Goal: Task Accomplishment & Management: Complete application form

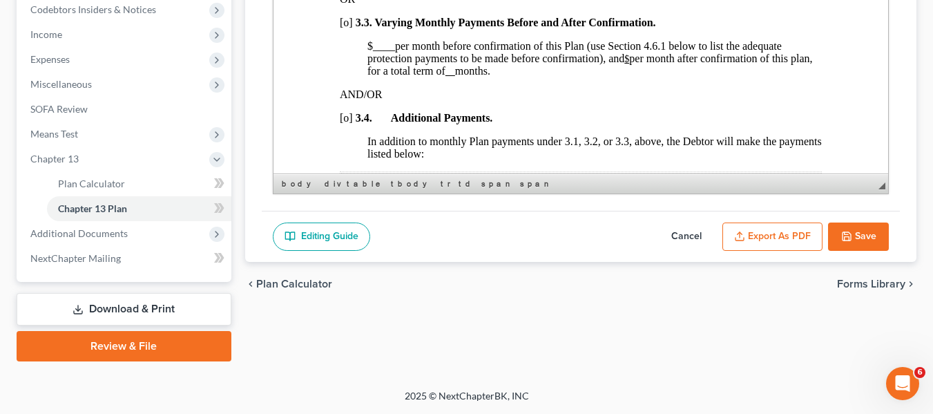
click at [867, 226] on button "Save" at bounding box center [858, 236] width 61 height 29
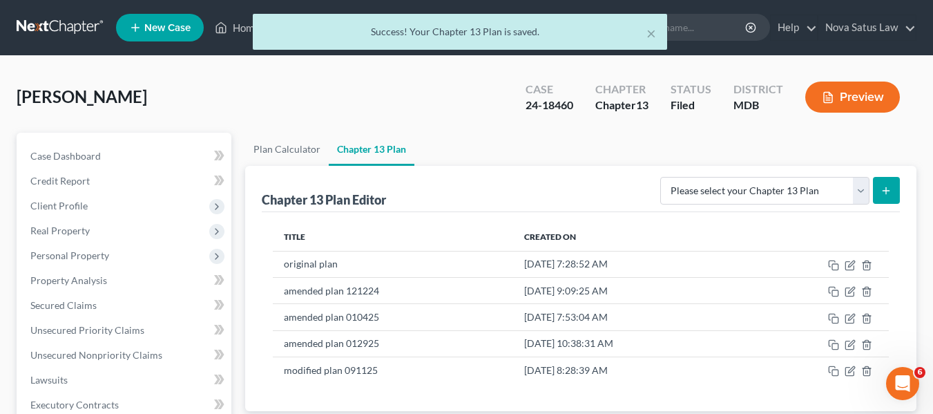
click at [238, 28] on div "× Success! Your Chapter 13 Plan is saved." at bounding box center [459, 35] width 933 height 43
click at [241, 30] on div "× Success! Your Chapter 13 Plan is saved." at bounding box center [459, 35] width 933 height 43
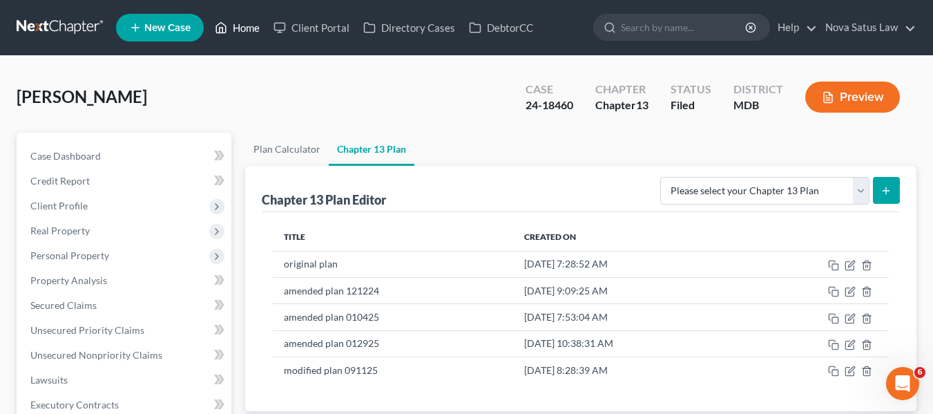
click at [241, 30] on link "Home" at bounding box center [237, 27] width 59 height 25
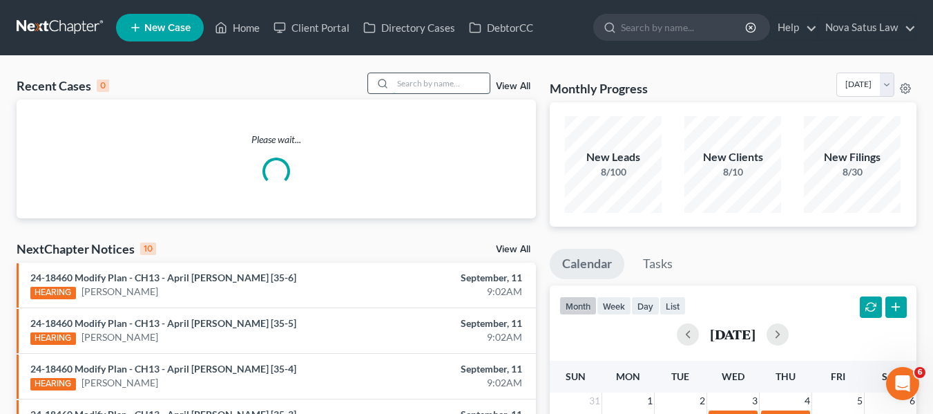
click at [404, 81] on input "search" at bounding box center [441, 83] width 97 height 20
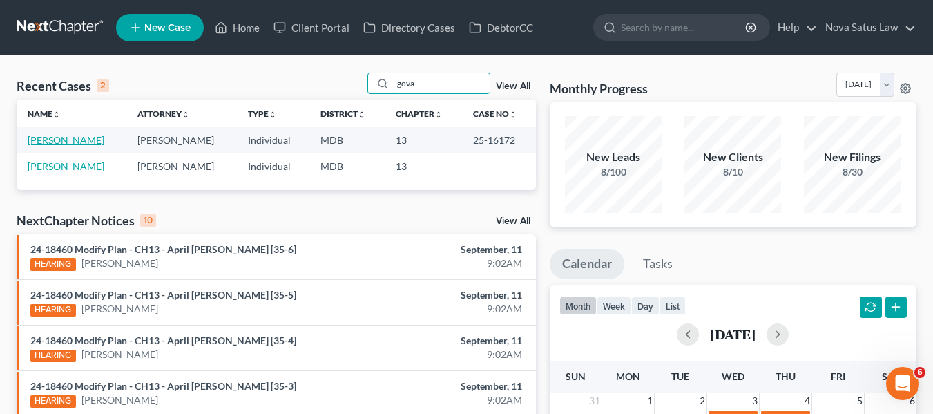
type input "gova"
click at [79, 136] on link "[PERSON_NAME]" at bounding box center [66, 140] width 77 height 12
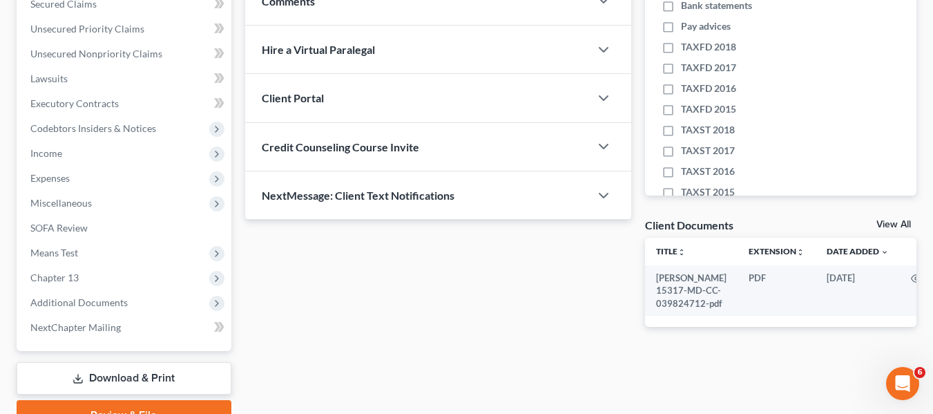
scroll to position [370, 0]
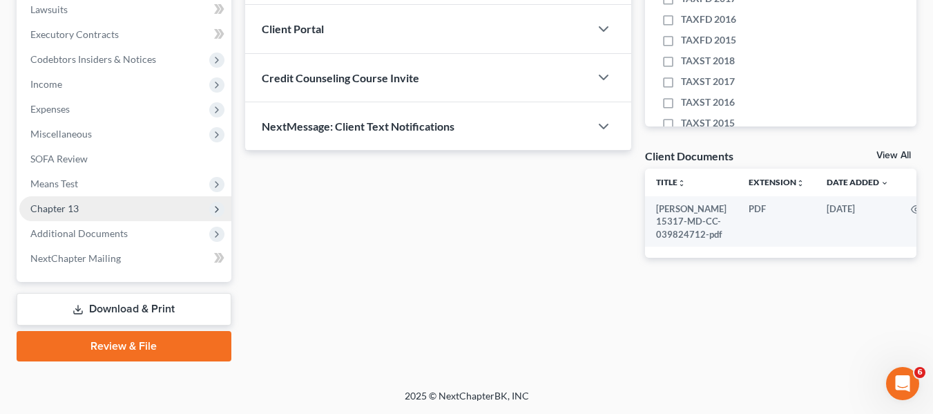
click at [63, 205] on span "Chapter 13" at bounding box center [54, 208] width 48 height 12
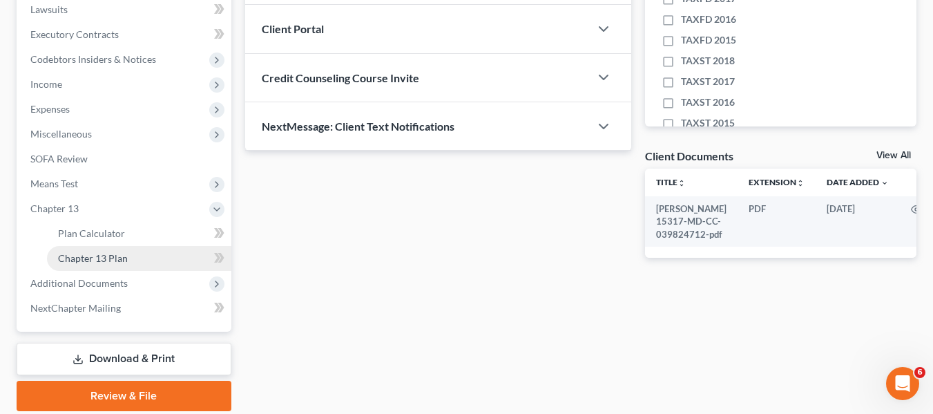
click at [97, 267] on link "Chapter 13 Plan" at bounding box center [139, 258] width 184 height 25
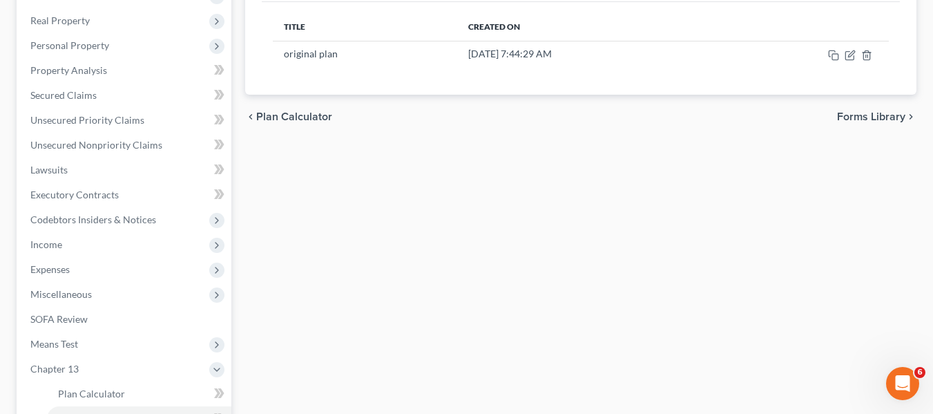
scroll to position [211, 0]
click at [66, 155] on link "Unsecured Nonpriority Claims" at bounding box center [125, 143] width 212 height 25
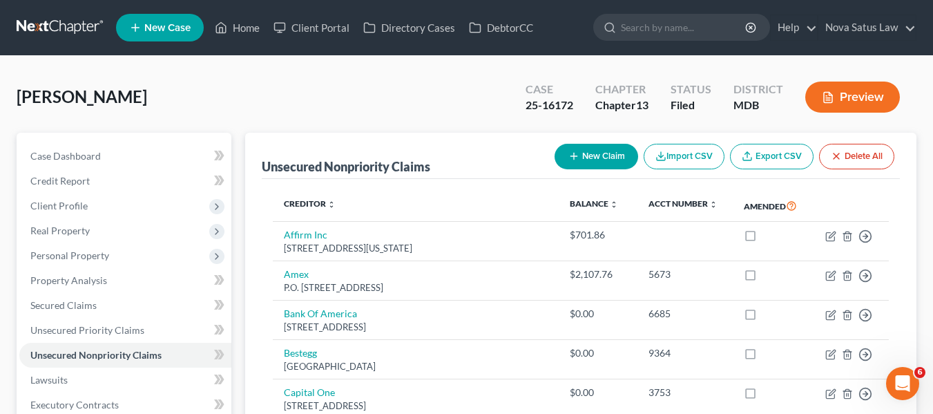
click at [575, 153] on icon "button" at bounding box center [573, 156] width 11 height 11
select select "0"
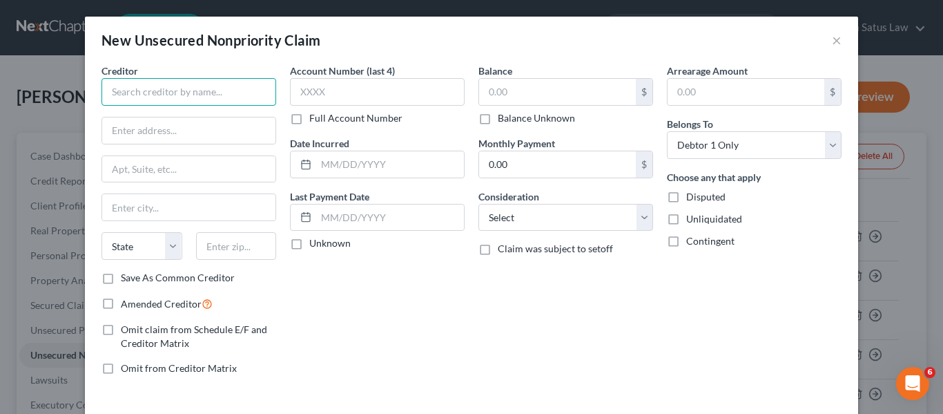
click at [198, 86] on input "text" at bounding box center [189, 92] width 175 height 28
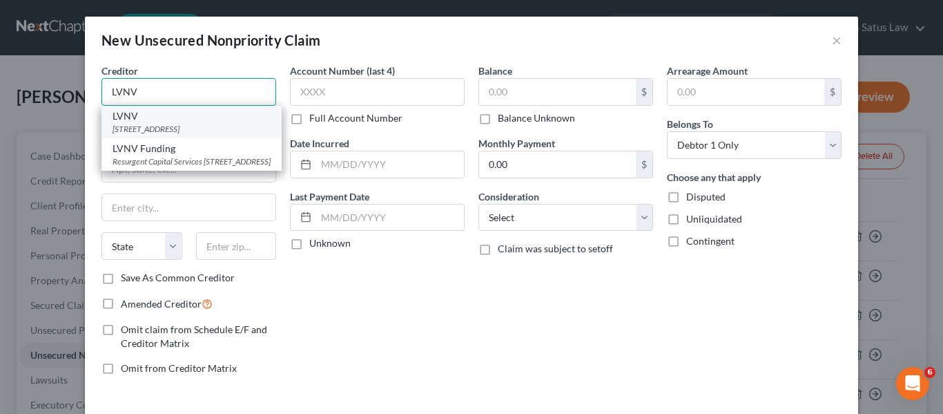
type input "LVNV"
click at [189, 123] on div "[STREET_ADDRESS]" at bounding box center [192, 129] width 158 height 12
type input "[STREET_ADDRESS]"
type input "[GEOGRAPHIC_DATA]"
select select "42"
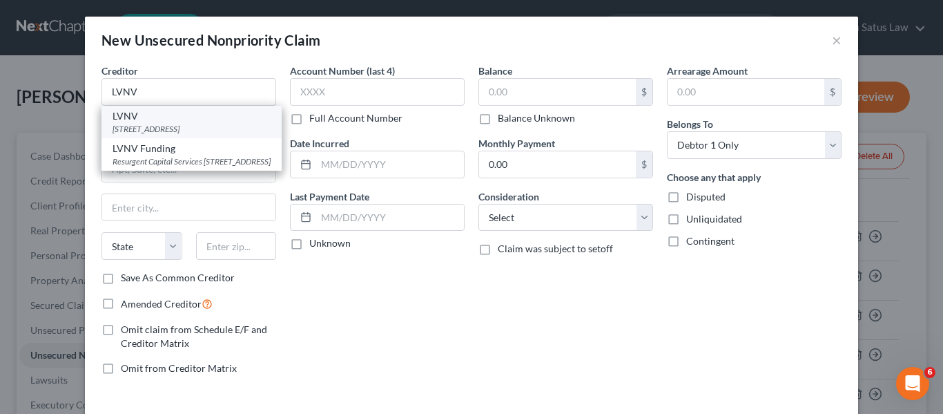
type input "29601"
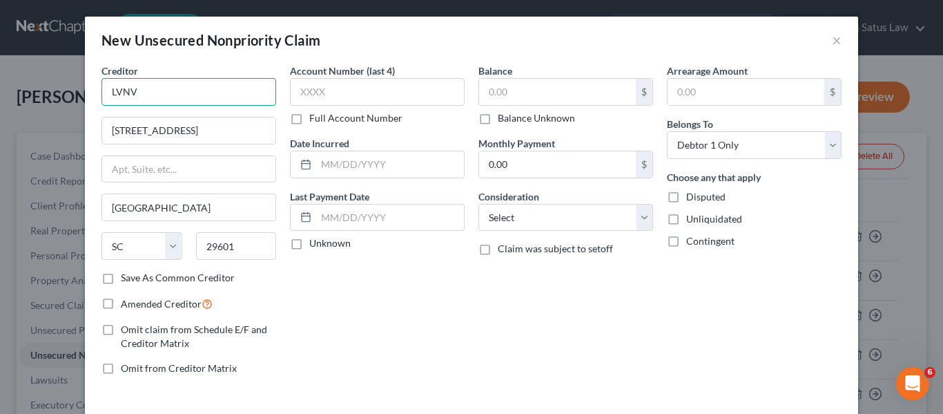
click at [156, 89] on input "LVNV" at bounding box center [189, 92] width 175 height 28
click at [159, 90] on input "LV" at bounding box center [189, 92] width 175 height 28
type input "L"
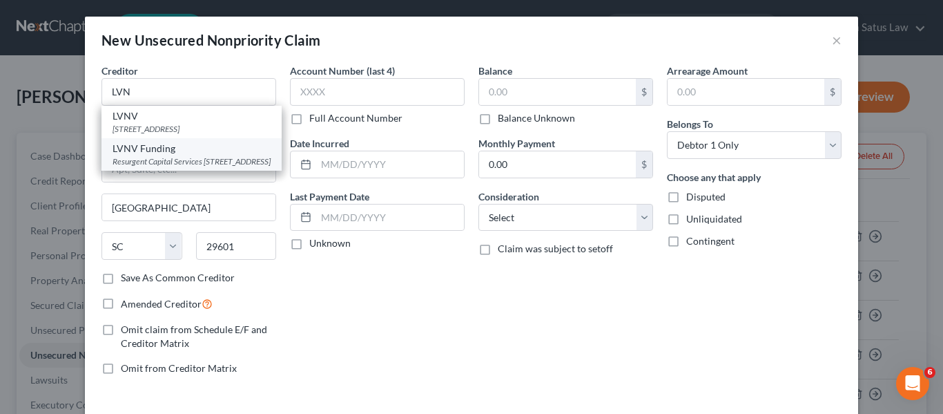
click at [152, 155] on div "LVNV Funding" at bounding box center [192, 149] width 158 height 14
type input "LVNV Funding"
type input "Resurgent Capital Services"
type input "PO Box 10587"
type input "29603"
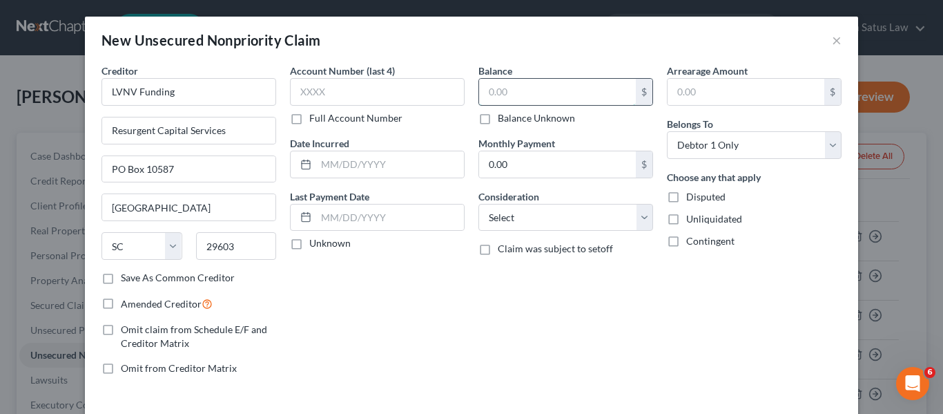
click at [499, 82] on input "text" at bounding box center [557, 92] width 157 height 26
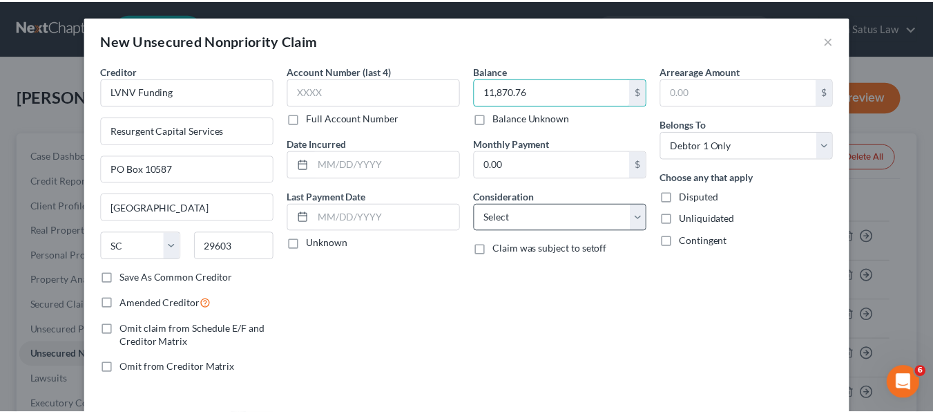
scroll to position [59, 0]
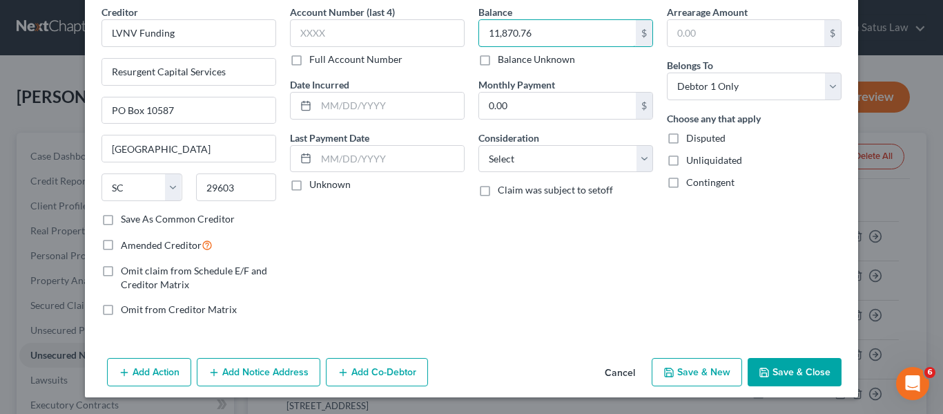
type input "11,870.76"
click at [762, 365] on button "Save & Close" at bounding box center [795, 372] width 94 height 29
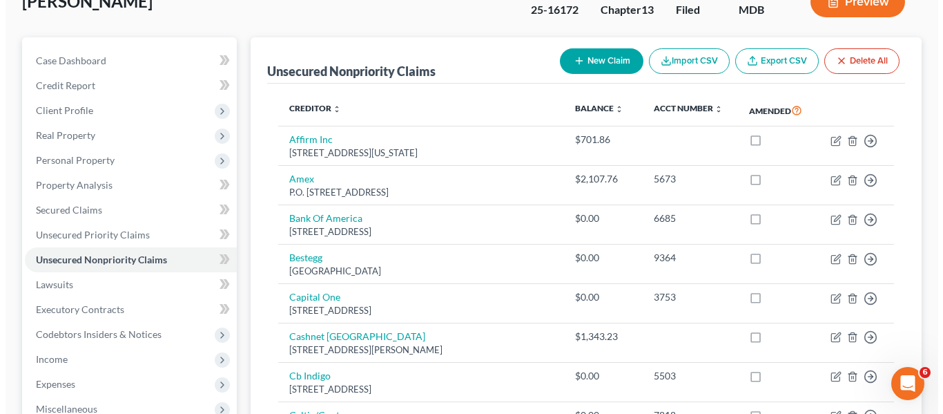
scroll to position [0, 0]
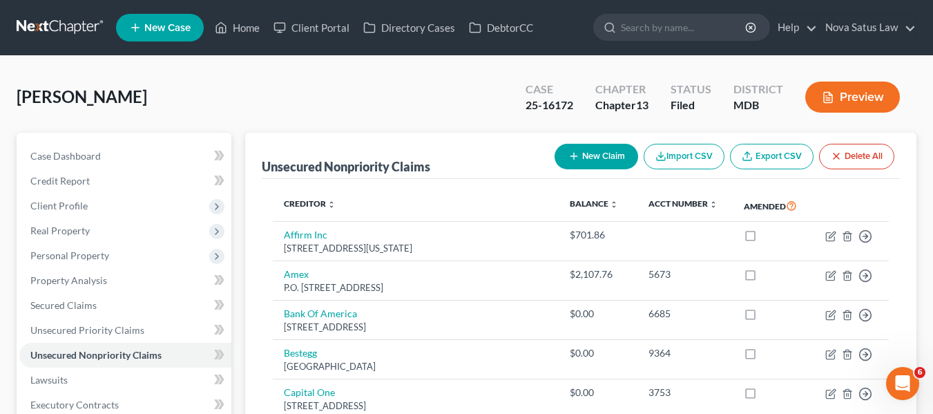
click at [581, 155] on button "New Claim" at bounding box center [597, 157] width 84 height 26
select select "0"
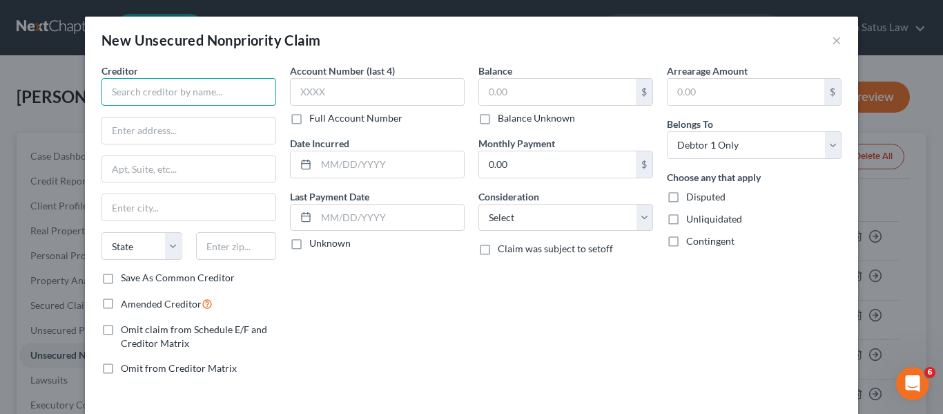
click at [149, 93] on input "text" at bounding box center [189, 92] width 175 height 28
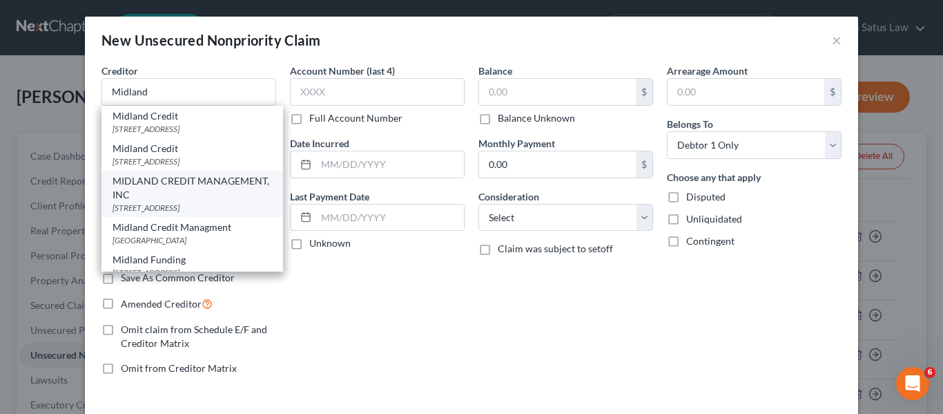
click at [161, 199] on div "MIDLAND CREDIT MANAGEMENT, INC" at bounding box center [193, 188] width 160 height 28
type input "MIDLAND CREDIT MANAGEMENT, INC"
type input "350 CAMINO DE LA REINA"
type input "Ste 100"
type input "[GEOGRAPHIC_DATA]"
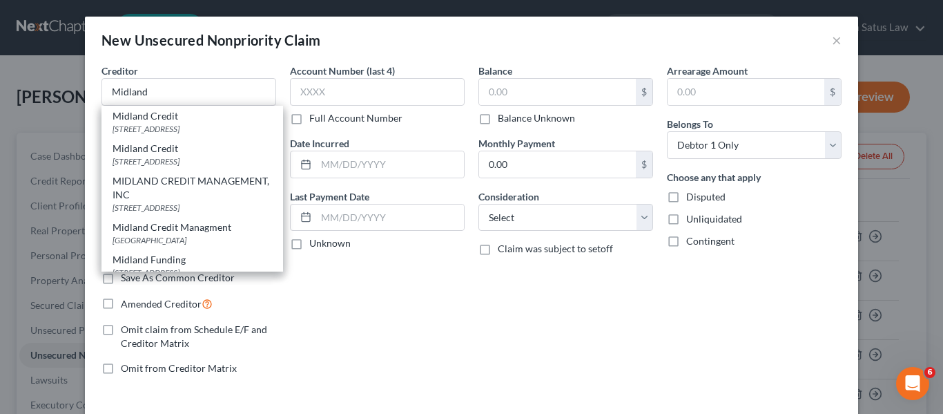
select select "4"
type input "92108"
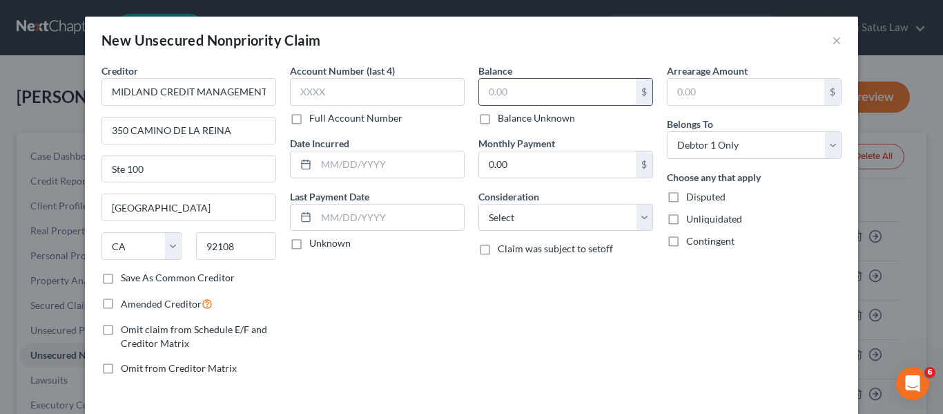
click at [487, 88] on input "text" at bounding box center [557, 92] width 157 height 26
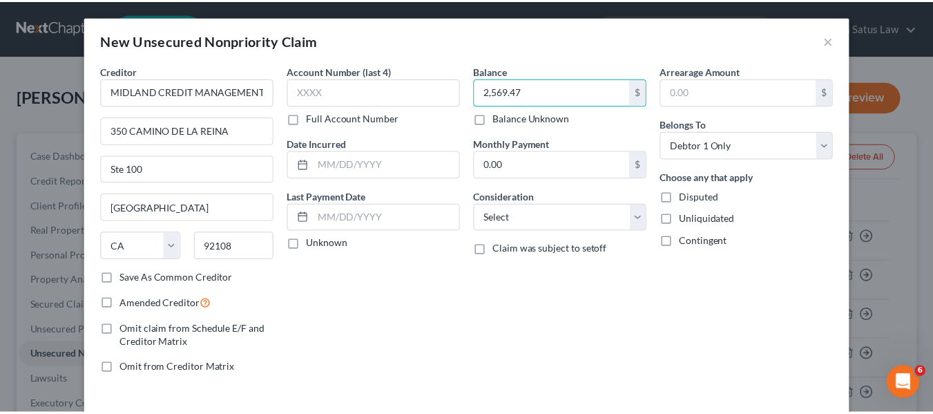
scroll to position [59, 0]
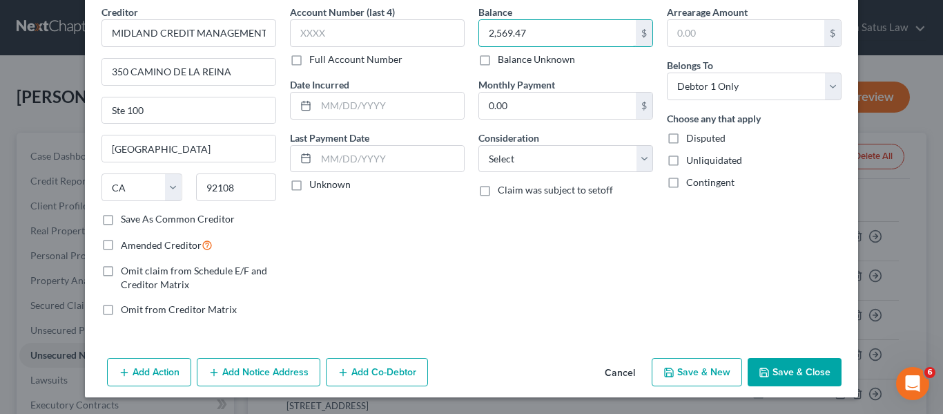
type input "2,569.47"
click at [766, 360] on button "Save & Close" at bounding box center [795, 372] width 94 height 29
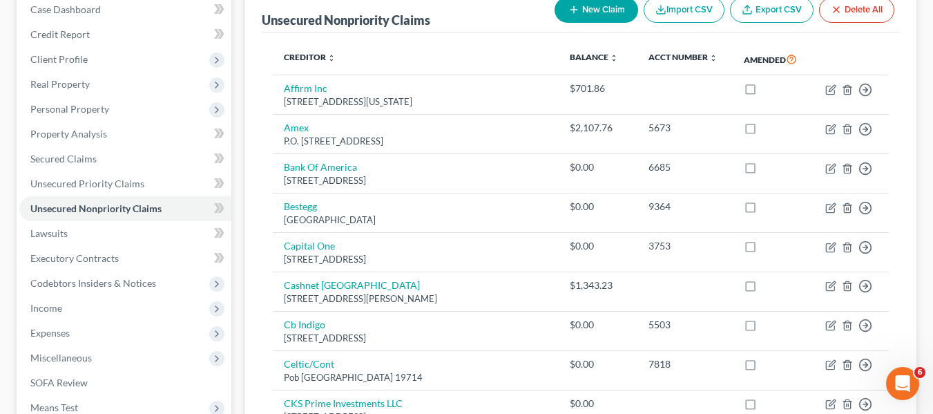
scroll to position [146, 0]
click at [86, 81] on span "Real Property" at bounding box center [59, 85] width 59 height 12
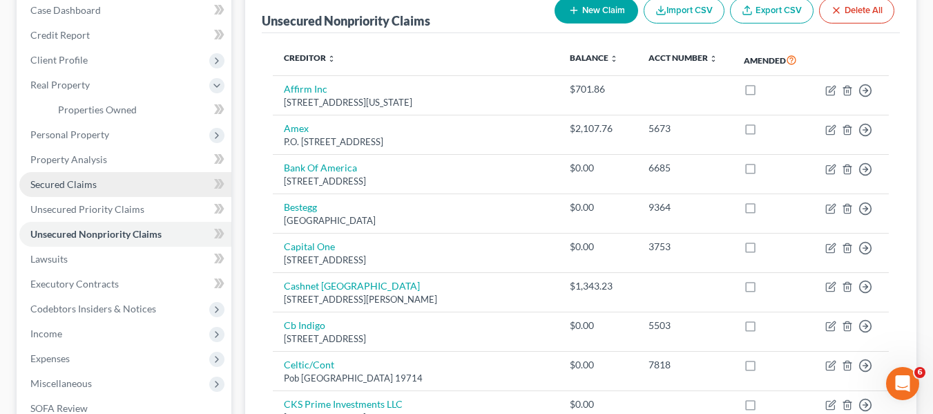
click at [74, 178] on span "Secured Claims" at bounding box center [63, 184] width 66 height 12
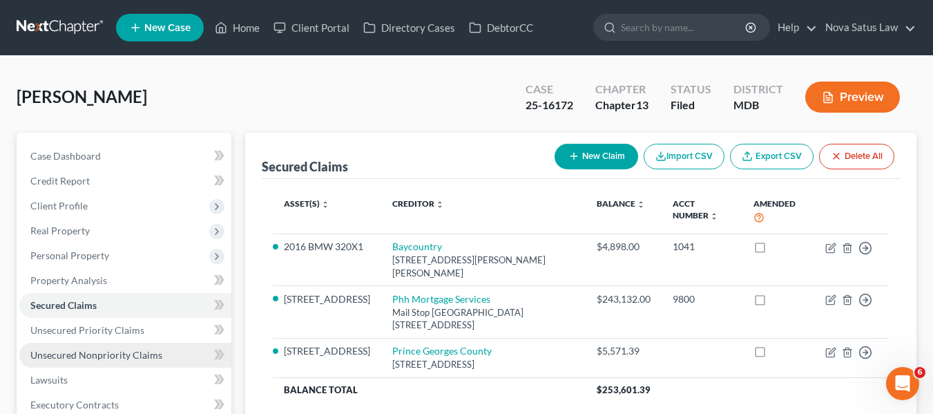
click at [114, 358] on span "Unsecured Nonpriority Claims" at bounding box center [96, 355] width 132 height 12
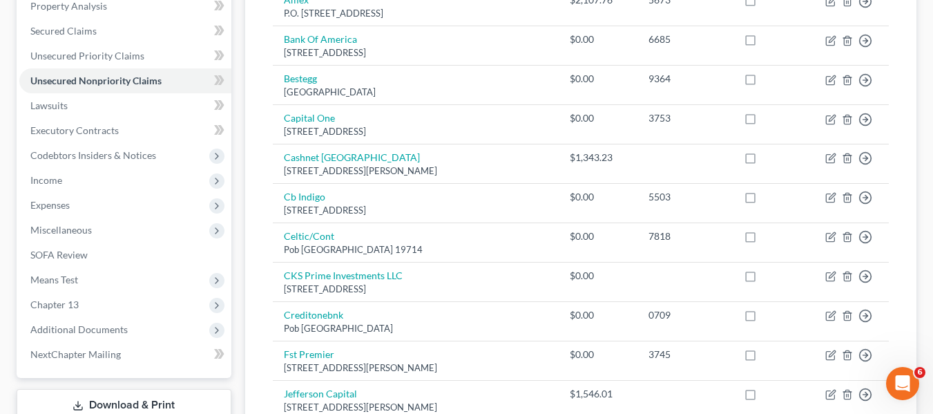
scroll to position [273, 0]
click at [108, 50] on span "Unsecured Priority Claims" at bounding box center [87, 56] width 114 height 12
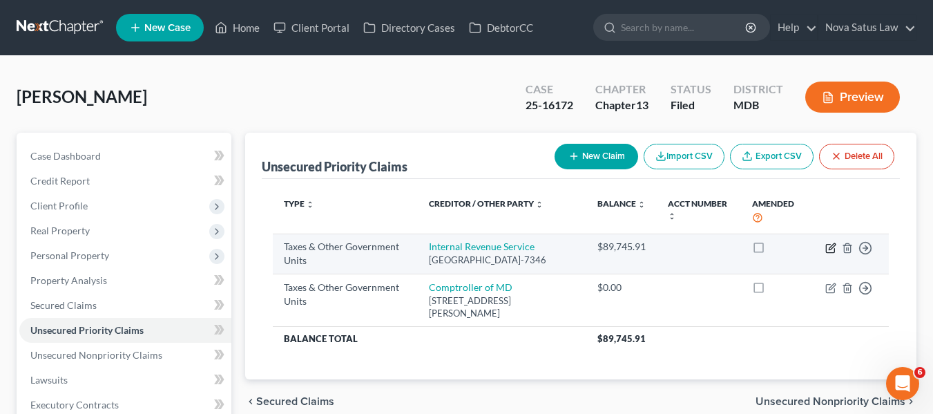
click at [836, 248] on icon "button" at bounding box center [830, 247] width 11 height 11
select select "0"
select select "39"
select select "0"
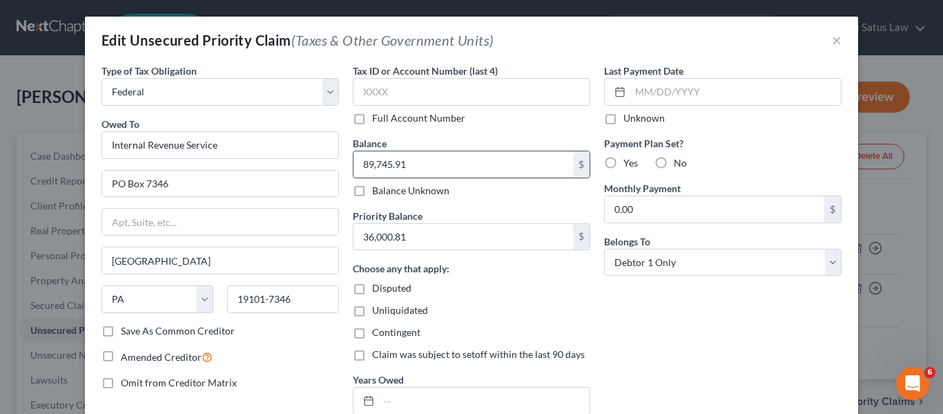
click at [420, 160] on input "89,745.91" at bounding box center [464, 164] width 220 height 26
type input "90,249.39"
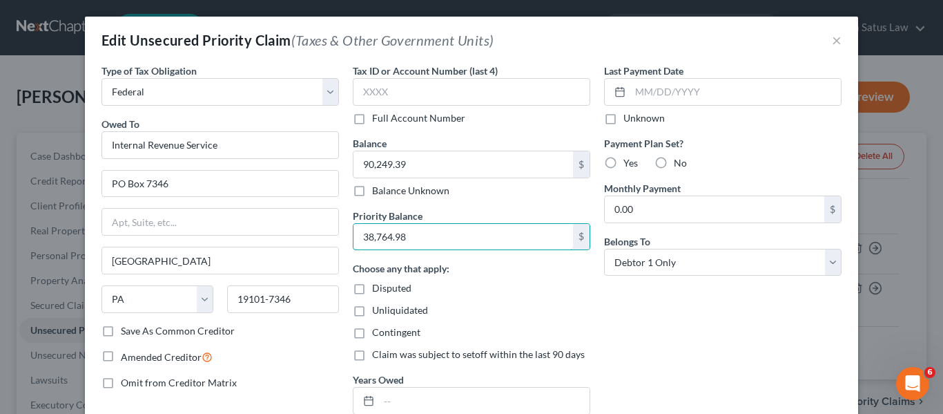
type input "38,764.98"
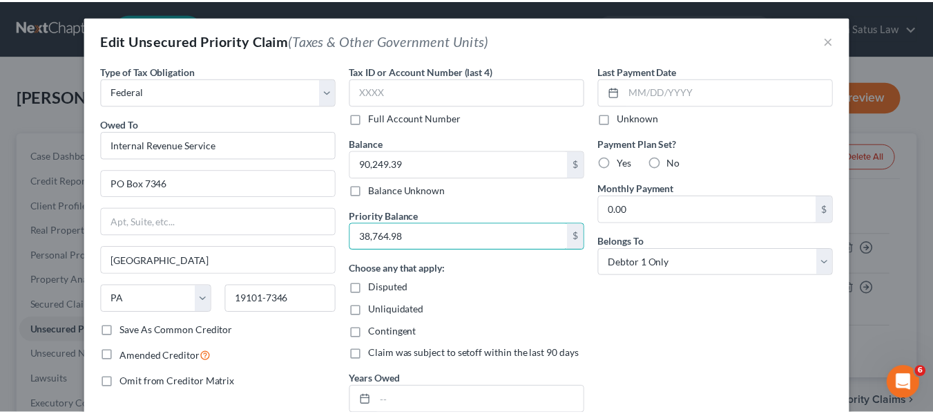
scroll to position [138, 0]
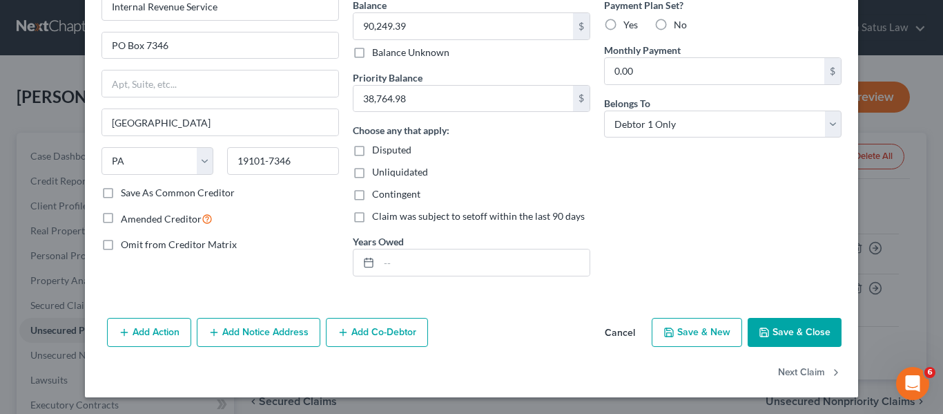
click at [751, 324] on button "Save & Close" at bounding box center [795, 332] width 94 height 29
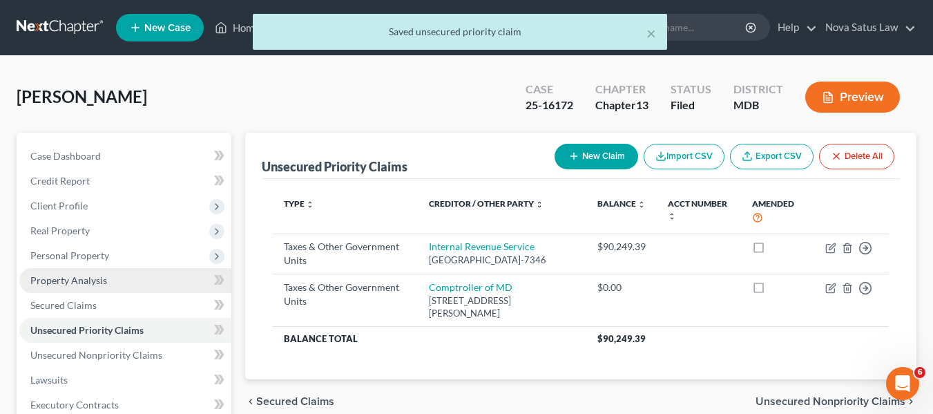
click at [128, 279] on link "Property Analysis" at bounding box center [125, 280] width 212 height 25
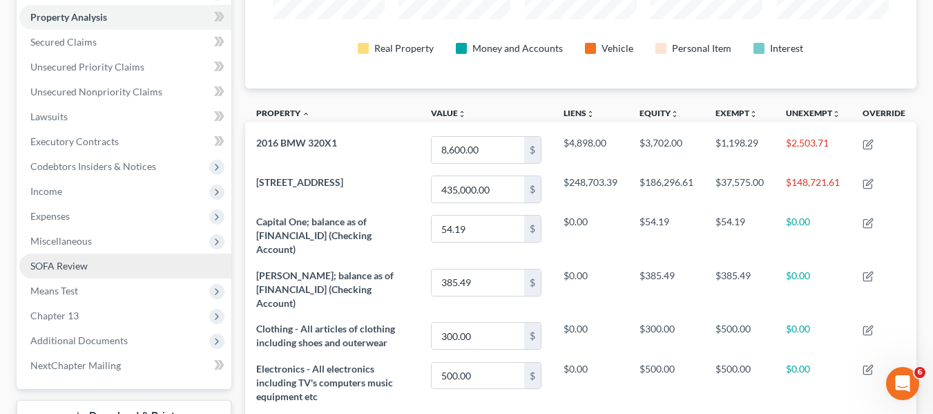
scroll to position [262, 0]
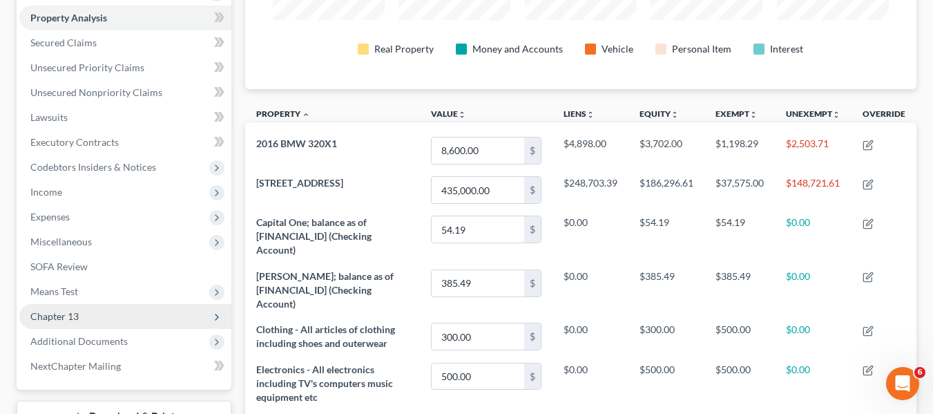
click at [64, 315] on span "Chapter 13" at bounding box center [54, 316] width 48 height 12
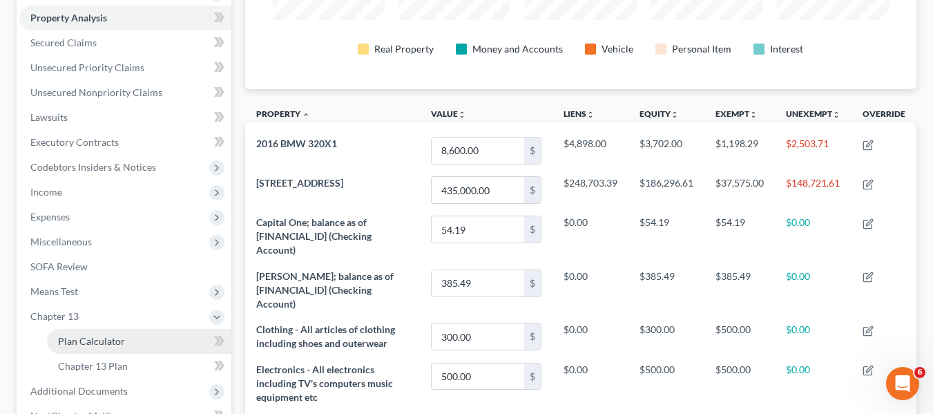
click at [99, 348] on link "Plan Calculator" at bounding box center [139, 341] width 184 height 25
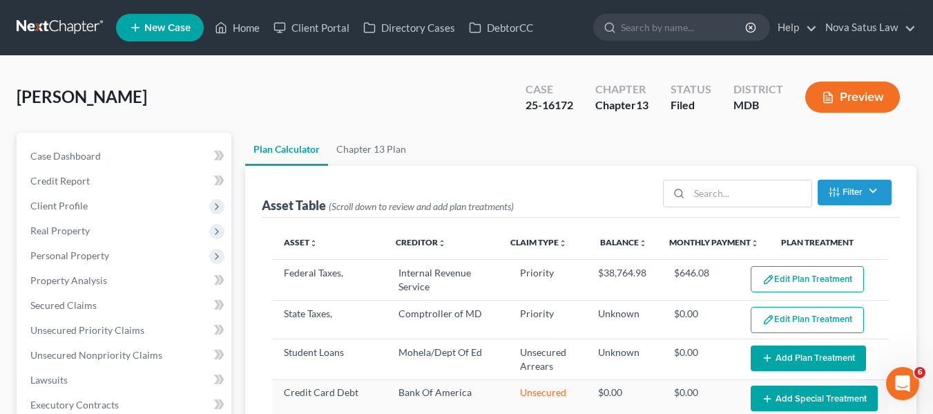
select select "59"
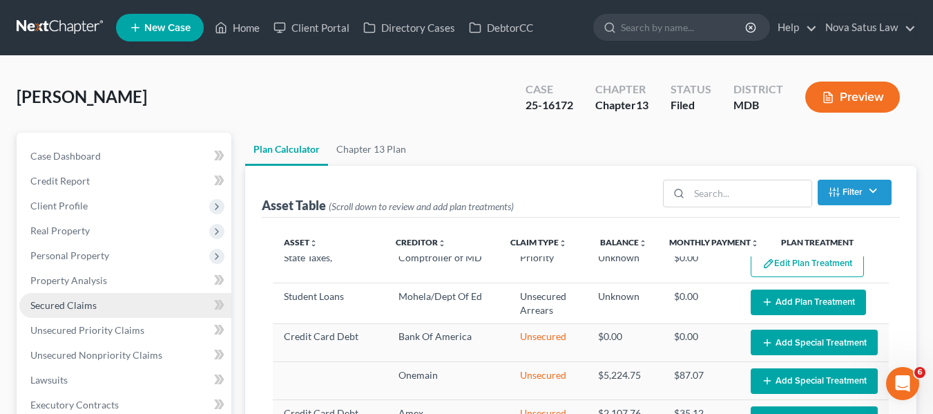
click at [75, 298] on link "Secured Claims" at bounding box center [125, 305] width 212 height 25
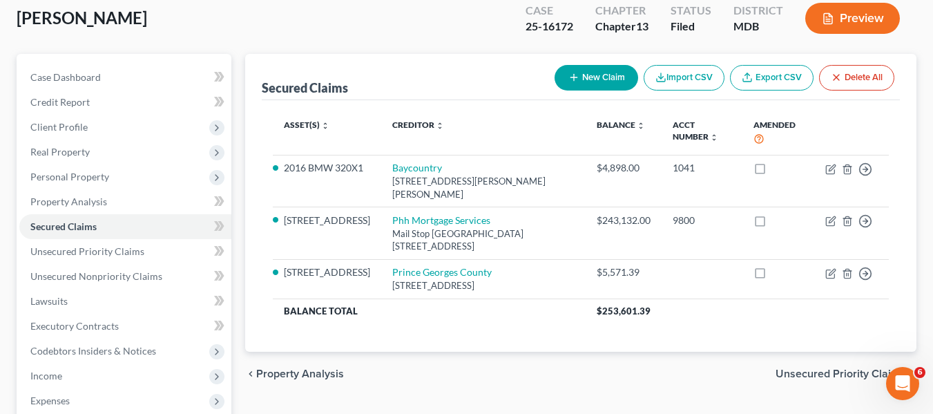
scroll to position [79, 0]
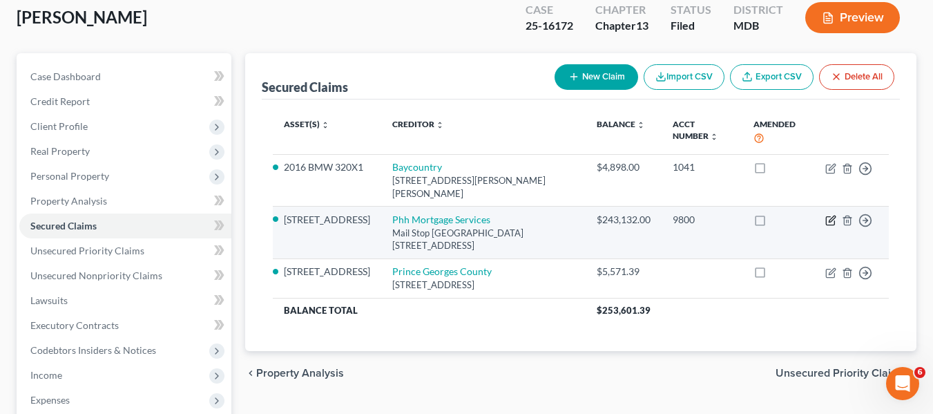
click at [830, 217] on icon "button" at bounding box center [830, 221] width 8 height 8
select select "33"
select select "2"
select select "0"
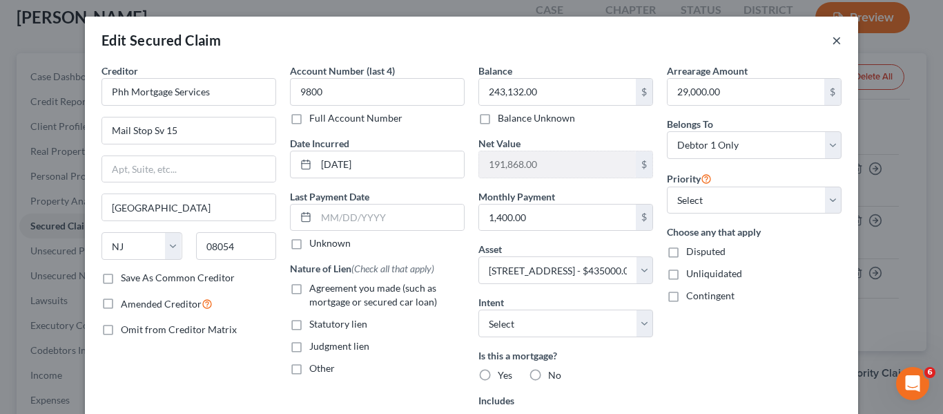
click at [832, 41] on button "×" at bounding box center [837, 40] width 10 height 17
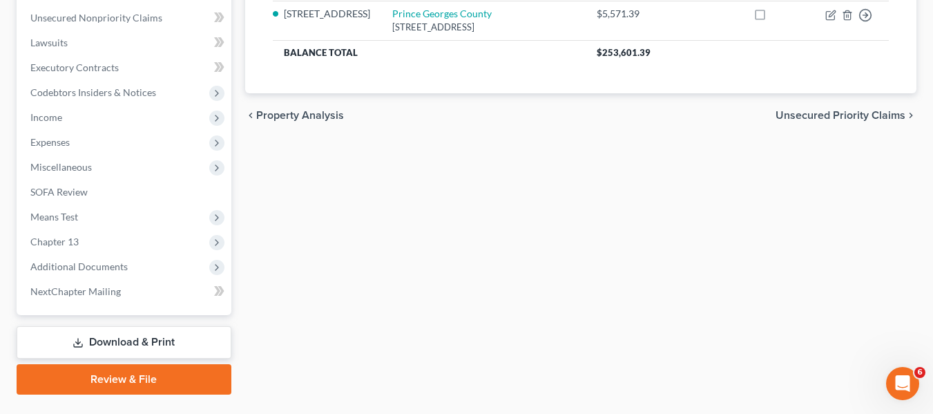
scroll to position [370, 0]
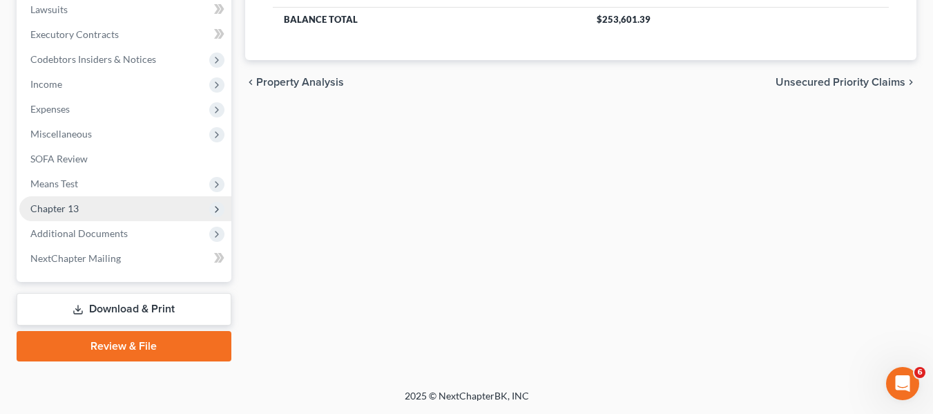
click at [48, 204] on span "Chapter 13" at bounding box center [54, 208] width 48 height 12
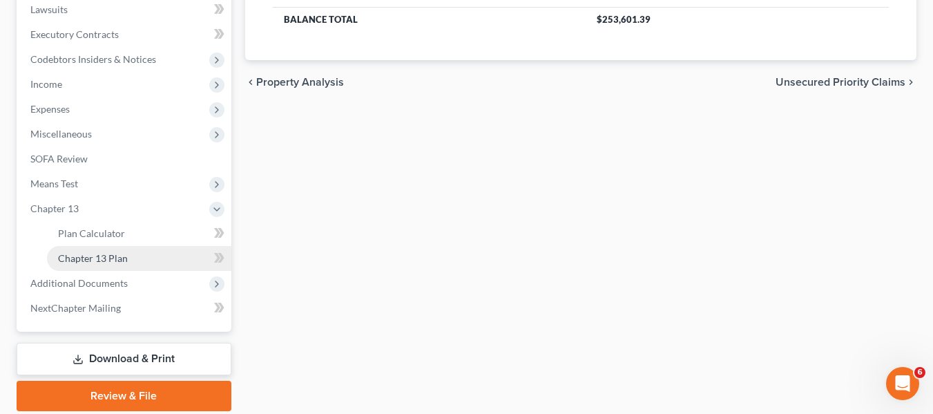
click at [69, 255] on span "Chapter 13 Plan" at bounding box center [93, 258] width 70 height 12
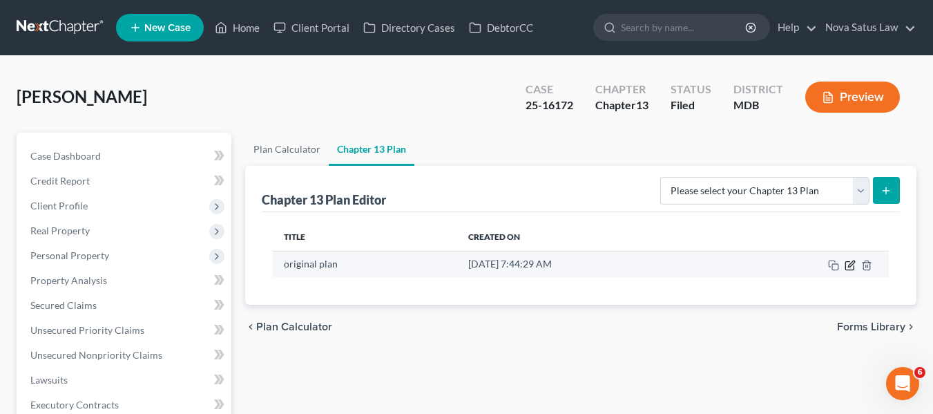
click at [851, 260] on icon "button" at bounding box center [850, 265] width 11 height 11
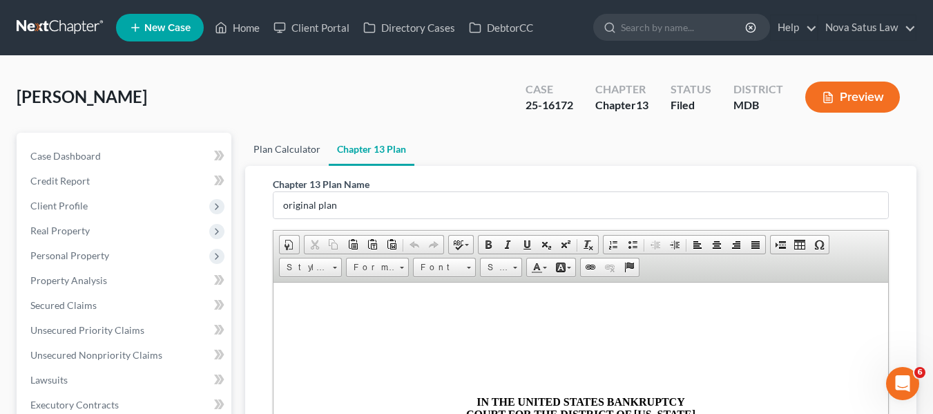
click at [266, 145] on link "Plan Calculator" at bounding box center [287, 149] width 84 height 33
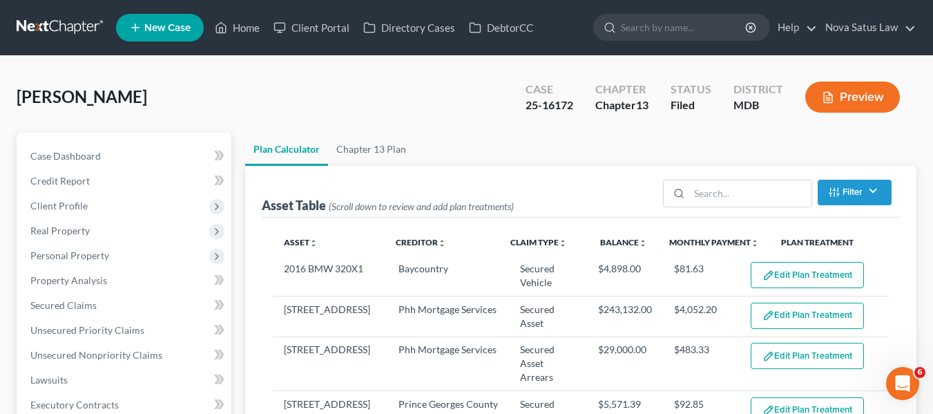
select select "59"
click at [373, 152] on link "Chapter 13 Plan" at bounding box center [371, 149] width 86 height 33
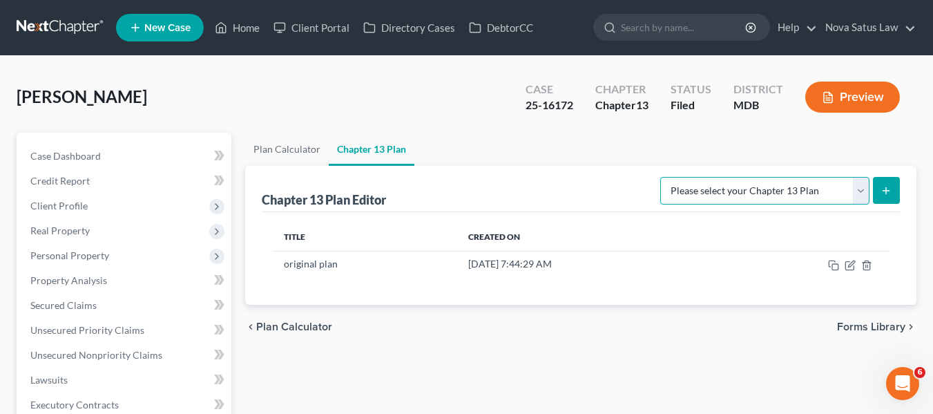
click at [798, 193] on select "Please select your Chapter 13 Plan District of [US_STATE][GEOGRAPHIC_DATA] of […" at bounding box center [764, 191] width 209 height 28
select select "1"
click at [665, 177] on select "Please select your Chapter 13 Plan District of [US_STATE][GEOGRAPHIC_DATA] of […" at bounding box center [764, 191] width 209 height 28
click at [885, 193] on icon "submit" at bounding box center [885, 190] width 11 height 11
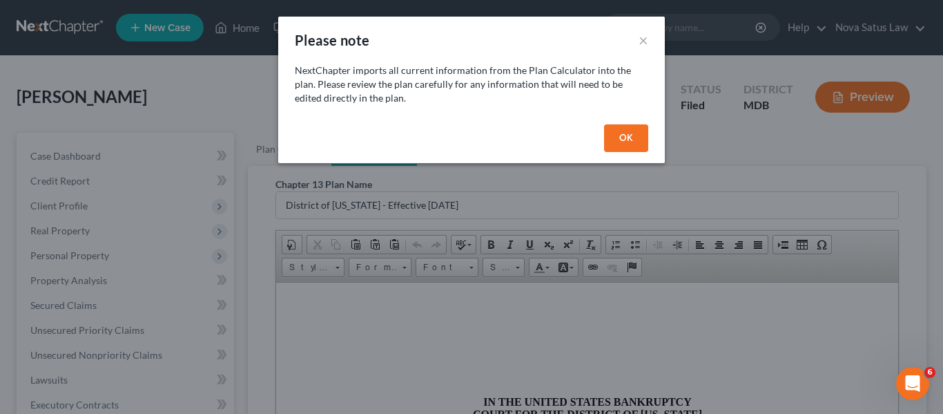
click at [629, 137] on button "OK" at bounding box center [626, 138] width 44 height 28
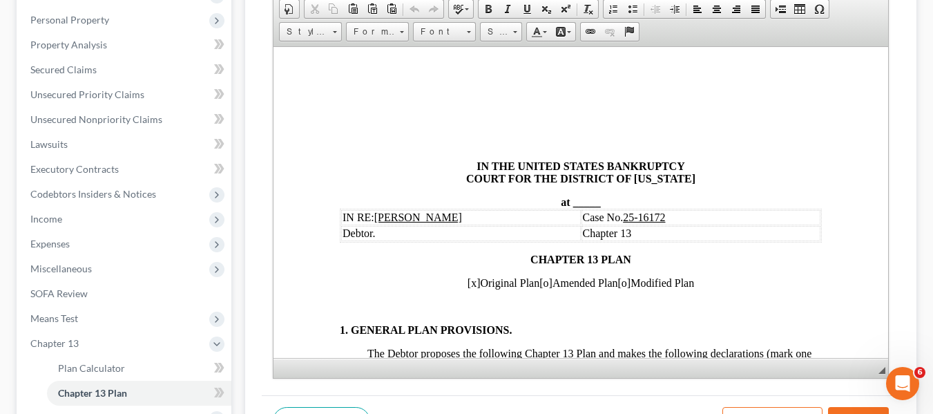
scroll to position [236, 0]
click at [572, 198] on span "_____" at bounding box center [586, 201] width 28 height 12
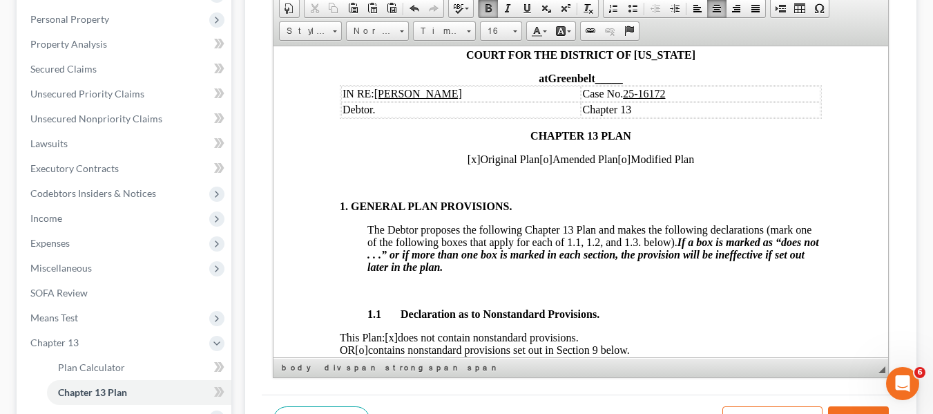
scroll to position [122, 0]
click at [467, 160] on span "[x]" at bounding box center [473, 159] width 13 height 12
click at [539, 160] on span "[o]" at bounding box center [545, 159] width 13 height 12
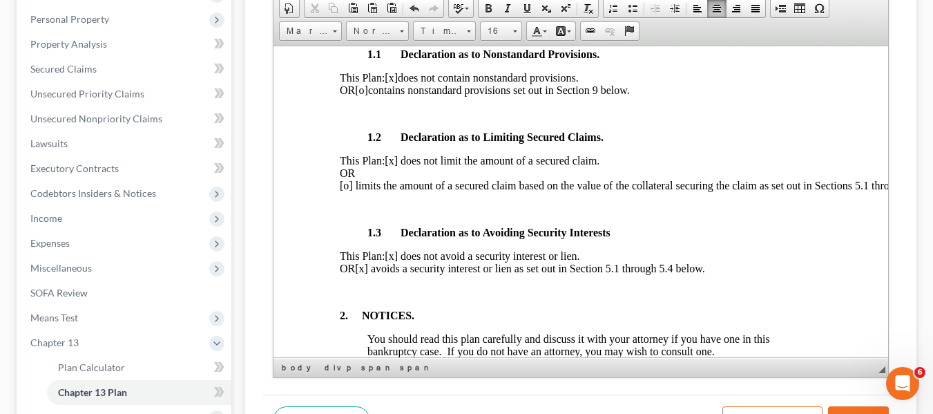
scroll to position [383, 0]
click at [402, 273] on span "[x] avoids a security interest or lien as set out in Section 5.1 through 5.4 be…" at bounding box center [528, 267] width 349 height 12
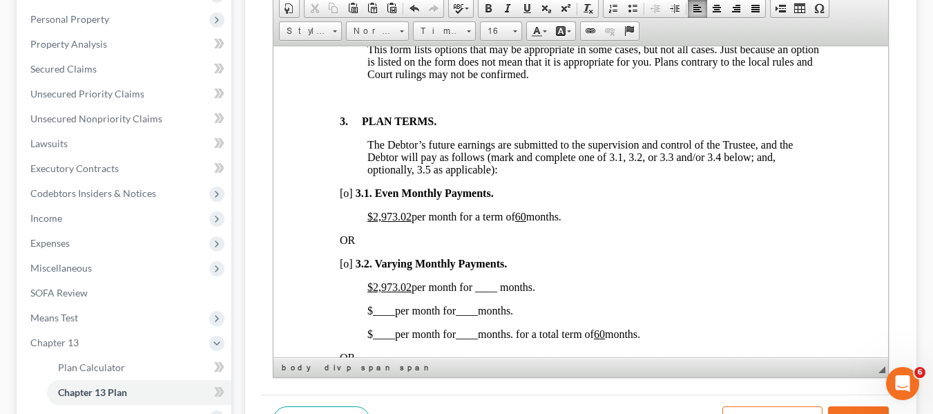
scroll to position [912, 0]
click at [371, 221] on u "$2,973.02" at bounding box center [389, 215] width 44 height 12
click at [487, 221] on u "60" at bounding box center [481, 215] width 11 height 12
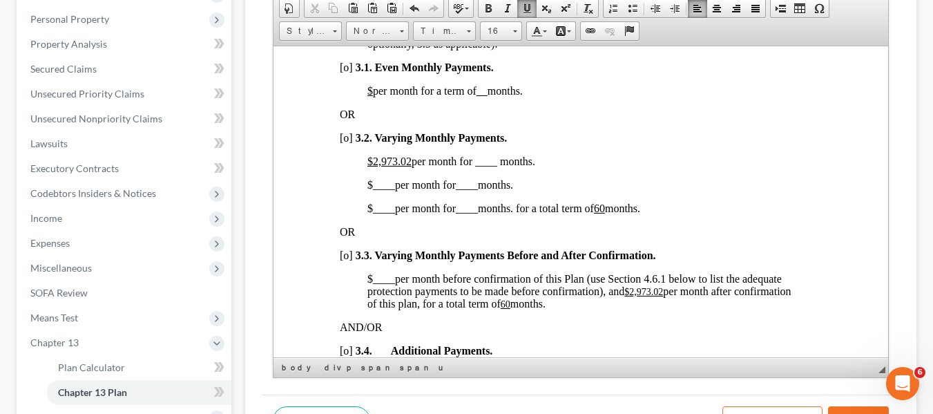
scroll to position [1037, 0]
click at [344, 142] on span "[o]" at bounding box center [345, 137] width 13 height 12
click at [371, 166] on u "$2,973.02" at bounding box center [389, 160] width 44 height 12
click at [471, 166] on span "$850.00 per month for ____ months." at bounding box center [447, 160] width 160 height 12
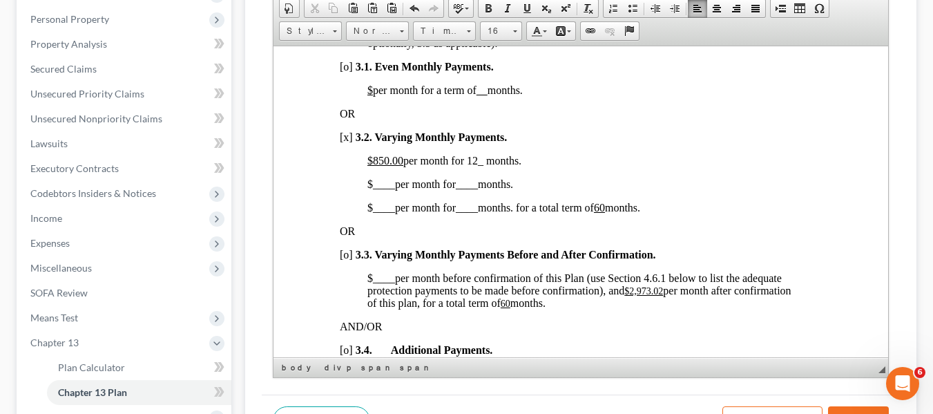
click at [374, 189] on span "____" at bounding box center [383, 183] width 22 height 12
click at [478, 189] on span "____" at bounding box center [483, 183] width 22 height 12
click at [367, 213] on span "$ ____ per month for ____ months. for a total term of 60 months." at bounding box center [503, 207] width 273 height 12
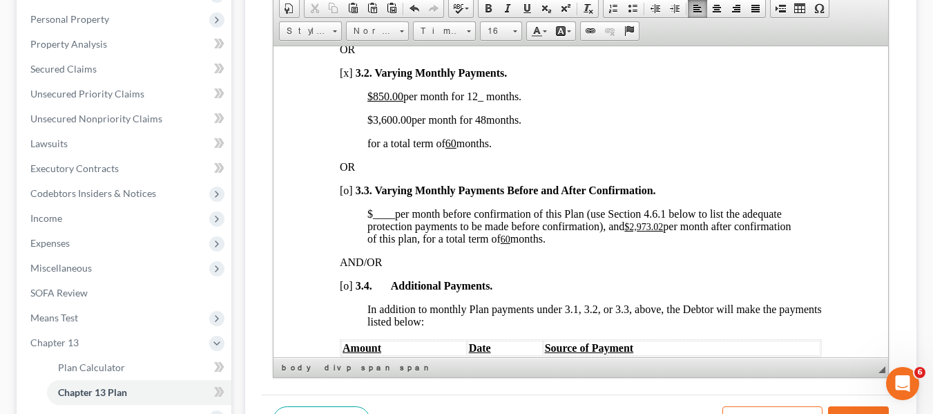
scroll to position [1102, 0]
click at [633, 231] on u "$2,973.02" at bounding box center [643, 225] width 39 height 10
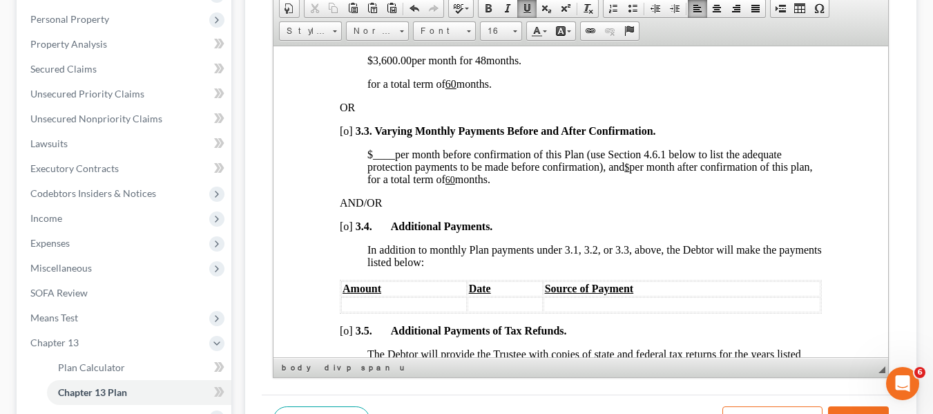
scroll to position [1161, 0]
click at [454, 184] on u "60" at bounding box center [450, 178] width 10 height 10
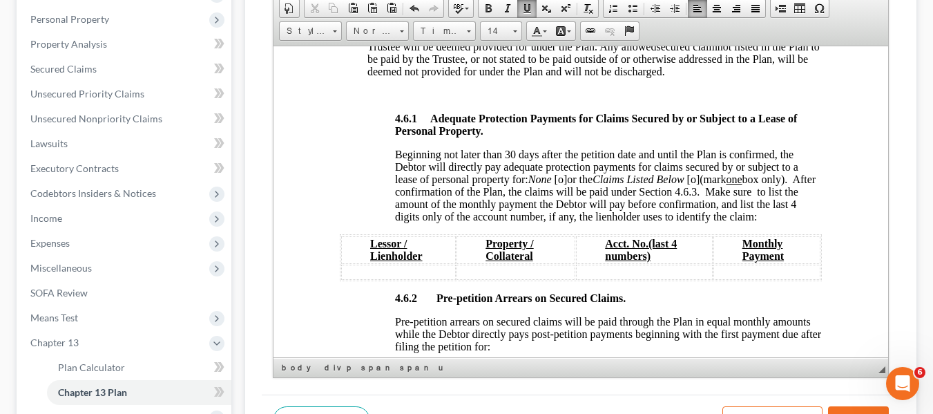
scroll to position [2250, 0]
click at [561, 184] on span "[o]" at bounding box center [560, 178] width 13 height 12
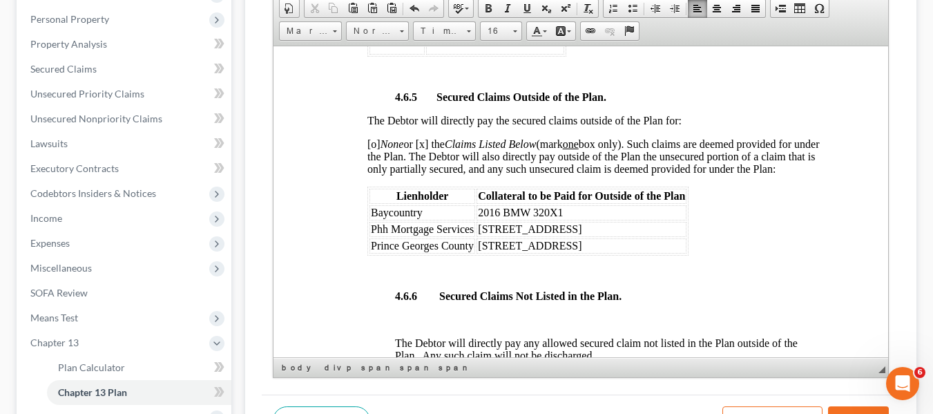
scroll to position [3025, 0]
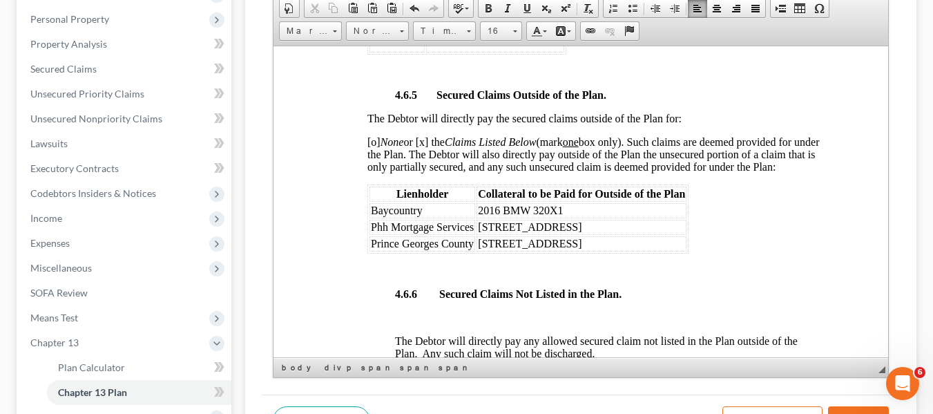
click at [374, 234] on td "Phh Mortgage Services" at bounding box center [422, 226] width 106 height 15
click at [372, 234] on td "Phh Mortgage Services" at bounding box center [422, 226] width 106 height 15
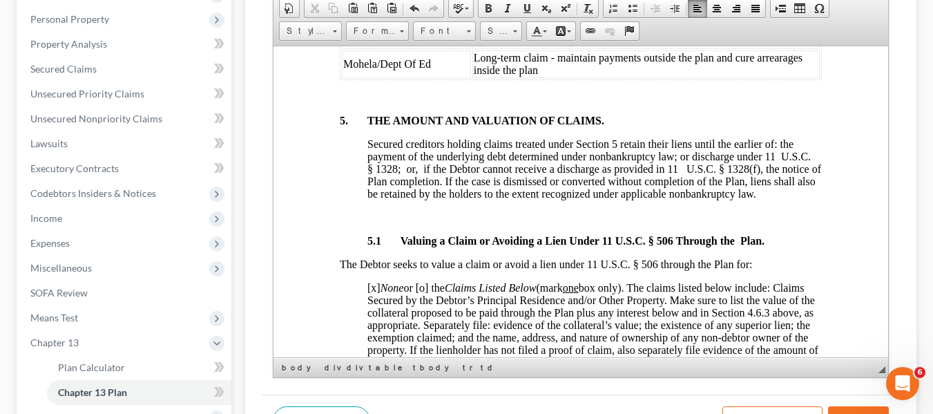
scroll to position [3619, 0]
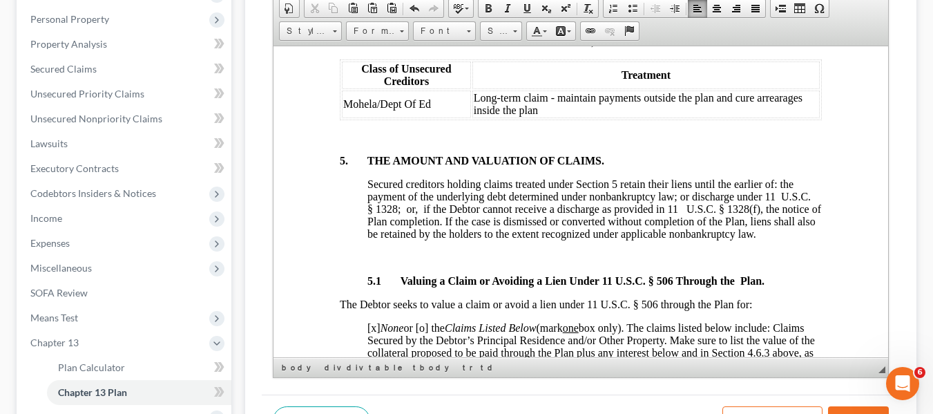
click at [539, 117] on td "Long-term claim - maintain payments outside the plan and cure arrearages inside…" at bounding box center [645, 104] width 347 height 28
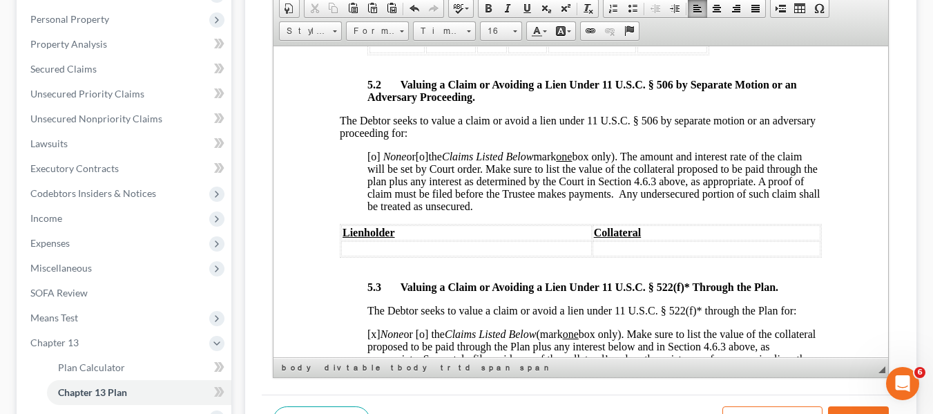
scroll to position [4020, 0]
click at [372, 161] on span "[o]" at bounding box center [373, 155] width 13 height 12
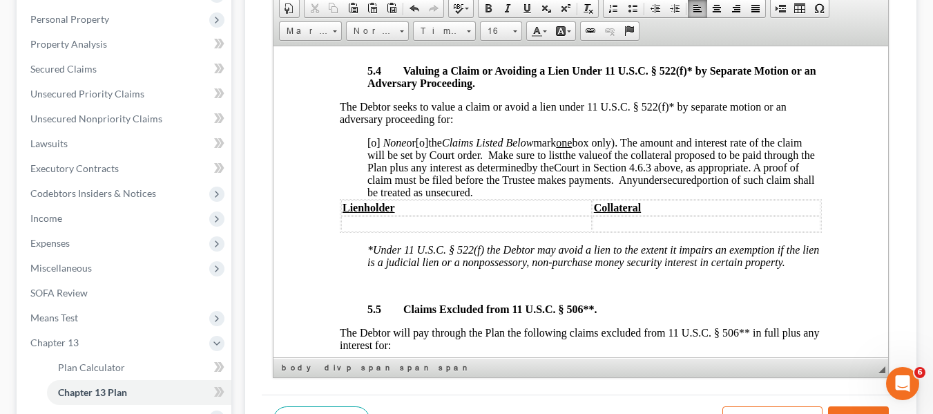
scroll to position [4453, 0]
click at [372, 147] on span "[o]" at bounding box center [373, 141] width 13 height 12
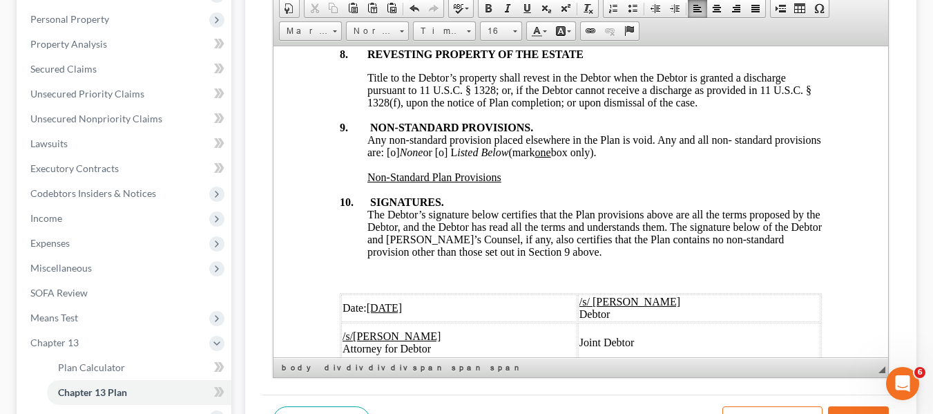
scroll to position [5247, 0]
click at [438, 157] on span "Any non-standard provision placed elsewhere in the Plan is void. Any and all no…" at bounding box center [594, 145] width 454 height 24
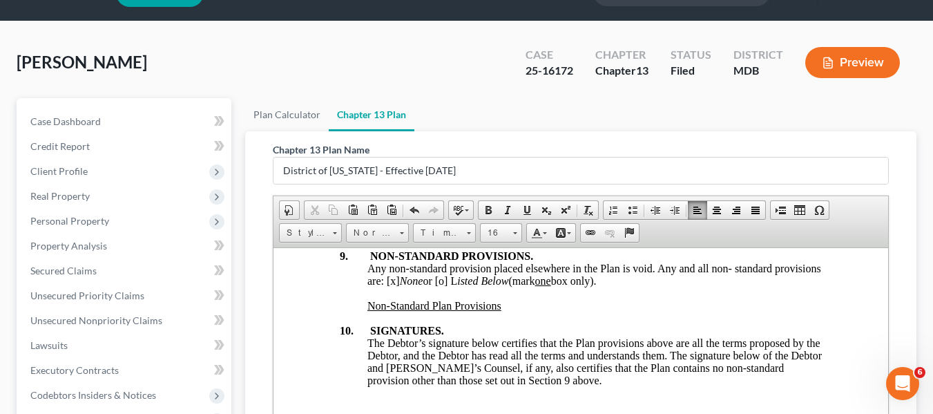
scroll to position [0, 0]
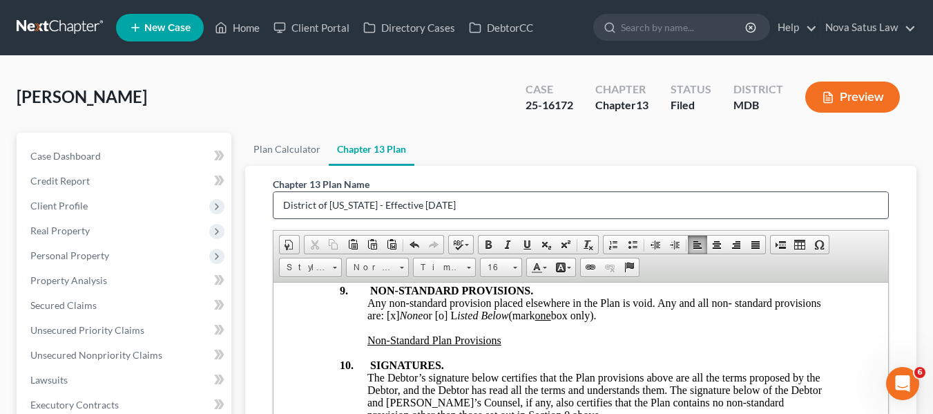
click at [499, 193] on input "District of [US_STATE] - Effective [DATE]" at bounding box center [580, 205] width 615 height 26
type input "D"
type input "amended plan 091125"
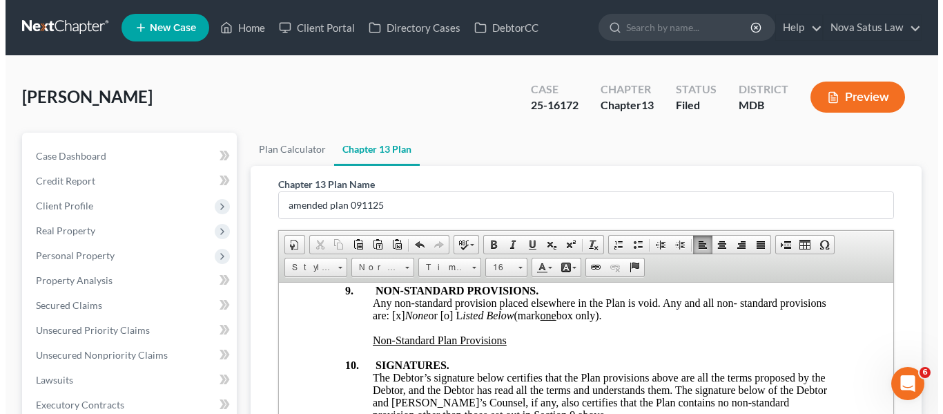
scroll to position [362, 0]
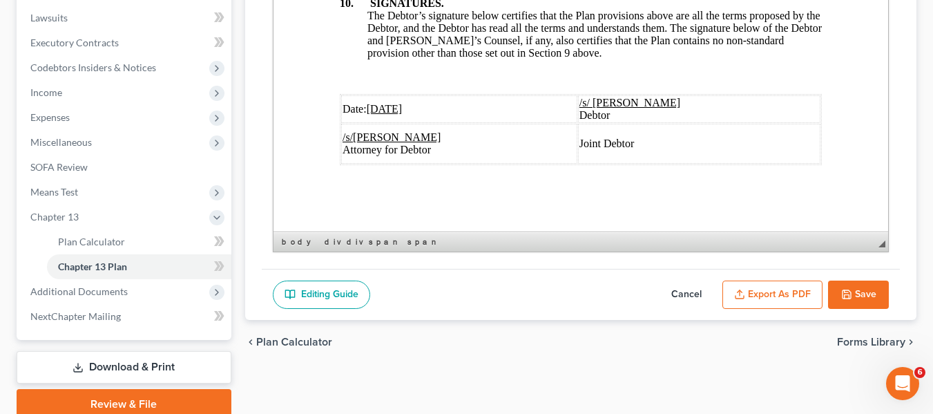
click at [754, 293] on button "Export as PDF" at bounding box center [772, 294] width 100 height 29
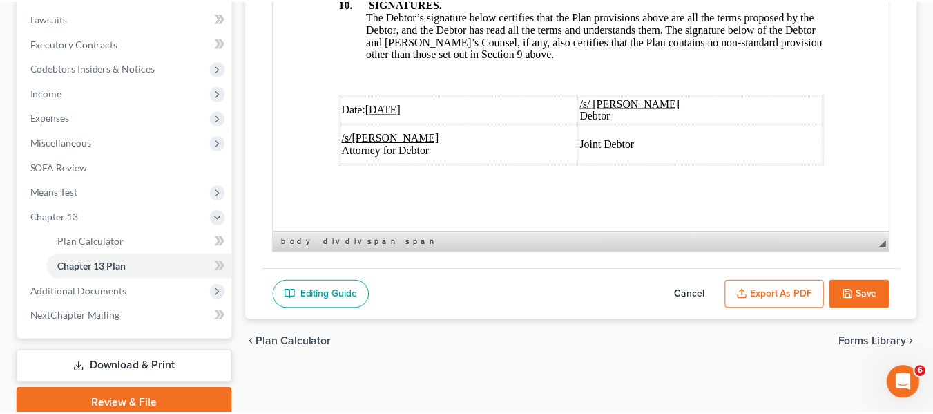
scroll to position [5342, 0]
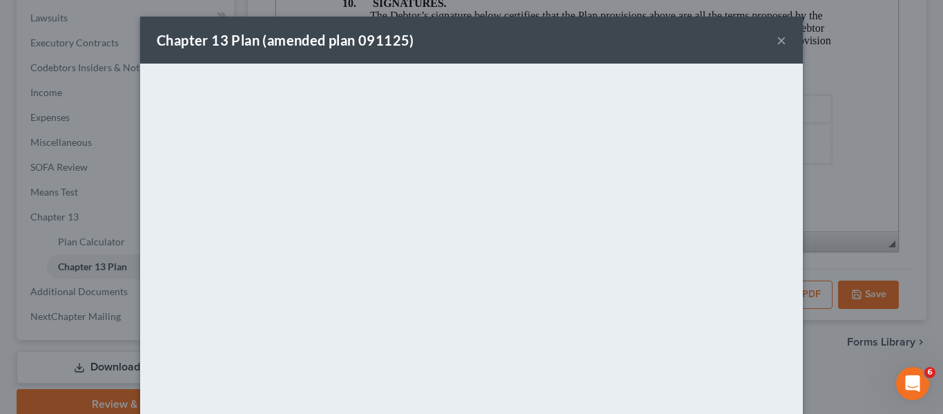
click at [780, 41] on button "×" at bounding box center [782, 40] width 10 height 17
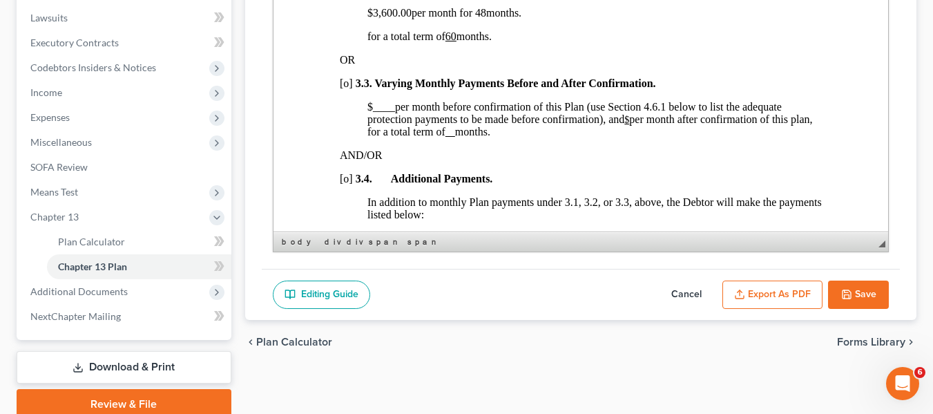
scroll to position [1082, 0]
drag, startPoint x: 191, startPoint y: 114, endPoint x: 859, endPoint y: 289, distance: 690.9
click at [859, 289] on button "Save" at bounding box center [858, 294] width 61 height 29
select select "1"
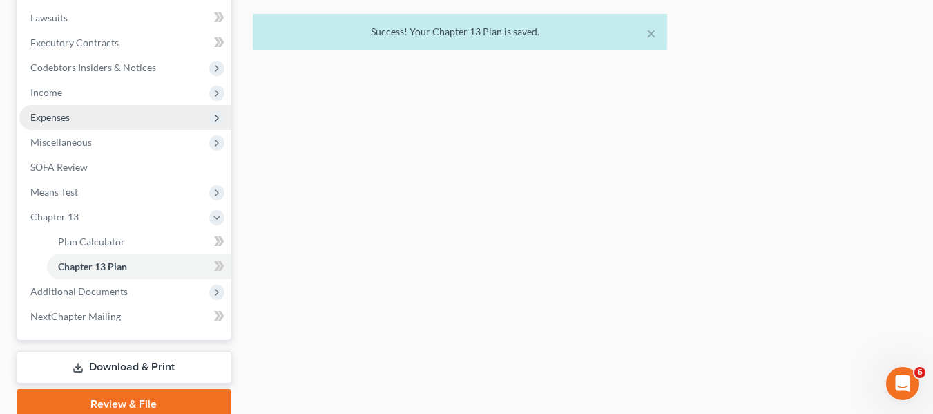
click at [63, 123] on span "Expenses" at bounding box center [125, 117] width 212 height 25
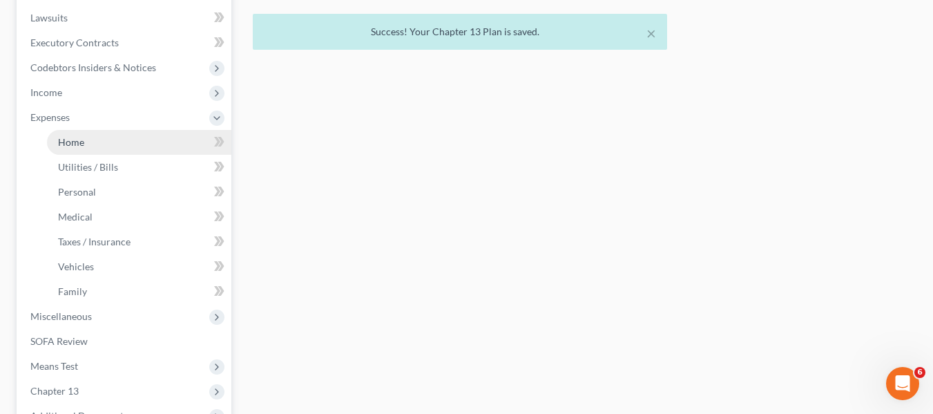
click at [73, 137] on span "Home" at bounding box center [71, 142] width 26 height 12
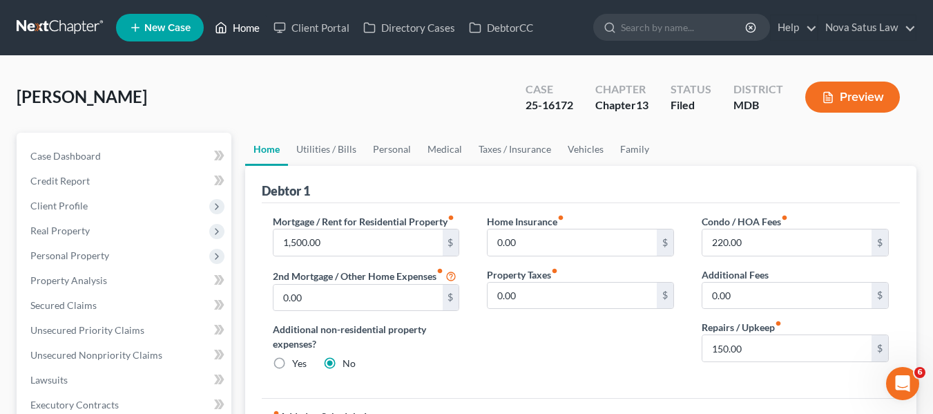
click at [240, 30] on link "Home" at bounding box center [237, 27] width 59 height 25
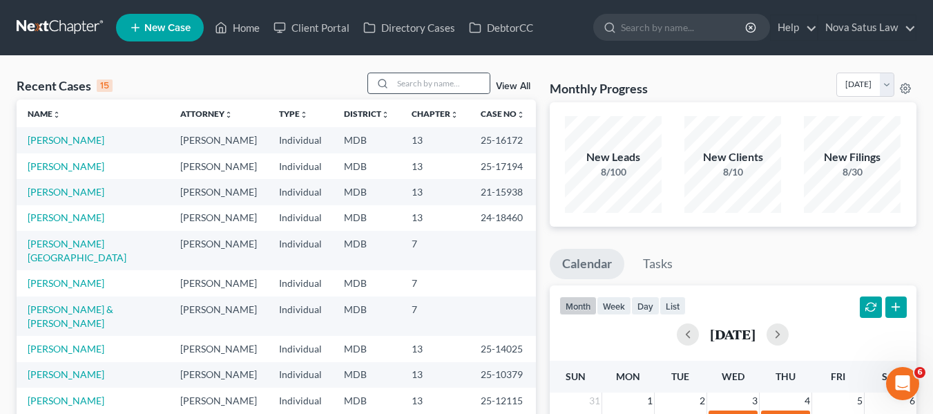
click at [423, 73] on div at bounding box center [428, 83] width 123 height 21
click at [422, 80] on input "search" at bounding box center [441, 83] width 97 height 20
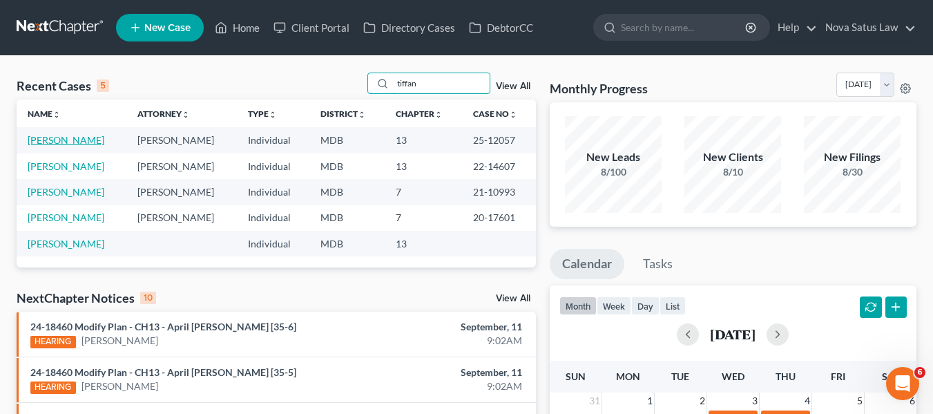
type input "tiffan"
click at [69, 137] on link "[PERSON_NAME]" at bounding box center [66, 140] width 77 height 12
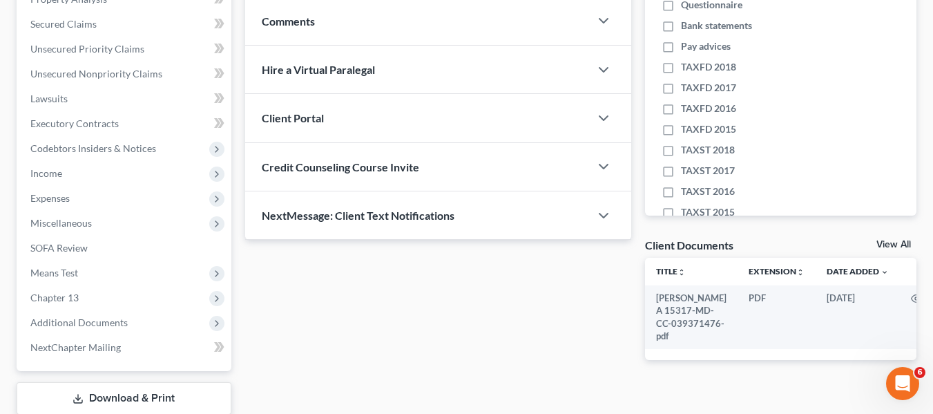
scroll to position [285, 0]
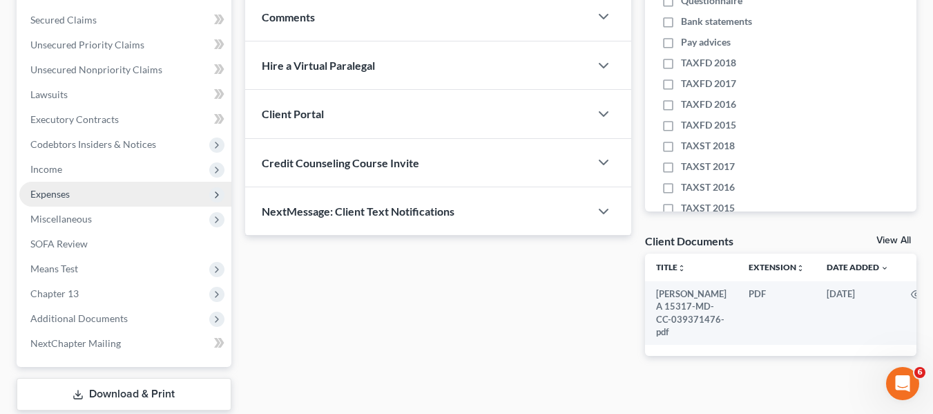
click at [77, 186] on span "Expenses" at bounding box center [125, 194] width 212 height 25
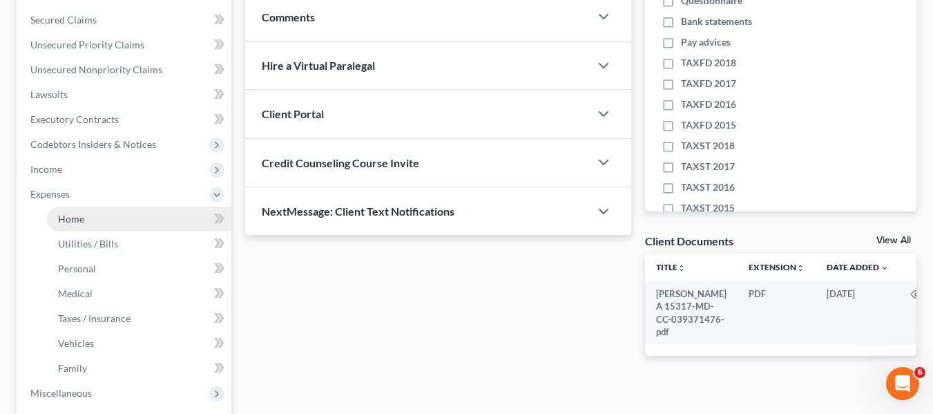
click at [90, 215] on link "Home" at bounding box center [139, 218] width 184 height 25
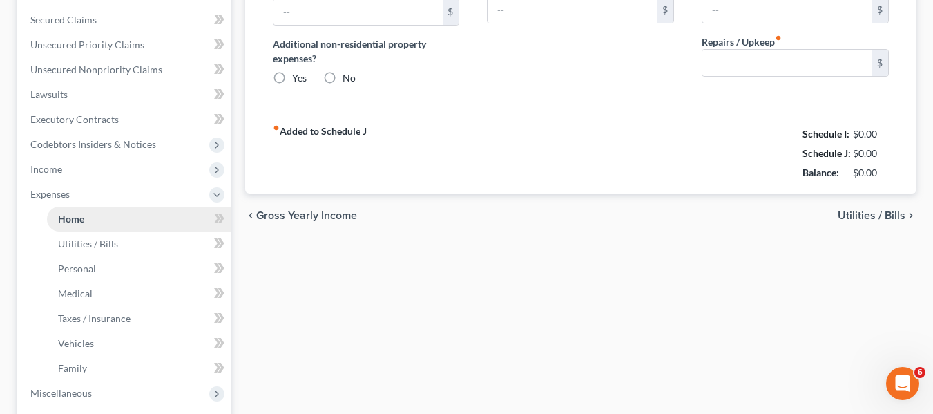
scroll to position [31, 0]
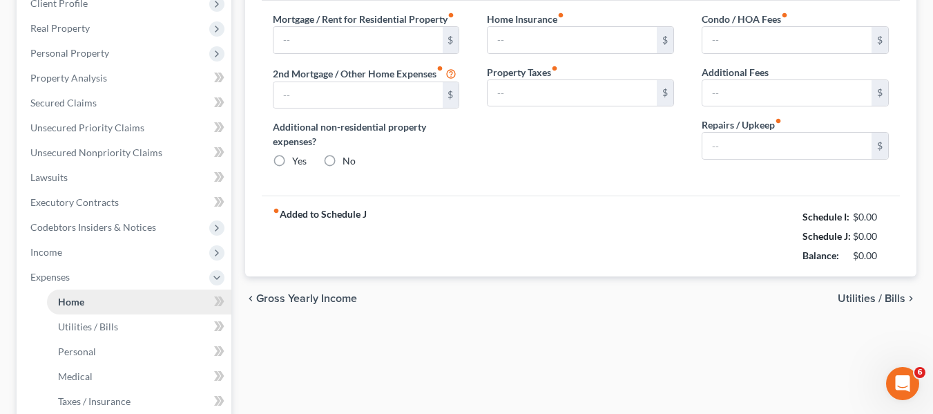
type input "3,600.00"
type input "0.00"
radio input "true"
type input "0.00"
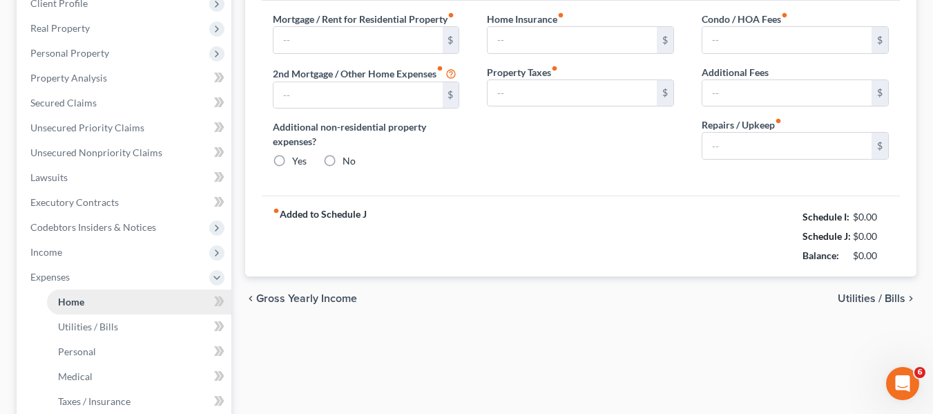
type input "89.00"
type input "0.00"
type input "250.00"
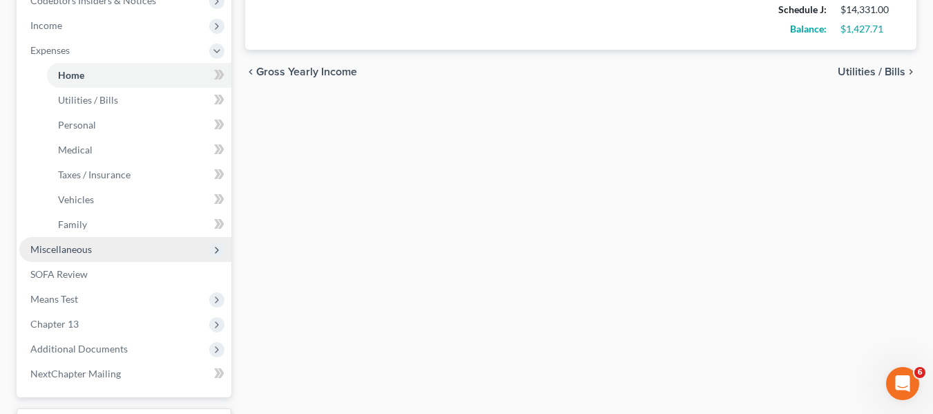
scroll to position [543, 0]
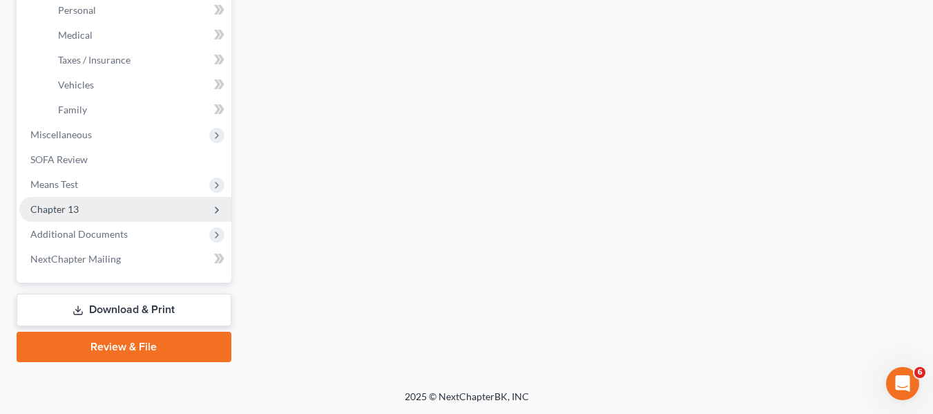
click at [66, 208] on span "Chapter 13" at bounding box center [54, 209] width 48 height 12
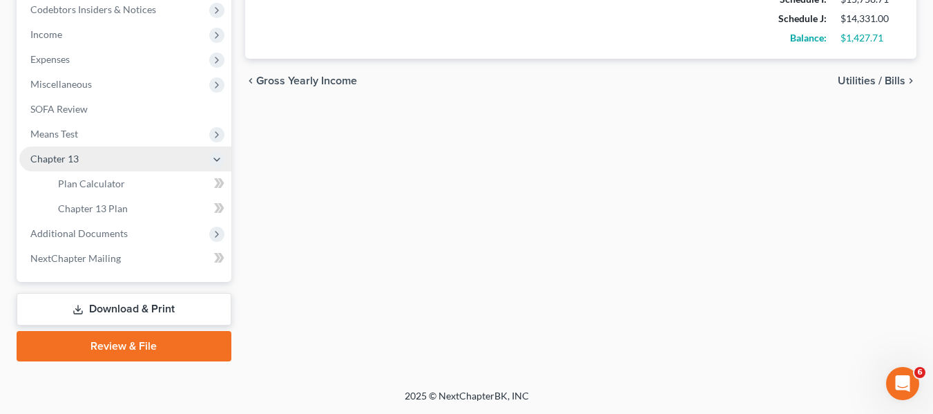
scroll to position [420, 0]
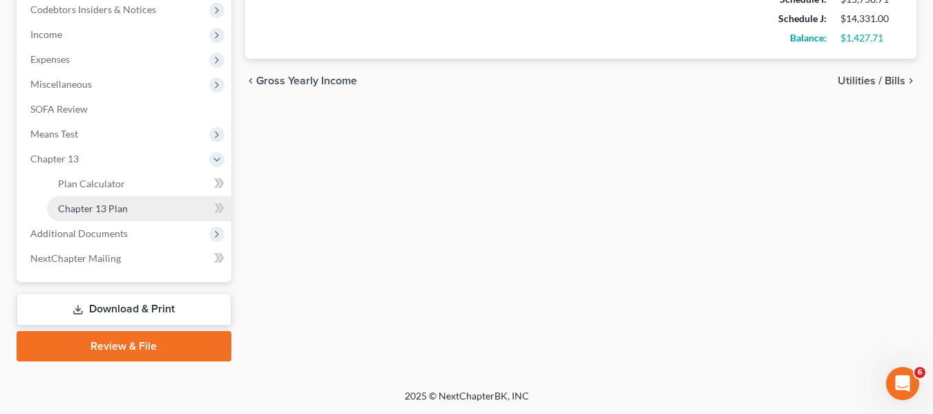
click at [73, 213] on span "Chapter 13 Plan" at bounding box center [93, 208] width 70 height 12
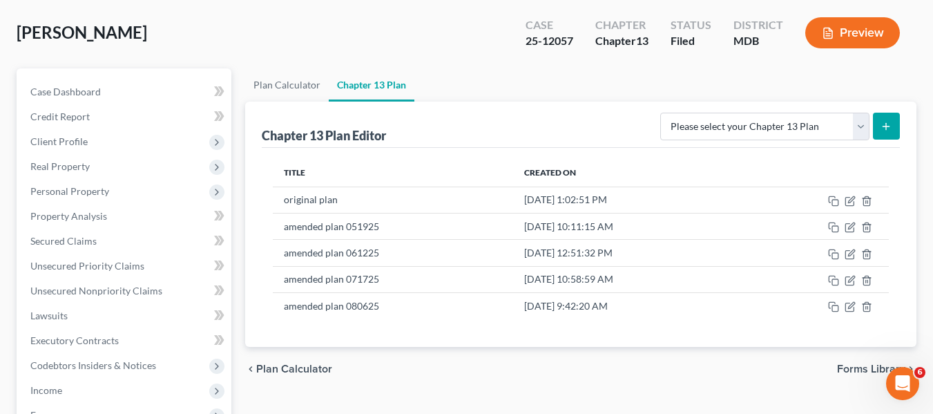
scroll to position [65, 0]
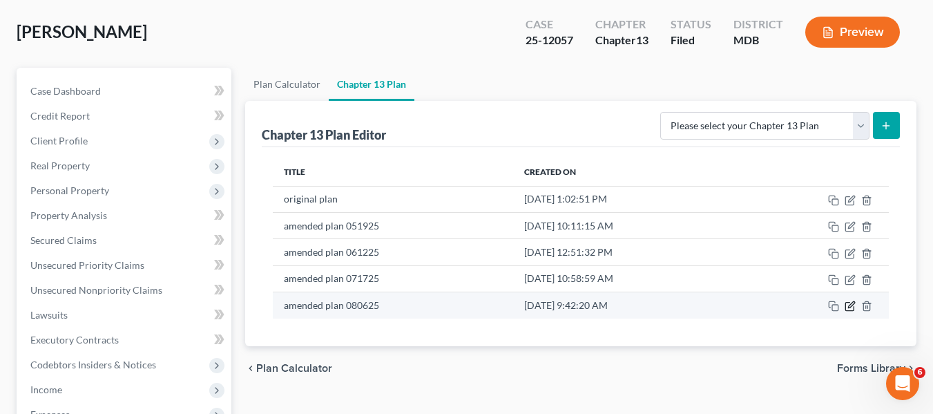
click at [846, 307] on icon "button" at bounding box center [849, 306] width 8 height 8
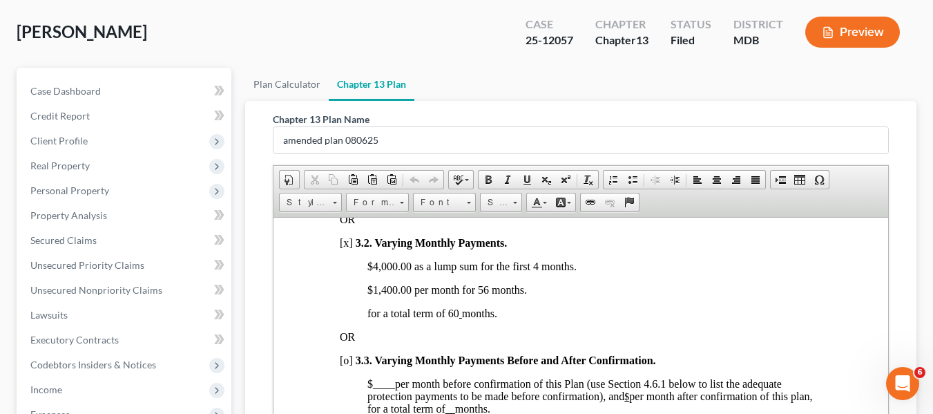
scroll to position [0, 0]
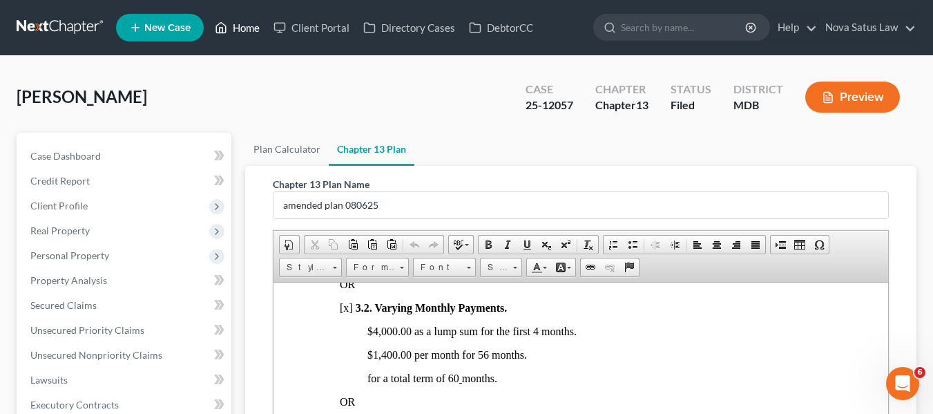
click at [249, 23] on link "Home" at bounding box center [237, 27] width 59 height 25
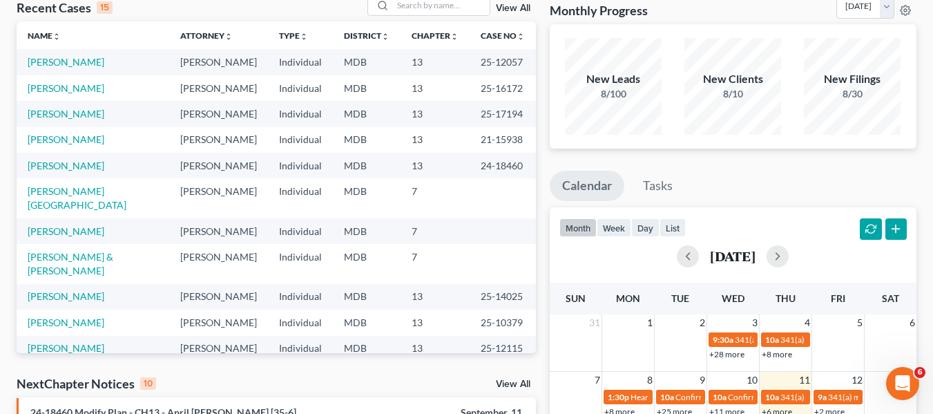
scroll to position [80, 0]
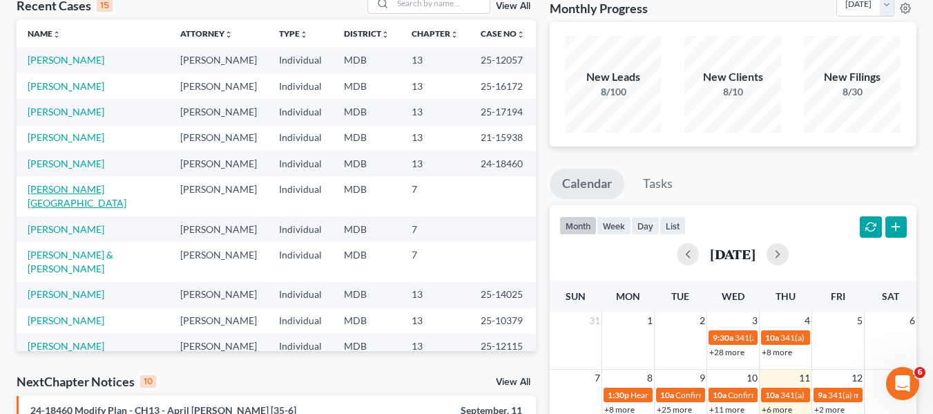
click at [49, 192] on link "[PERSON_NAME][GEOGRAPHIC_DATA]" at bounding box center [77, 196] width 99 height 26
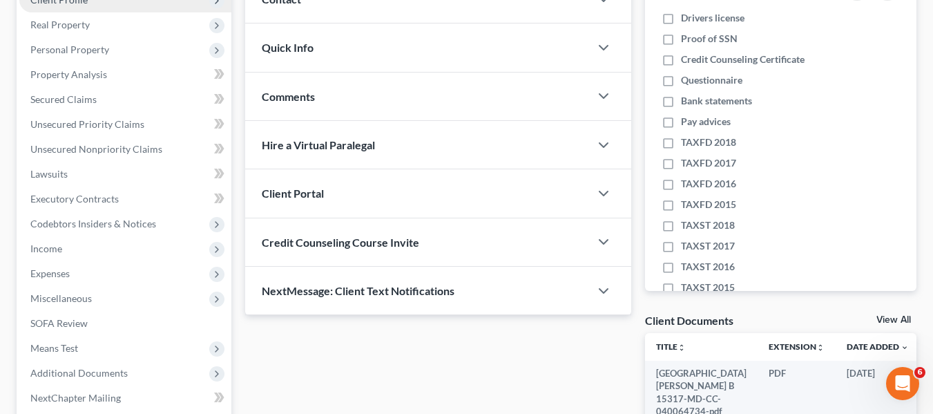
scroll to position [206, 0]
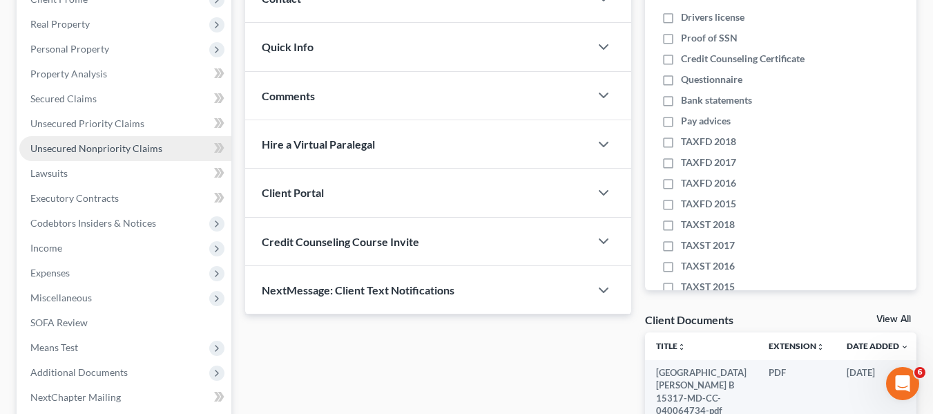
click at [64, 150] on span "Unsecured Nonpriority Claims" at bounding box center [96, 148] width 132 height 12
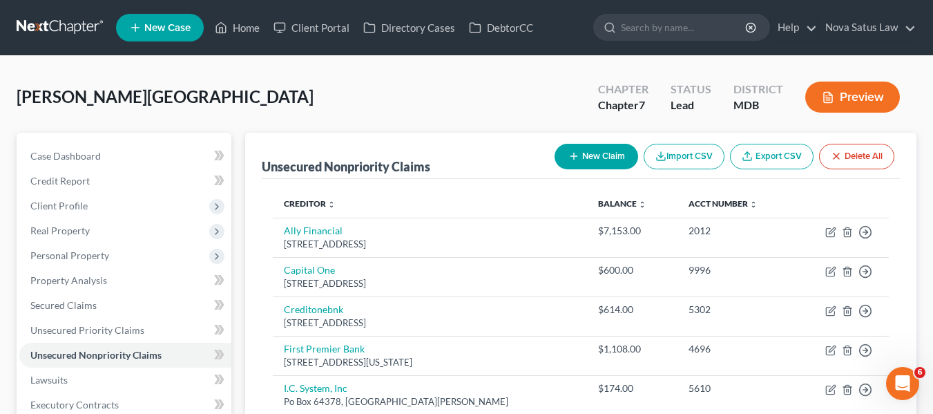
click at [576, 151] on icon "button" at bounding box center [573, 156] width 11 height 11
select select "0"
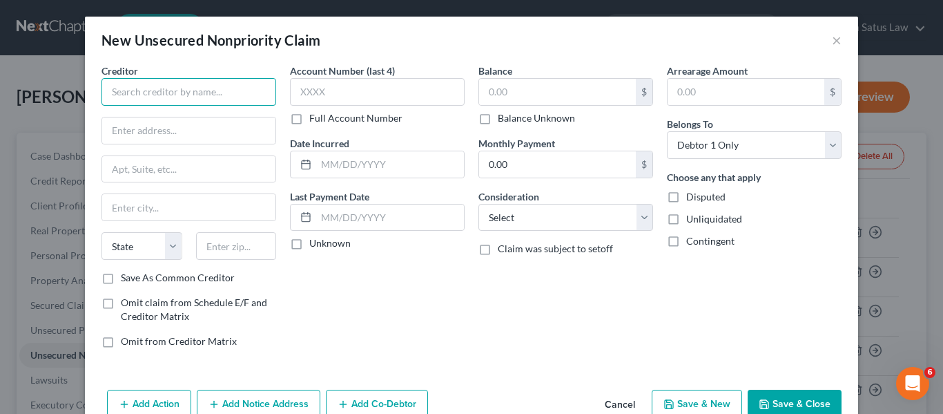
click at [177, 98] on input "text" at bounding box center [189, 92] width 175 height 28
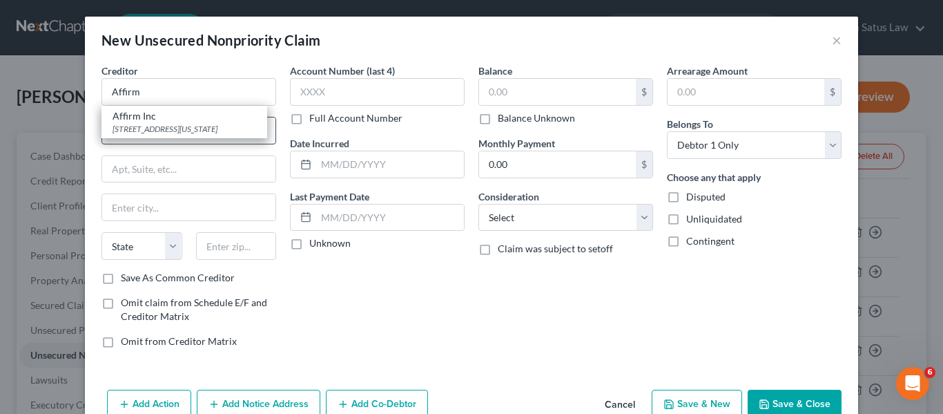
click at [186, 117] on div "Affirm Inc" at bounding box center [185, 116] width 144 height 14
type input "Affirm Inc"
type input "[STREET_ADDRESS][US_STATE]"
type input "[GEOGRAPHIC_DATA]"
select select "4"
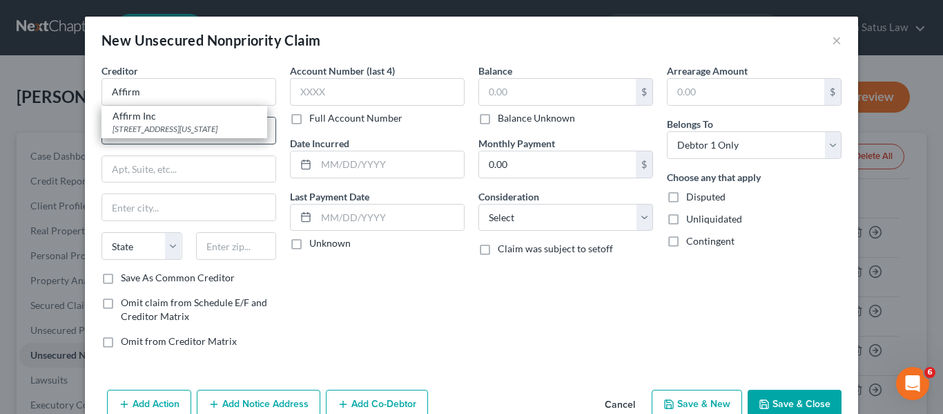
type input "94108"
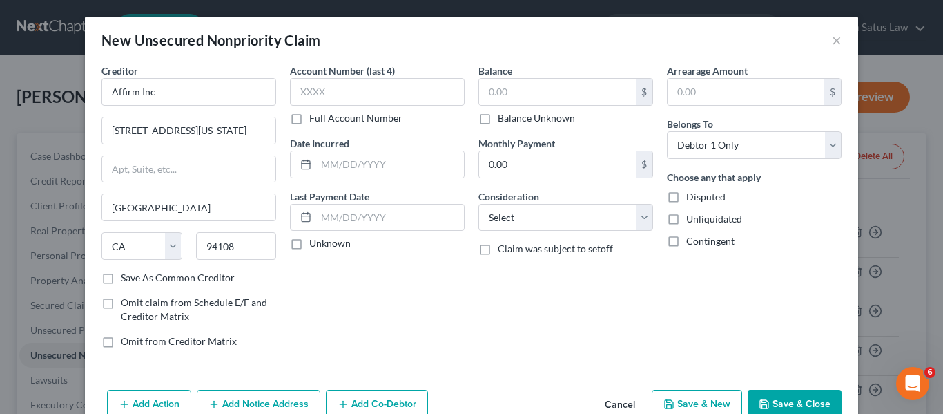
click at [778, 401] on button "Save & Close" at bounding box center [795, 403] width 94 height 29
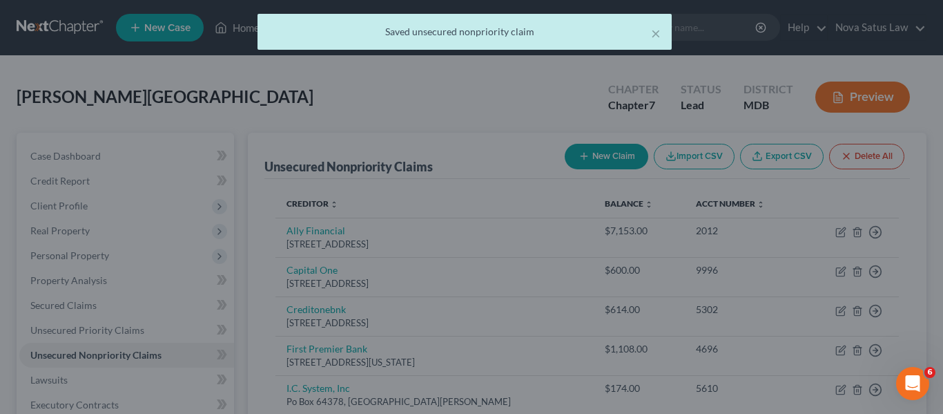
type input "0.00"
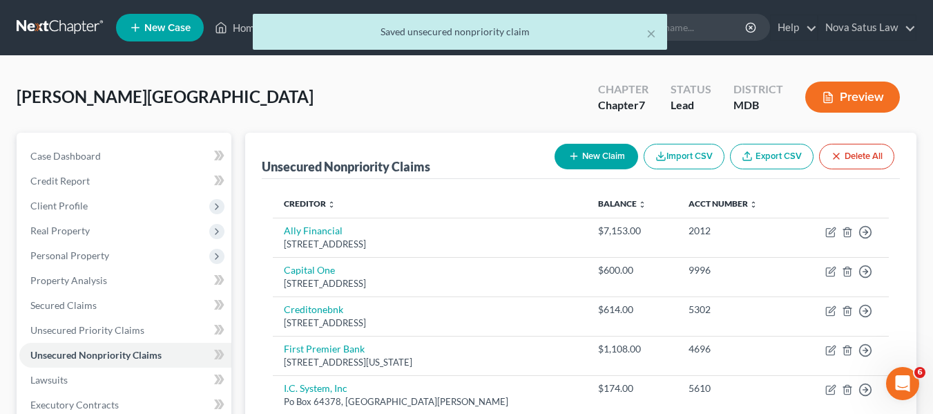
click at [567, 148] on button "New Claim" at bounding box center [597, 157] width 84 height 26
select select "0"
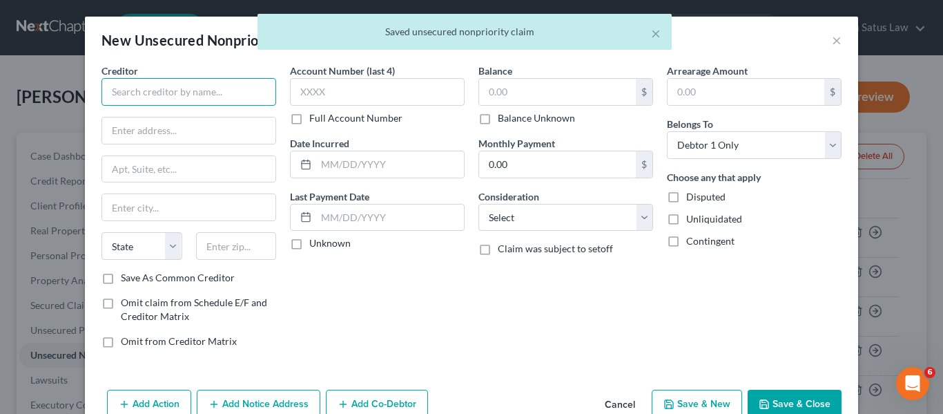
click at [173, 88] on input "text" at bounding box center [189, 92] width 175 height 28
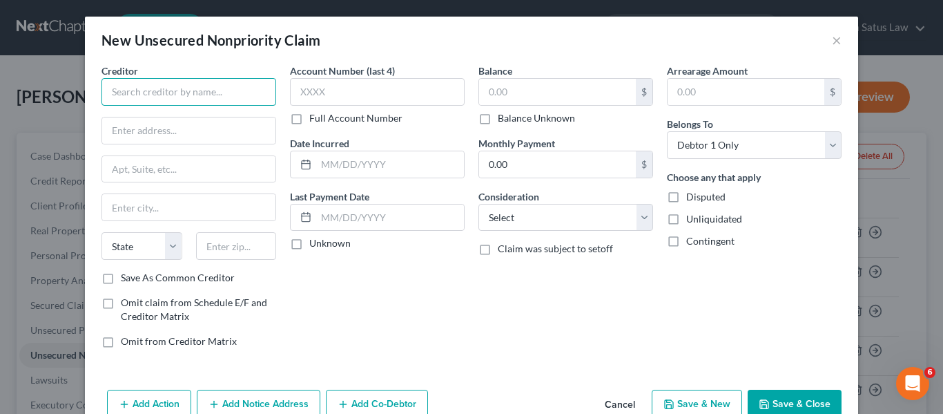
paste input "[DATE][GEOGRAPHIC_DATA][PERSON_NAME], [STREET_ADDRESS][PERSON_NAME]"
type input "[DATE][GEOGRAPHIC_DATA][PERSON_NAME], [STREET_ADDRESS][PERSON_NAME]"
click at [209, 242] on input "text" at bounding box center [236, 246] width 81 height 28
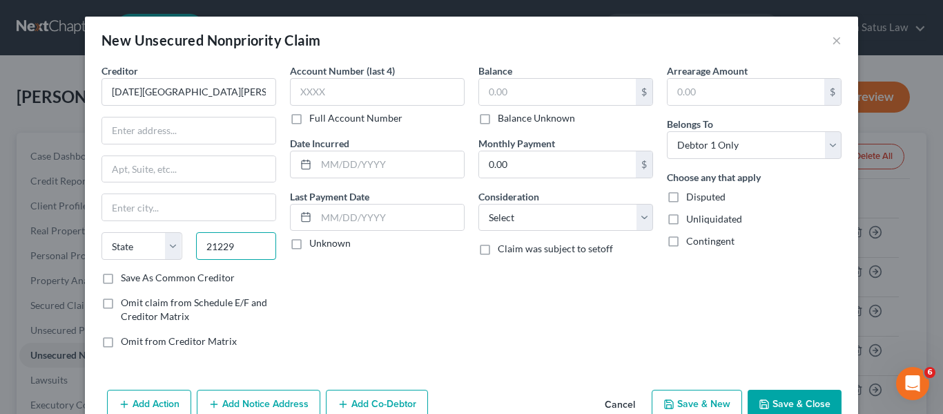
type input "21229"
type input "[GEOGRAPHIC_DATA]"
select select "21"
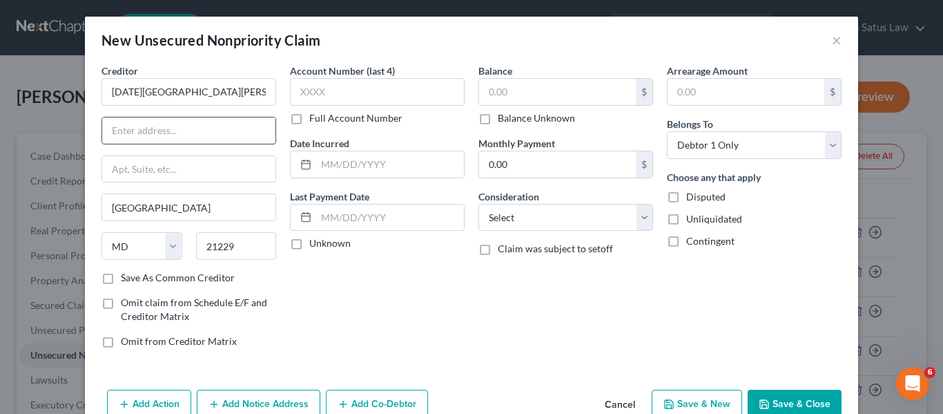
click at [145, 124] on input "text" at bounding box center [188, 130] width 173 height 26
paste input "[DATE][GEOGRAPHIC_DATA][PERSON_NAME], [STREET_ADDRESS][PERSON_NAME]"
type input "[DATE][GEOGRAPHIC_DATA][PERSON_NAME], [STREET_ADDRESS][PERSON_NAME]"
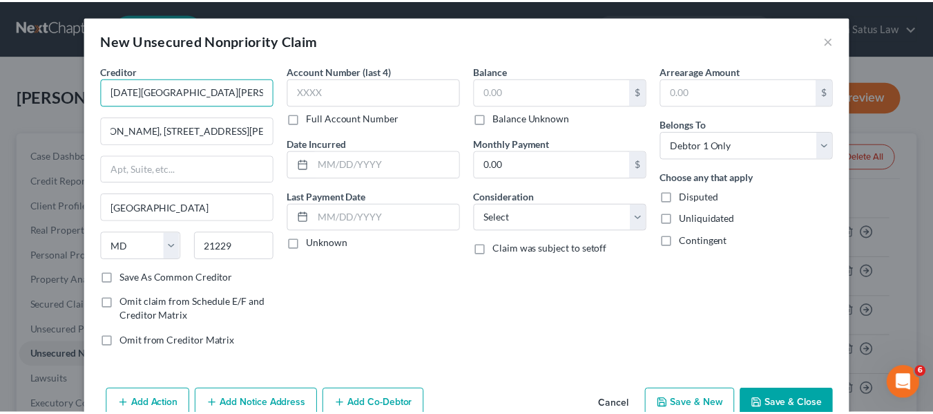
scroll to position [0, 0]
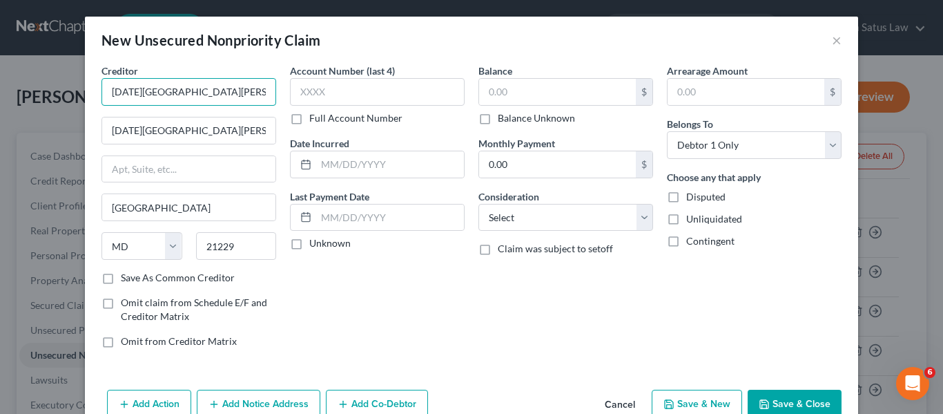
click at [238, 90] on input "[DATE][GEOGRAPHIC_DATA][PERSON_NAME], [STREET_ADDRESS][PERSON_NAME]" at bounding box center [189, 92] width 175 height 28
type input "[DATE][GEOGRAPHIC_DATA][PERSON_NAME]"
click at [108, 125] on input "[DATE][GEOGRAPHIC_DATA][PERSON_NAME], [STREET_ADDRESS][PERSON_NAME]" at bounding box center [188, 130] width 173 height 26
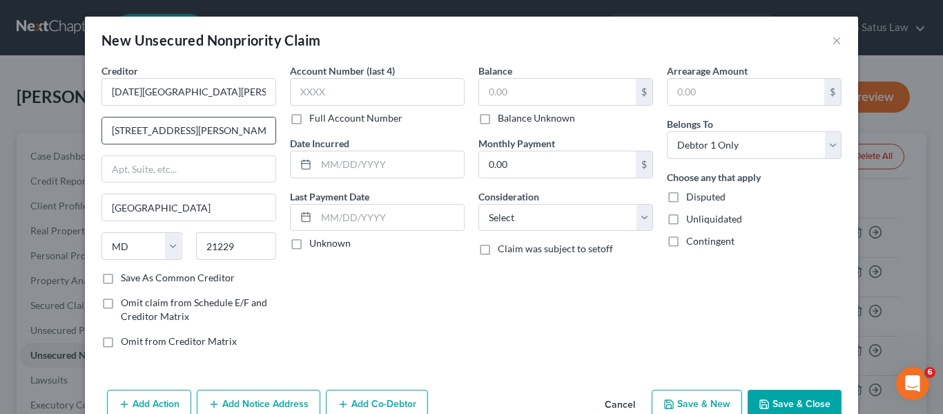
click at [186, 131] on input "[STREET_ADDRESS][PERSON_NAME]" at bounding box center [188, 130] width 173 height 26
type input "[STREET_ADDRESS][PERSON_NAME]"
click at [772, 399] on button "Save & Close" at bounding box center [795, 403] width 94 height 29
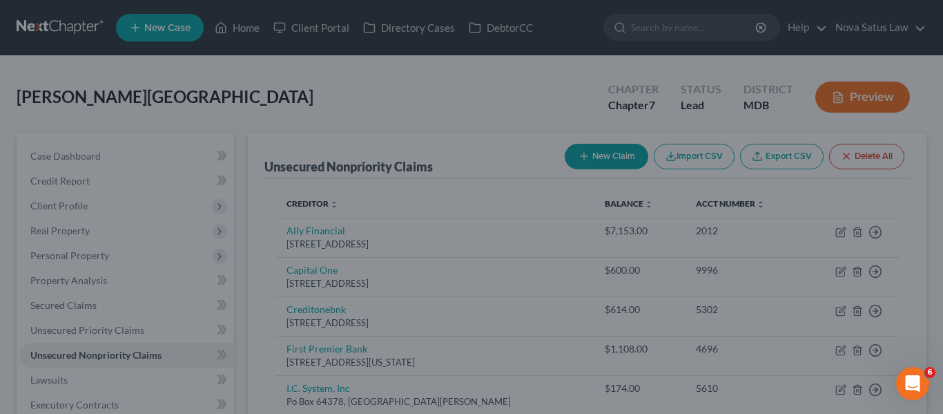
type input "0.00"
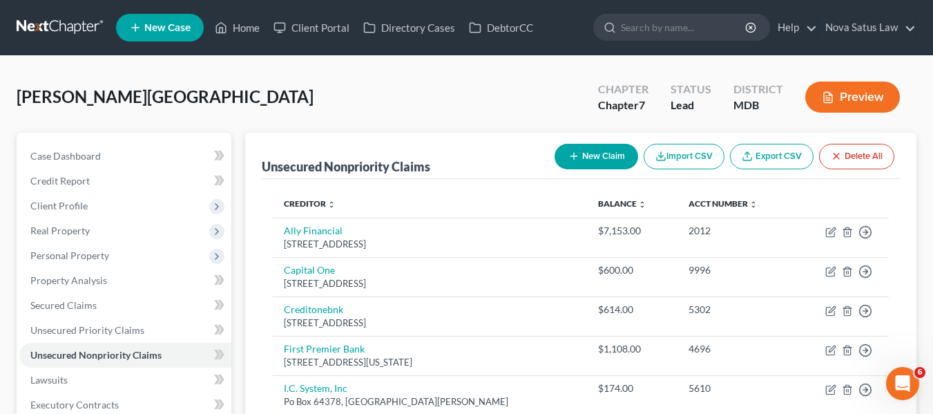
click at [149, 38] on link "New Case" at bounding box center [160, 28] width 88 height 28
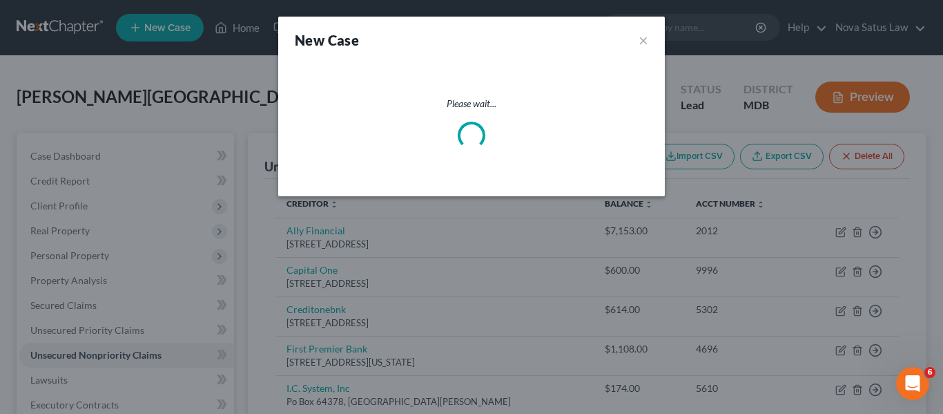
select select "38"
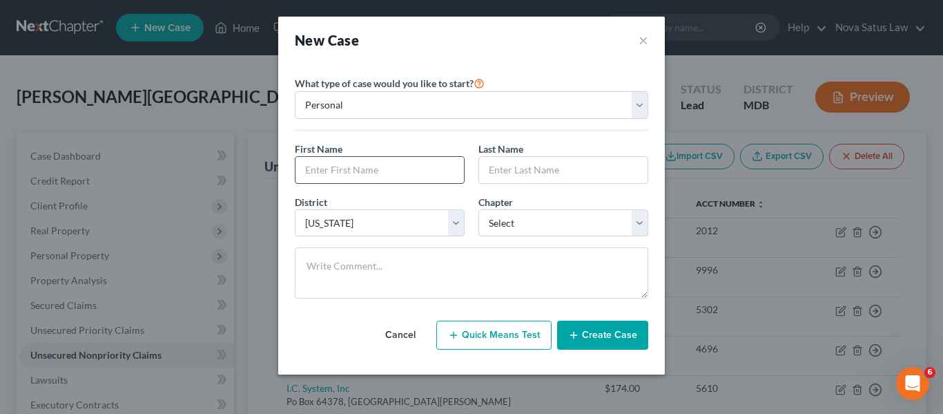
click at [351, 172] on input "text" at bounding box center [380, 170] width 168 height 26
type input "[PERSON_NAME]"
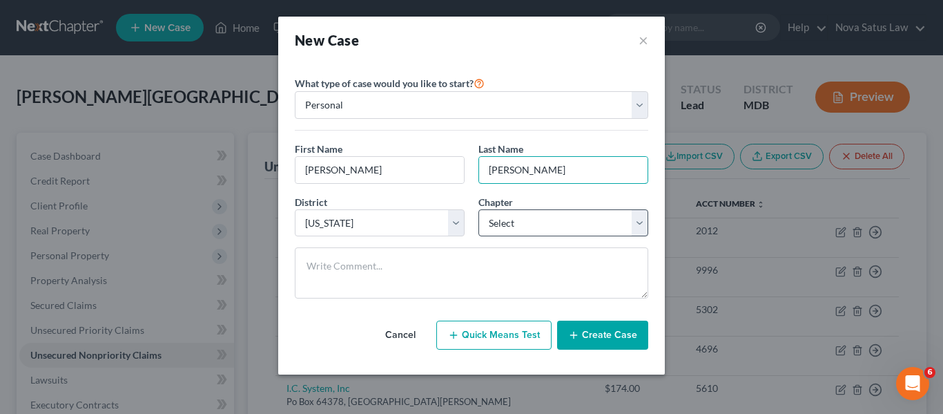
type input "[PERSON_NAME]"
click at [561, 236] on select "Select 7 11 12 13" at bounding box center [564, 223] width 170 height 28
select select "3"
click at [479, 209] on select "Select 7 11 12 13" at bounding box center [564, 223] width 170 height 28
click at [585, 327] on button "Create Case" at bounding box center [602, 334] width 91 height 29
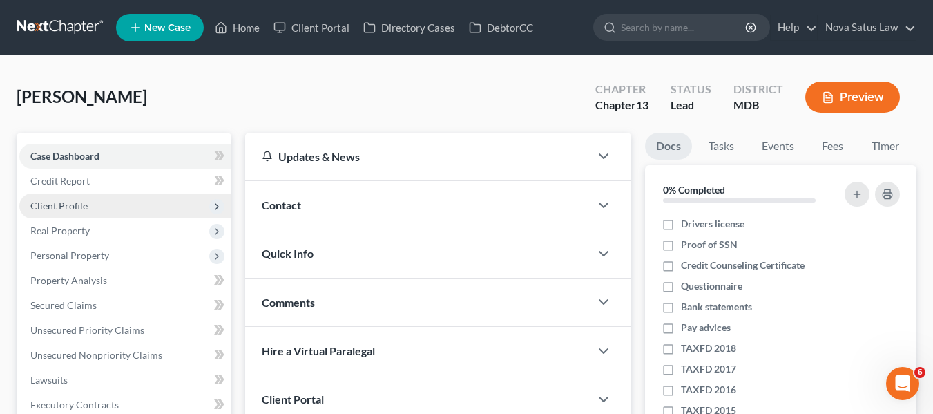
click at [73, 200] on span "Client Profile" at bounding box center [58, 206] width 57 height 12
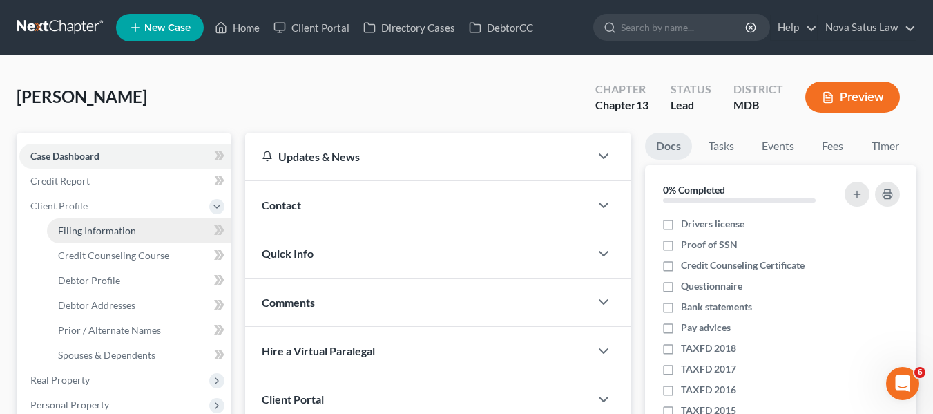
click at [90, 225] on span "Filing Information" at bounding box center [97, 230] width 78 height 12
select select "1"
select select "0"
select select "3"
select select "38"
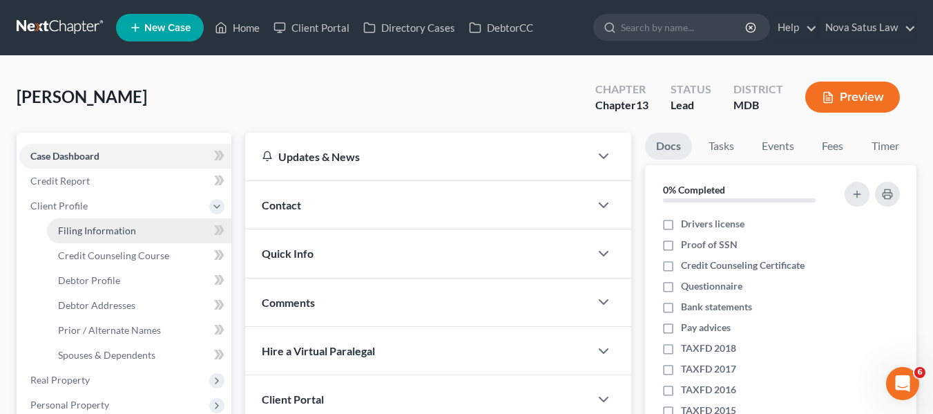
select select "21"
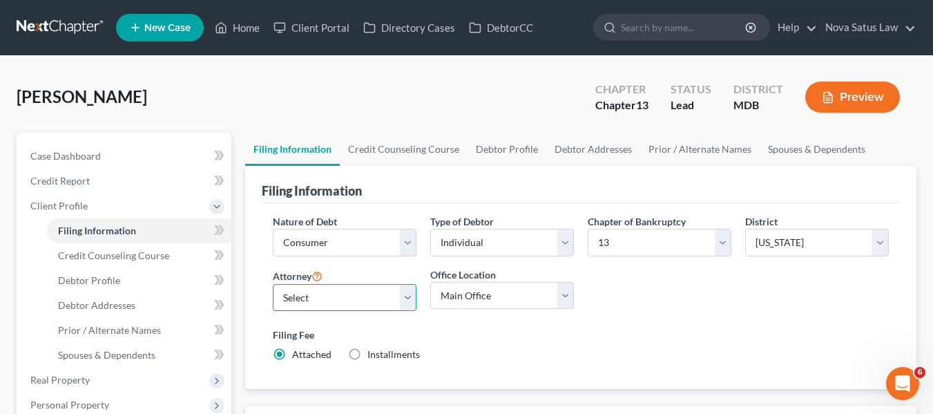
click at [302, 294] on select "Select [PERSON_NAME] - MDB [PERSON_NAME] - MDB [PERSON_NAME] - null" at bounding box center [345, 298] width 144 height 28
select select "0"
click at [273, 284] on select "Select [PERSON_NAME] - MDB [PERSON_NAME] - MDB [PERSON_NAME] - null" at bounding box center [345, 298] width 144 height 28
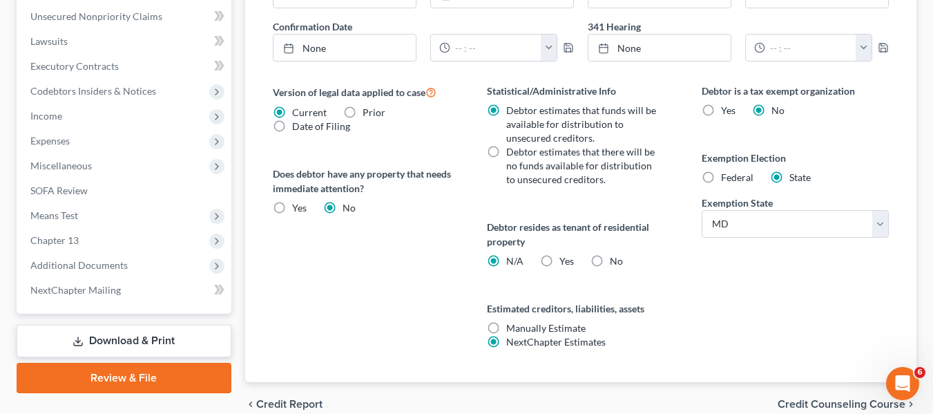
scroll to position [552, 0]
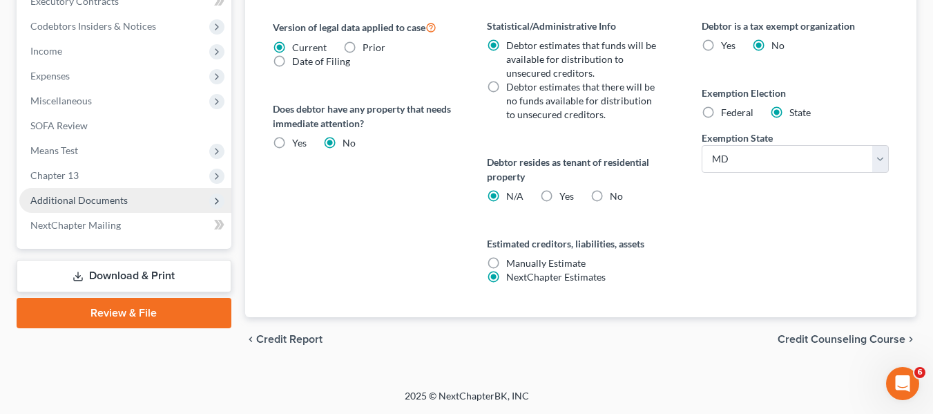
click at [68, 202] on span "Additional Documents" at bounding box center [78, 200] width 97 height 12
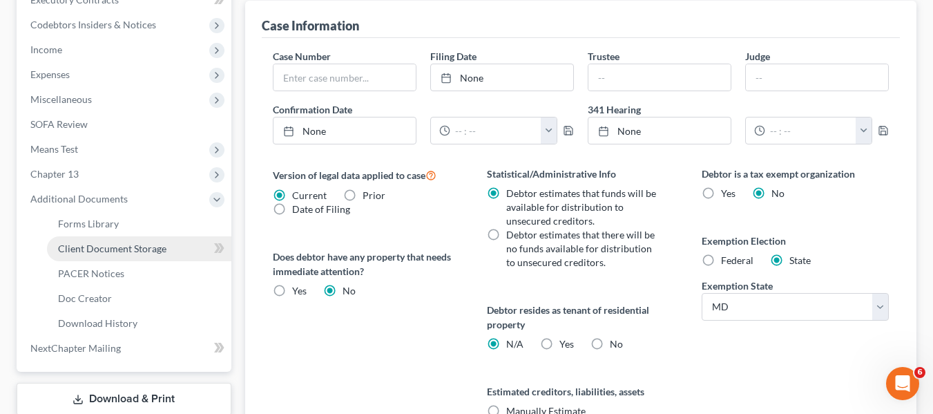
scroll to position [403, 0]
click at [89, 244] on span "Client Document Storage" at bounding box center [112, 250] width 108 height 12
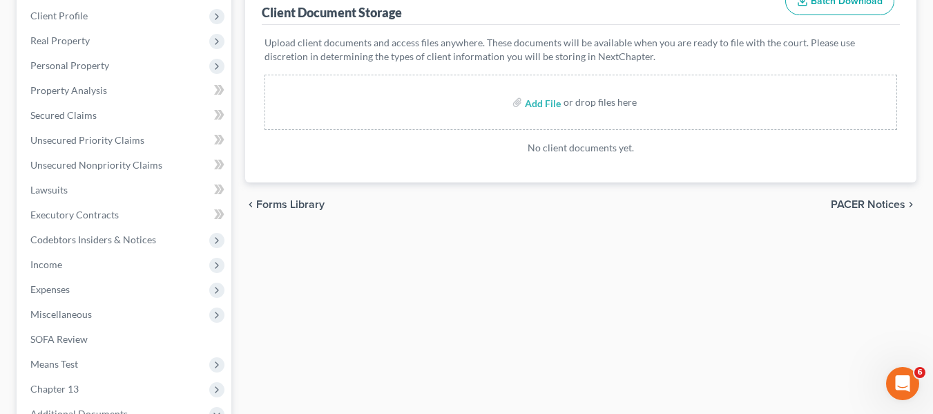
scroll to position [191, 0]
click at [530, 104] on input "file" at bounding box center [541, 101] width 33 height 25
type input "C:\fakepath\47932 [PERSON_NAME].pdf"
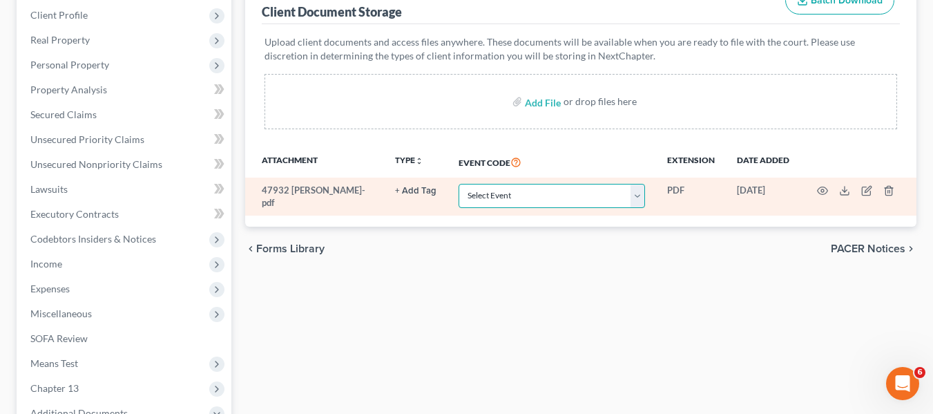
click at [590, 190] on select "Select Event Affidavit Affidavit of Adequate Protection and Lease Payments Affi…" at bounding box center [552, 196] width 186 height 24
select select "14"
click at [459, 184] on select "Select Event Affidavit Affidavit of Adequate Protection and Lease Payments Affi…" at bounding box center [552, 196] width 186 height 24
click at [821, 189] on icon "button" at bounding box center [822, 190] width 11 height 11
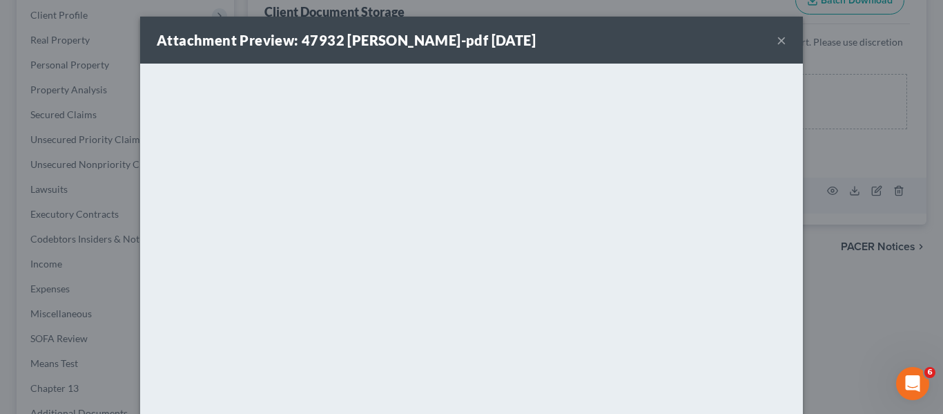
click at [777, 43] on button "×" at bounding box center [782, 40] width 10 height 17
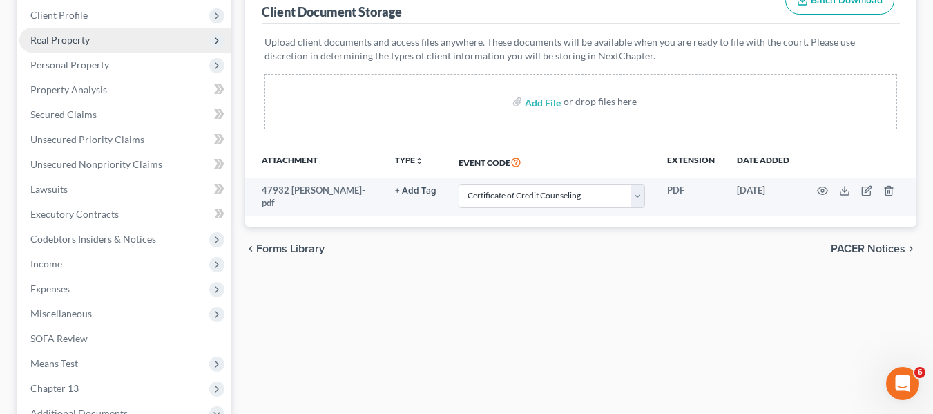
scroll to position [151, 0]
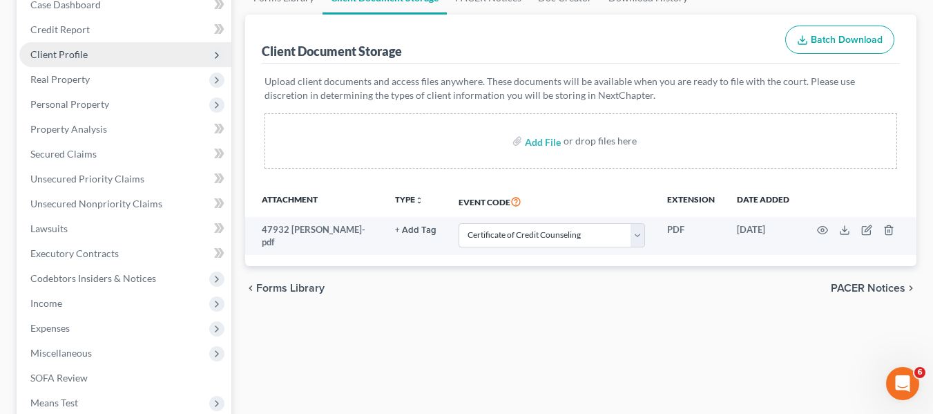
click at [133, 55] on span "Client Profile" at bounding box center [125, 54] width 212 height 25
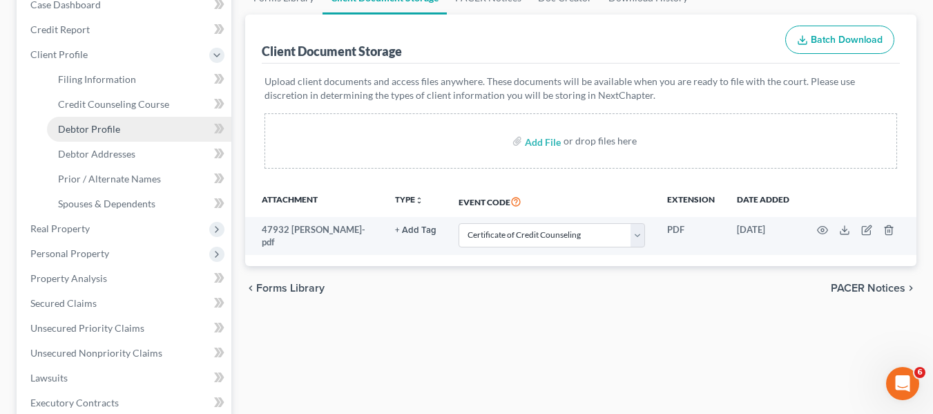
click at [124, 123] on link "Debtor Profile" at bounding box center [139, 129] width 184 height 25
select select "0"
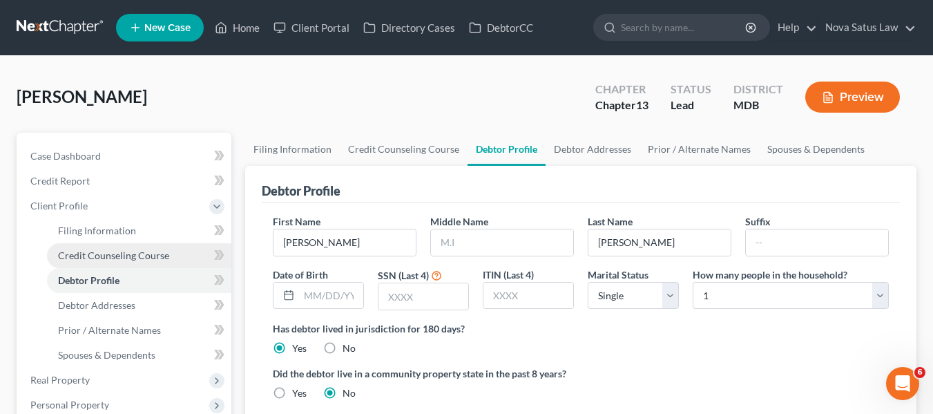
click at [120, 251] on span "Credit Counseling Course" at bounding box center [113, 255] width 111 height 12
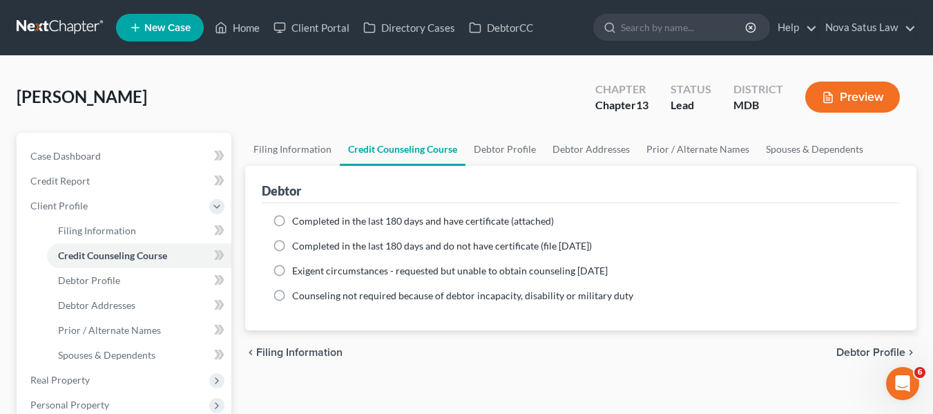
click at [292, 224] on label "Completed in the last 180 days and have certificate (attached)" at bounding box center [423, 221] width 262 height 14
click at [298, 223] on input "Completed in the last 180 days and have certificate (attached)" at bounding box center [302, 218] width 9 height 9
radio input "true"
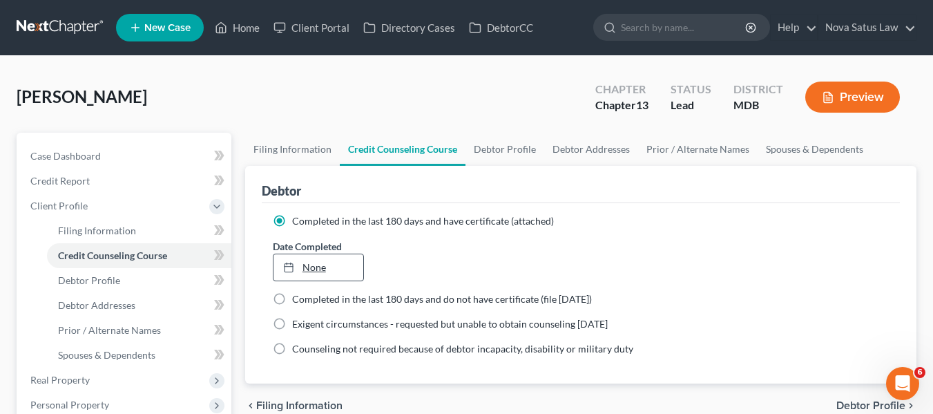
type input "[DATE]"
click at [302, 265] on div at bounding box center [292, 267] width 19 height 12
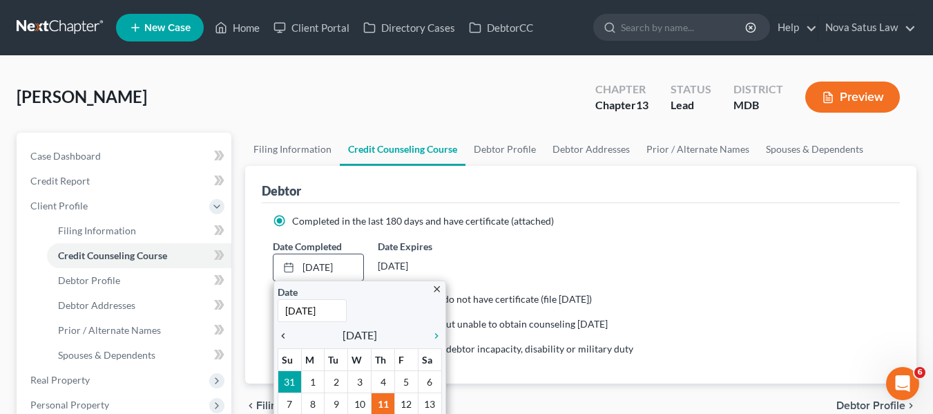
click at [286, 334] on icon "chevron_left" at bounding box center [287, 335] width 18 height 11
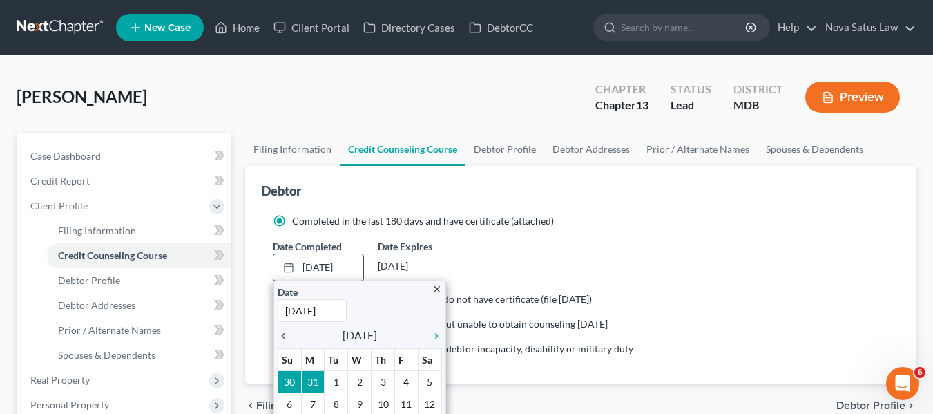
click at [286, 334] on icon "chevron_left" at bounding box center [287, 335] width 18 height 11
click at [435, 332] on icon "chevron_right" at bounding box center [433, 335] width 18 height 11
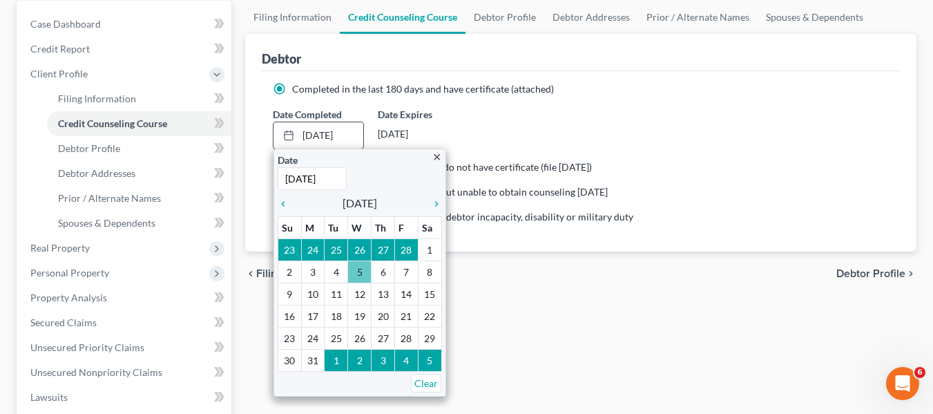
scroll to position [133, 0]
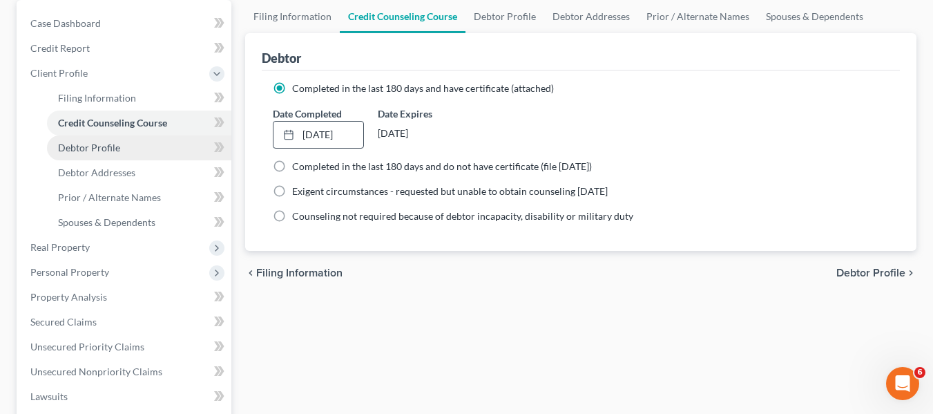
click at [135, 155] on link "Debtor Profile" at bounding box center [139, 147] width 184 height 25
select select "0"
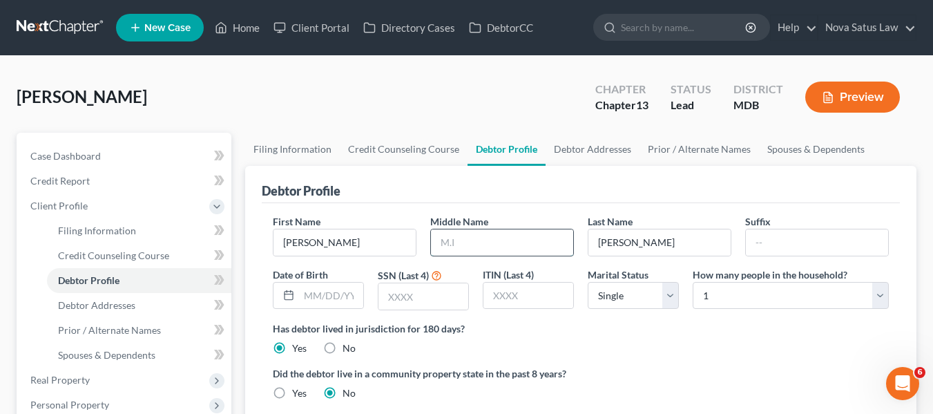
click at [441, 250] on input "text" at bounding box center [502, 242] width 142 height 26
type input "Pat"
click at [303, 297] on input "text" at bounding box center [331, 295] width 64 height 26
type input "[DATE]"
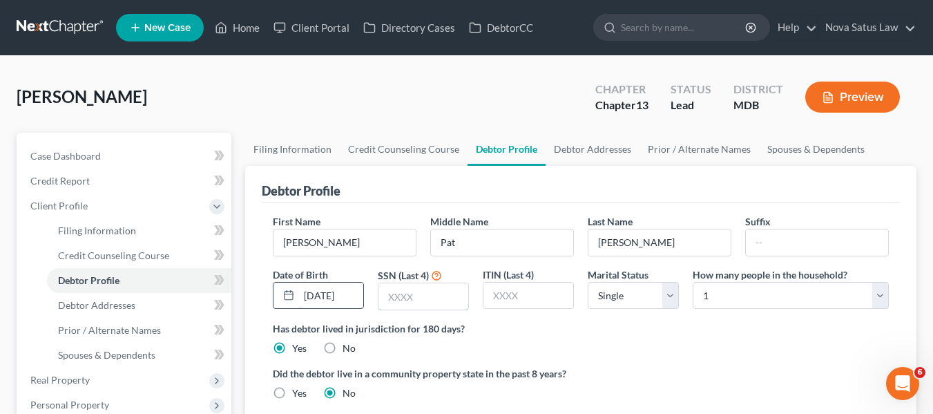
scroll to position [0, 0]
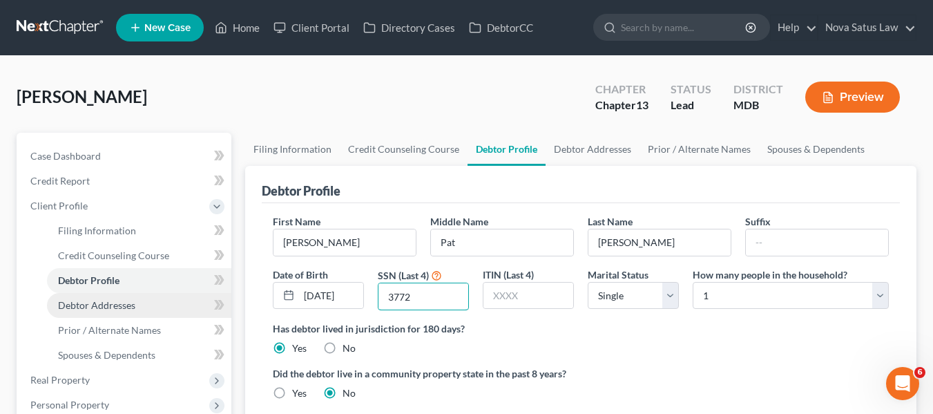
type input "3772"
click at [116, 303] on span "Debtor Addresses" at bounding box center [96, 305] width 77 height 12
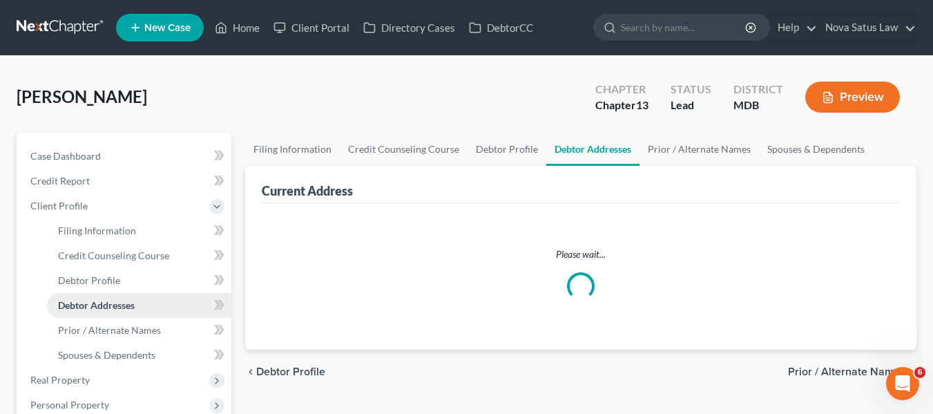
select select "0"
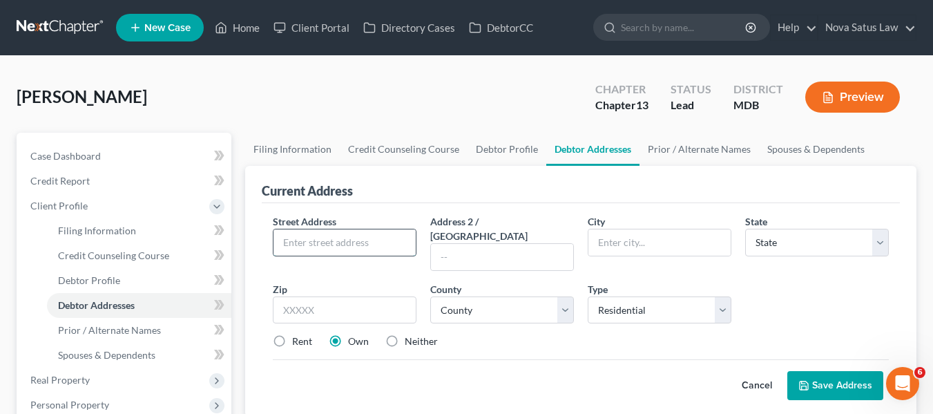
click at [308, 244] on input "text" at bounding box center [344, 242] width 142 height 26
type input "[STREET_ADDRESS]"
click at [280, 296] on input "text" at bounding box center [345, 310] width 144 height 28
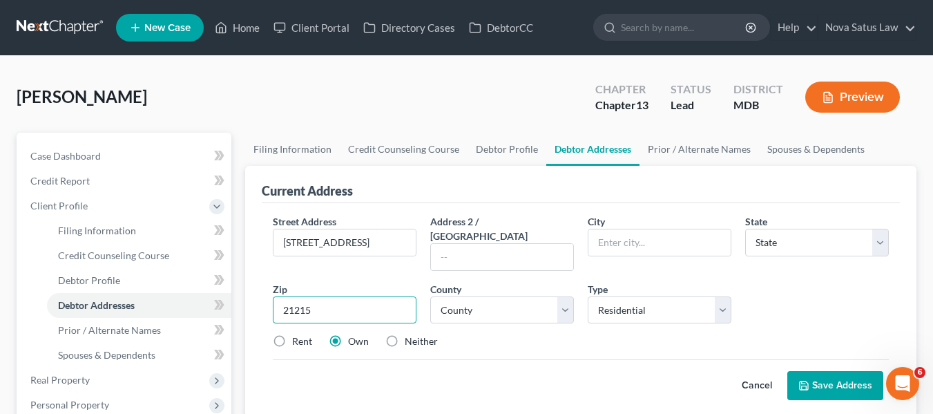
type input "21215"
type input "[GEOGRAPHIC_DATA]"
select select "21"
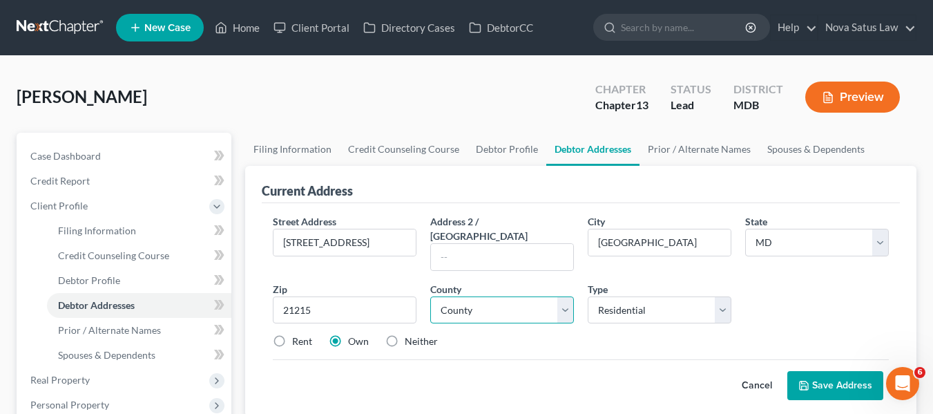
click at [530, 296] on select "County [GEOGRAPHIC_DATA] [GEOGRAPHIC_DATA] [GEOGRAPHIC_DATA] [GEOGRAPHIC_DATA] …" at bounding box center [502, 310] width 144 height 28
select select "3"
click at [430, 296] on select "County [GEOGRAPHIC_DATA] [GEOGRAPHIC_DATA] [GEOGRAPHIC_DATA] [GEOGRAPHIC_DATA] …" at bounding box center [502, 310] width 144 height 28
click at [809, 380] on icon at bounding box center [803, 385] width 11 height 11
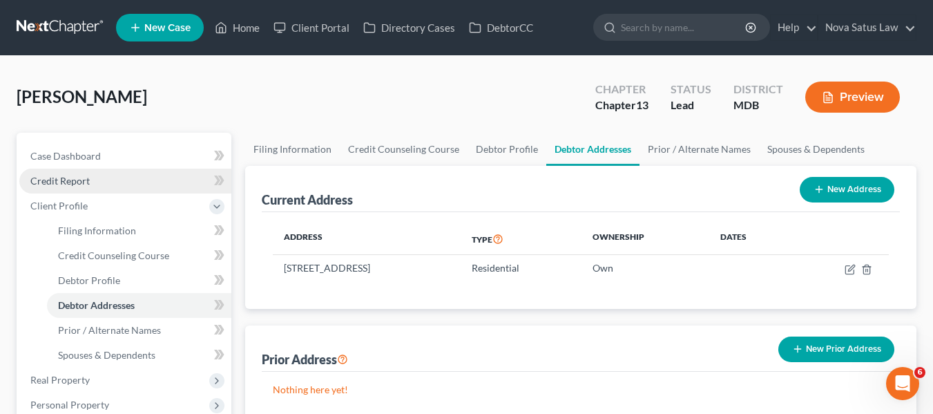
click at [61, 183] on span "Credit Report" at bounding box center [59, 181] width 59 height 12
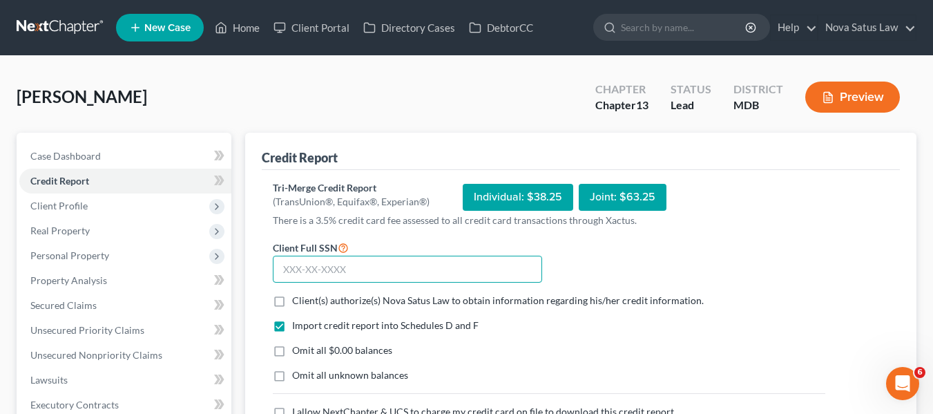
click at [286, 262] on input "text" at bounding box center [407, 269] width 269 height 28
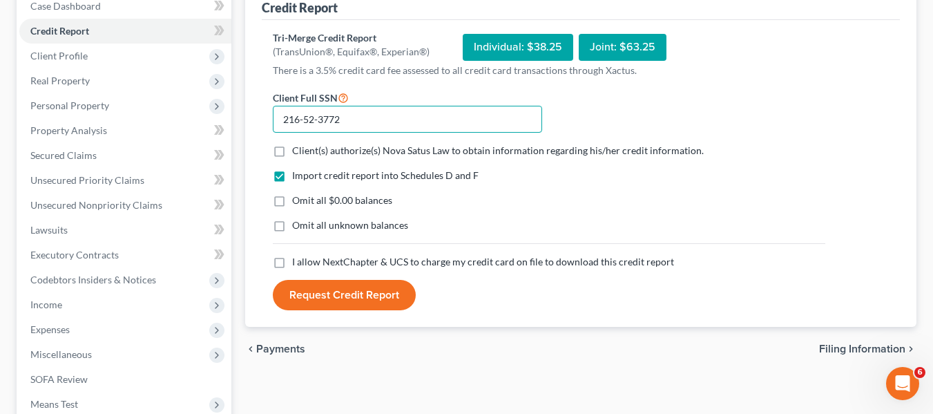
scroll to position [151, 0]
type input "216-52-3772"
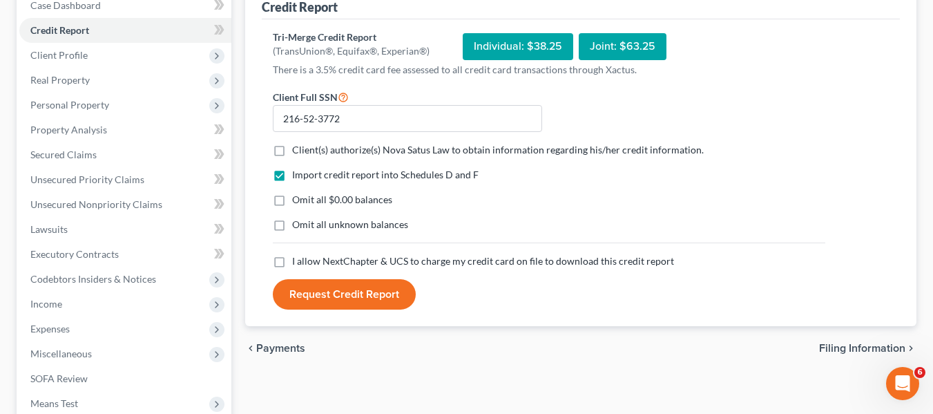
click at [292, 151] on label "Client(s) authorize(s) Nova Satus Law to obtain information regarding his/her c…" at bounding box center [498, 150] width 412 height 14
click at [298, 151] on input "Client(s) authorize(s) Nova Satus Law to obtain information regarding his/her c…" at bounding box center [302, 147] width 9 height 9
checkbox input "true"
click at [292, 261] on label "I allow NextChapter & UCS to charge my credit card on file to download this cre…" at bounding box center [483, 261] width 382 height 14
click at [298, 261] on input "I allow NextChapter & UCS to charge my credit card on file to download this cre…" at bounding box center [302, 258] width 9 height 9
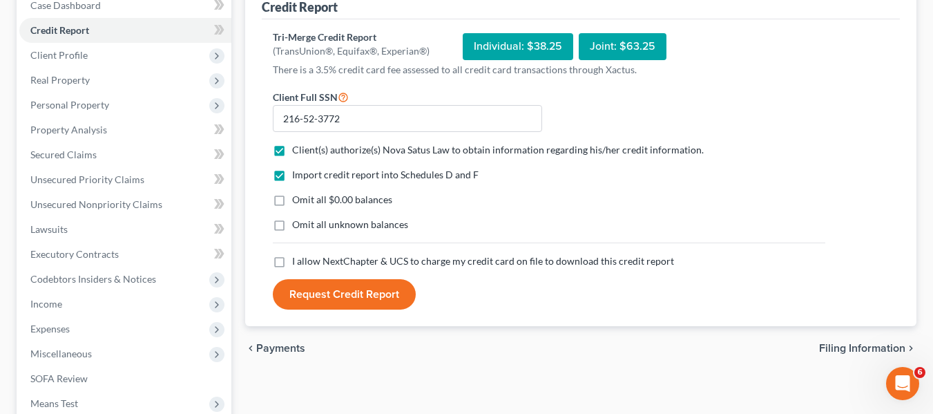
checkbox input "true"
click at [335, 293] on button "Request Credit Report" at bounding box center [344, 294] width 143 height 30
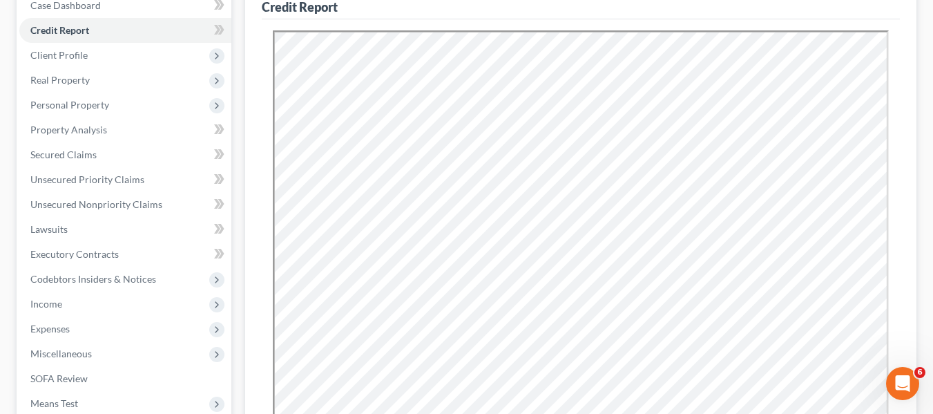
scroll to position [0, 0]
click at [96, 159] on link "Secured Claims" at bounding box center [125, 154] width 212 height 25
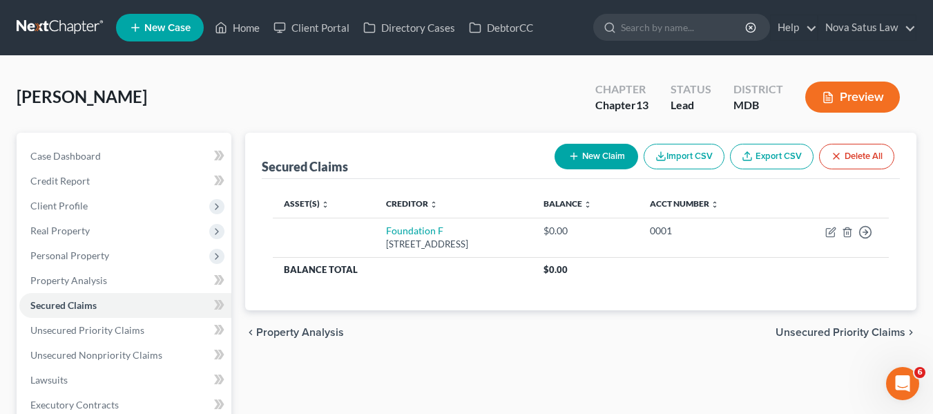
scroll to position [103, 0]
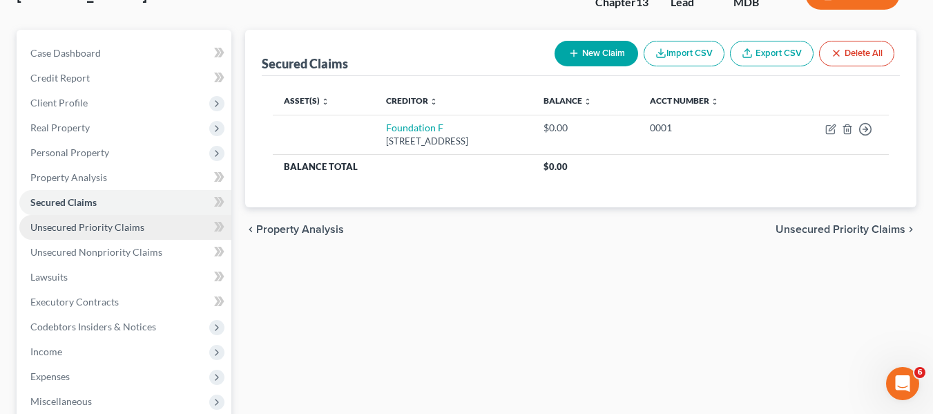
click at [123, 223] on span "Unsecured Priority Claims" at bounding box center [87, 227] width 114 height 12
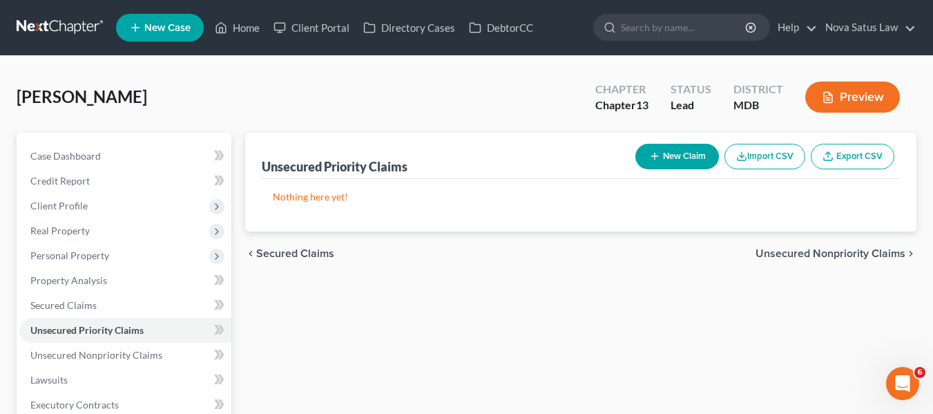
click at [649, 156] on icon "button" at bounding box center [654, 156] width 11 height 11
select select "0"
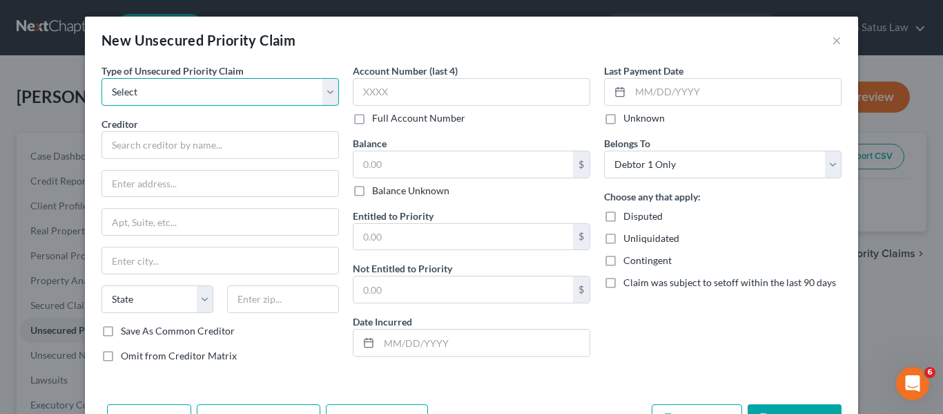
click at [175, 92] on select "Select Taxes & Other Government Units Domestic Support Obligations Extensions o…" at bounding box center [221, 92] width 238 height 28
select select "0"
click at [102, 78] on select "Select Taxes & Other Government Units Domestic Support Obligations Extensions o…" at bounding box center [221, 92] width 238 height 28
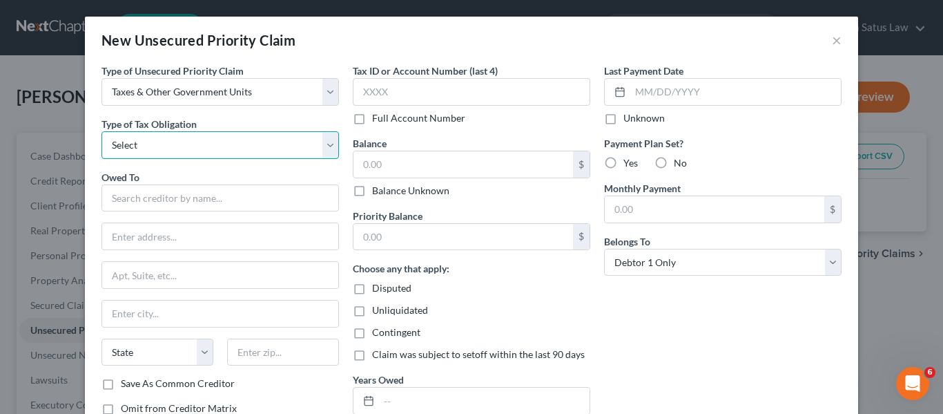
click at [166, 142] on select "Select Federal City State Franchise Tax Board Other" at bounding box center [221, 145] width 238 height 28
select select "0"
click at [102, 131] on select "Select Federal City State Franchise Tax Board Other" at bounding box center [221, 145] width 238 height 28
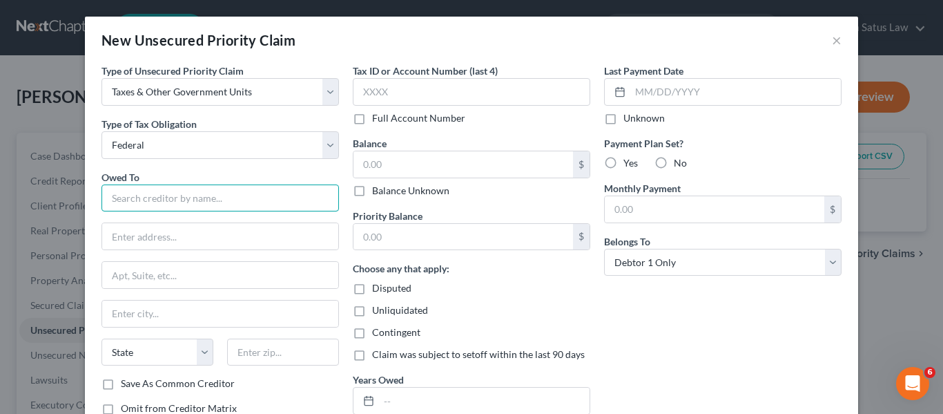
click at [137, 186] on input "text" at bounding box center [221, 198] width 238 height 28
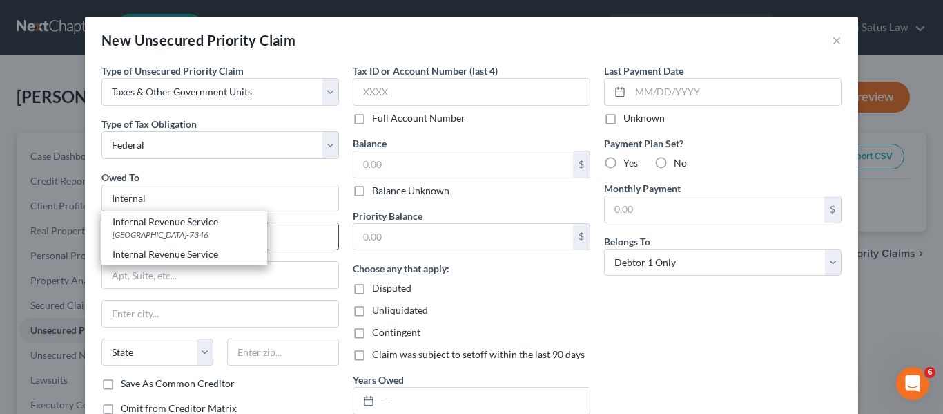
click at [159, 230] on div "[GEOGRAPHIC_DATA]-7346" at bounding box center [185, 235] width 144 height 12
type input "Internal Revenue Service"
type input "PO Box 7346"
type input "[GEOGRAPHIC_DATA]"
select select "39"
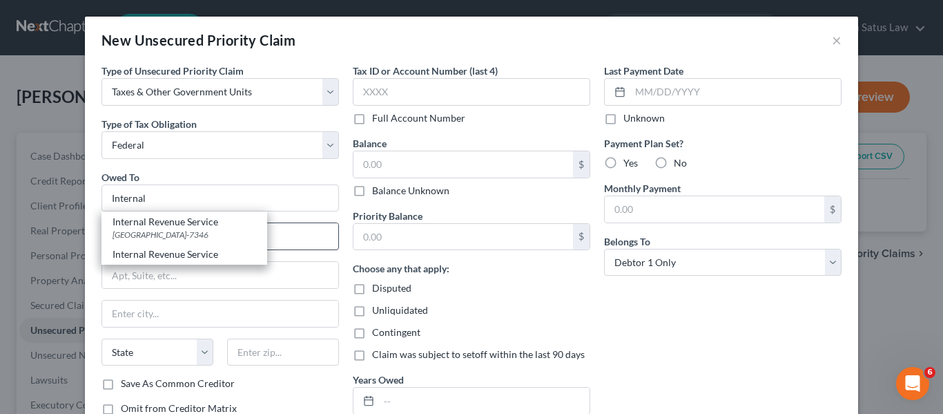
type input "19101-7346"
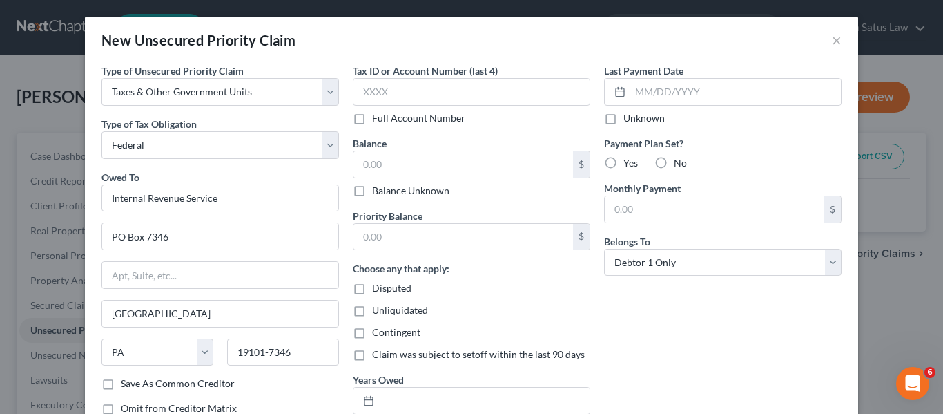
scroll to position [99, 0]
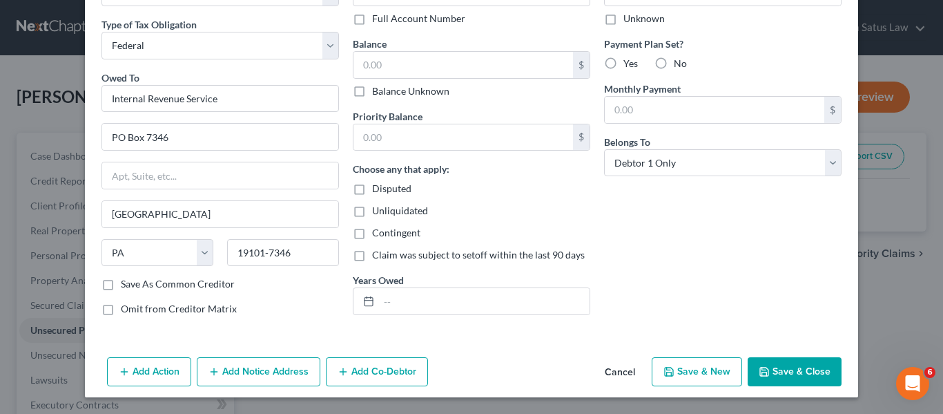
click at [789, 367] on button "Save & Close" at bounding box center [795, 371] width 94 height 29
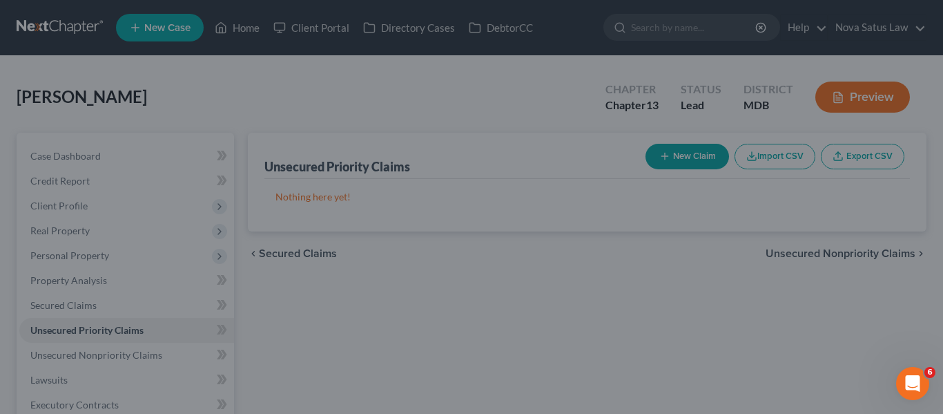
type input "0.00"
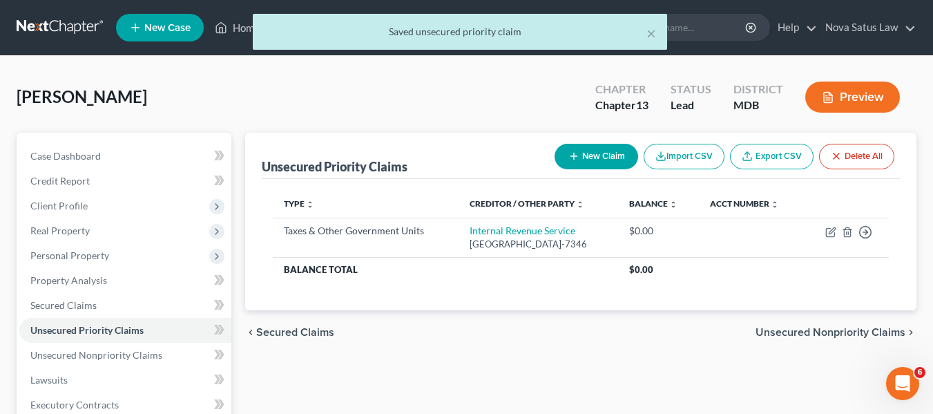
click at [568, 159] on icon "button" at bounding box center [573, 156] width 11 height 11
select select "0"
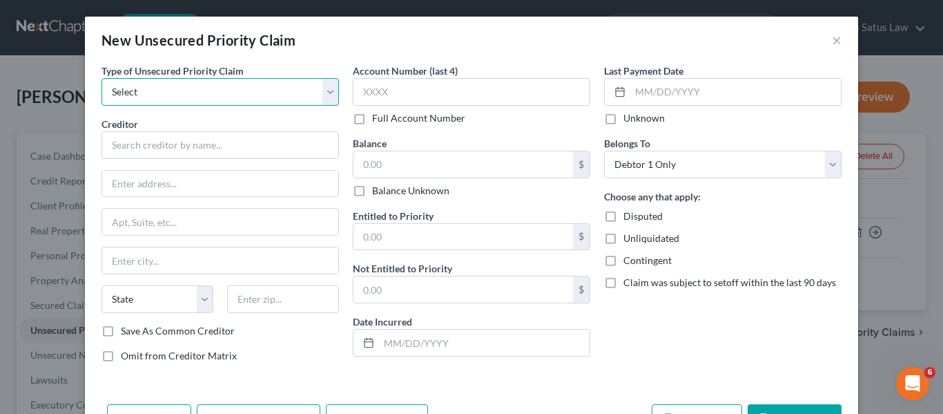
click at [166, 91] on select "Select Taxes & Other Government Units Domestic Support Obligations Extensions o…" at bounding box center [221, 92] width 238 height 28
select select "0"
click at [102, 78] on select "Select Taxes & Other Government Units Domestic Support Obligations Extensions o…" at bounding box center [221, 92] width 238 height 28
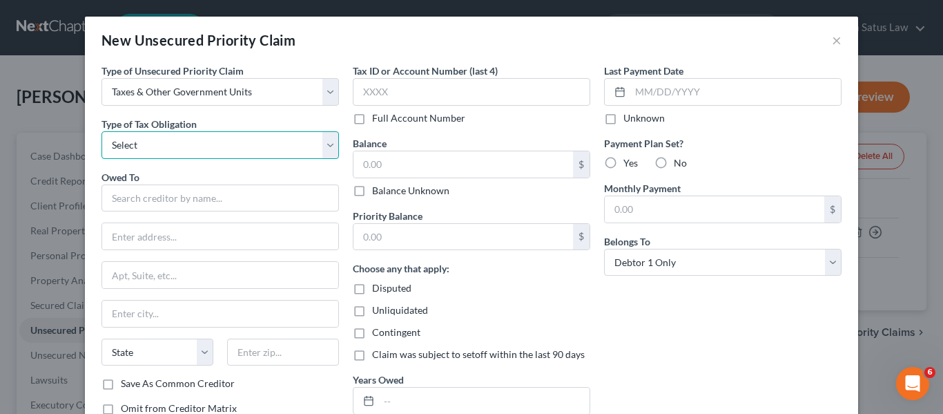
click at [160, 147] on select "Select Federal City State Franchise Tax Board Other" at bounding box center [221, 145] width 238 height 28
select select "2"
click at [102, 131] on select "Select Federal City State Franchise Tax Board Other" at bounding box center [221, 145] width 238 height 28
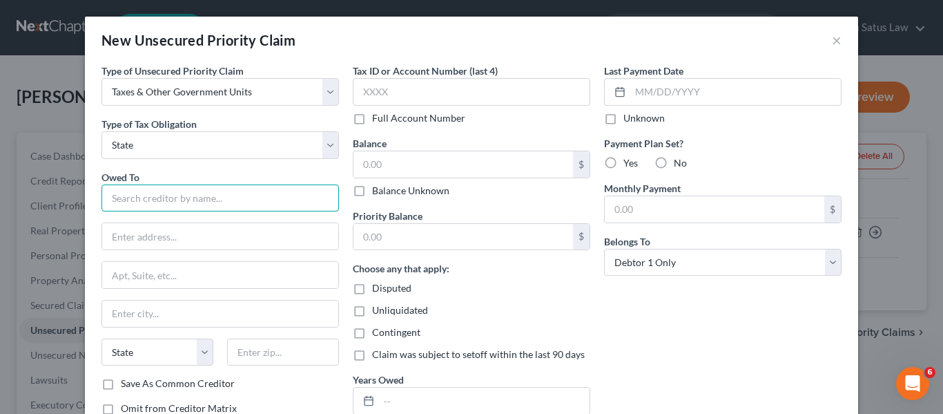
click at [131, 203] on input "text" at bounding box center [221, 198] width 238 height 28
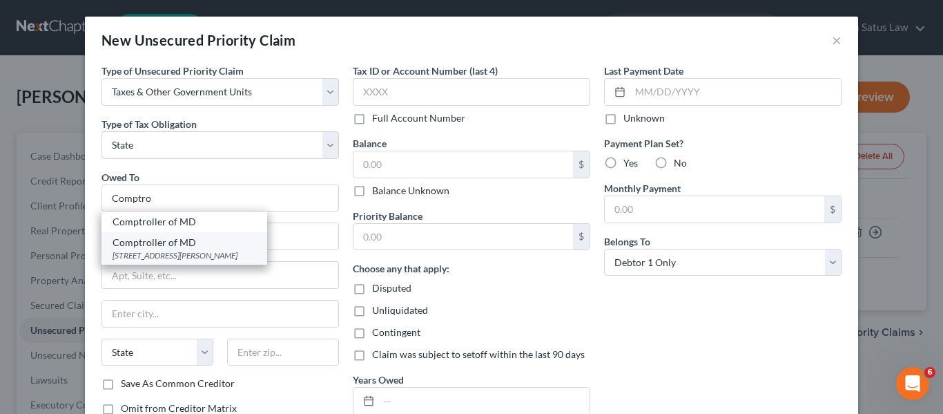
click at [179, 253] on div "[STREET_ADDRESS][PERSON_NAME]" at bounding box center [185, 255] width 144 height 12
type input "Comptroller of MD"
type input "[STREET_ADDRESS][PERSON_NAME]"
type input "[GEOGRAPHIC_DATA]"
select select "21"
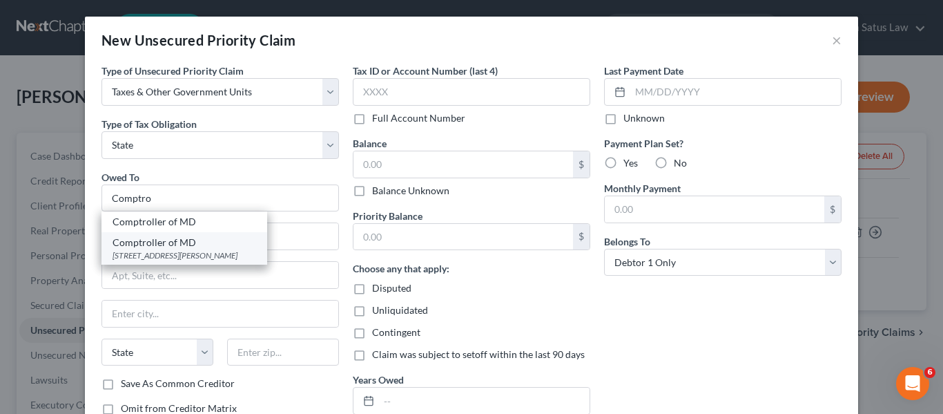
type input "21201"
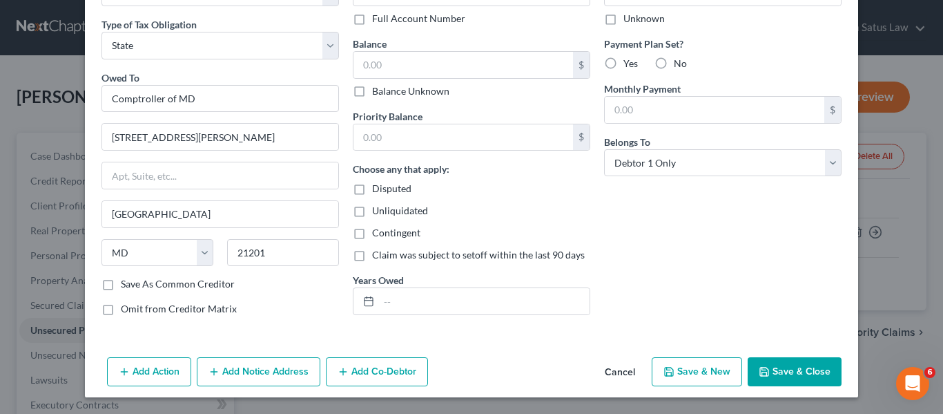
click at [760, 367] on icon "button" at bounding box center [764, 371] width 8 height 8
type input "0.00"
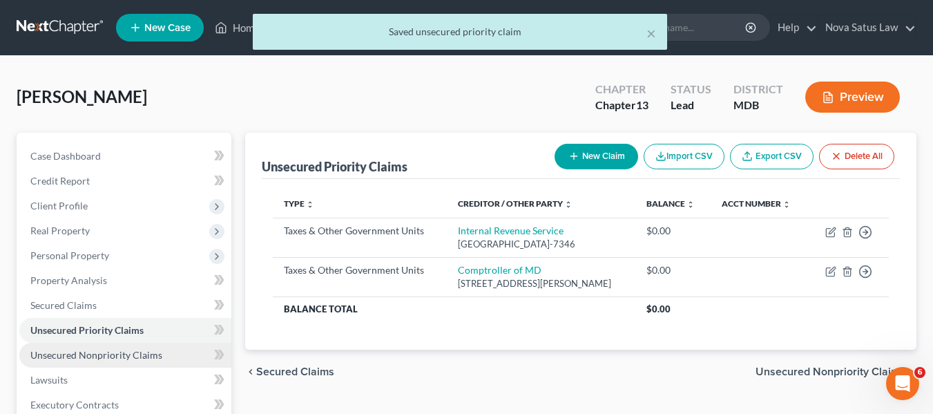
click at [126, 353] on span "Unsecured Nonpriority Claims" at bounding box center [96, 355] width 132 height 12
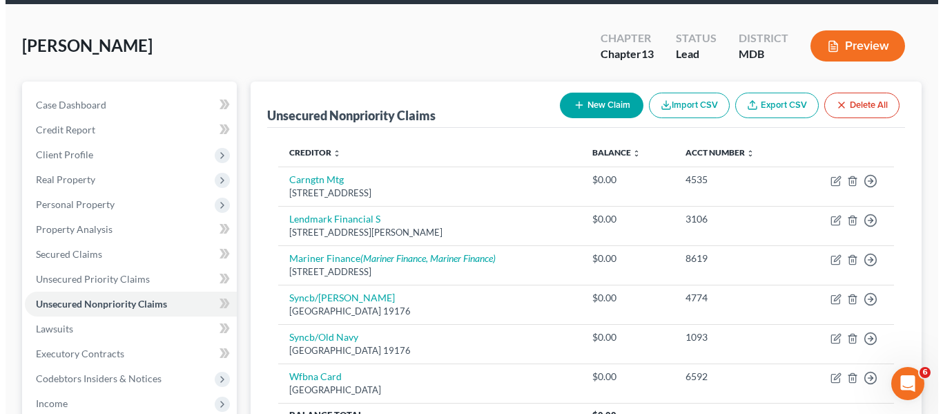
scroll to position [52, 0]
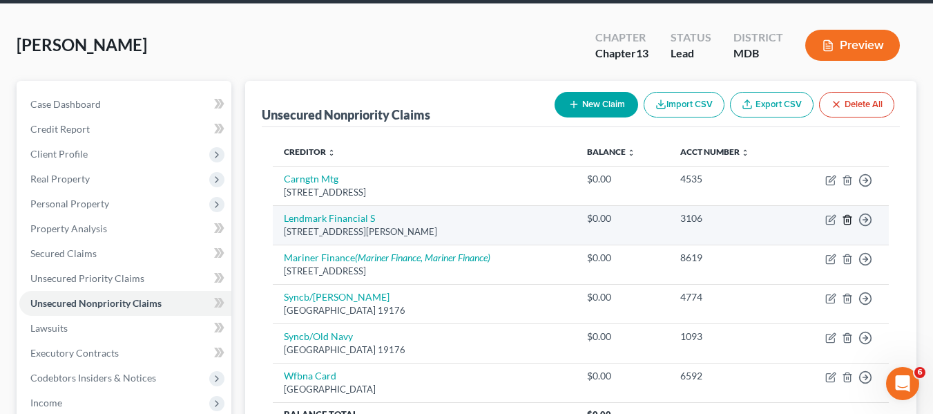
click at [847, 220] on icon "button" at bounding box center [847, 219] width 11 height 11
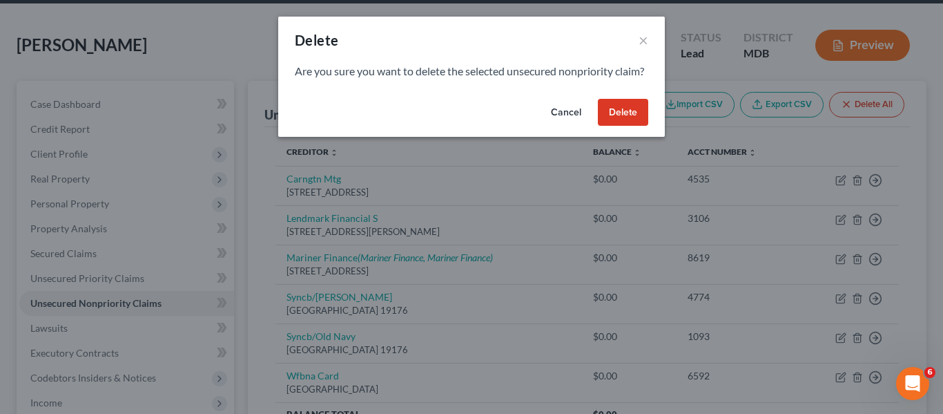
click at [617, 126] on button "Delete" at bounding box center [623, 113] width 50 height 28
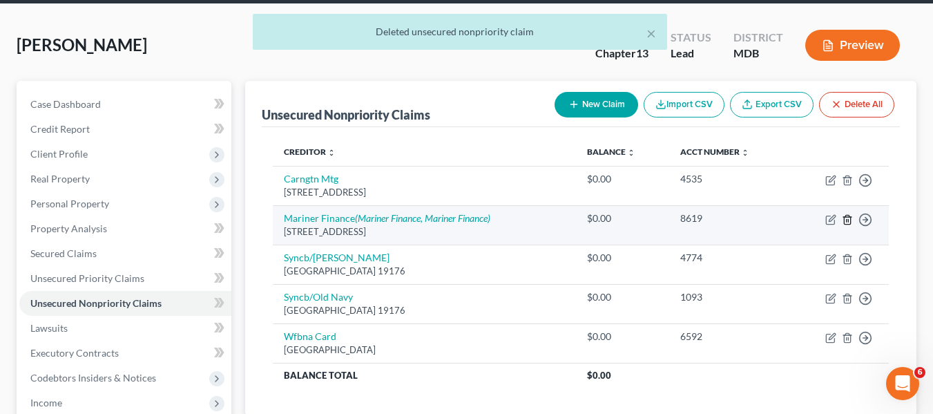
click at [845, 215] on icon "button" at bounding box center [847, 219] width 6 height 9
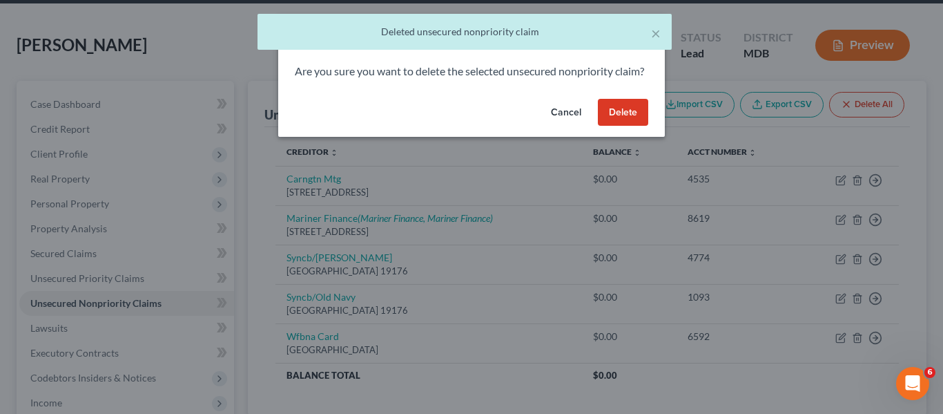
click at [607, 126] on button "Delete" at bounding box center [623, 113] width 50 height 28
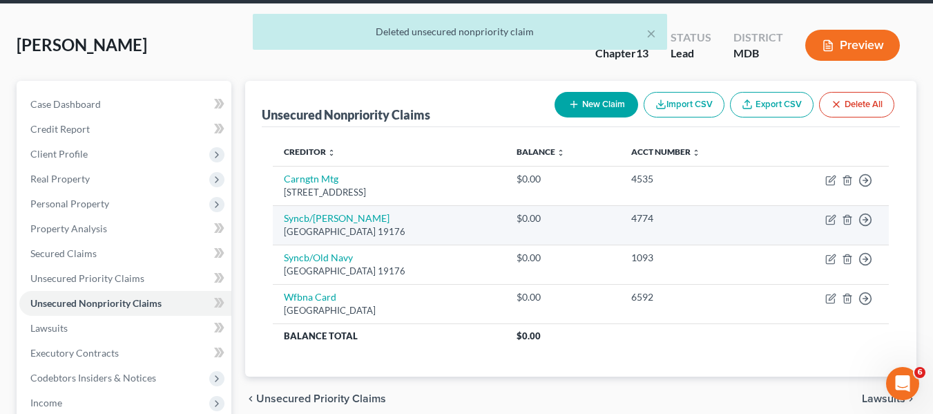
click at [847, 212] on td "Move to D Move to E Move to G Move to Notice Only" at bounding box center [828, 224] width 121 height 39
click at [842, 220] on icon "button" at bounding box center [847, 219] width 11 height 11
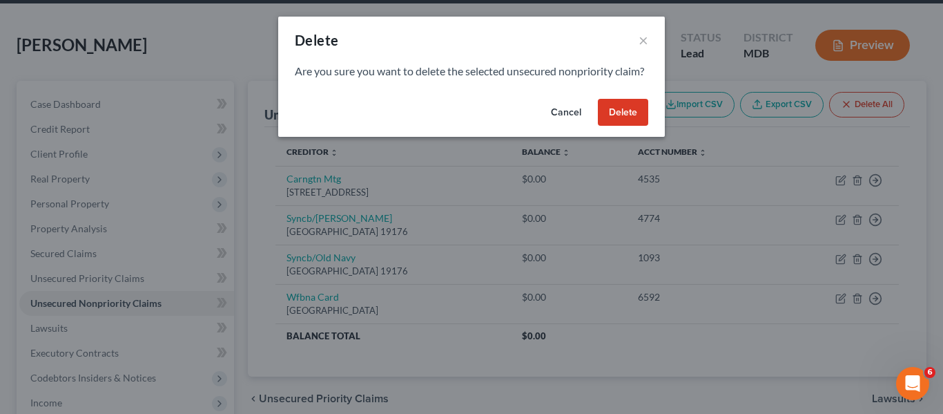
click at [626, 126] on button "Delete" at bounding box center [623, 113] width 50 height 28
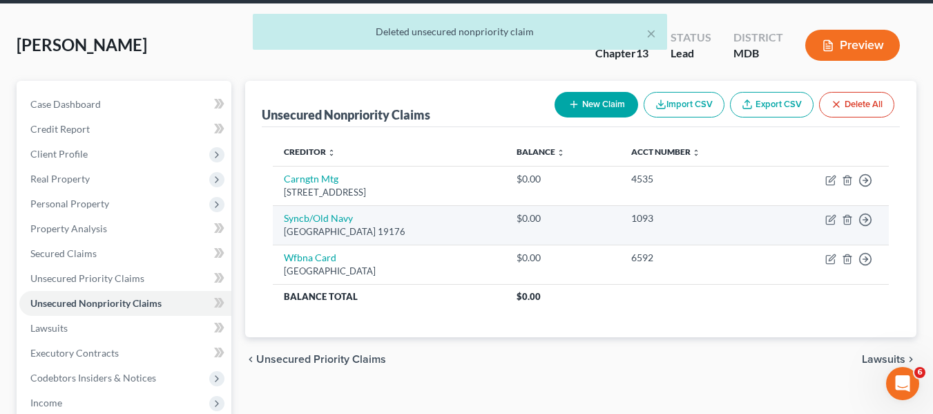
click at [849, 212] on td "Move to D Move to E Move to G Move to Notice Only" at bounding box center [828, 224] width 121 height 39
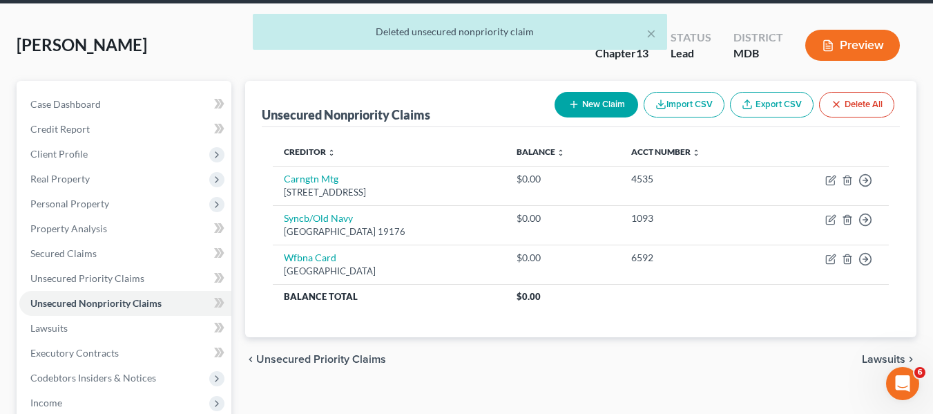
click at [584, 102] on button "New Claim" at bounding box center [597, 105] width 84 height 26
select select "0"
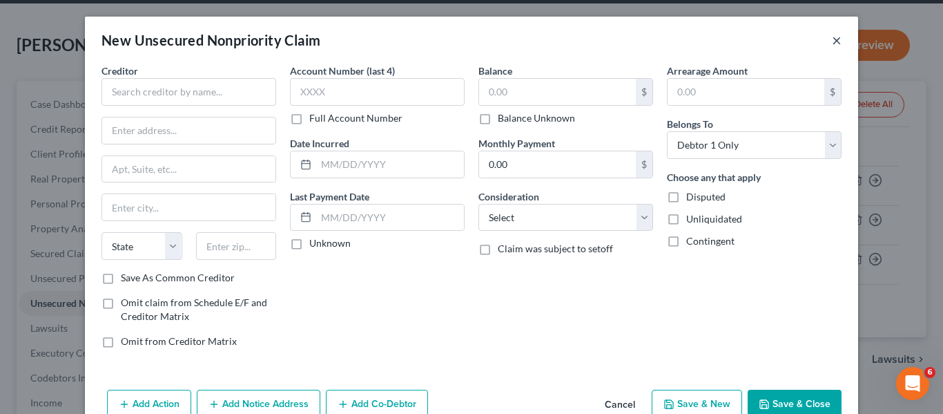
click at [832, 39] on button "×" at bounding box center [837, 40] width 10 height 17
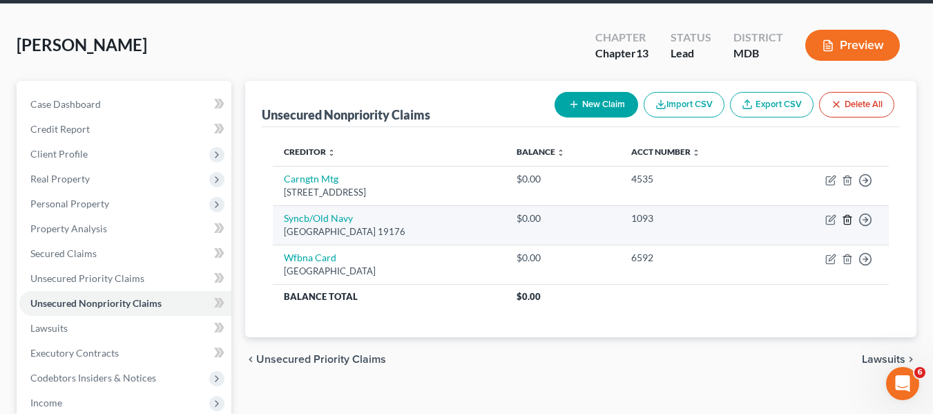
click at [849, 218] on icon "button" at bounding box center [847, 219] width 11 height 11
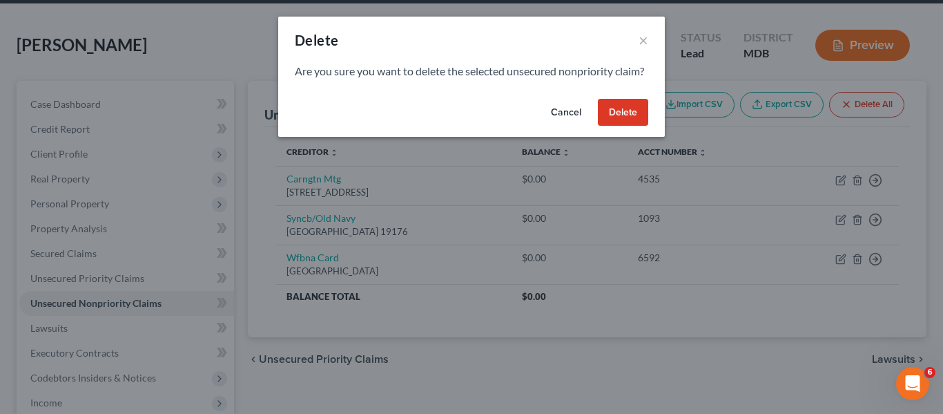
click at [596, 123] on div "Cancel Delete" at bounding box center [471, 115] width 387 height 44
click at [615, 126] on button "Delete" at bounding box center [623, 113] width 50 height 28
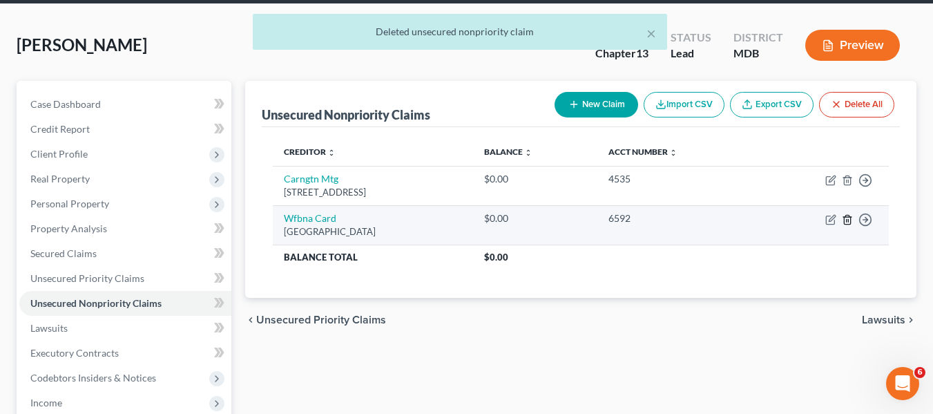
click at [847, 218] on icon "button" at bounding box center [847, 219] width 11 height 11
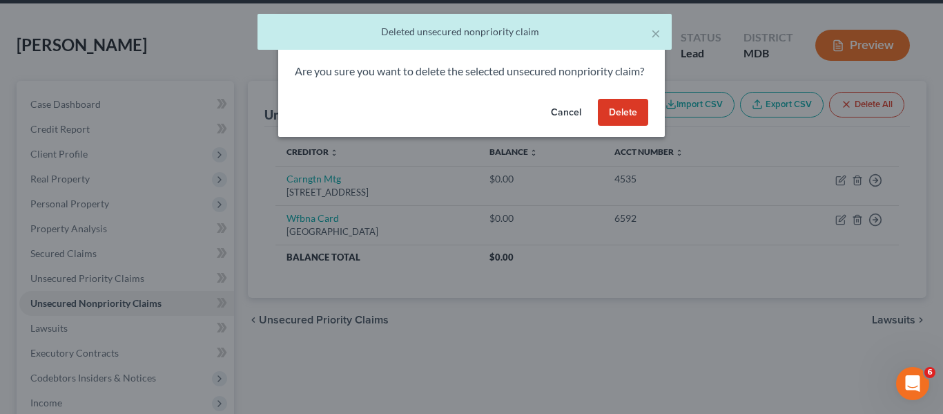
click at [612, 126] on button "Delete" at bounding box center [623, 113] width 50 height 28
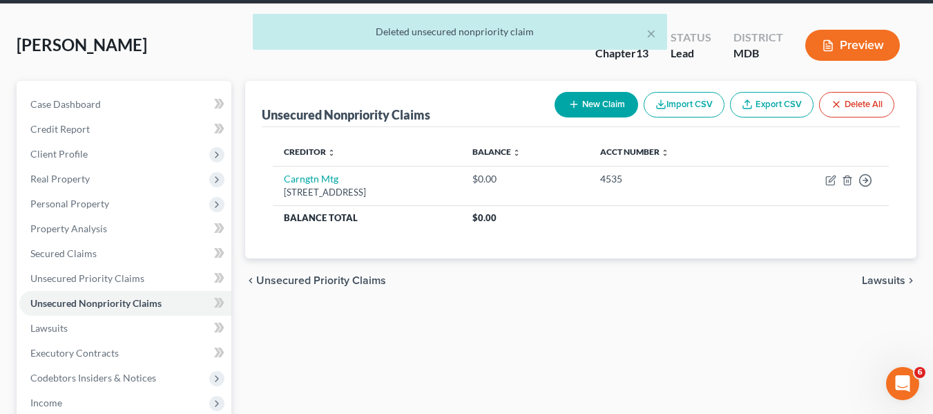
click at [568, 106] on icon "button" at bounding box center [573, 104] width 11 height 11
select select "0"
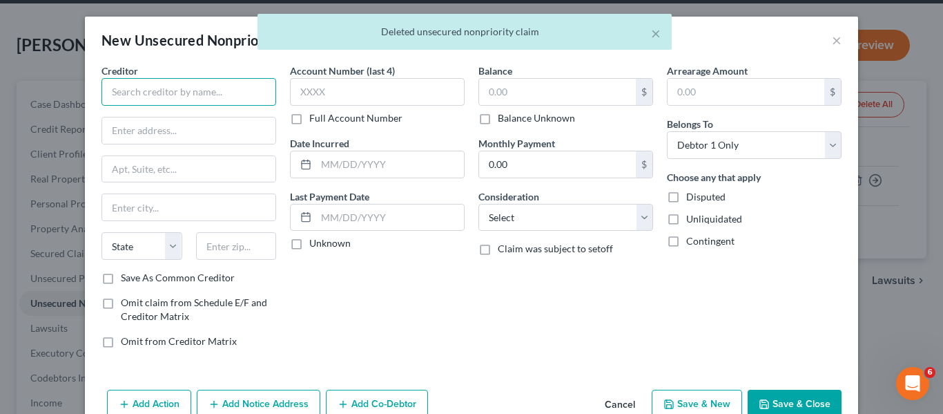
click at [210, 94] on input "text" at bounding box center [189, 92] width 175 height 28
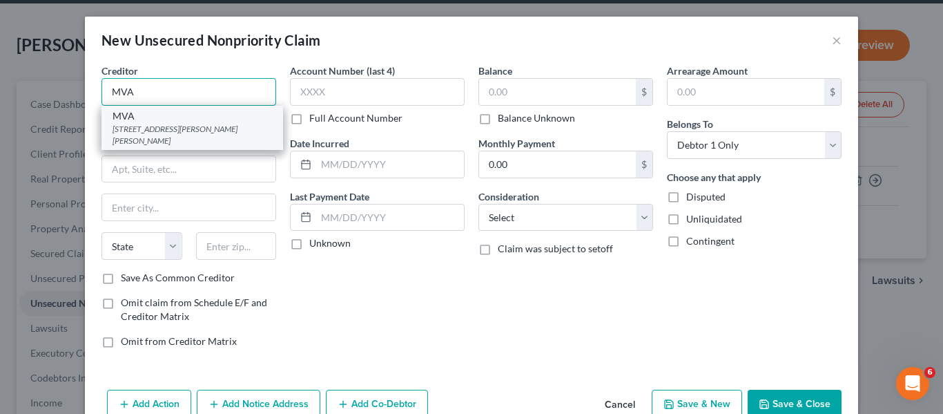
type input "MVA"
click at [211, 118] on div "MVA" at bounding box center [193, 116] width 160 height 14
type input "[STREET_ADDRESS][PERSON_NAME]"
type input "[PERSON_NAME]"
select select "21"
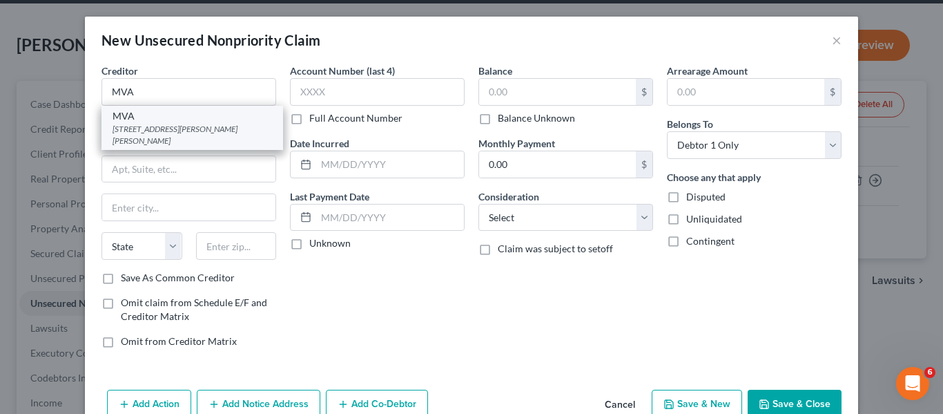
type input "21062"
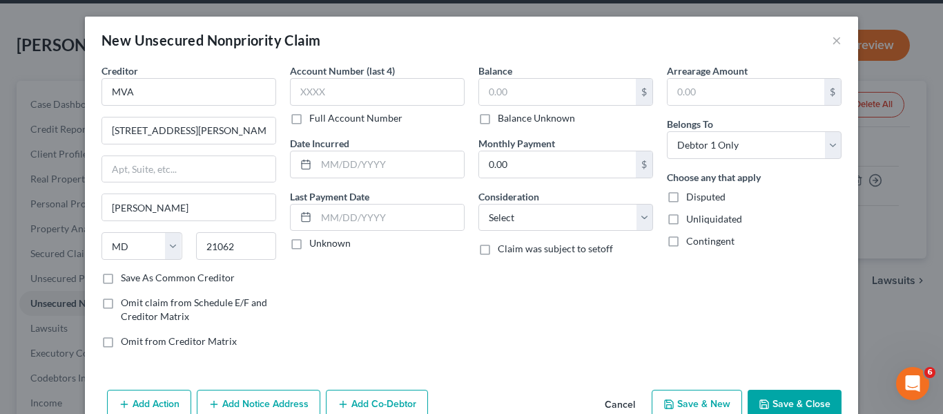
click at [761, 391] on button "Save & Close" at bounding box center [795, 403] width 94 height 29
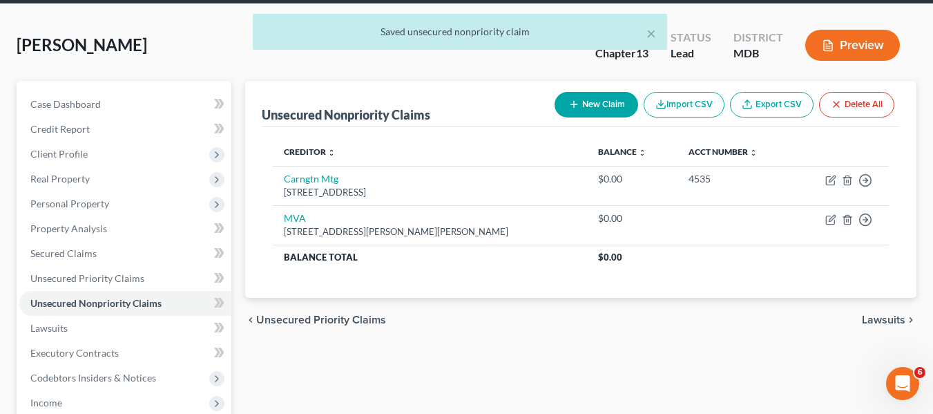
click at [602, 99] on button "New Claim" at bounding box center [597, 105] width 84 height 26
select select "0"
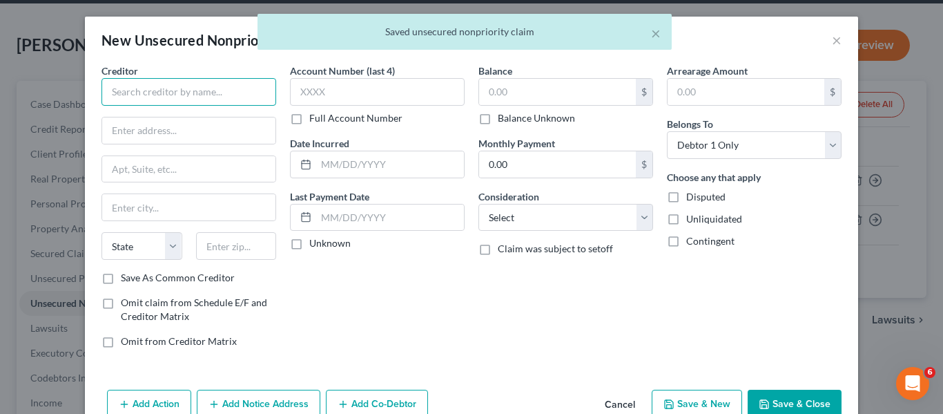
click at [207, 88] on input "text" at bounding box center [189, 92] width 175 height 28
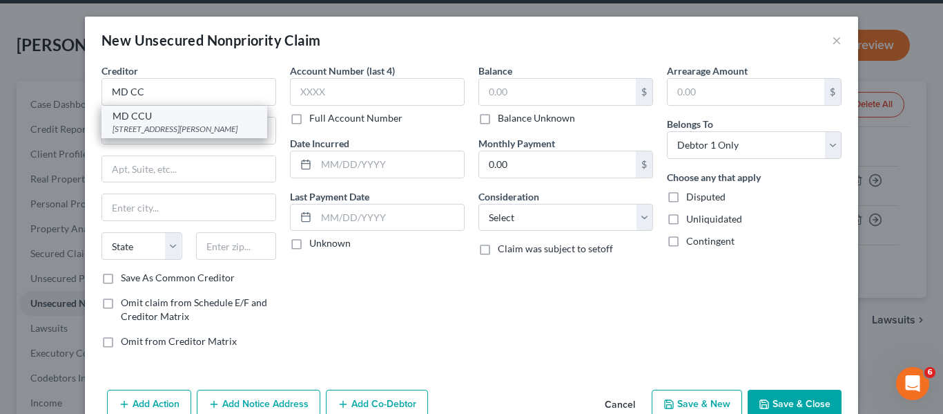
click at [204, 121] on div "MD CCU" at bounding box center [185, 116] width 144 height 14
type input "MD CCU"
type input "[STREET_ADDRESS][PERSON_NAME]"
type input "[GEOGRAPHIC_DATA]"
select select "21"
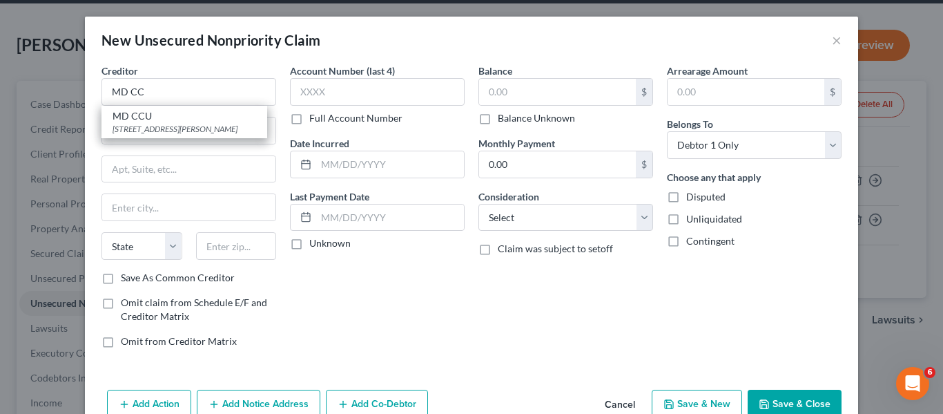
type input "21201"
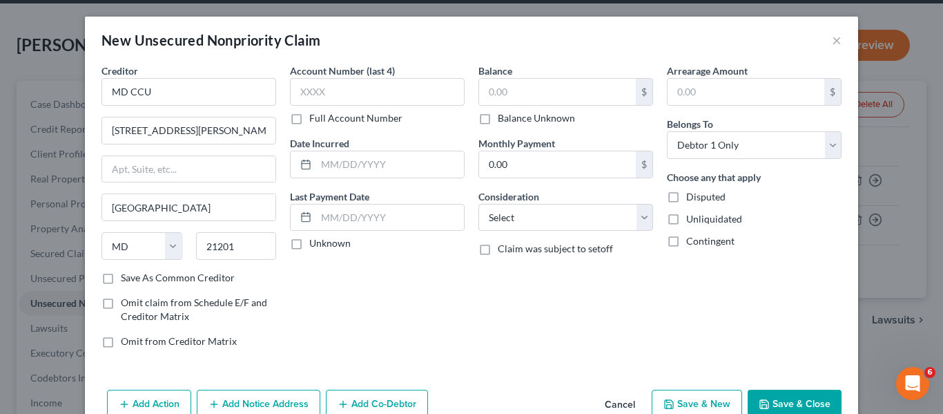
click at [766, 392] on button "Save & Close" at bounding box center [795, 403] width 94 height 29
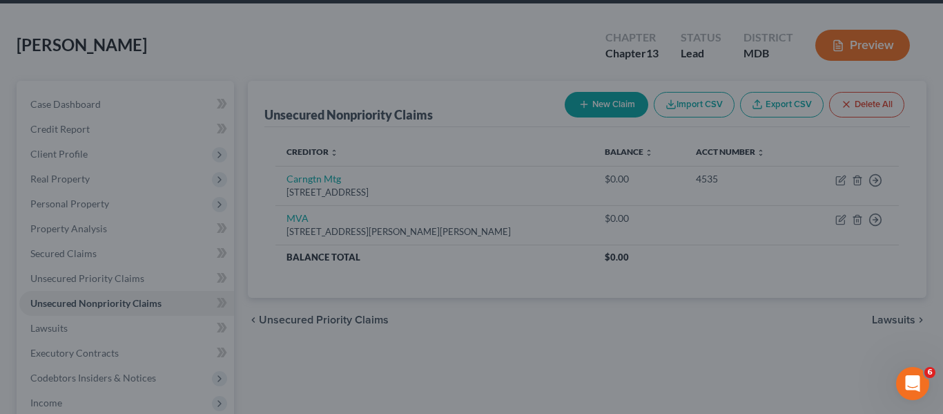
type input "0.00"
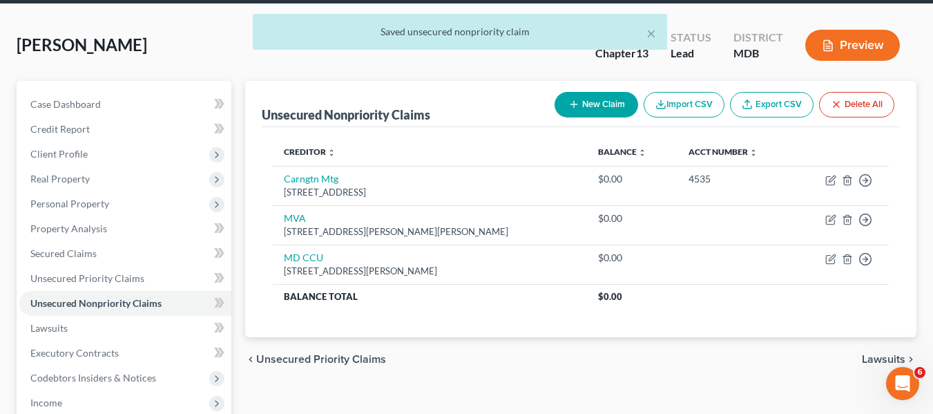
click at [586, 99] on button "New Claim" at bounding box center [597, 105] width 84 height 26
select select "0"
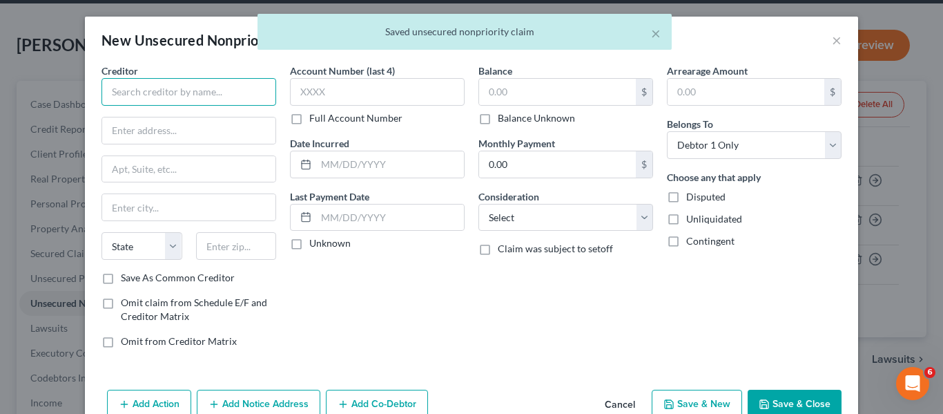
click at [189, 84] on input "text" at bounding box center [189, 92] width 175 height 28
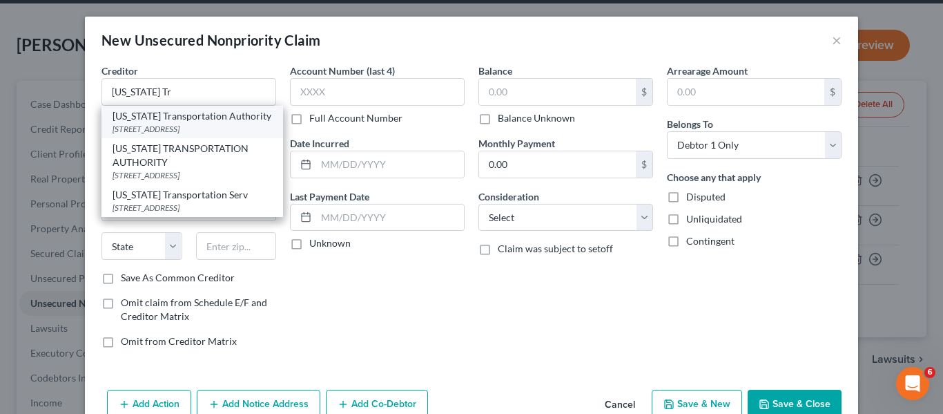
click at [187, 130] on div "[STREET_ADDRESS]" at bounding box center [193, 129] width 160 height 12
type input "[US_STATE] Transportation Authority"
type input "[STREET_ADDRESS]"
type input "[GEOGRAPHIC_DATA]"
select select "21"
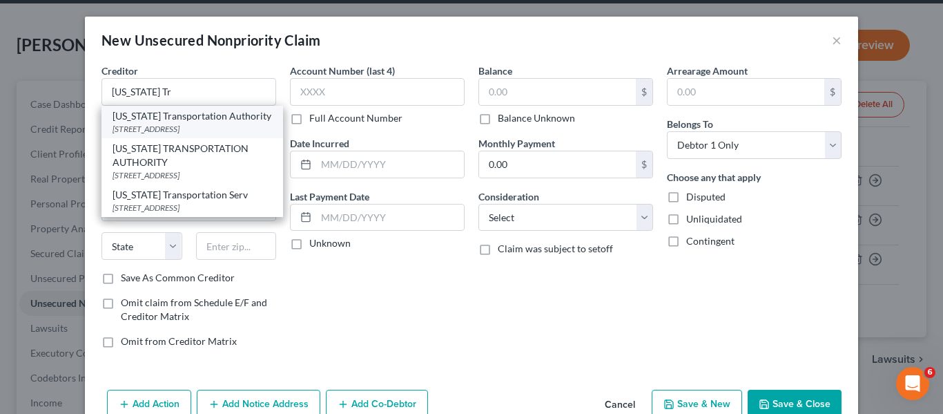
type input "21224"
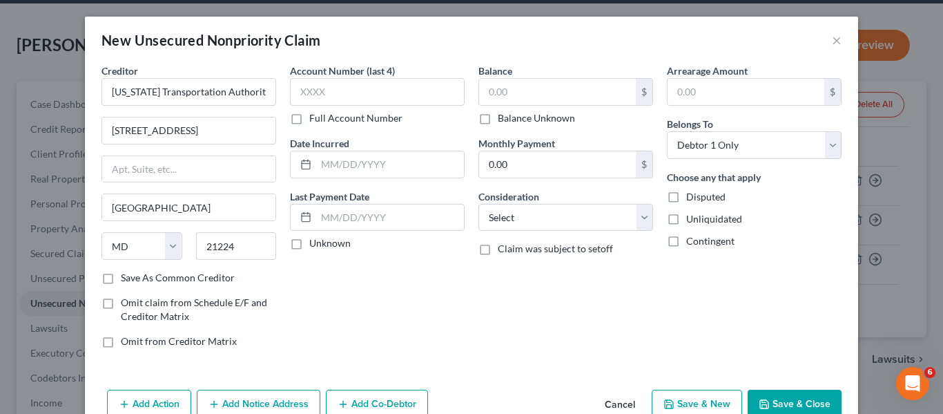
click at [782, 393] on button "Save & Close" at bounding box center [795, 403] width 94 height 29
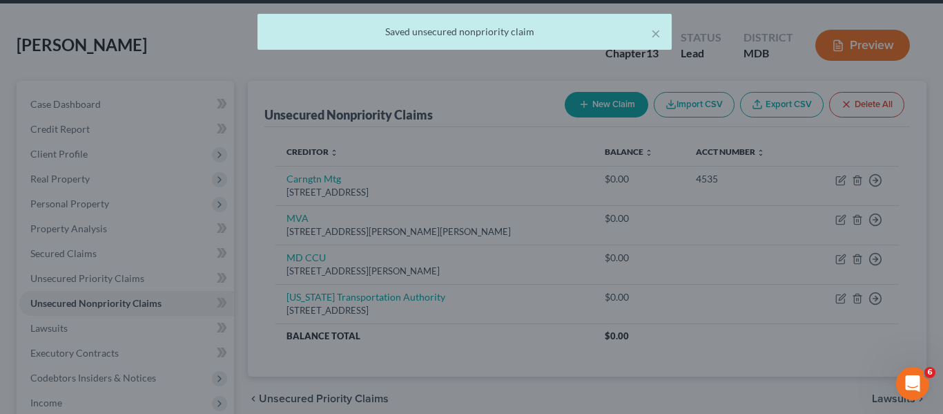
type input "0.00"
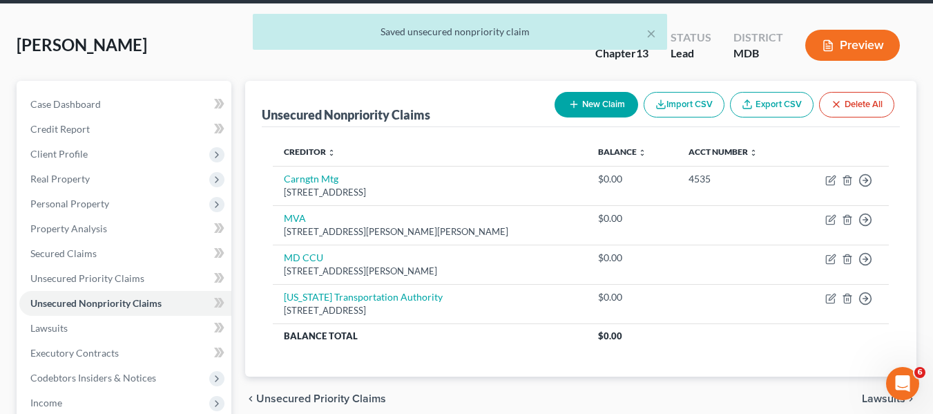
click at [575, 104] on icon "button" at bounding box center [573, 104] width 11 height 11
select select "0"
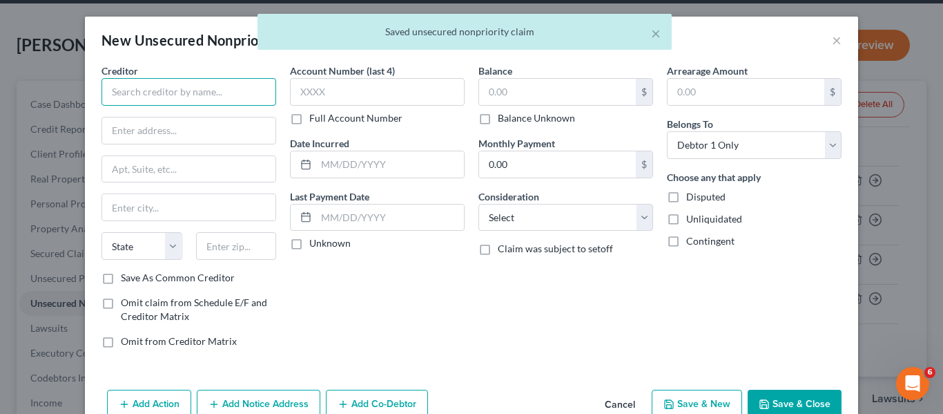
click at [137, 92] on input "text" at bounding box center [189, 92] width 175 height 28
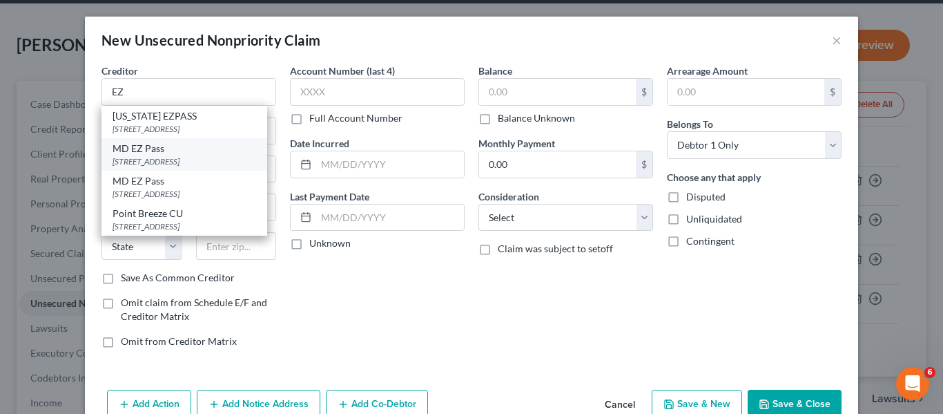
click at [157, 151] on div "MD EZ Pass" at bounding box center [185, 149] width 144 height 14
type input "MD EZ Pass"
type input "1 Turnpike Dr"
type input "[GEOGRAPHIC_DATA]"
select select "21"
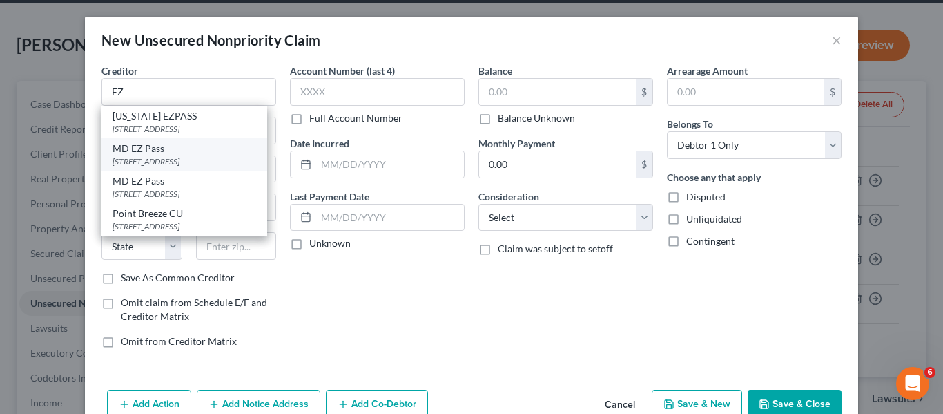
type input "21903"
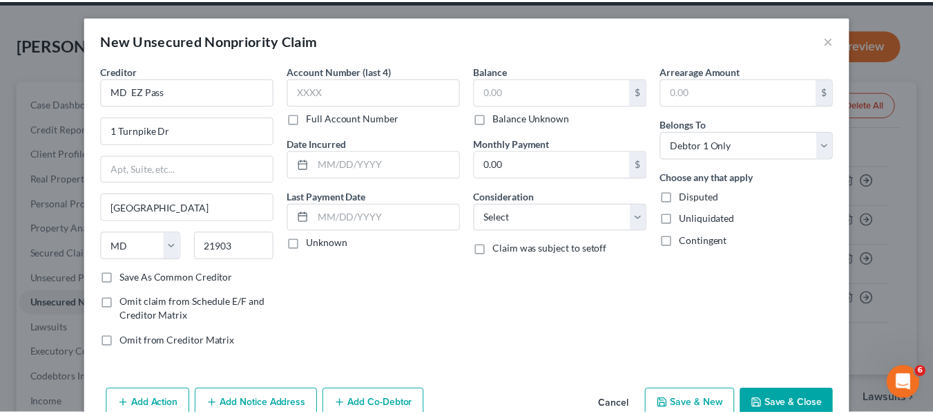
scroll to position [32, 0]
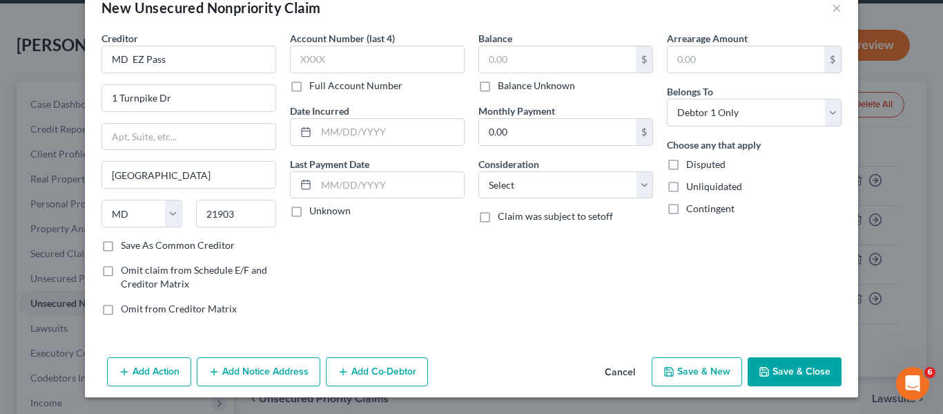
click at [762, 368] on icon "button" at bounding box center [764, 371] width 11 height 11
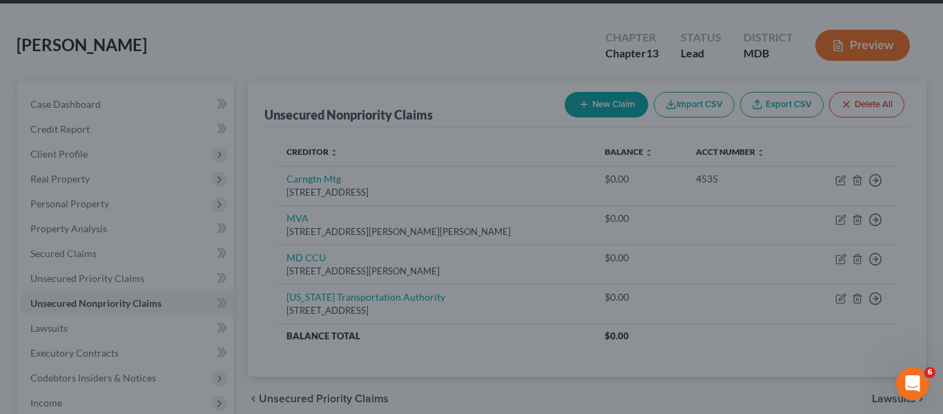
type input "0.00"
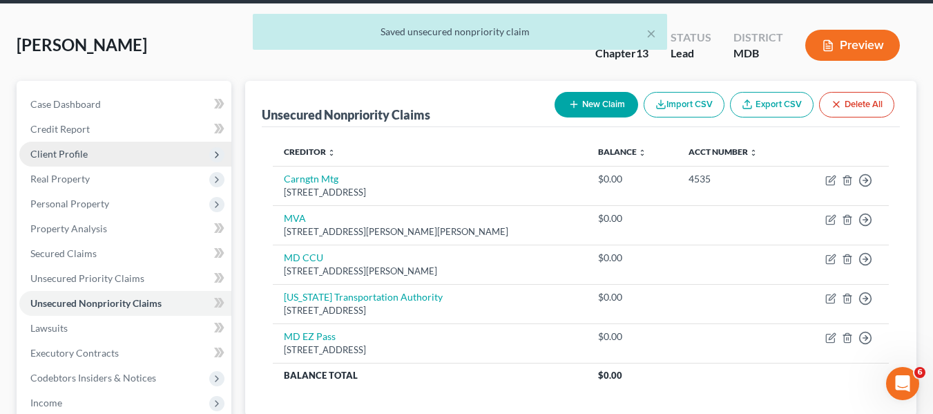
click at [62, 148] on span "Client Profile" at bounding box center [58, 154] width 57 height 12
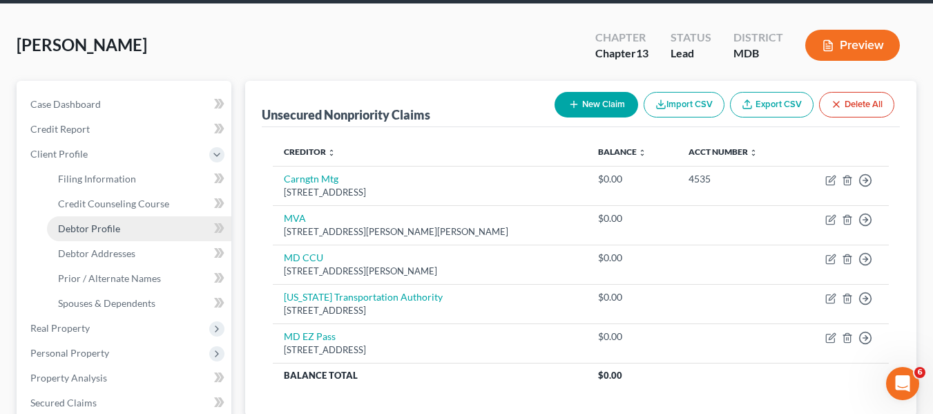
click at [83, 227] on span "Debtor Profile" at bounding box center [89, 228] width 62 height 12
select select "0"
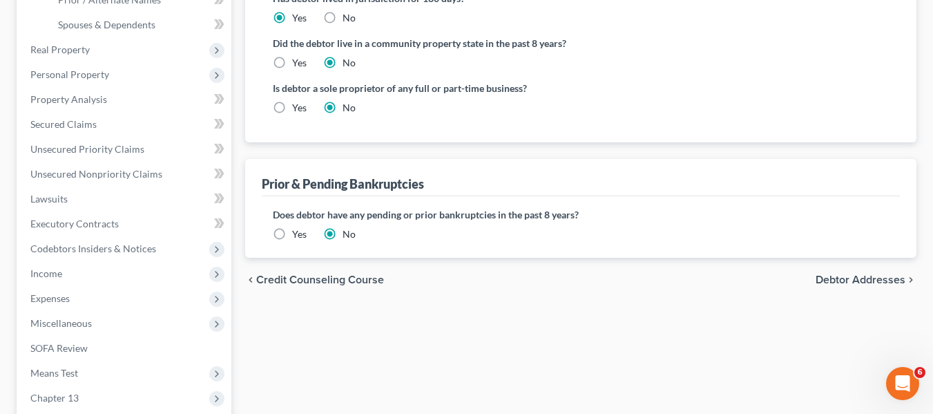
scroll to position [331, 0]
click at [292, 235] on label "Yes" at bounding box center [299, 233] width 15 height 14
click at [298, 235] on input "Yes" at bounding box center [302, 230] width 9 height 9
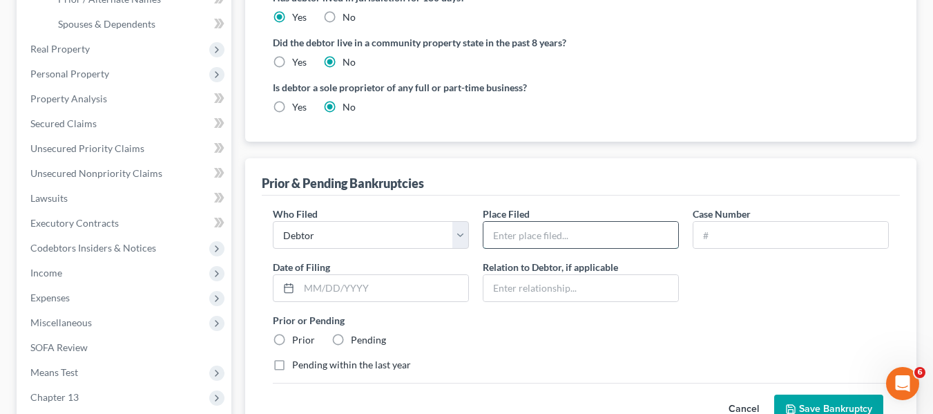
click at [531, 235] on input "text" at bounding box center [580, 235] width 195 height 26
type input "MD"
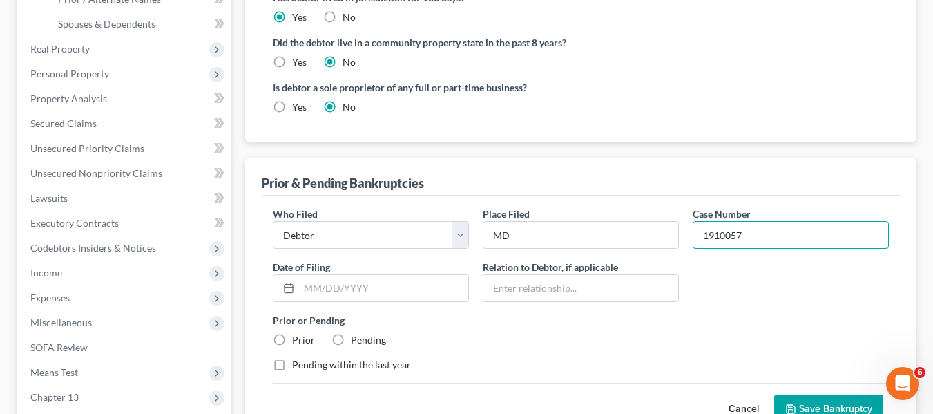
type input "1910057"
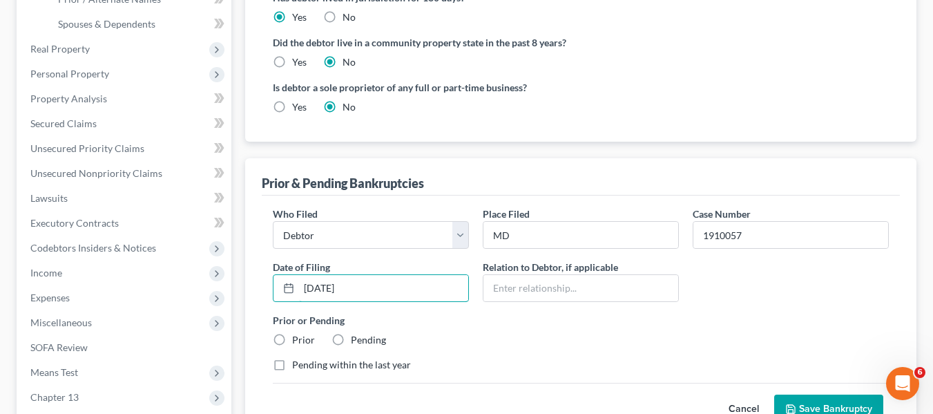
type input "[DATE]"
click at [292, 336] on label "Prior" at bounding box center [303, 340] width 23 height 14
click at [298, 336] on input "Prior" at bounding box center [302, 337] width 9 height 9
radio input "true"
click at [784, 401] on button "Save Bankruptcy" at bounding box center [828, 408] width 109 height 29
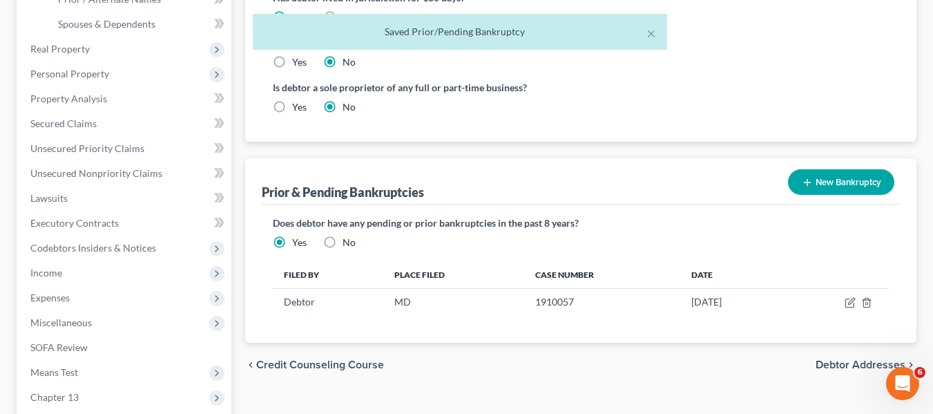
click at [802, 180] on icon "button" at bounding box center [807, 182] width 11 height 11
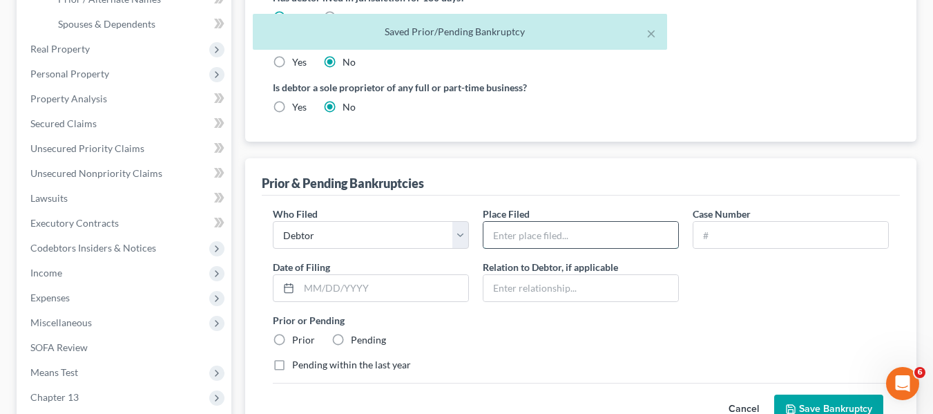
click at [519, 233] on input "text" at bounding box center [580, 235] width 195 height 26
type input "MD"
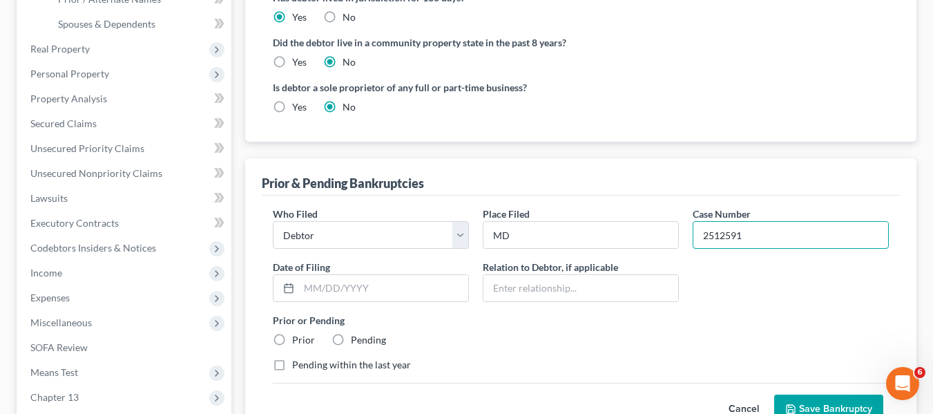
type input "2512591"
click at [303, 284] on input "text" at bounding box center [383, 288] width 169 height 26
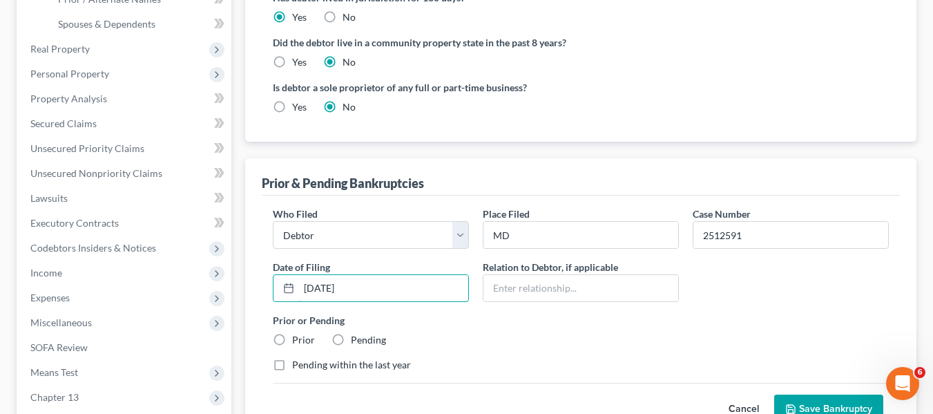
type input "[DATE]"
click at [292, 334] on label "Prior" at bounding box center [303, 340] width 23 height 14
click at [298, 334] on input "Prior" at bounding box center [302, 337] width 9 height 9
radio input "true"
click at [800, 407] on button "Save Bankruptcy" at bounding box center [828, 408] width 109 height 29
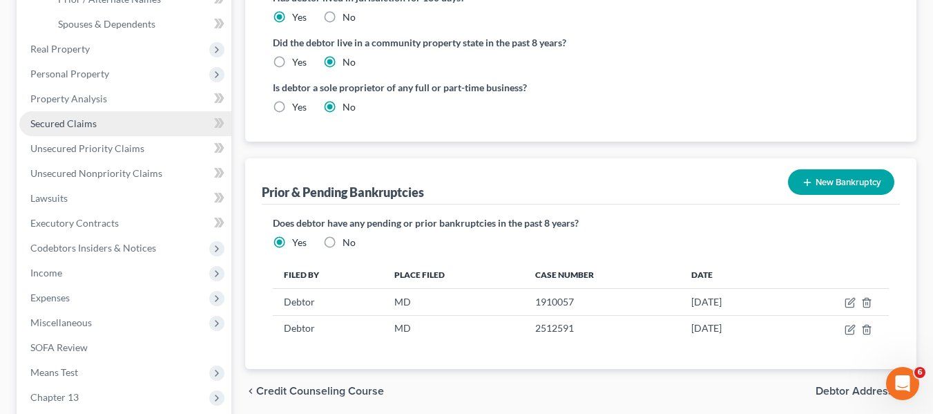
click at [106, 121] on link "Secured Claims" at bounding box center [125, 123] width 212 height 25
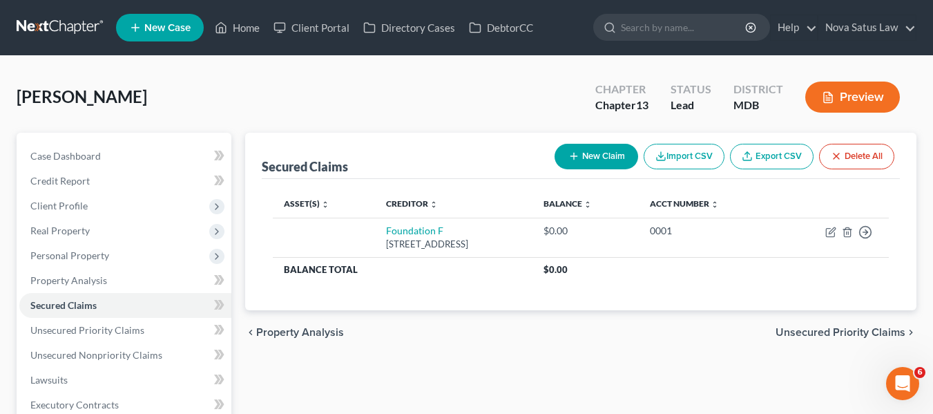
click at [598, 161] on button "New Claim" at bounding box center [597, 157] width 84 height 26
select select "0"
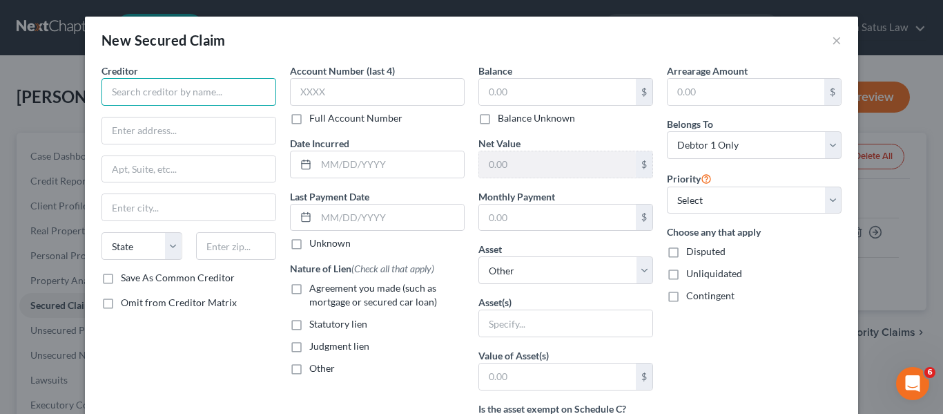
click at [234, 96] on input "text" at bounding box center [189, 92] width 175 height 28
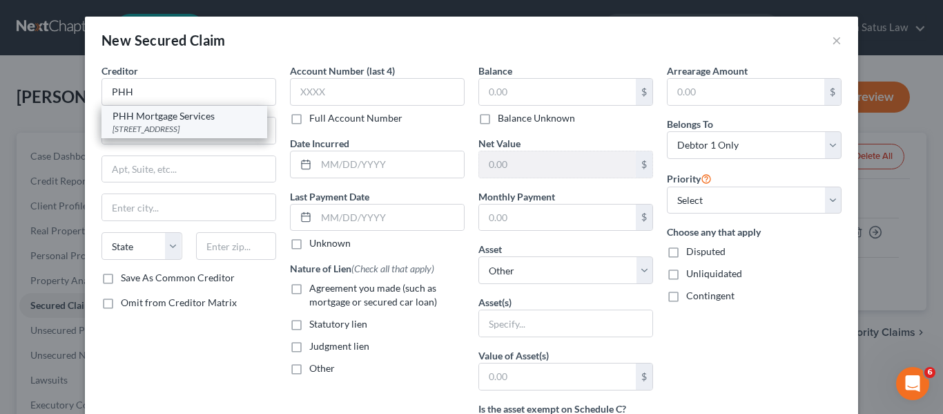
click at [240, 123] on div "[STREET_ADDRESS]" at bounding box center [185, 129] width 144 height 12
type input "PHH Mortgage Services"
type input "[STREET_ADDRESS]"
type input "[GEOGRAPHIC_DATA]"
select select "33"
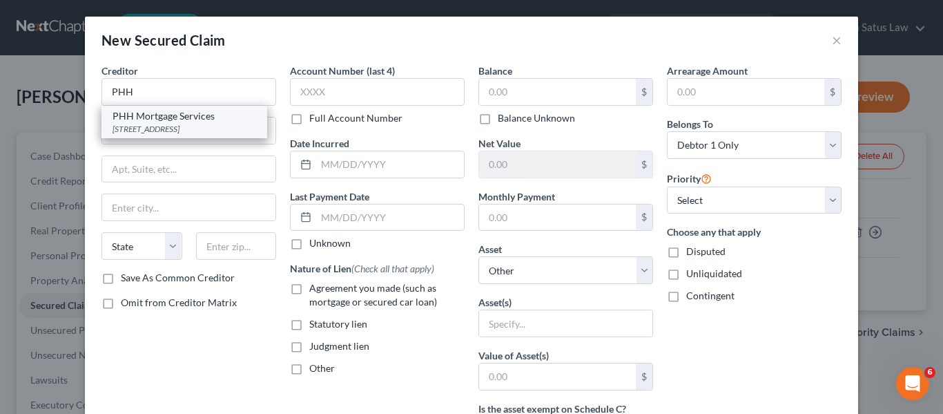
type input "08054"
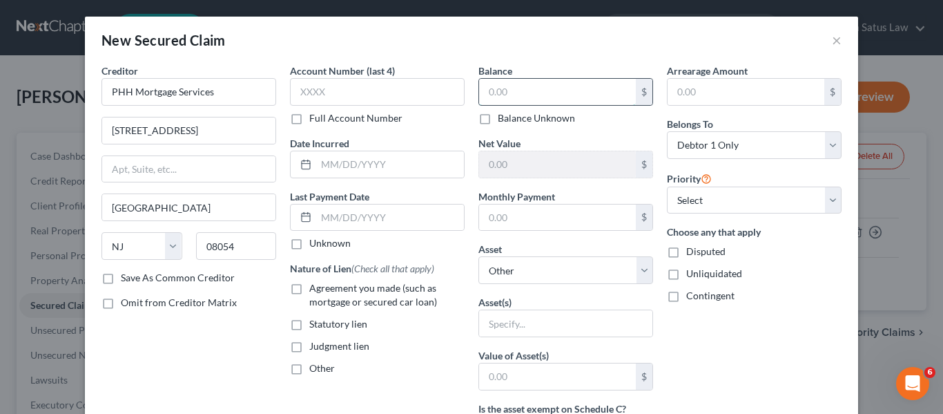
click at [487, 97] on input "text" at bounding box center [557, 92] width 157 height 26
type input "118,000"
click at [696, 84] on input "text" at bounding box center [746, 92] width 157 height 26
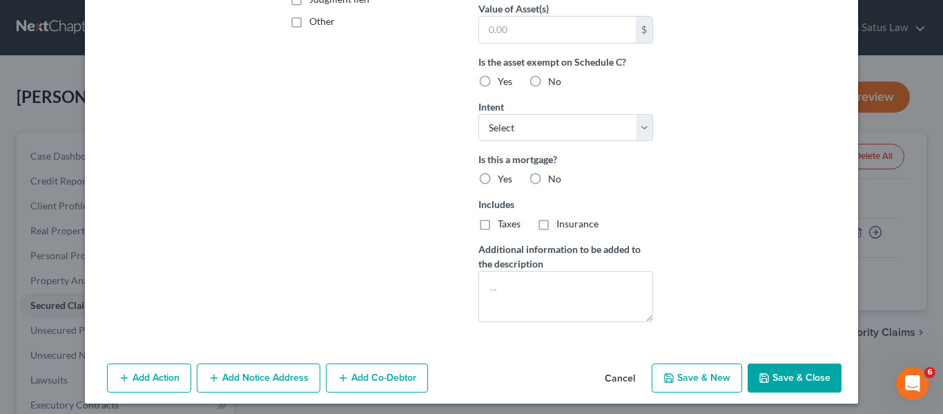
scroll to position [353, 0]
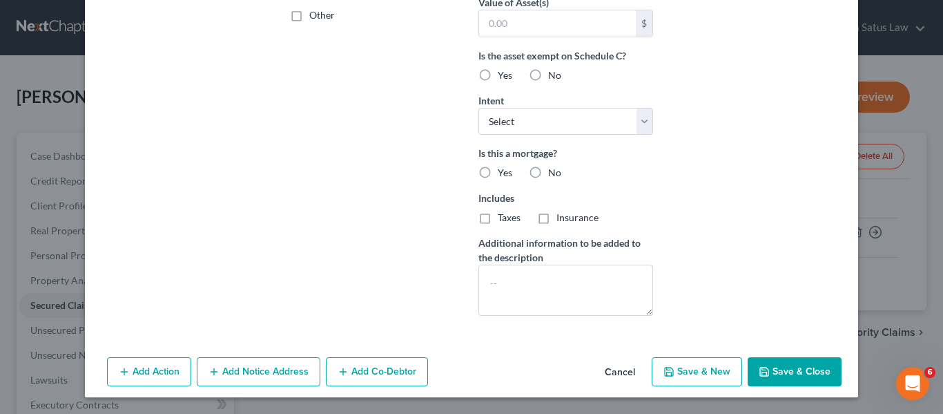
type input "20,000"
click at [782, 360] on button "Save & Close" at bounding box center [795, 371] width 94 height 29
select select
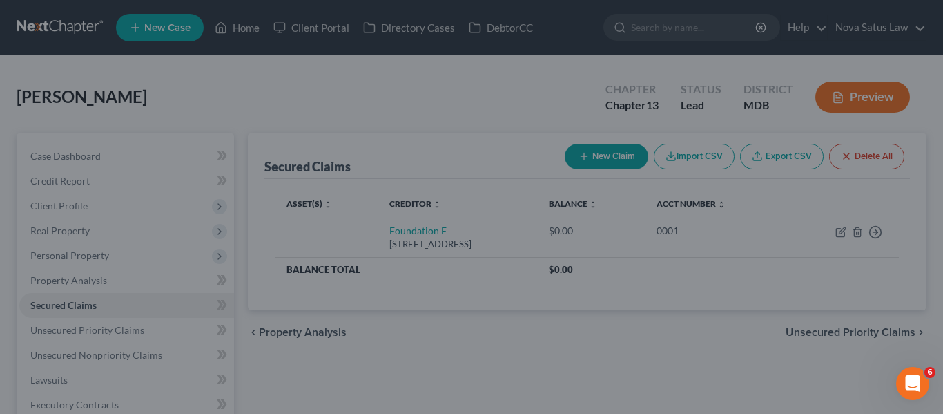
scroll to position [0, 0]
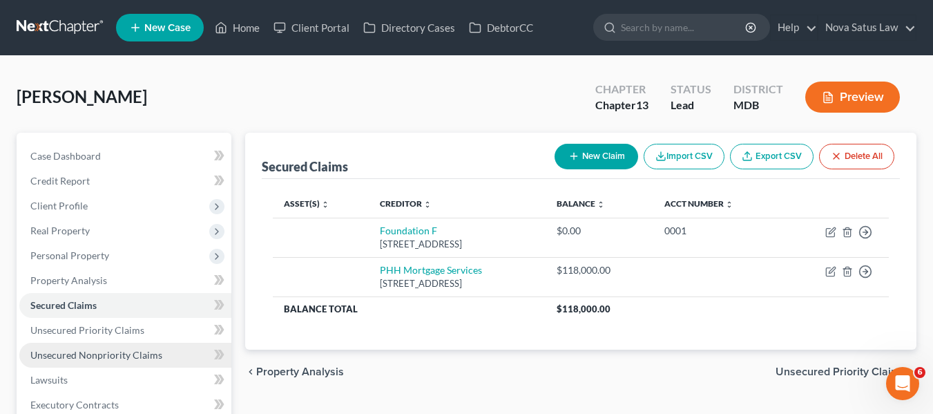
click at [109, 347] on link "Unsecured Nonpriority Claims" at bounding box center [125, 355] width 212 height 25
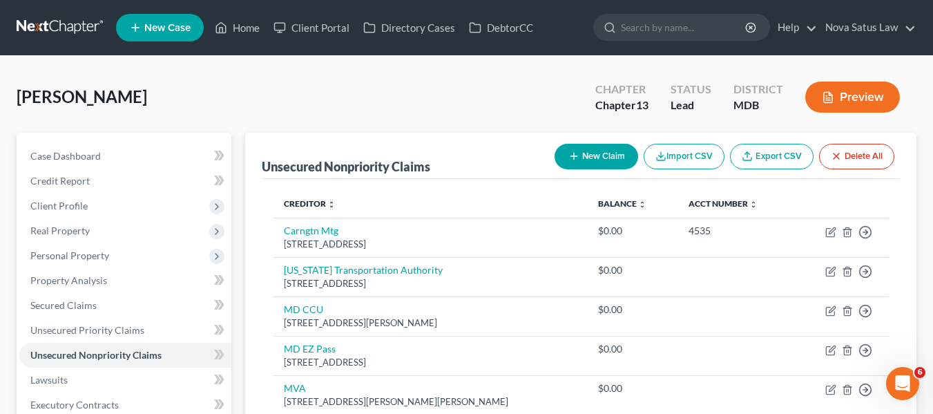
click at [559, 151] on button "New Claim" at bounding box center [597, 157] width 84 height 26
select select "0"
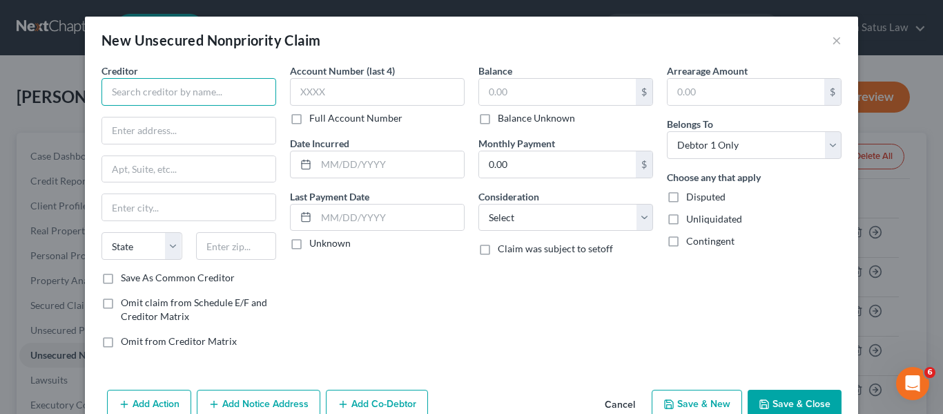
click at [165, 90] on input "text" at bounding box center [189, 92] width 175 height 28
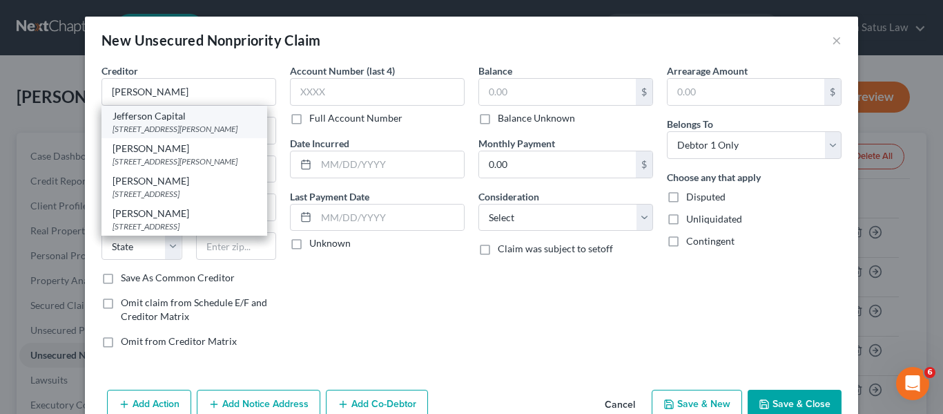
click at [148, 128] on div "[STREET_ADDRESS][PERSON_NAME]" at bounding box center [185, 129] width 144 height 12
type input "Jefferson Capital"
type input "16 [PERSON_NAME]"
type input "Saint Cloud"
select select "24"
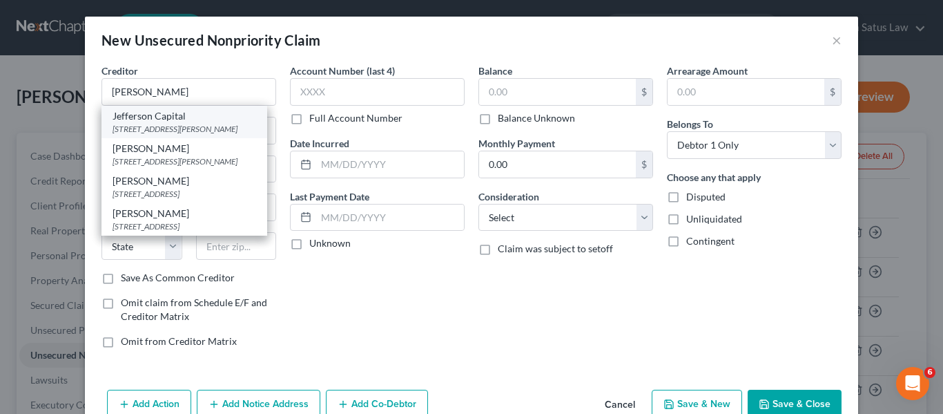
type input "56303"
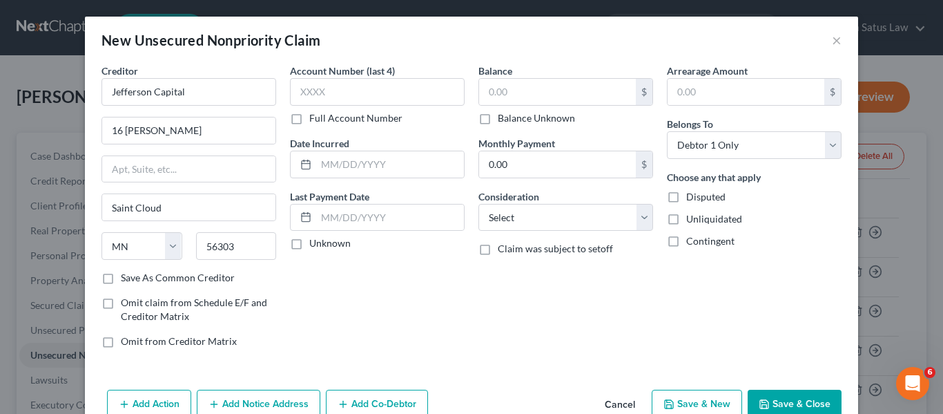
click at [780, 401] on button "Save & Close" at bounding box center [795, 403] width 94 height 29
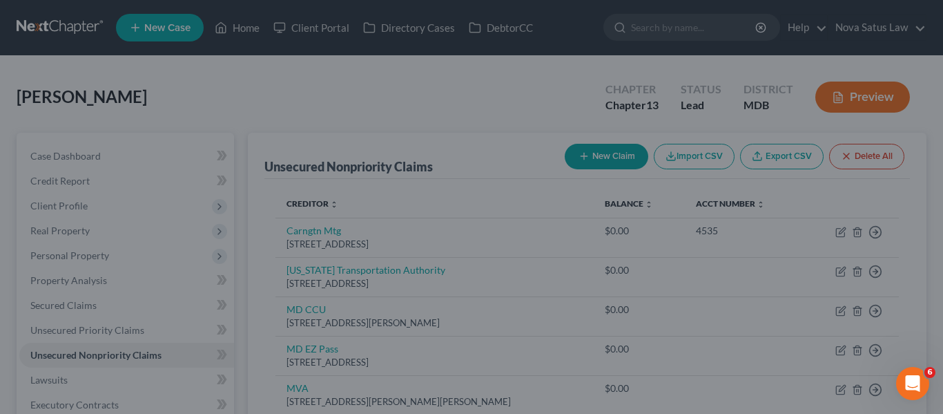
type input "0.00"
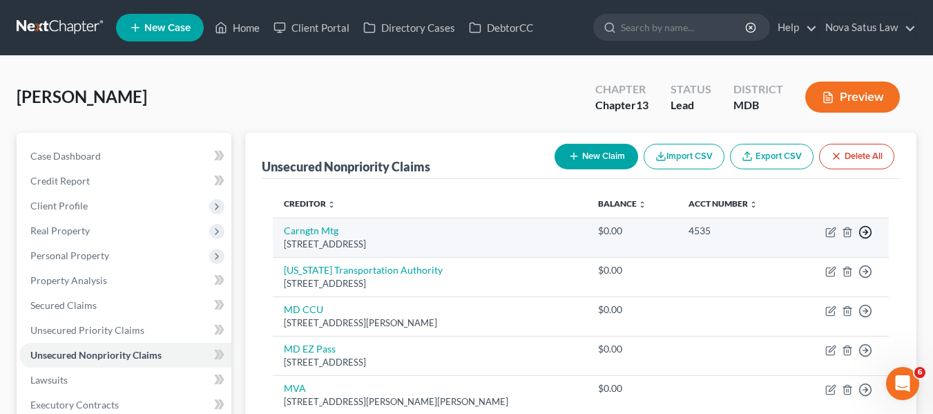
click at [869, 228] on circle "button" at bounding box center [866, 232] width 12 height 12
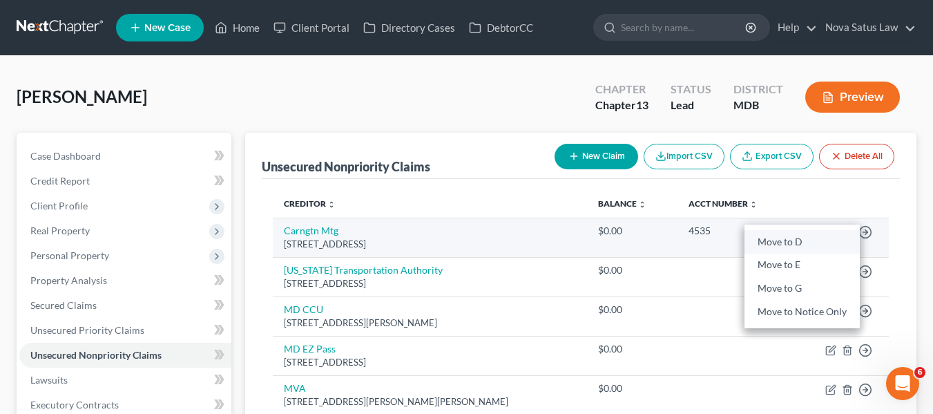
click at [815, 238] on link "Move to D" at bounding box center [801, 241] width 115 height 23
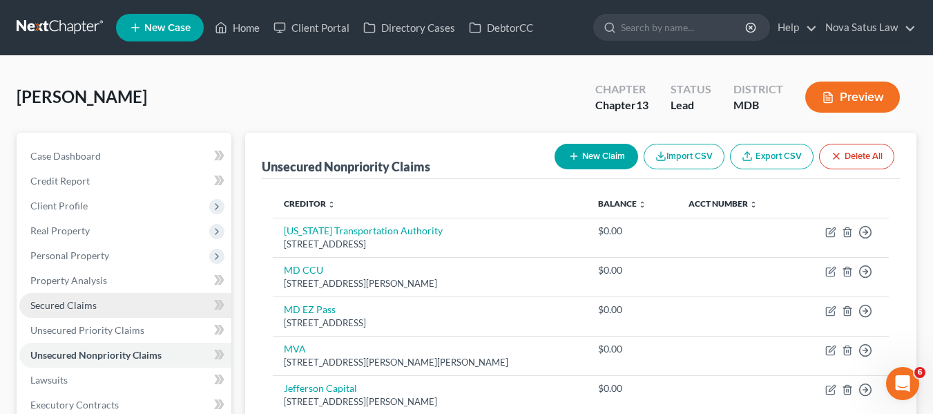
click at [58, 301] on span "Secured Claims" at bounding box center [63, 305] width 66 height 12
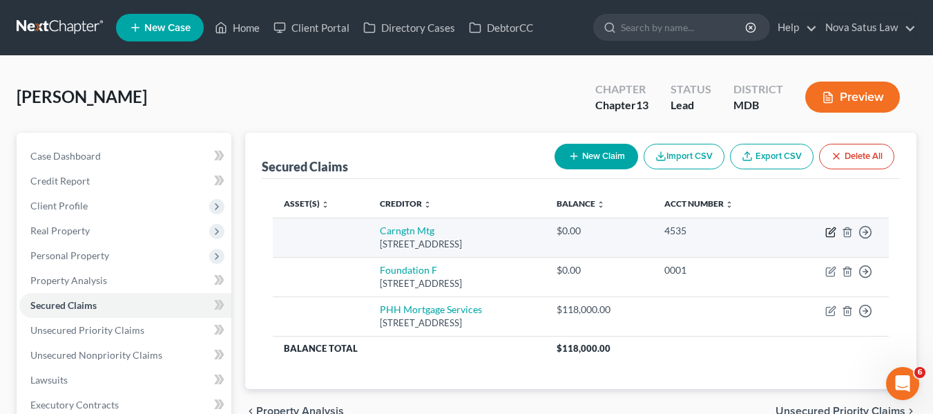
click at [831, 230] on icon "button" at bounding box center [832, 230] width 6 height 6
select select "4"
select select "0"
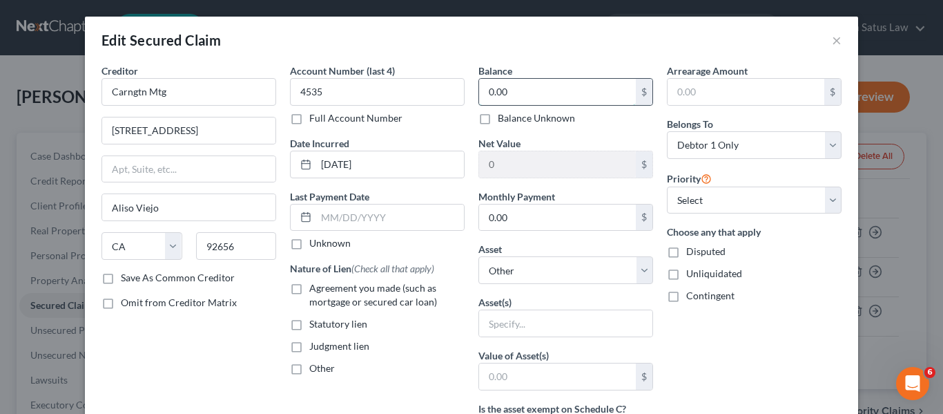
click at [543, 94] on input "0.00" at bounding box center [557, 92] width 157 height 26
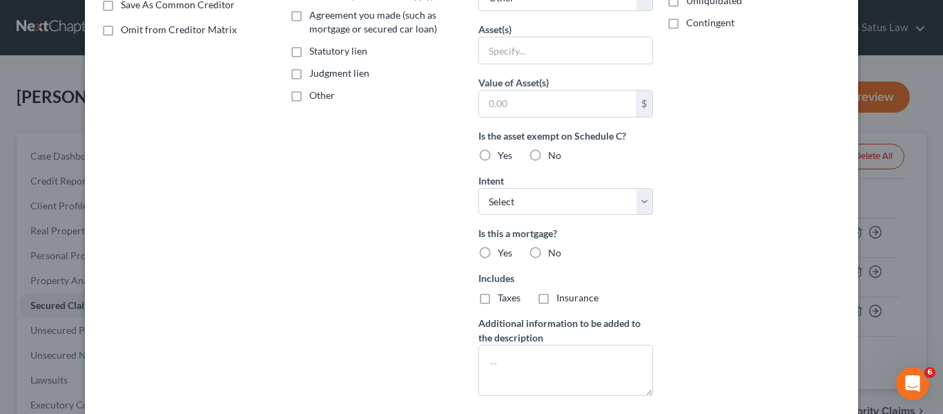
scroll to position [393, 0]
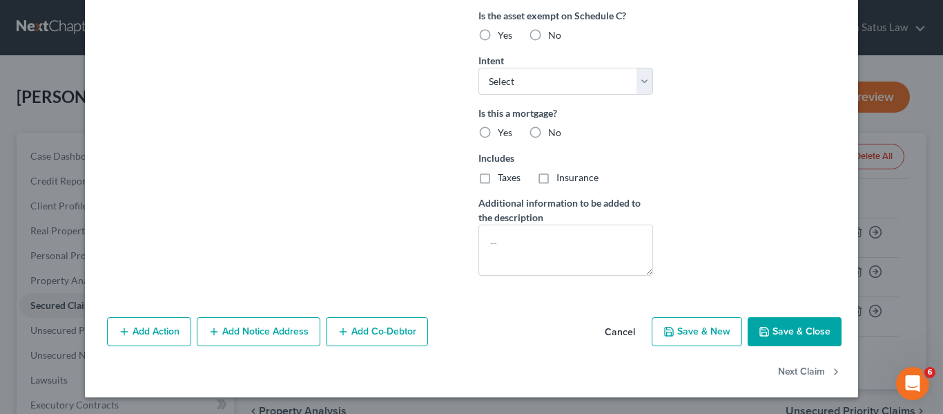
type input "129,000"
click at [766, 327] on button "Save & Close" at bounding box center [795, 331] width 94 height 29
select select
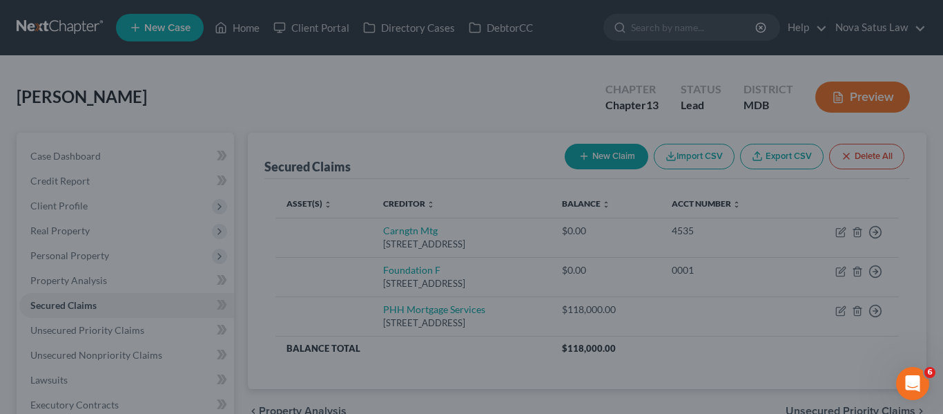
type input "129,000.00"
type input "0"
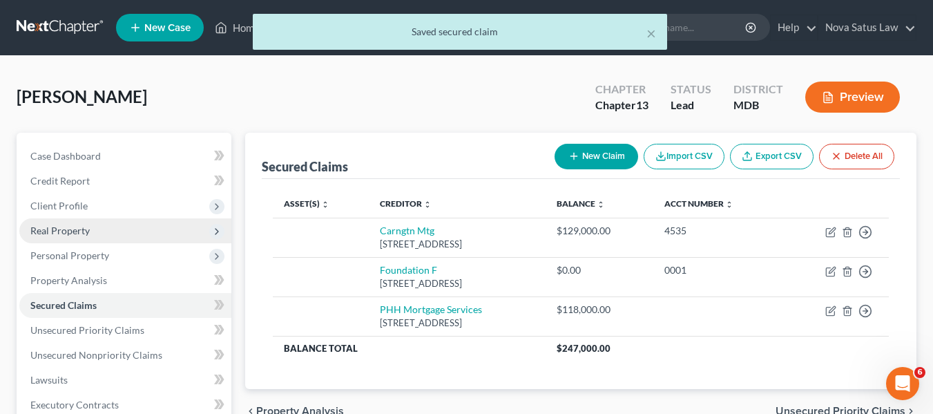
click at [41, 226] on span "Real Property" at bounding box center [59, 230] width 59 height 12
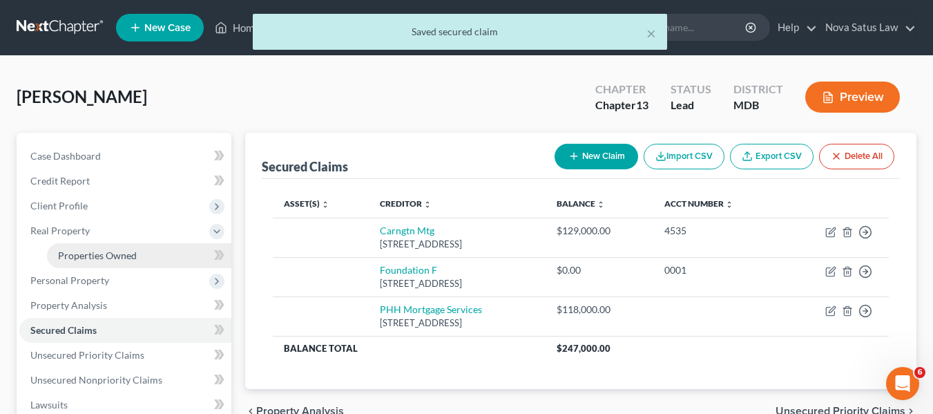
click at [83, 260] on span "Properties Owned" at bounding box center [97, 255] width 79 height 12
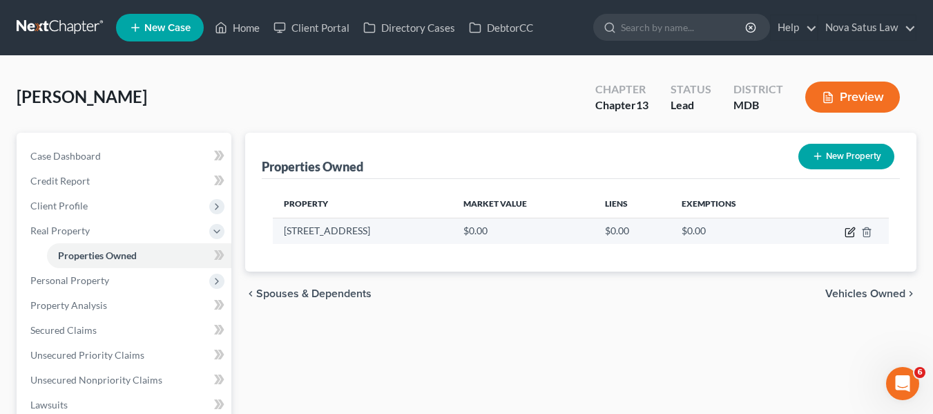
click at [847, 229] on icon "button" at bounding box center [850, 231] width 11 height 11
select select "21"
select select "3"
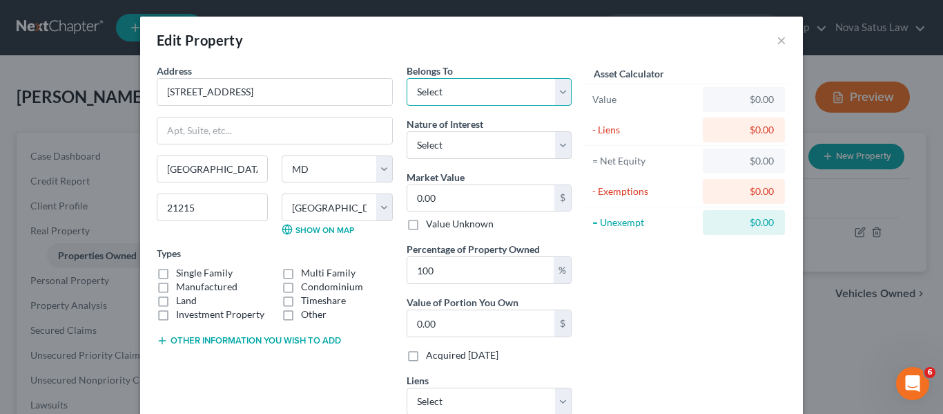
click at [479, 89] on select "Select Debtor 1 Only Debtor 2 Only Debtor 1 And Debtor 2 Only At Least One Of T…" at bounding box center [489, 92] width 165 height 28
select select "0"
click at [407, 78] on select "Select Debtor 1 Only Debtor 2 Only Debtor 1 And Debtor 2 Only At Least One Of T…" at bounding box center [489, 92] width 165 height 28
click at [475, 153] on select "Select Fee Simple Joint Tenant Life Estate Equitable Interest Future Interest T…" at bounding box center [489, 145] width 165 height 28
select select "0"
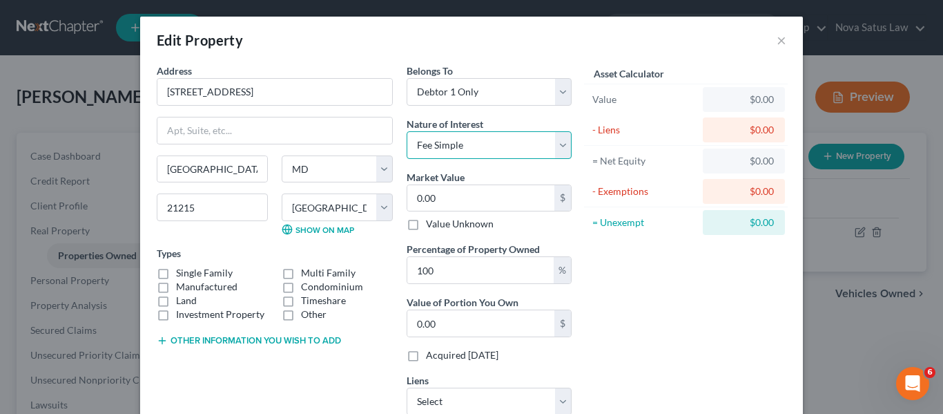
click at [407, 131] on select "Select Fee Simple Joint Tenant Life Estate Equitable Interest Future Interest T…" at bounding box center [489, 145] width 165 height 28
click at [440, 195] on input "0.00" at bounding box center [480, 198] width 147 height 26
type input "1"
type input "1.00"
type input "17"
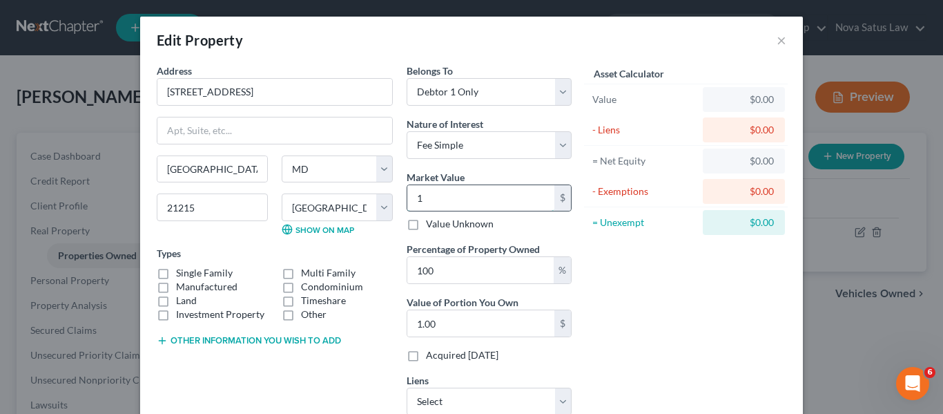
type input "17.00"
type input "175"
type input "175.00"
type input "1750"
type input "1,750.00"
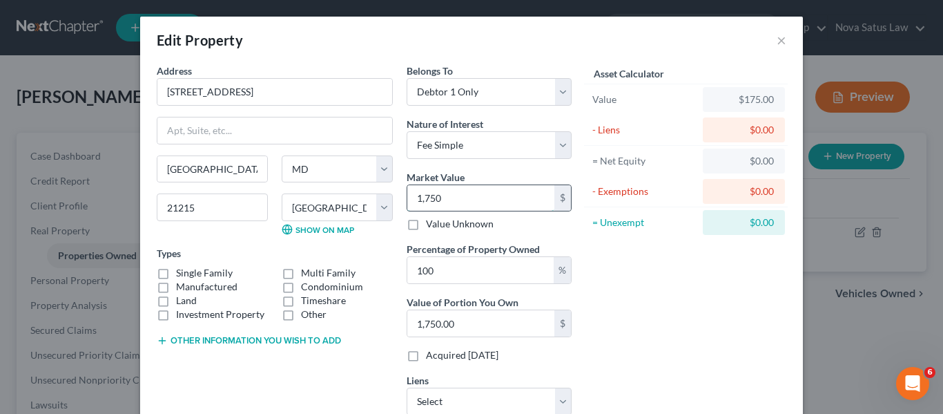
type input "1,7500"
type input "17,500.00"
type input "17,5000"
type input "175,000.00"
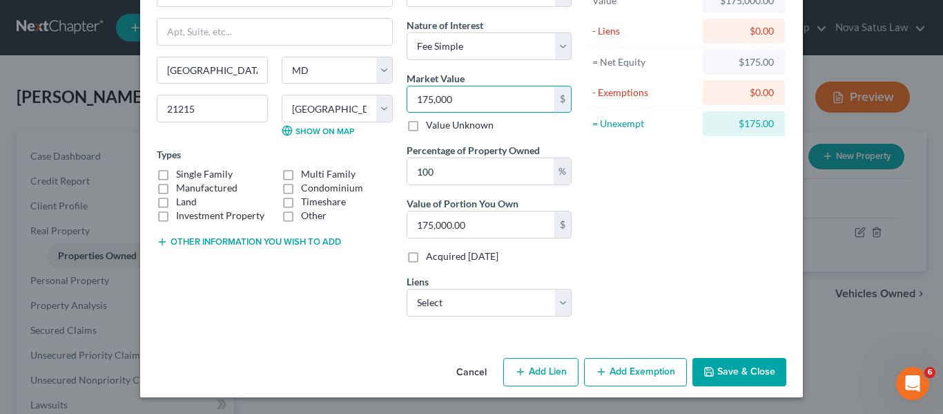
type input "175,000"
click at [719, 369] on button "Save & Close" at bounding box center [740, 372] width 94 height 29
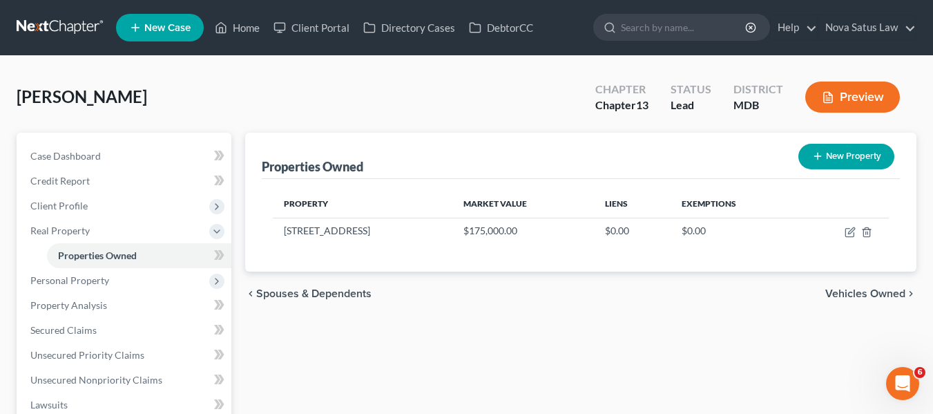
click at [852, 157] on button "New Property" at bounding box center [846, 157] width 96 height 26
select select "21"
select select "3"
select select "0"
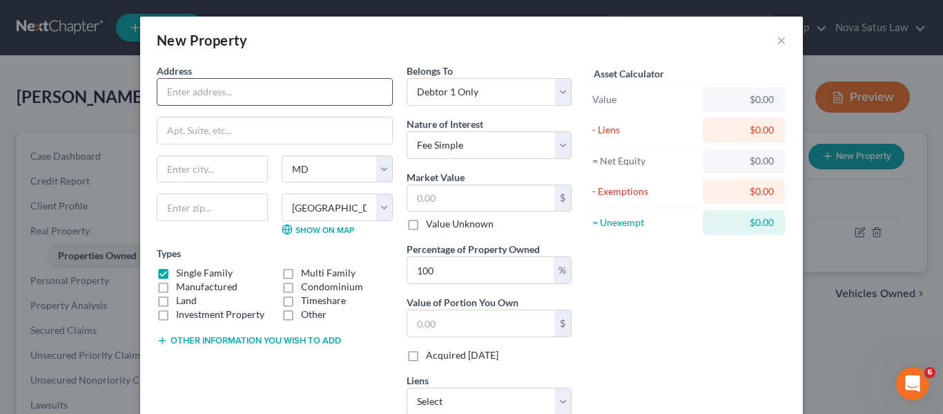
click at [213, 86] on input "text" at bounding box center [274, 92] width 235 height 26
type input "61 Smokey Point"
click at [189, 210] on input "text" at bounding box center [212, 207] width 111 height 28
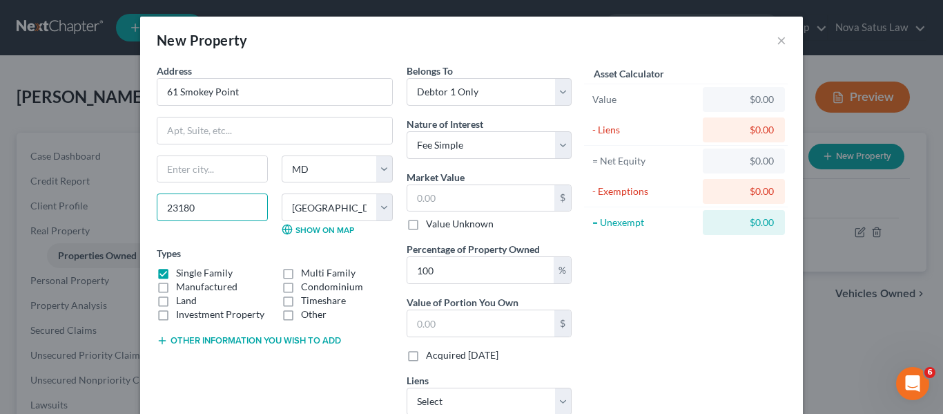
type input "23180"
type input "Water View"
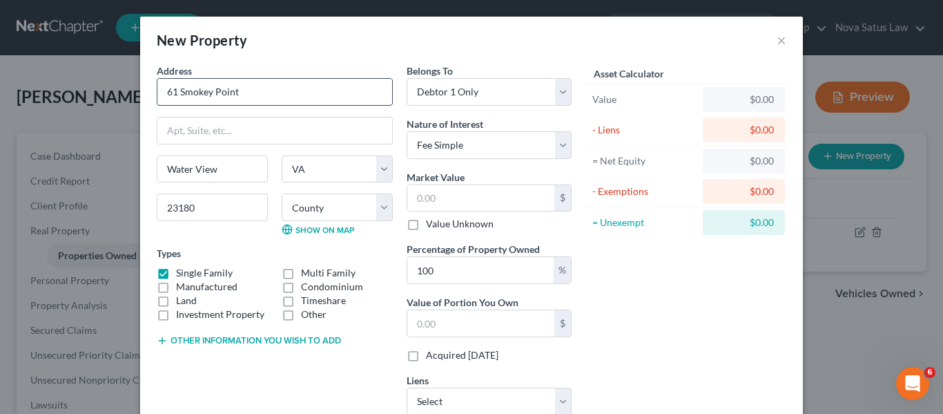
click at [247, 91] on input "61 Smokey Point" at bounding box center [274, 92] width 235 height 26
click at [474, 203] on input "text" at bounding box center [480, 198] width 147 height 26
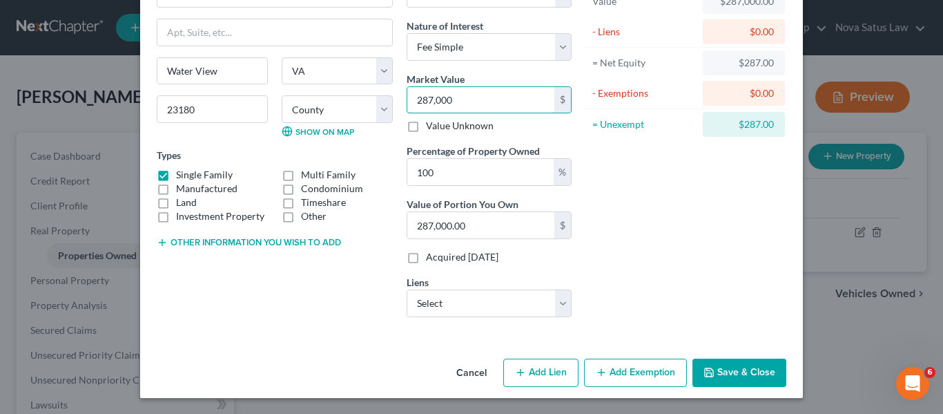
scroll to position [0, 0]
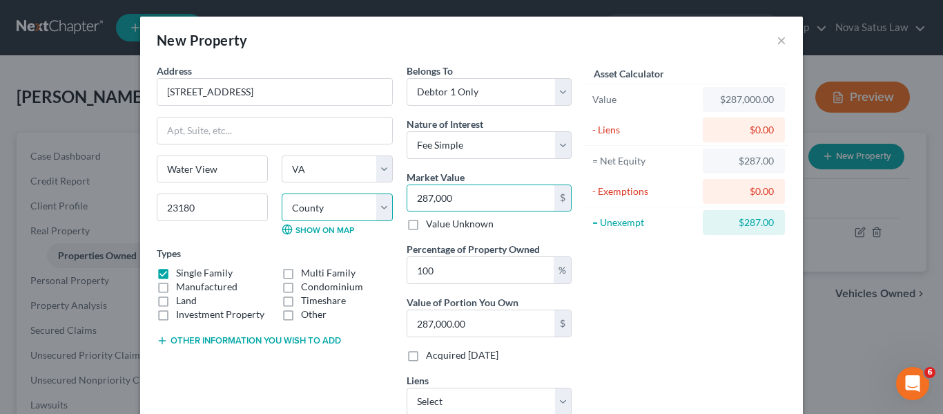
click at [358, 202] on select "County [GEOGRAPHIC_DATA] [GEOGRAPHIC_DATA] [GEOGRAPHIC_DATA] [GEOGRAPHIC_DATA] …" at bounding box center [337, 207] width 111 height 28
click at [282, 193] on select "County [GEOGRAPHIC_DATA] [GEOGRAPHIC_DATA] [GEOGRAPHIC_DATA] [GEOGRAPHIC_DATA] …" at bounding box center [337, 207] width 111 height 28
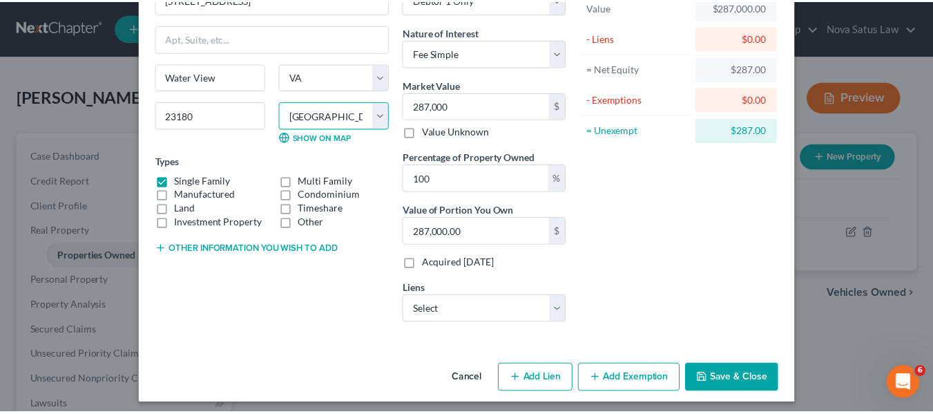
scroll to position [93, 0]
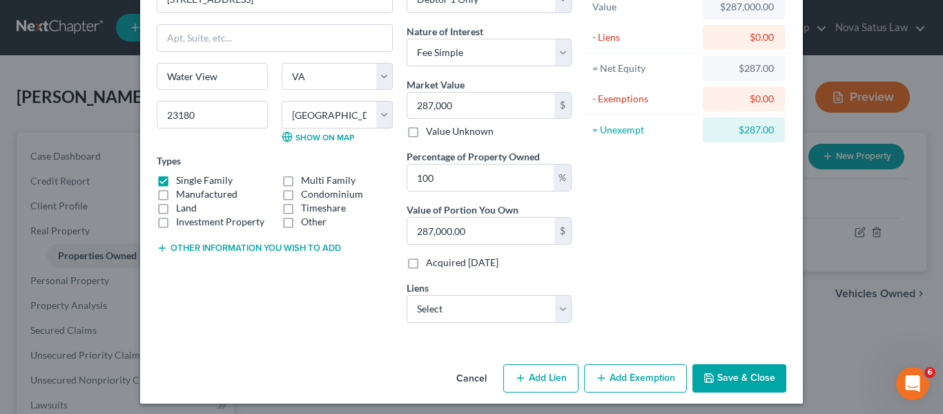
click at [715, 370] on button "Save & Close" at bounding box center [740, 378] width 94 height 29
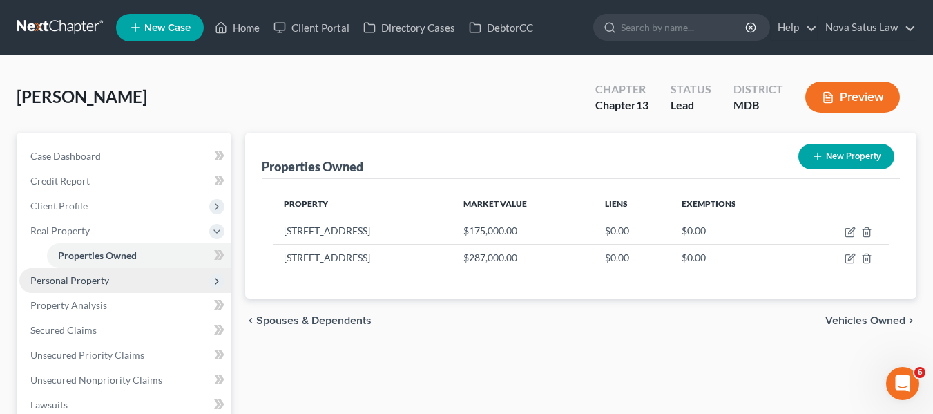
click at [119, 275] on span "Personal Property" at bounding box center [125, 280] width 212 height 25
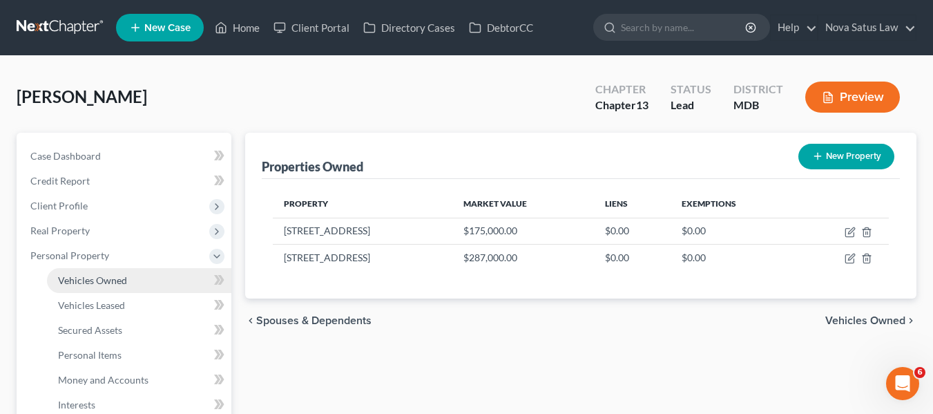
click at [120, 280] on span "Vehicles Owned" at bounding box center [92, 280] width 69 height 12
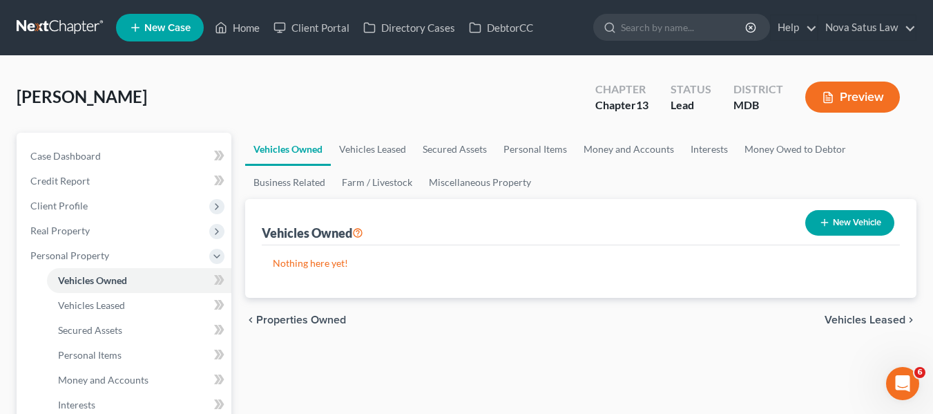
click at [820, 221] on icon "button" at bounding box center [824, 222] width 11 height 11
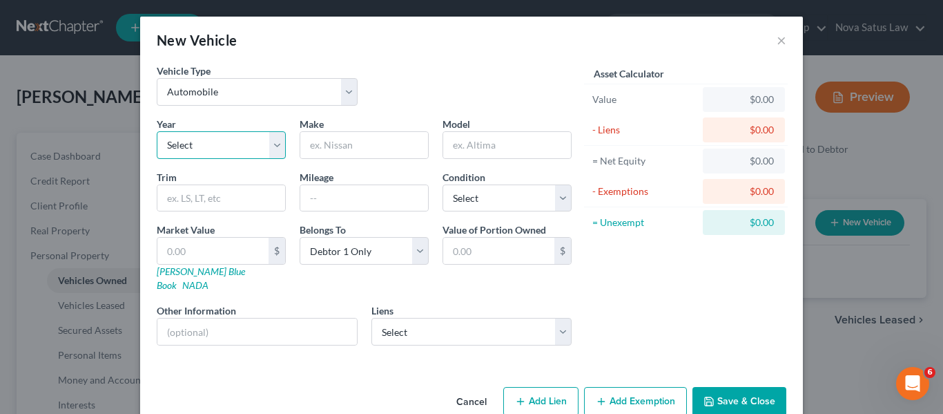
click at [261, 144] on select "Select 2026 2025 2024 2023 2022 2021 2020 2019 2018 2017 2016 2015 2014 2013 20…" at bounding box center [221, 145] width 129 height 28
click at [157, 131] on select "Select 2026 2025 2024 2023 2022 2021 2020 2019 2018 2017 2016 2015 2014 2013 20…" at bounding box center [221, 145] width 129 height 28
click at [352, 146] on input "text" at bounding box center [364, 145] width 128 height 26
click at [331, 195] on input "text" at bounding box center [364, 198] width 128 height 26
click at [252, 253] on input "text" at bounding box center [212, 251] width 111 height 26
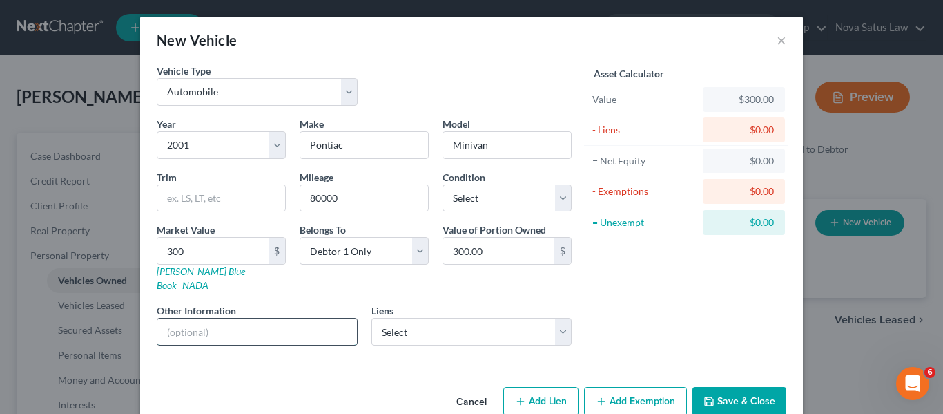
click at [177, 318] on input "text" at bounding box center [257, 331] width 200 height 26
click at [726, 387] on button "Save & Close" at bounding box center [740, 401] width 94 height 29
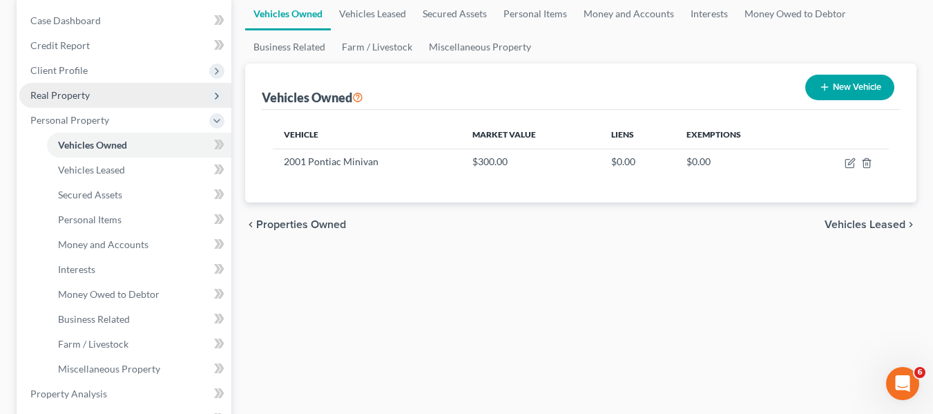
scroll to position [136, 0]
click at [60, 93] on span "Real Property" at bounding box center [59, 94] width 59 height 12
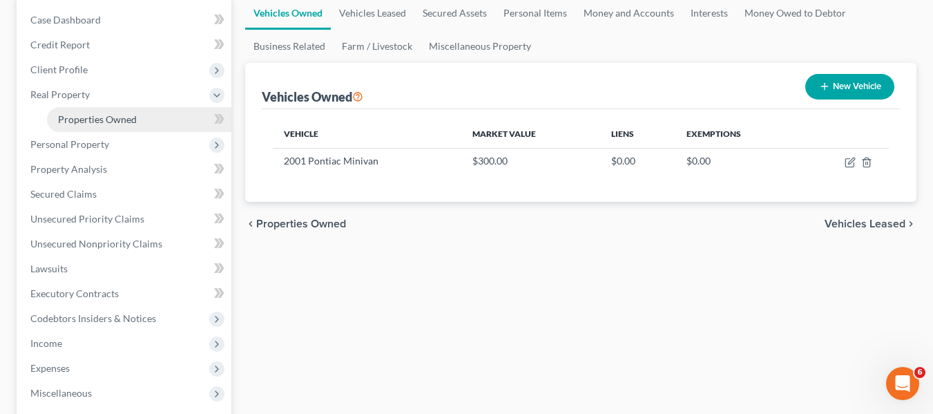
click at [75, 121] on span "Properties Owned" at bounding box center [97, 119] width 79 height 12
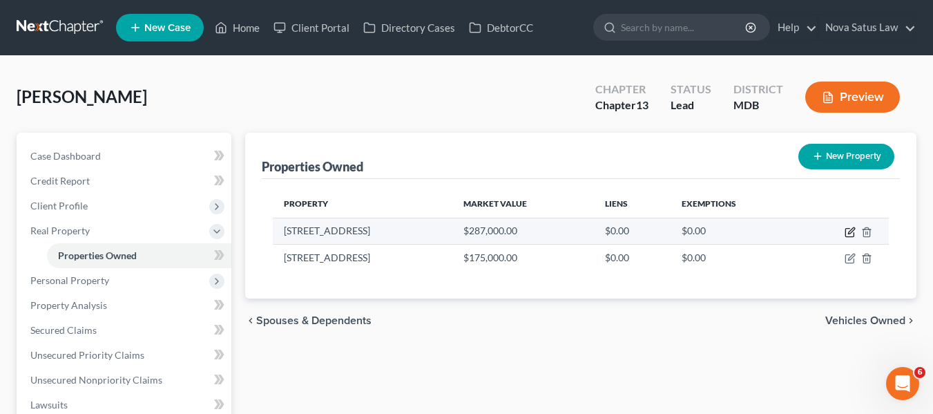
click at [848, 231] on icon "button" at bounding box center [850, 231] width 11 height 11
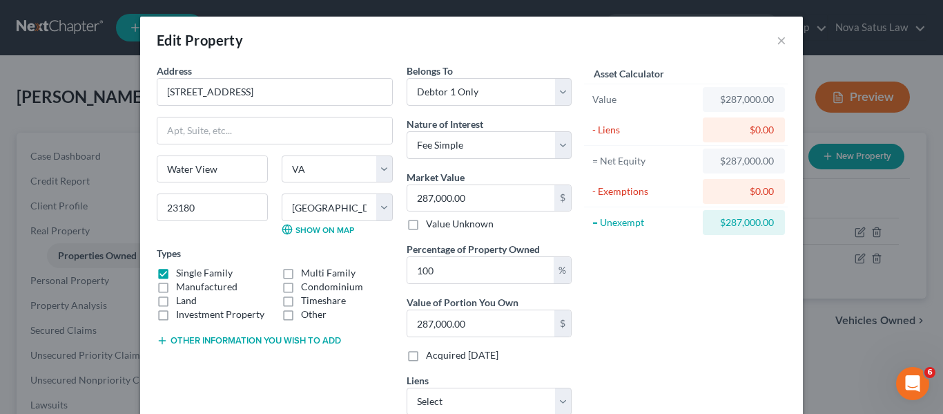
scroll to position [99, 0]
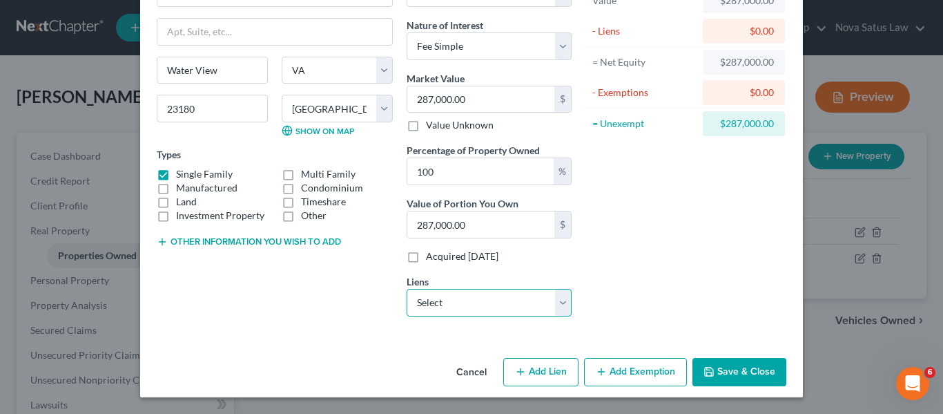
click at [441, 300] on select "Select Carngtn Mtg - $129,000.00 Foundation F - $0.00 PHH Mortgage Services - $…" at bounding box center [489, 303] width 165 height 28
click at [407, 289] on select "Select Carngtn Mtg - $129,000.00 Foundation F - $0.00 PHH Mortgage Services - $…" at bounding box center [489, 303] width 165 height 28
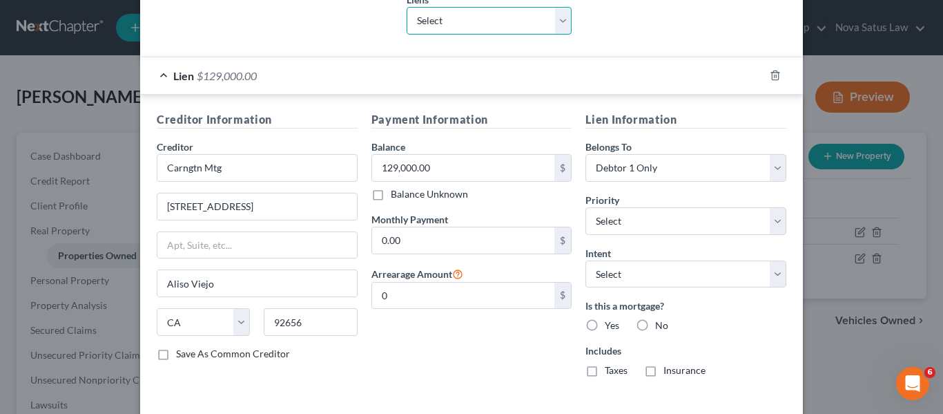
scroll to position [442, 0]
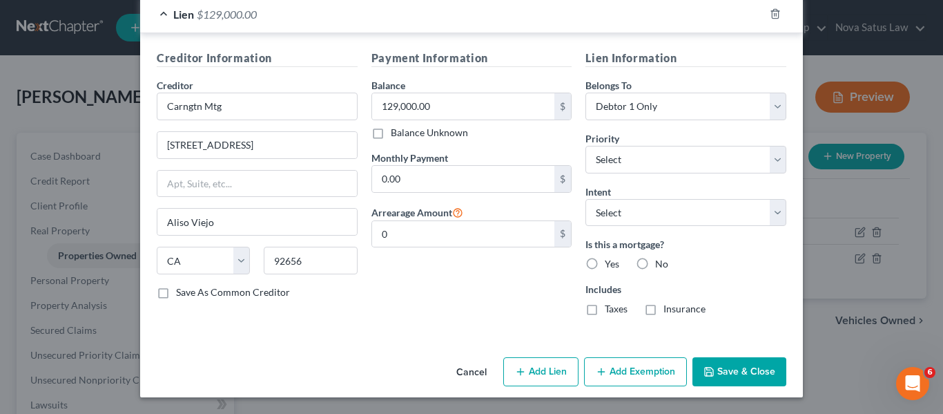
click at [704, 375] on icon "button" at bounding box center [709, 371] width 11 height 11
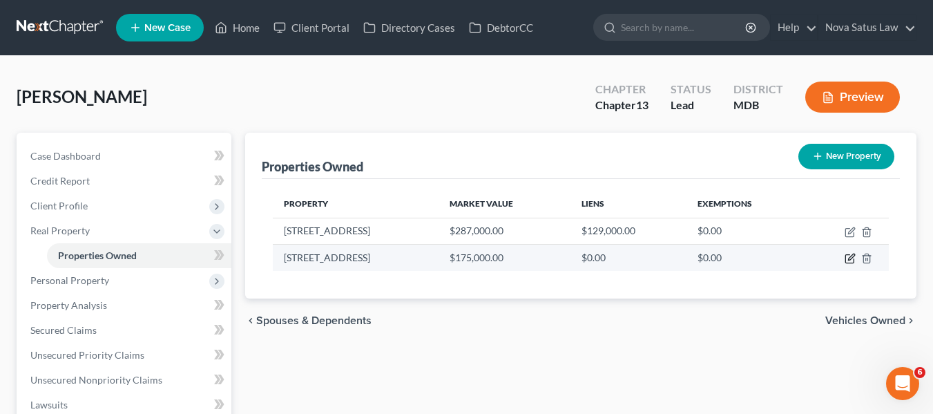
click at [849, 253] on icon "button" at bounding box center [850, 258] width 11 height 11
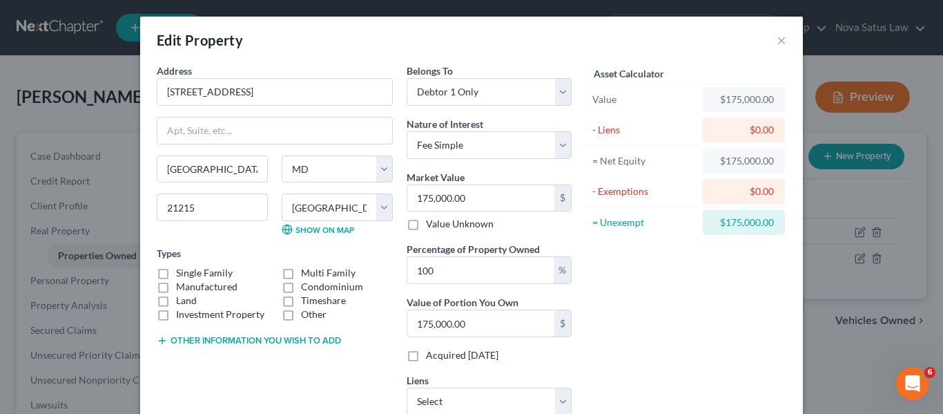
scroll to position [99, 0]
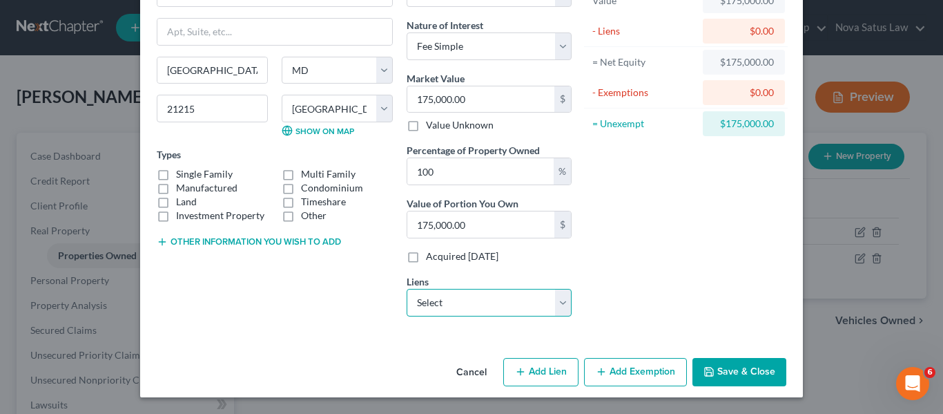
click at [461, 306] on select "Select Foundation F - $0.00 PHH Mortgage Services - $118,000.00" at bounding box center [489, 303] width 165 height 28
click at [407, 289] on select "Select Foundation F - $0.00 PHH Mortgage Services - $118,000.00" at bounding box center [489, 303] width 165 height 28
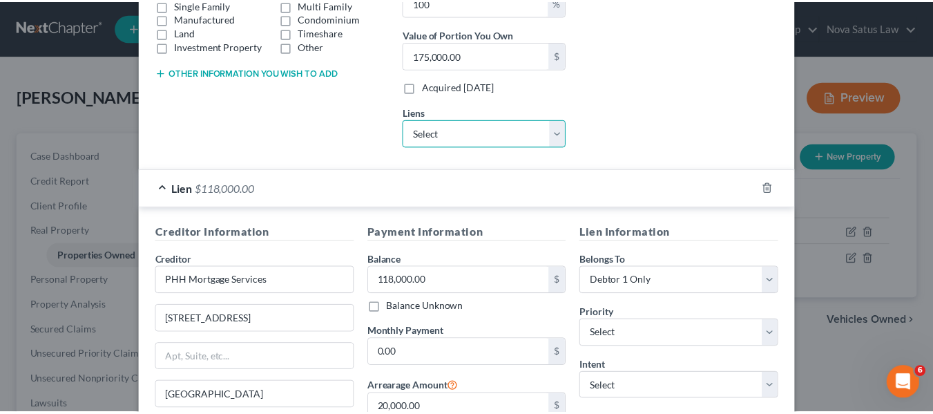
scroll to position [442, 0]
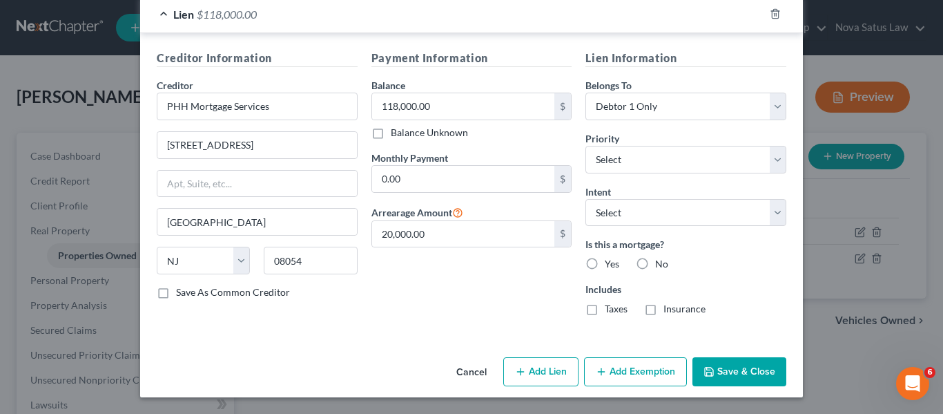
click at [707, 369] on polyline "button" at bounding box center [708, 368] width 3 height 2
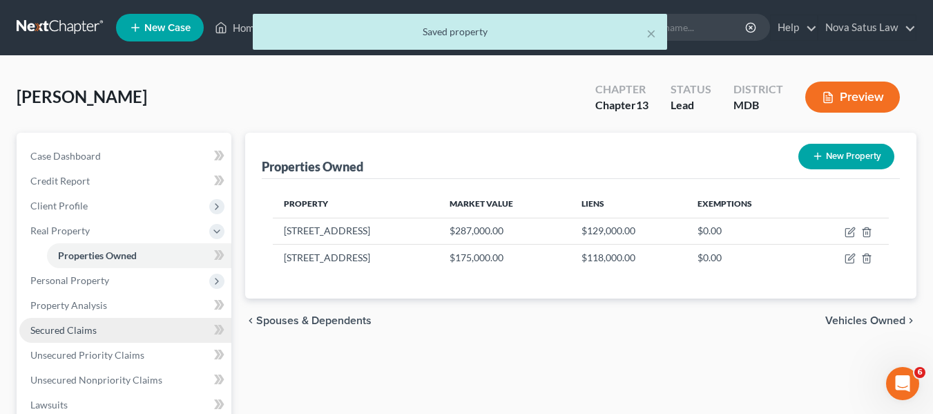
click at [81, 325] on span "Secured Claims" at bounding box center [63, 330] width 66 height 12
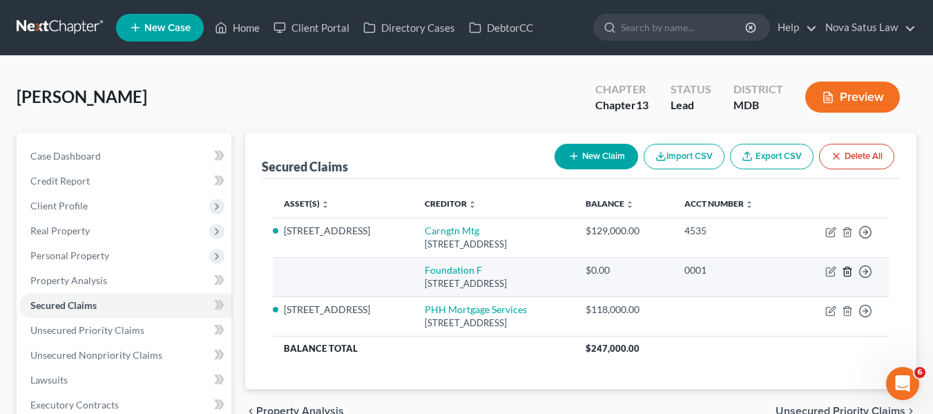
click at [849, 268] on icon "button" at bounding box center [847, 271] width 6 height 9
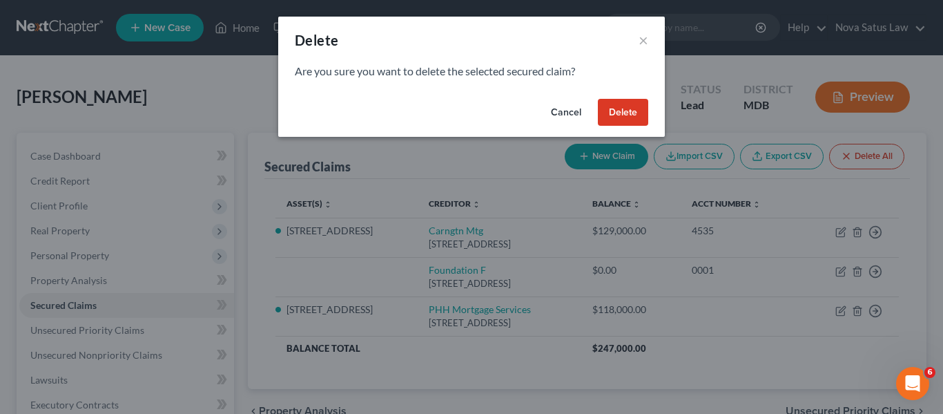
click at [624, 113] on button "Delete" at bounding box center [623, 113] width 50 height 28
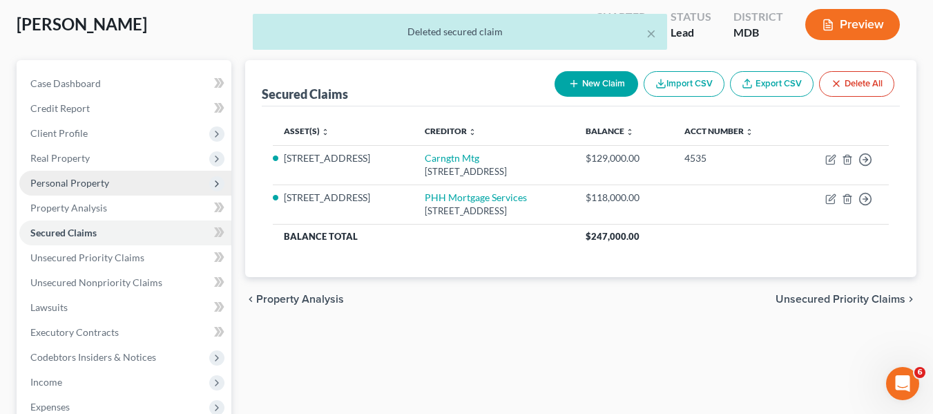
scroll to position [73, 0]
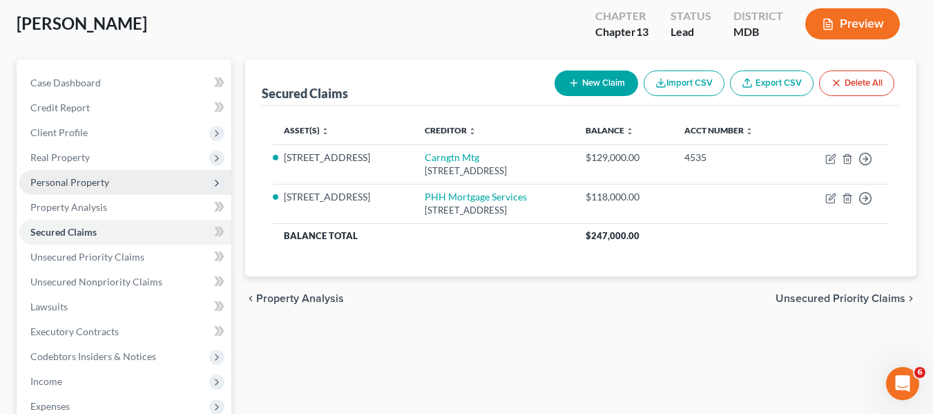
click at [57, 182] on span "Personal Property" at bounding box center [69, 182] width 79 height 12
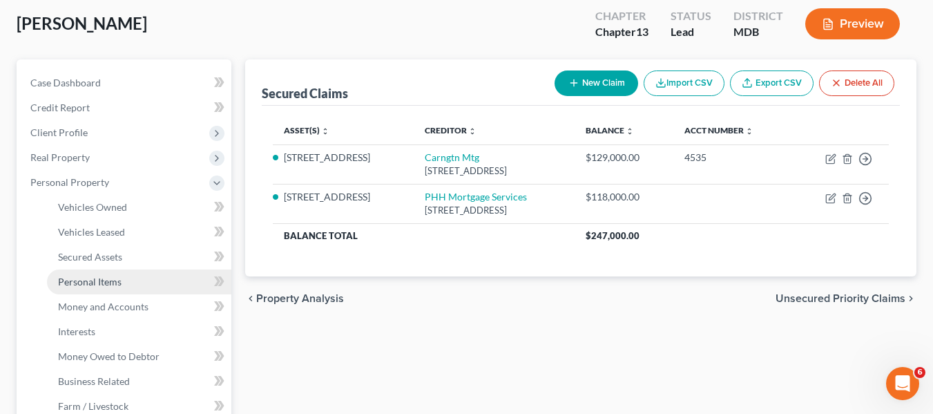
click at [87, 285] on span "Personal Items" at bounding box center [90, 282] width 64 height 12
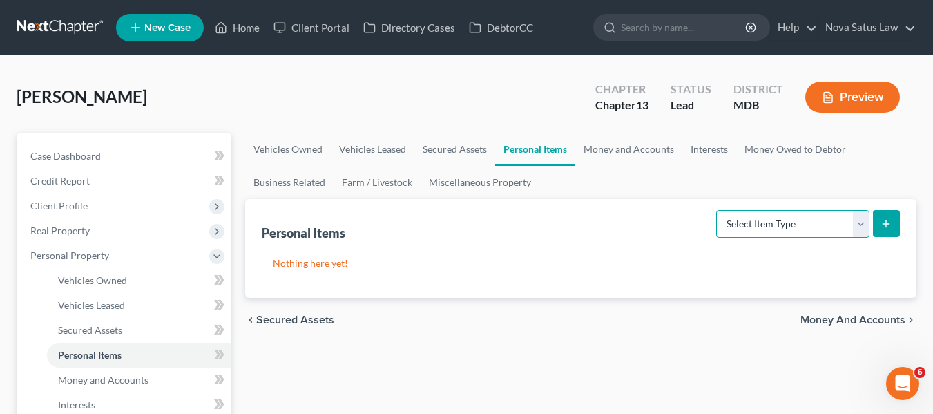
click at [767, 223] on select "Select Item Type Clothing Collectibles Of Value Electronics Firearms Household …" at bounding box center [792, 224] width 153 height 28
click at [717, 210] on select "Select Item Type Clothing Collectibles Of Value Electronics Firearms Household …" at bounding box center [792, 224] width 153 height 28
click at [878, 229] on button "submit" at bounding box center [886, 223] width 27 height 27
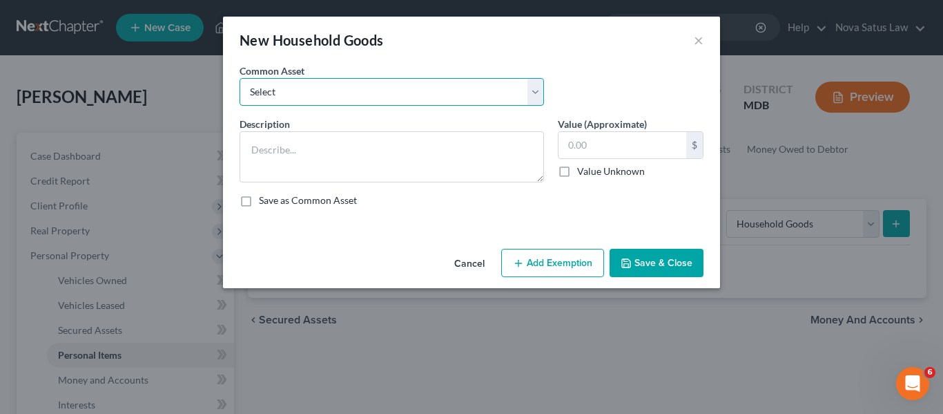
click at [327, 95] on select "Select All household goods and furnishings" at bounding box center [392, 92] width 305 height 28
click at [240, 78] on select "Select All household goods and furnishings" at bounding box center [392, 92] width 305 height 28
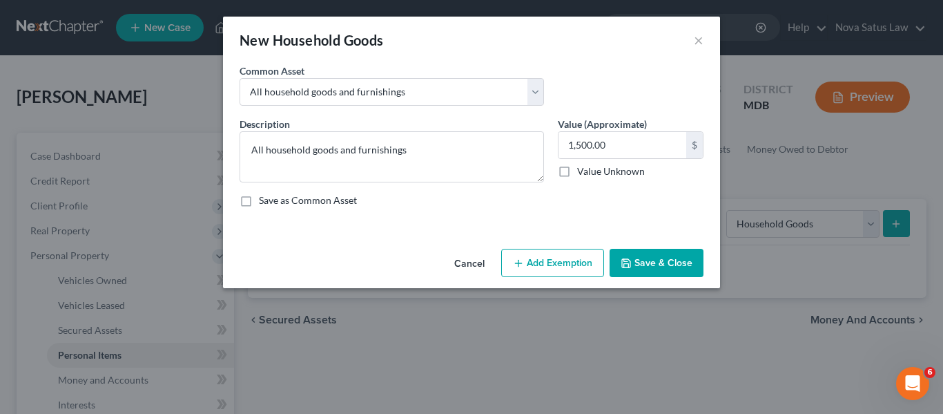
click at [531, 262] on button "Add Exemption" at bounding box center [552, 263] width 103 height 29
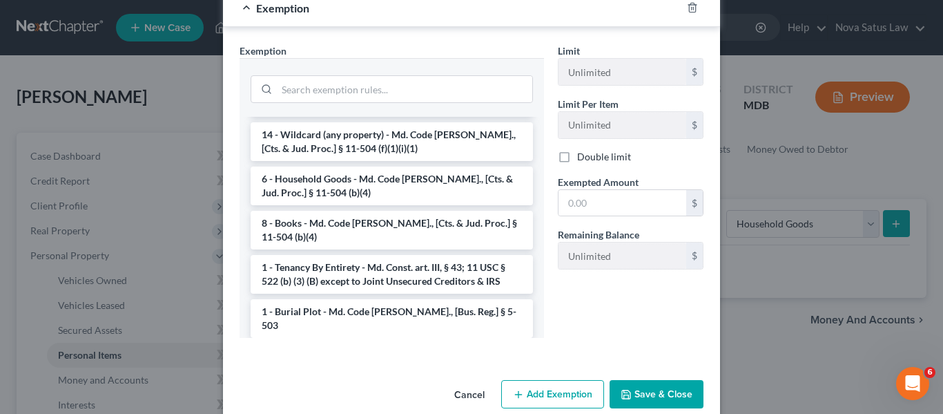
scroll to position [114, 0]
click at [350, 191] on li "6 - Household Goods - Md. Code [PERSON_NAME]., [Cts. & Jud. Proc.] § 11-504 (b)…" at bounding box center [392, 185] width 282 height 39
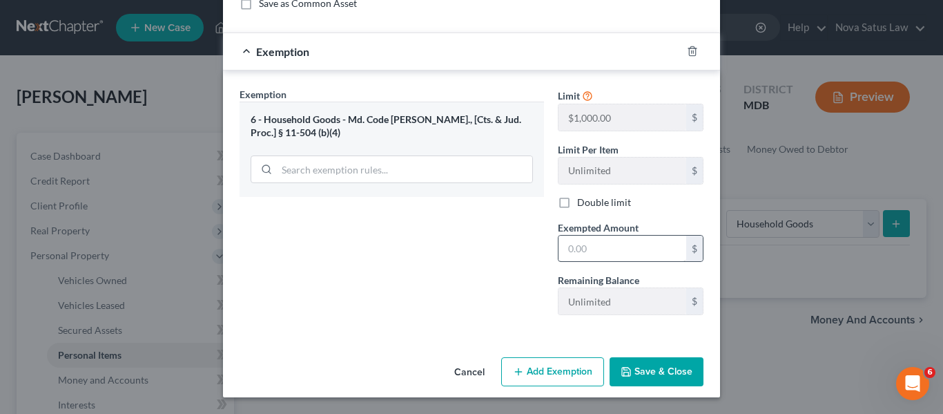
scroll to position [197, 0]
click at [610, 260] on input "text" at bounding box center [623, 248] width 128 height 26
click at [558, 358] on button "Add Exemption" at bounding box center [552, 371] width 103 height 29
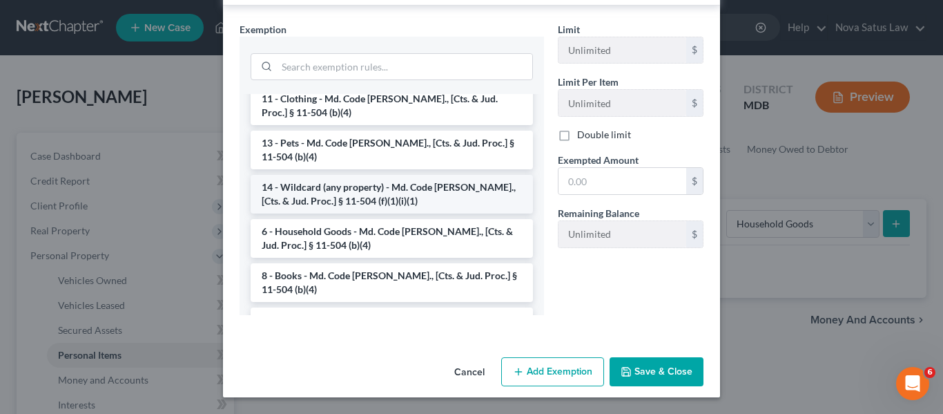
scroll to position [37, 0]
click at [351, 188] on li "14 - Wildcard (any property) - Md. Code [PERSON_NAME]., [Cts. & Jud. Proc.] § 1…" at bounding box center [392, 194] width 282 height 39
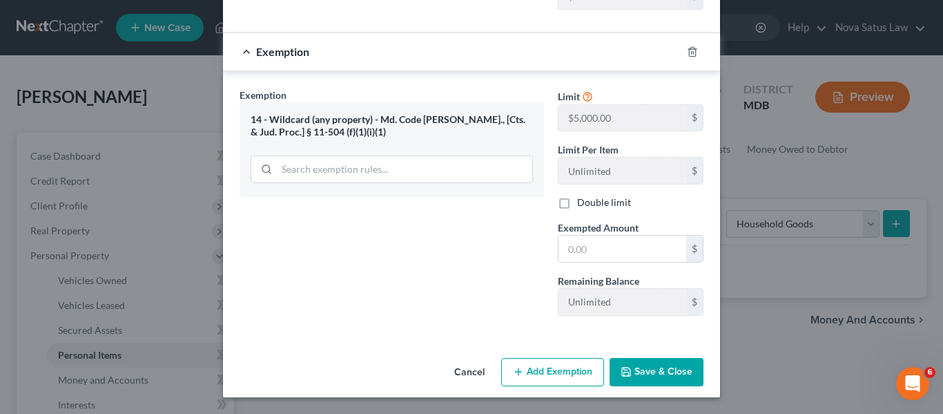
scroll to position [502, 0]
click at [601, 245] on input "text" at bounding box center [623, 248] width 128 height 26
click at [631, 371] on button "Save & Close" at bounding box center [657, 372] width 94 height 29
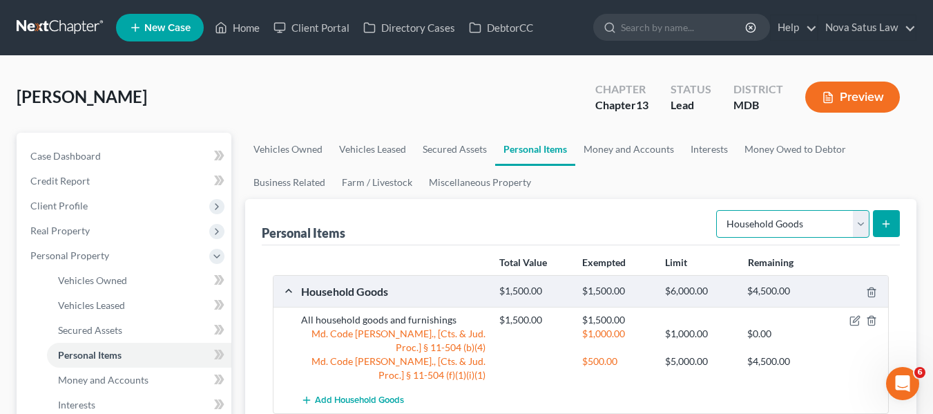
click at [770, 222] on select "Select Item Type Clothing Collectibles Of Value Electronics Firearms Household …" at bounding box center [792, 224] width 153 height 28
click at [717, 210] on select "Select Item Type Clothing Collectibles Of Value Electronics Firearms Household …" at bounding box center [792, 224] width 153 height 28
click at [883, 218] on icon "submit" at bounding box center [885, 223] width 11 height 11
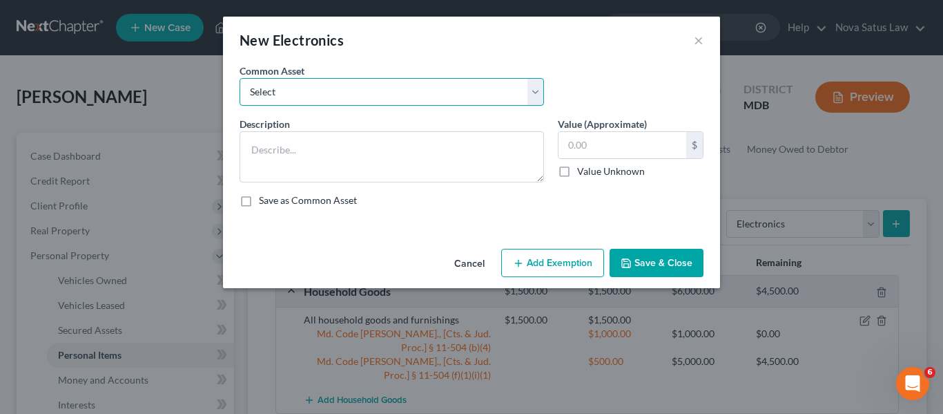
click at [414, 87] on select "Select All electronics including TV's computers music equipment etc" at bounding box center [392, 92] width 305 height 28
click at [240, 78] on select "Select All electronics including TV's computers music equipment etc" at bounding box center [392, 92] width 305 height 28
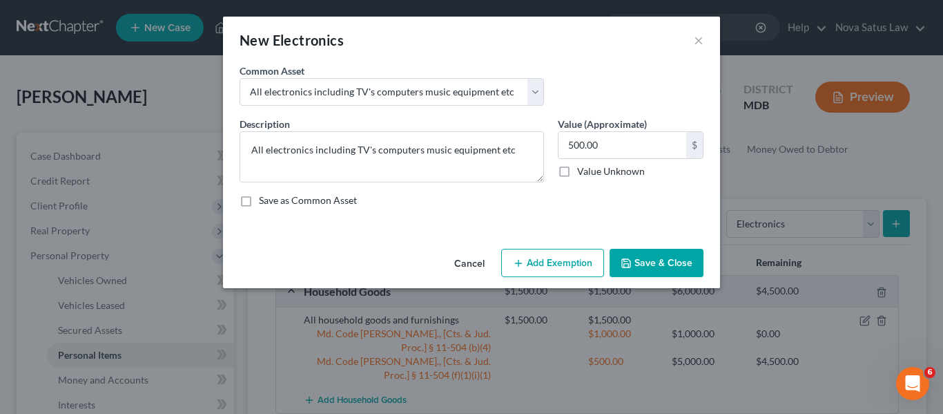
click at [577, 269] on button "Add Exemption" at bounding box center [552, 263] width 103 height 29
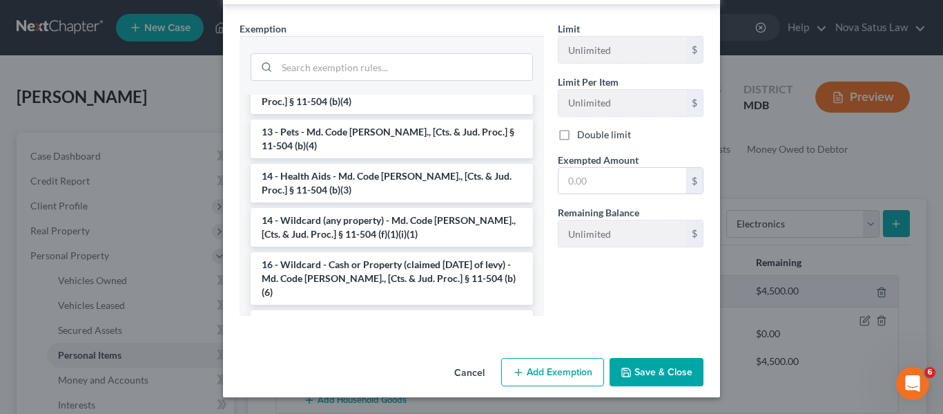
scroll to position [185, 0]
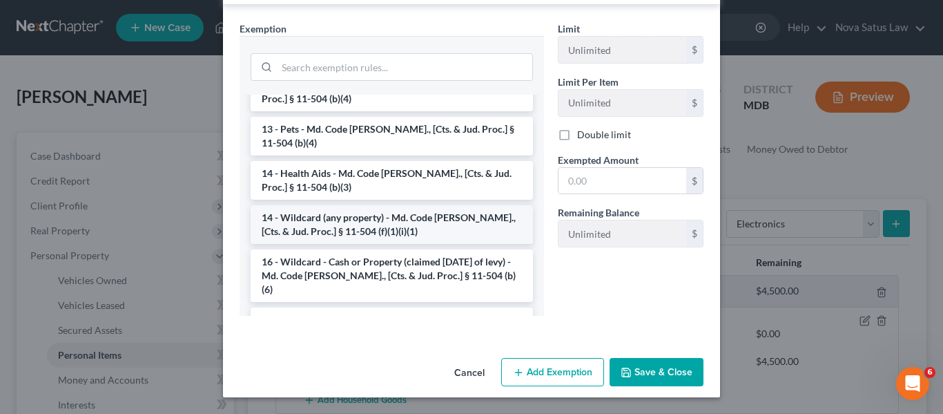
click at [390, 205] on li "14 - Wildcard (any property) - Md. Code [PERSON_NAME]., [Cts. & Jud. Proc.] § 1…" at bounding box center [392, 224] width 282 height 39
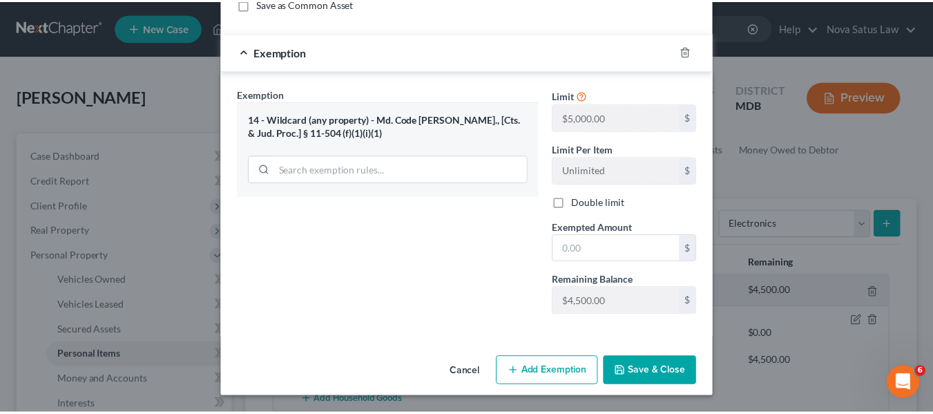
scroll to position [197, 0]
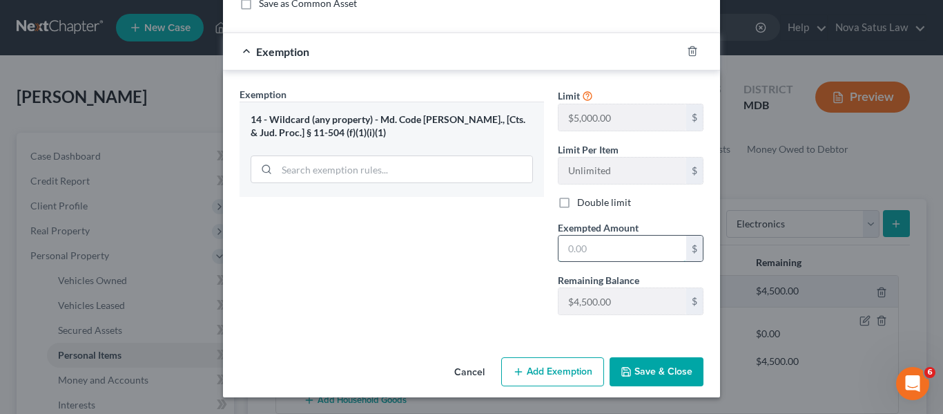
click at [627, 251] on input "text" at bounding box center [623, 248] width 128 height 26
click at [656, 372] on button "Save & Close" at bounding box center [657, 371] width 94 height 29
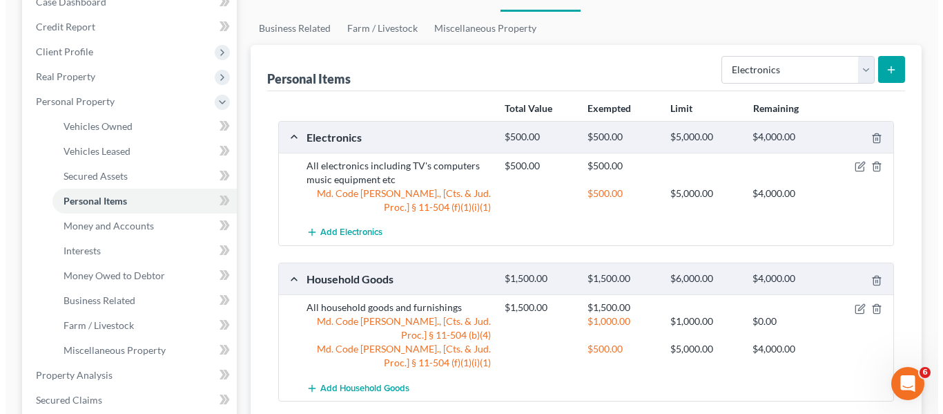
scroll to position [152, 0]
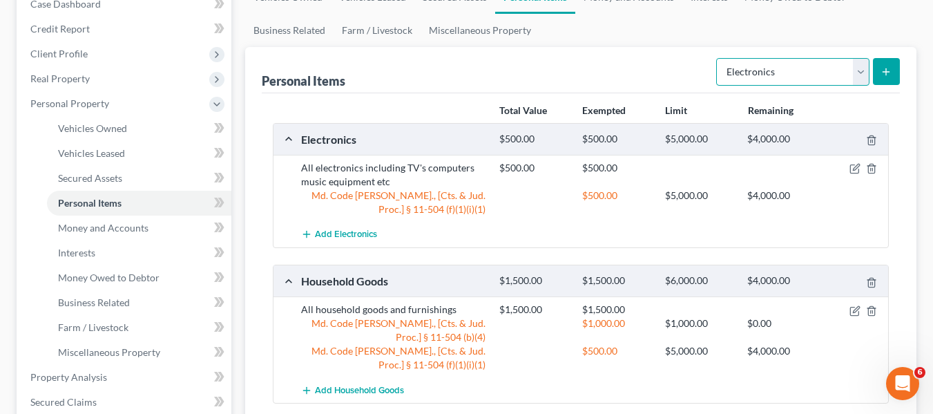
click at [770, 79] on select "Select Item Type Clothing Collectibles Of Value Electronics Firearms Household …" at bounding box center [792, 72] width 153 height 28
click at [717, 58] on select "Select Item Type Clothing Collectibles Of Value Electronics Firearms Household …" at bounding box center [792, 72] width 153 height 28
click at [883, 72] on line "submit" at bounding box center [886, 72] width 6 height 0
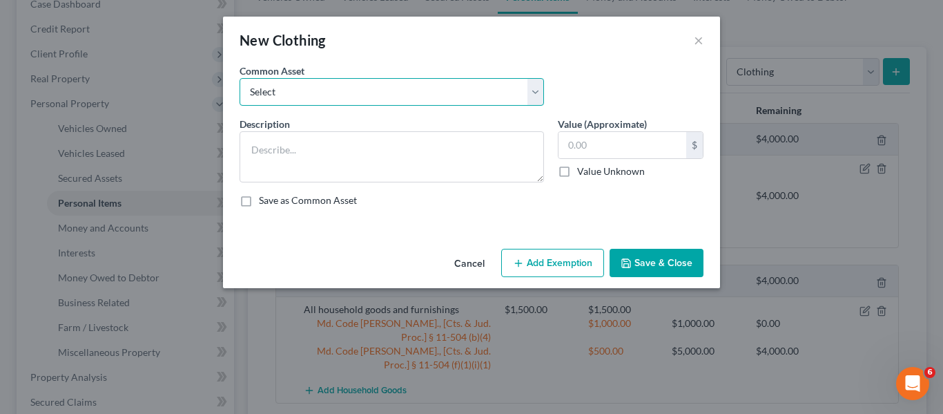
click at [392, 90] on select "Select All articles of clothing including shoes and outerwear" at bounding box center [392, 92] width 305 height 28
click at [240, 78] on select "Select All articles of clothing including shoes and outerwear" at bounding box center [392, 92] width 305 height 28
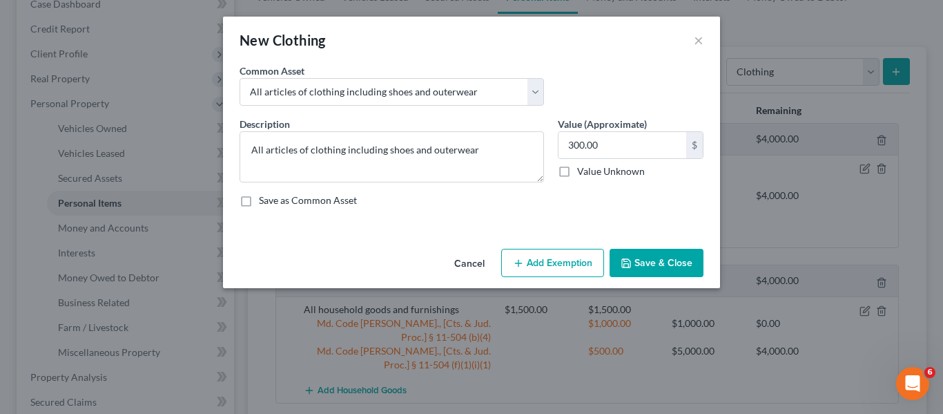
click at [548, 260] on button "Add Exemption" at bounding box center [552, 263] width 103 height 29
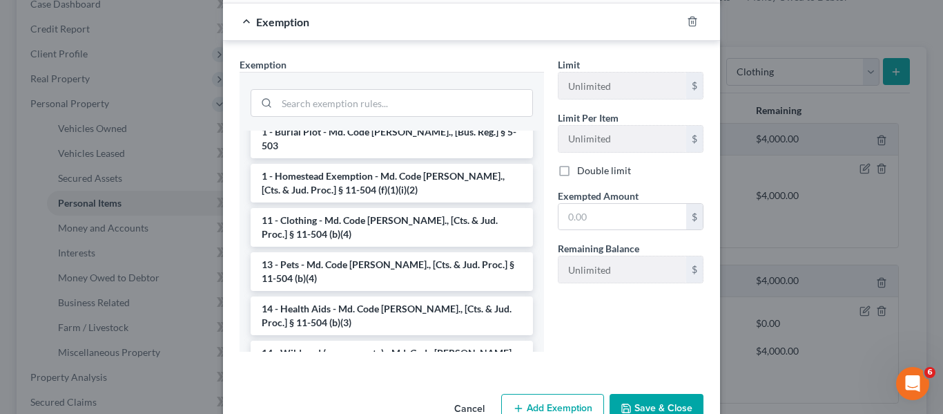
scroll to position [131, 0]
click at [359, 340] on li "14 - Wildcard (any property) - Md. Code [PERSON_NAME]., [Cts. & Jud. Proc.] § 1…" at bounding box center [392, 359] width 282 height 39
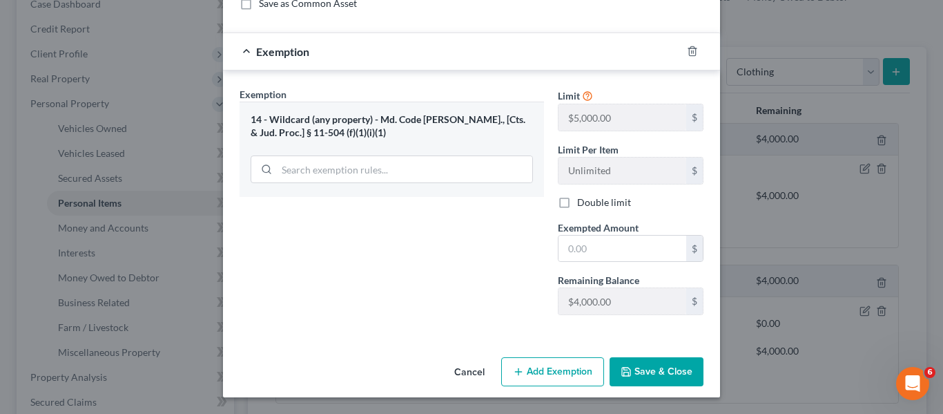
scroll to position [197, 0]
click at [594, 247] on input "text" at bounding box center [623, 248] width 128 height 26
click at [621, 363] on button "Save & Close" at bounding box center [657, 371] width 94 height 29
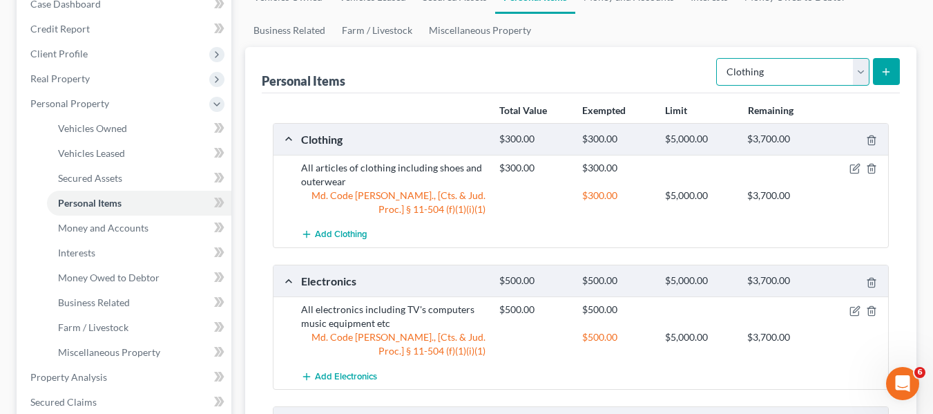
click at [771, 76] on select "Select Item Type Clothing Collectibles Of Value Electronics Firearms Household …" at bounding box center [792, 72] width 153 height 28
click at [717, 58] on select "Select Item Type Clothing Collectibles Of Value Electronics Firearms Household …" at bounding box center [792, 72] width 153 height 28
click at [894, 66] on button "submit" at bounding box center [886, 71] width 27 height 27
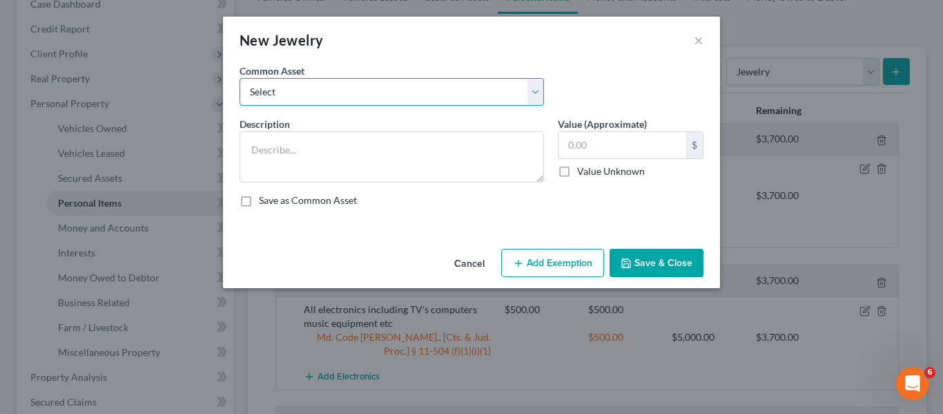
click at [481, 93] on select "Select All jewelry including rings watches bracelets earrings etc" at bounding box center [392, 92] width 305 height 28
click at [240, 78] on select "Select All jewelry including rings watches bracelets earrings etc" at bounding box center [392, 92] width 305 height 28
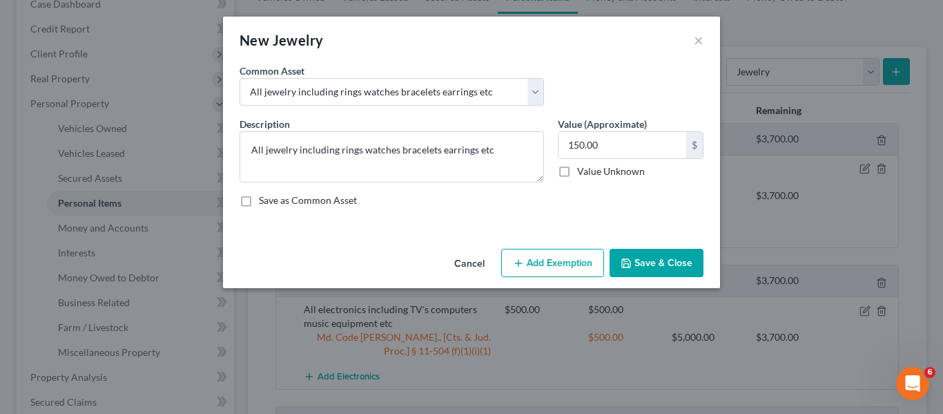
click at [562, 260] on button "Add Exemption" at bounding box center [552, 263] width 103 height 29
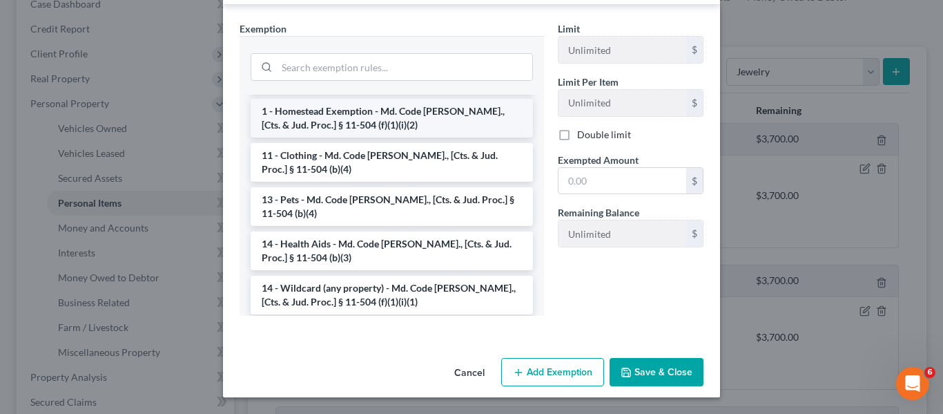
scroll to position [115, 0]
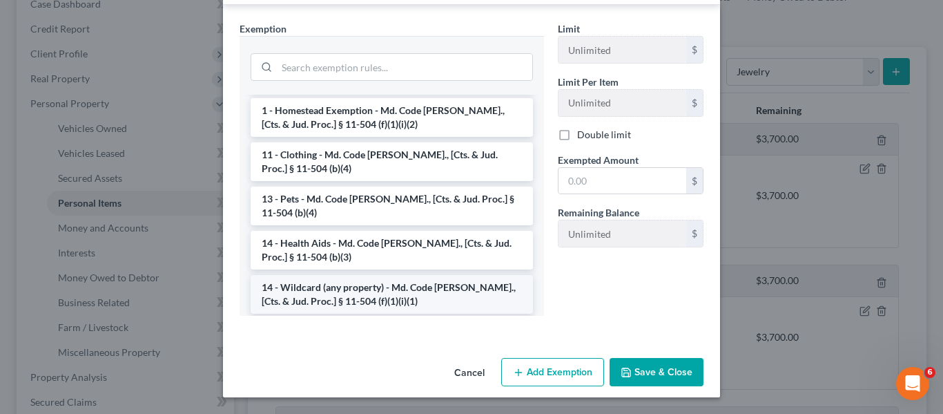
click at [369, 275] on li "14 - Wildcard (any property) - Md. Code [PERSON_NAME]., [Cts. & Jud. Proc.] § 1…" at bounding box center [392, 294] width 282 height 39
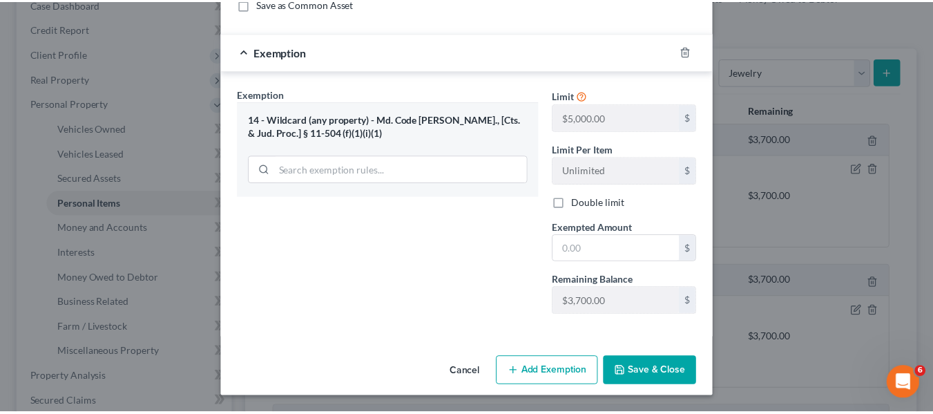
scroll to position [197, 0]
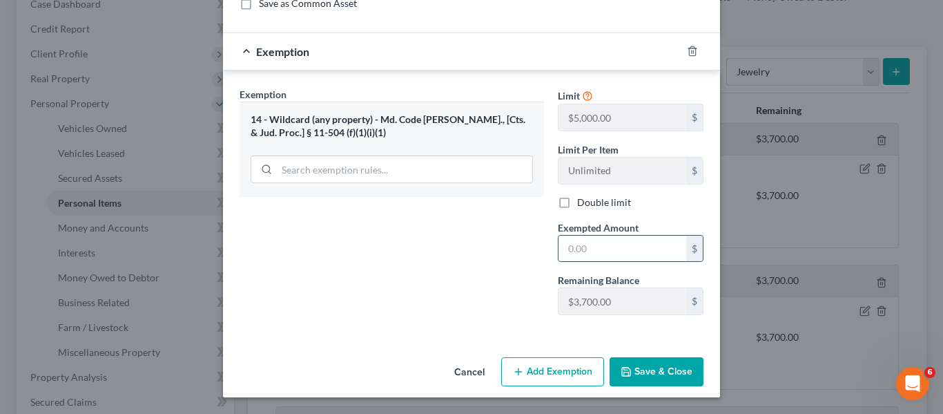
click at [603, 235] on div "$" at bounding box center [631, 249] width 146 height 28
click at [604, 246] on input "text" at bounding box center [623, 248] width 128 height 26
click at [629, 361] on button "Save & Close" at bounding box center [657, 371] width 94 height 29
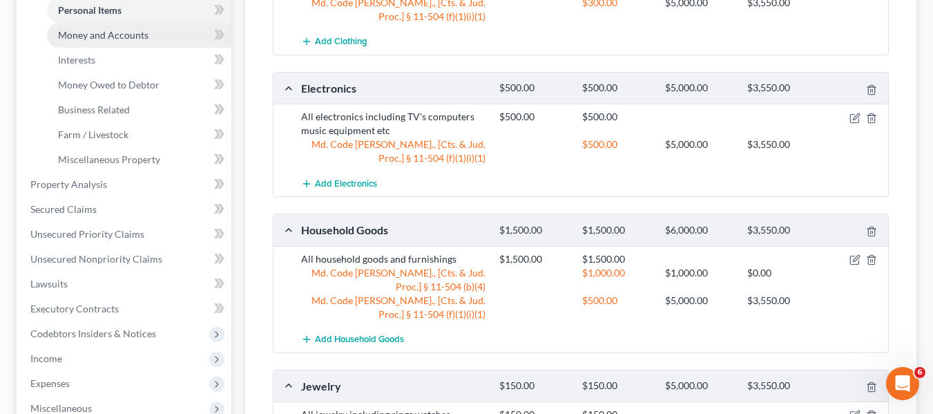
scroll to position [345, 0]
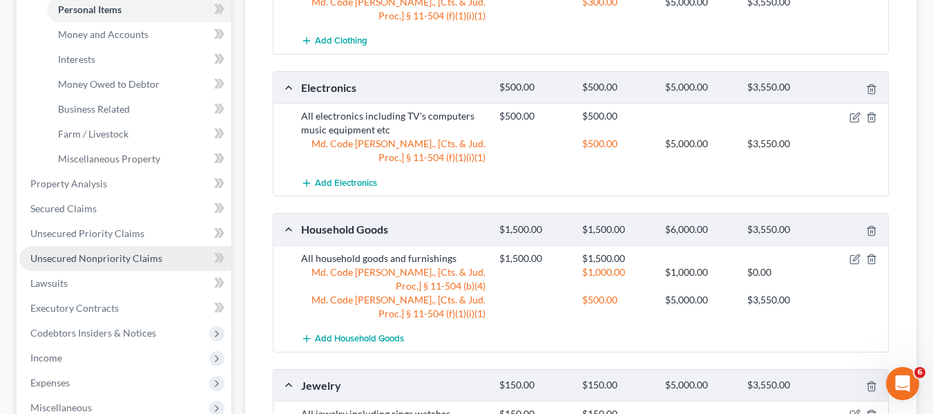
click at [124, 251] on link "Unsecured Nonpriority Claims" at bounding box center [125, 258] width 212 height 25
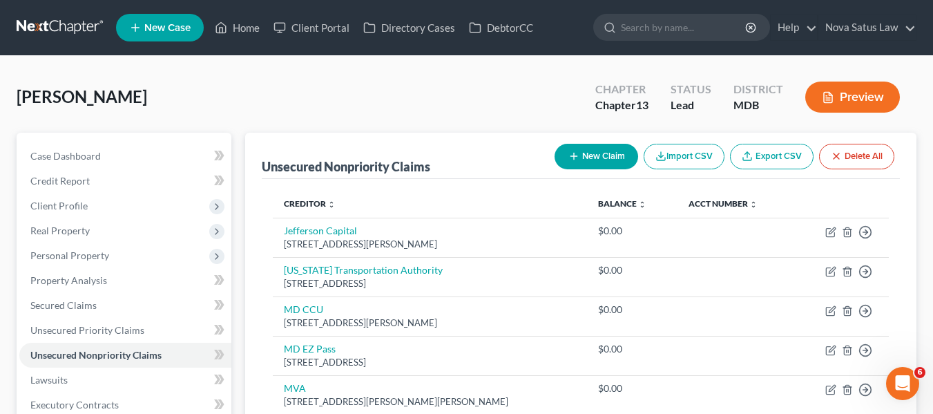
click at [582, 162] on button "New Claim" at bounding box center [597, 157] width 84 height 26
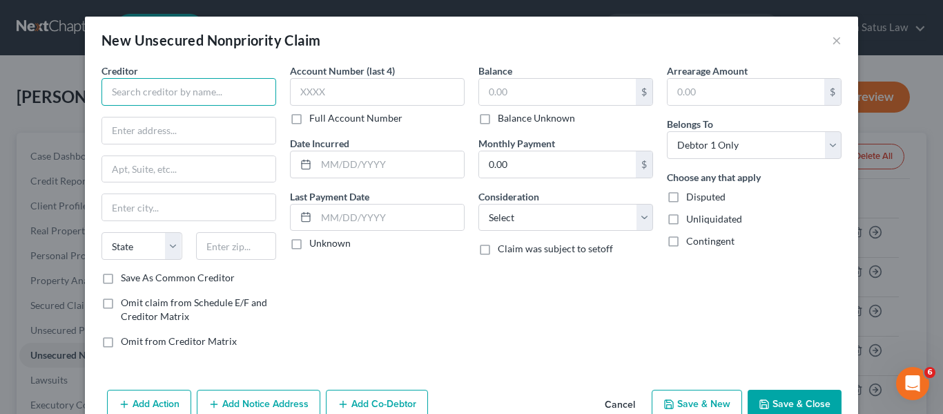
click at [174, 99] on input "text" at bounding box center [189, 92] width 175 height 28
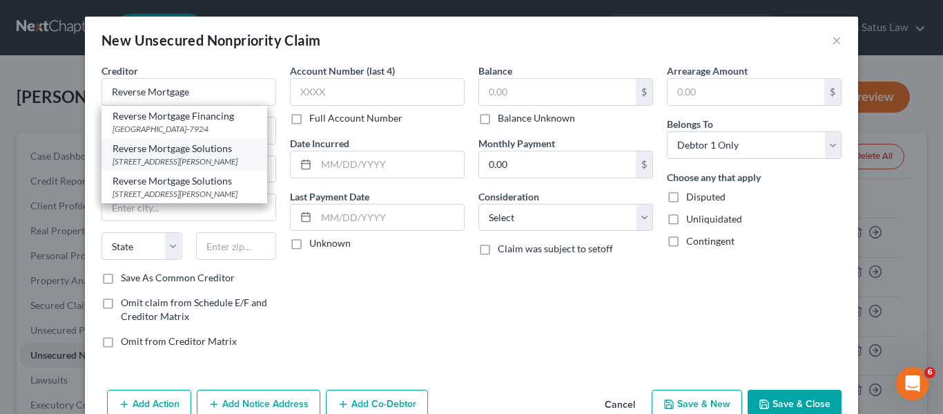
click at [153, 164] on div "[STREET_ADDRESS][PERSON_NAME]" at bounding box center [185, 161] width 144 height 12
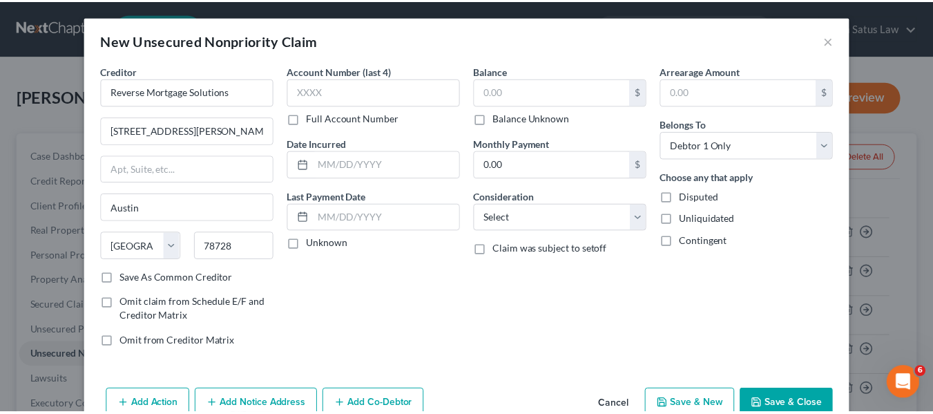
scroll to position [32, 0]
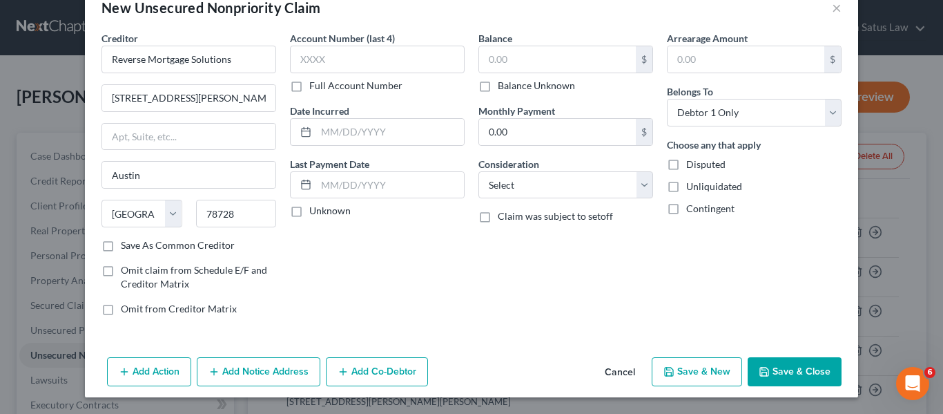
click at [771, 367] on button "Save & Close" at bounding box center [795, 371] width 94 height 29
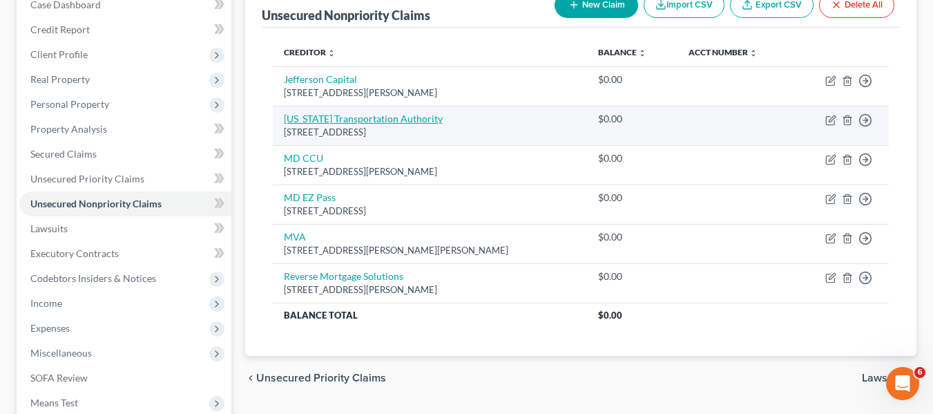
scroll to position [152, 0]
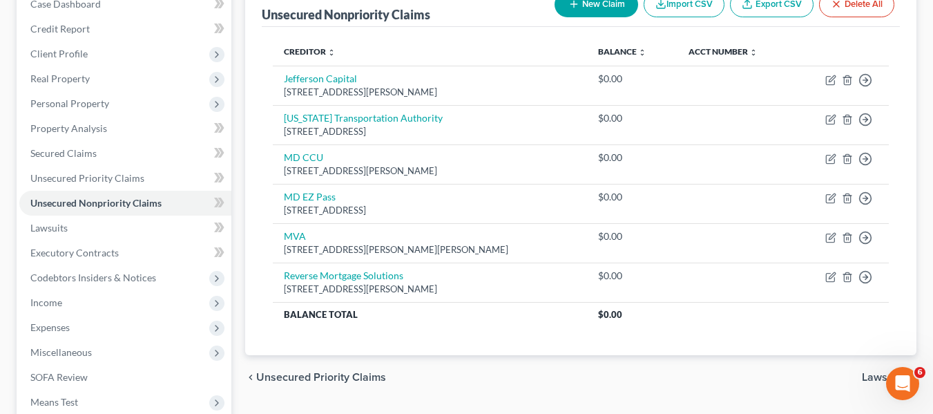
click at [577, 6] on button "New Claim" at bounding box center [597, 5] width 84 height 26
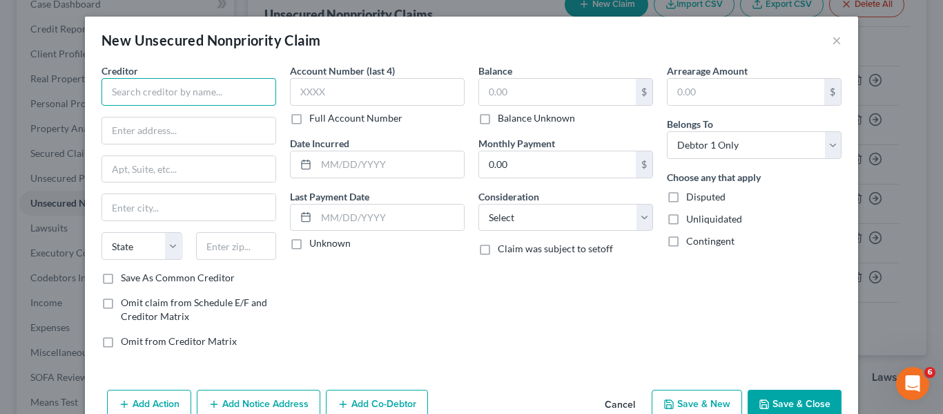
click at [170, 90] on input "text" at bounding box center [189, 92] width 175 height 28
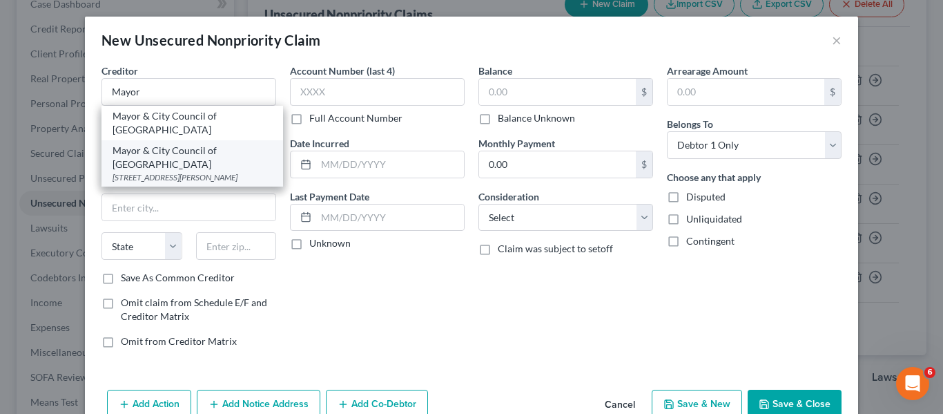
click at [182, 144] on div "Mayor & City Council of [GEOGRAPHIC_DATA]" at bounding box center [193, 158] width 160 height 28
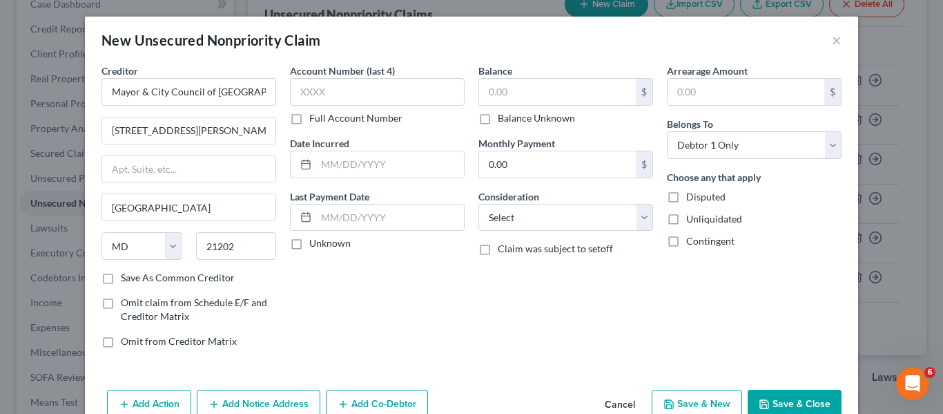
click at [755, 396] on button "Save & Close" at bounding box center [795, 403] width 94 height 29
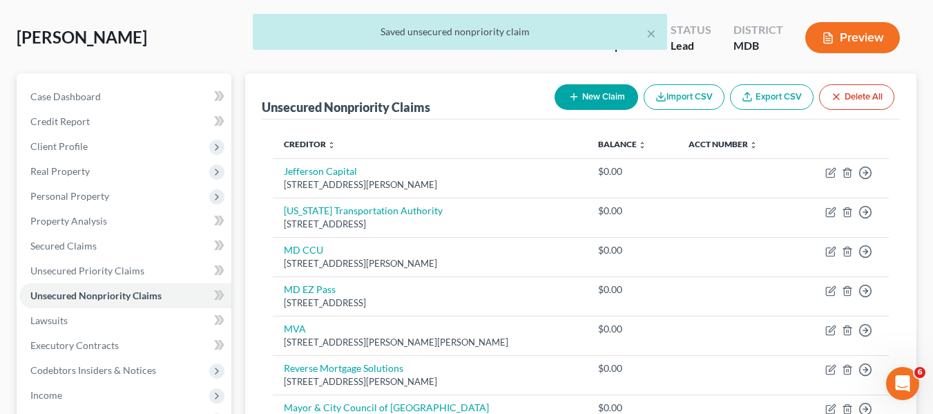
scroll to position [59, 0]
click at [595, 100] on button "New Claim" at bounding box center [597, 98] width 84 height 26
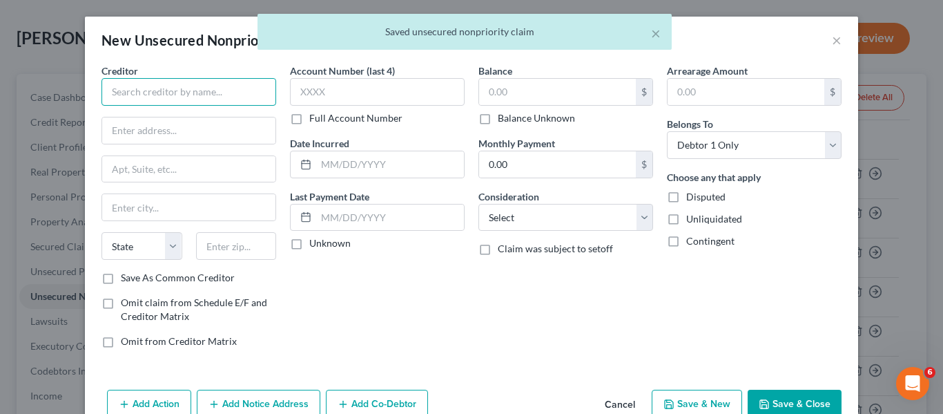
click at [195, 84] on input "text" at bounding box center [189, 92] width 175 height 28
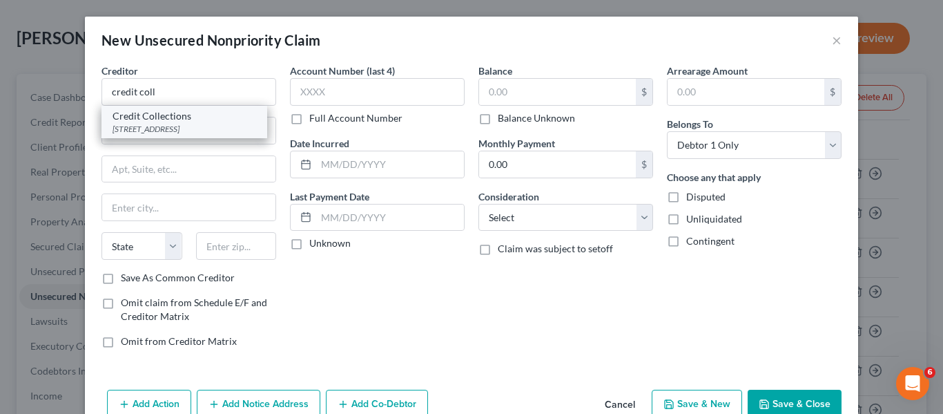
click at [195, 123] on div "[STREET_ADDRESS]" at bounding box center [185, 129] width 144 height 12
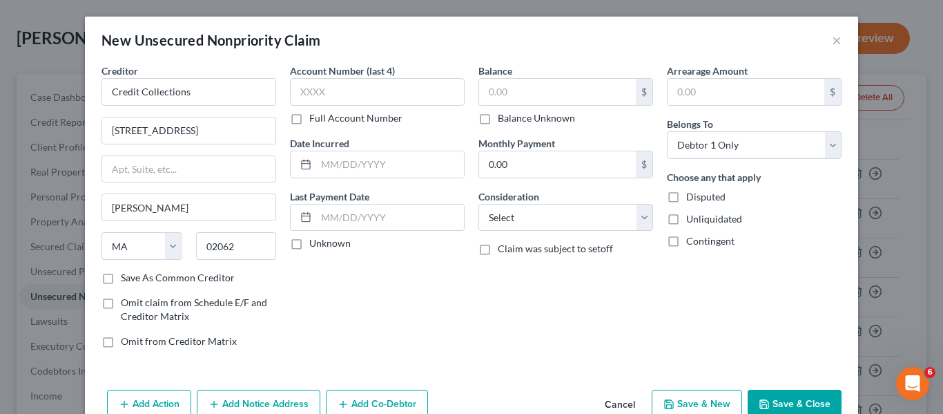
click at [784, 401] on button "Save & Close" at bounding box center [795, 403] width 94 height 29
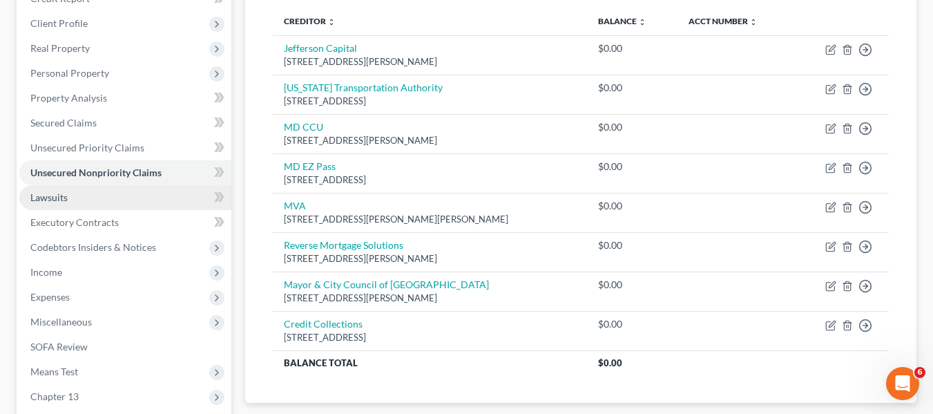
scroll to position [288, 0]
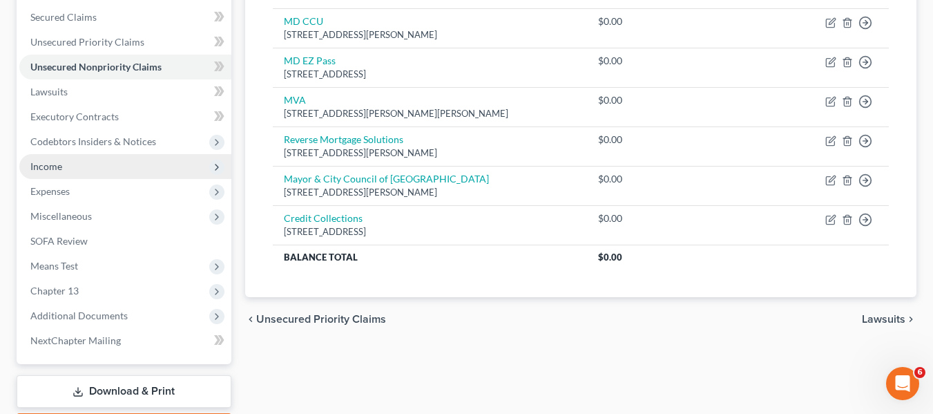
click at [77, 170] on span "Income" at bounding box center [125, 166] width 212 height 25
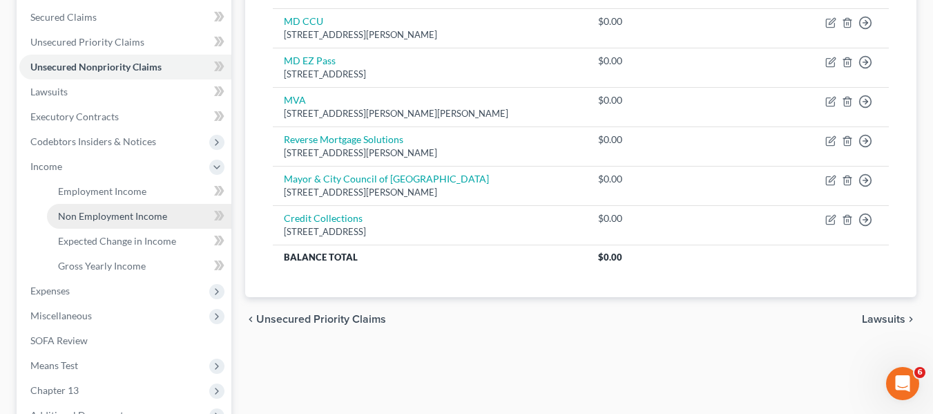
click at [99, 216] on span "Non Employment Income" at bounding box center [112, 216] width 109 height 12
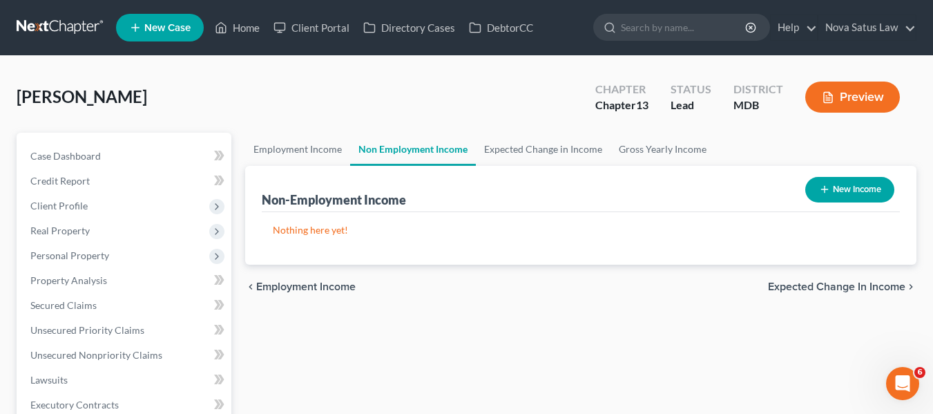
click at [829, 187] on button "New Income" at bounding box center [849, 190] width 89 height 26
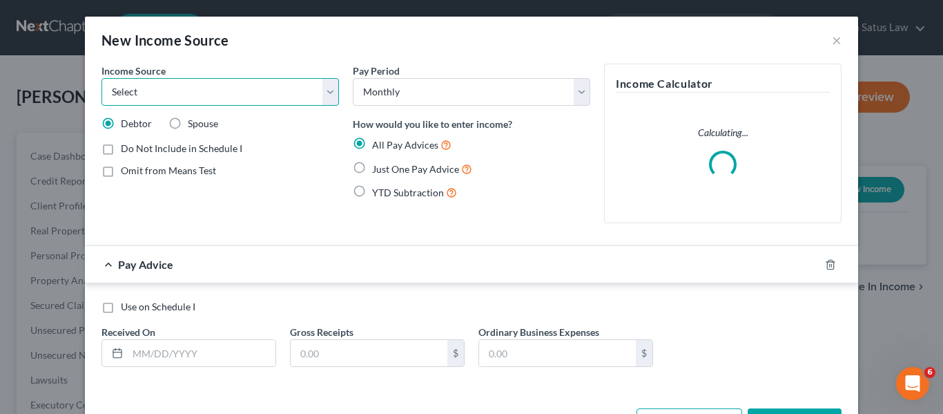
click at [266, 91] on select "Select Unemployment Disability (from employer) Pension Retirement Social Securi…" at bounding box center [221, 92] width 238 height 28
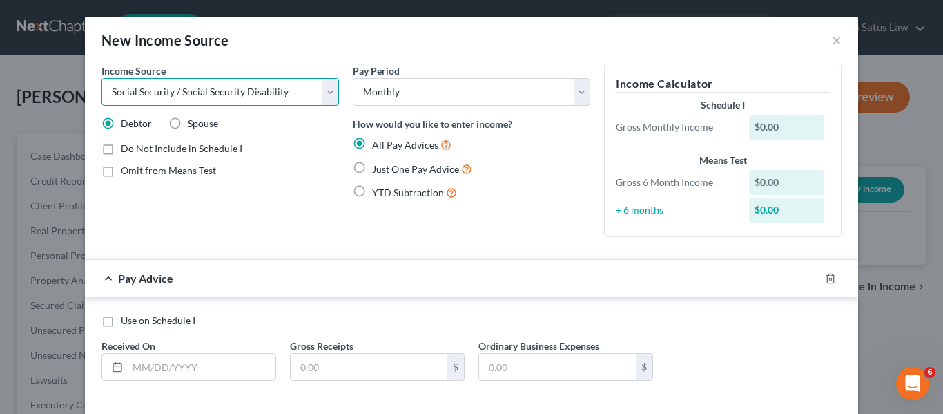
click at [102, 78] on select "Select Unemployment Disability (from employer) Pension Retirement Social Securi…" at bounding box center [221, 92] width 238 height 28
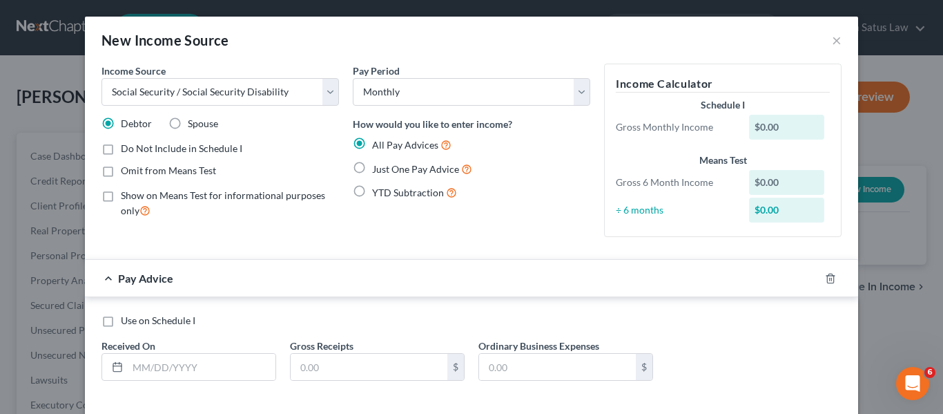
click at [372, 169] on label "Just One Pay Advice" at bounding box center [422, 169] width 100 height 16
click at [378, 169] on input "Just One Pay Advice" at bounding box center [382, 165] width 9 height 9
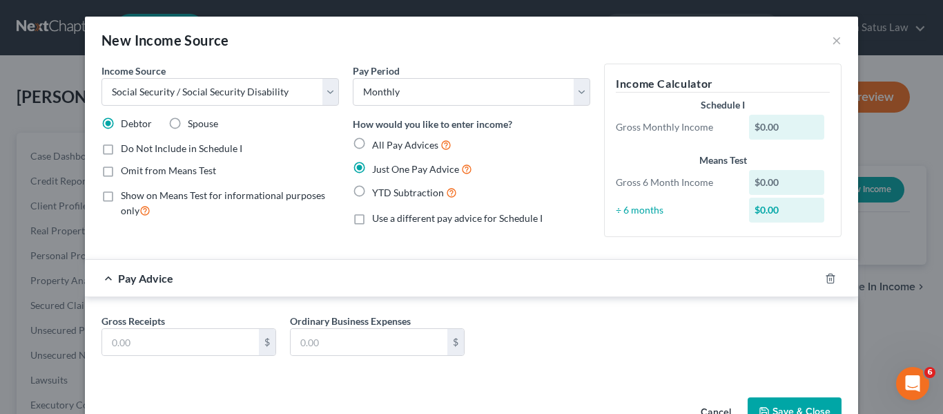
scroll to position [40, 0]
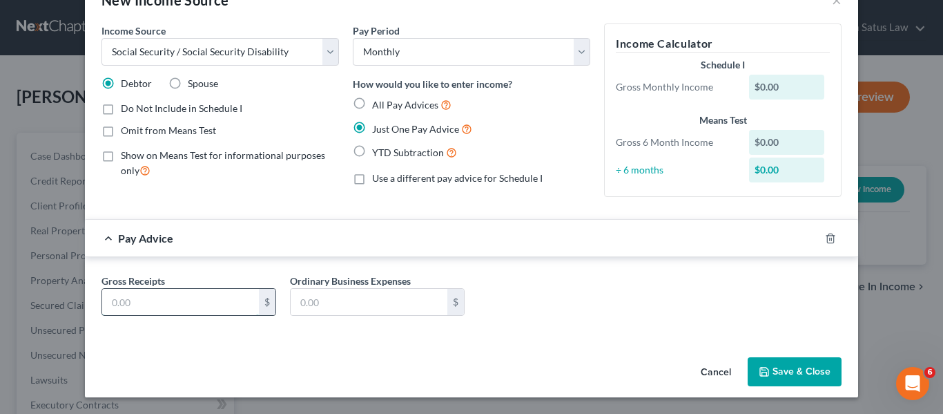
click at [130, 304] on input "text" at bounding box center [180, 302] width 157 height 26
click at [759, 374] on icon "button" at bounding box center [764, 371] width 11 height 11
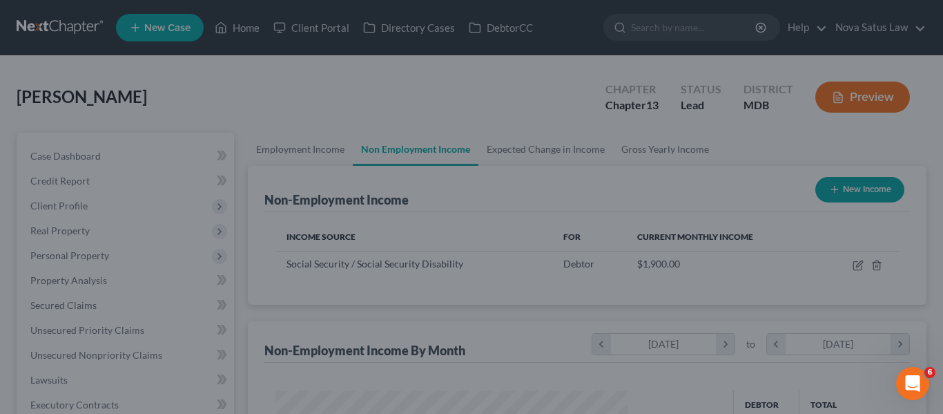
scroll to position [248, 376]
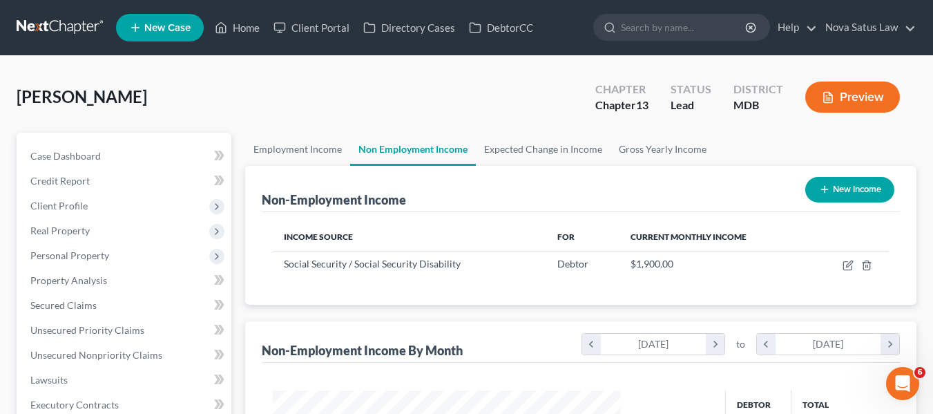
click at [827, 187] on icon "button" at bounding box center [824, 189] width 11 height 11
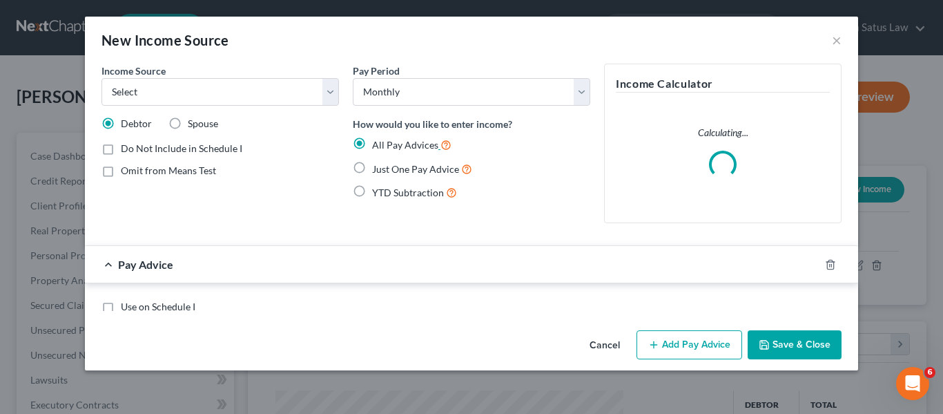
scroll to position [248, 380]
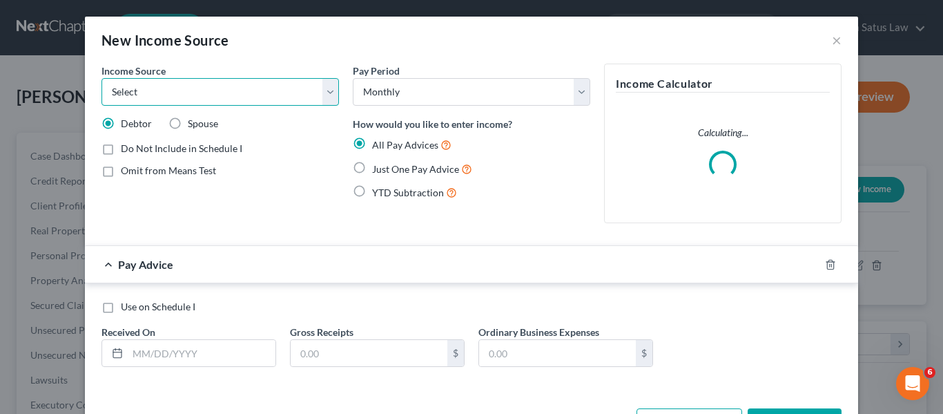
click at [270, 98] on select "Select Unemployment Disability (from employer) Pension Retirement Social Securi…" at bounding box center [221, 92] width 238 height 28
click at [102, 78] on select "Select Unemployment Disability (from employer) Pension Retirement Social Securi…" at bounding box center [221, 92] width 238 height 28
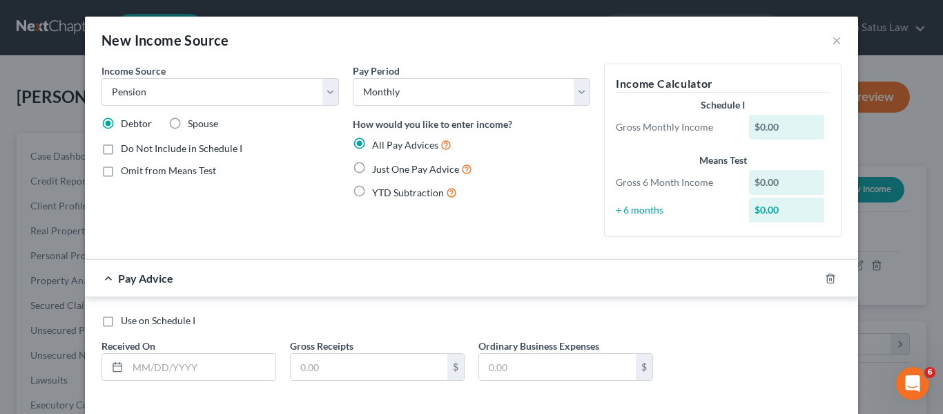
click at [372, 167] on label "Just One Pay Advice" at bounding box center [422, 169] width 100 height 16
click at [378, 167] on input "Just One Pay Advice" at bounding box center [382, 165] width 9 height 9
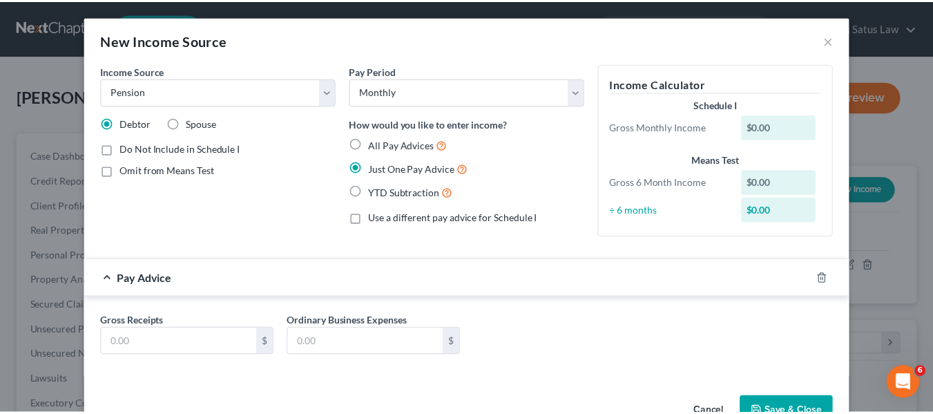
scroll to position [40, 0]
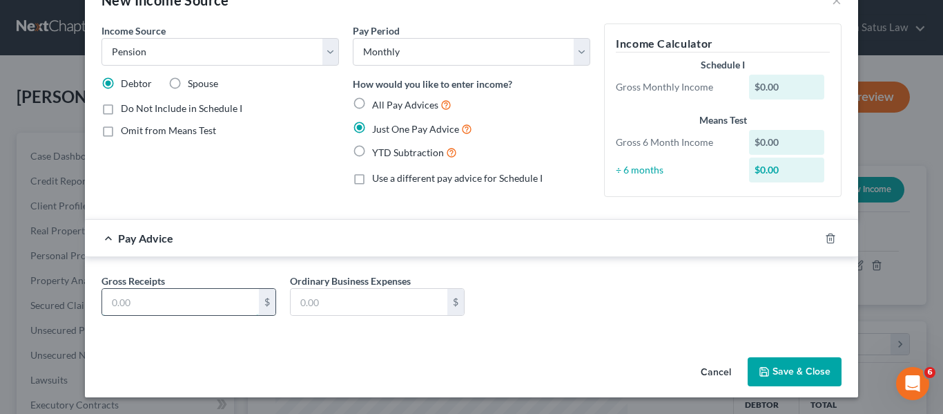
click at [148, 291] on input "text" at bounding box center [180, 302] width 157 height 26
click at [760, 383] on button "Save & Close" at bounding box center [795, 371] width 94 height 29
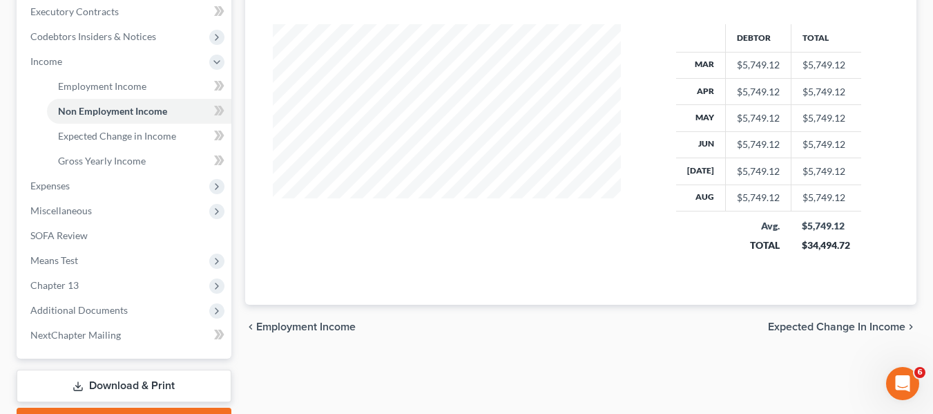
scroll to position [394, 0]
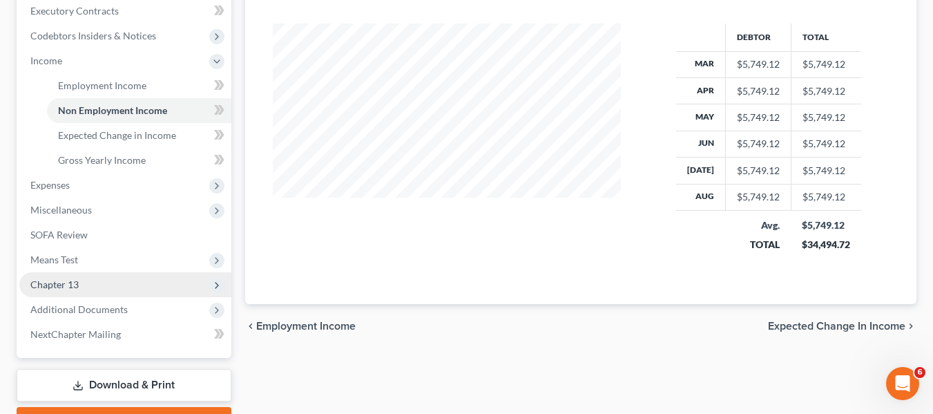
click at [70, 279] on span "Chapter 13" at bounding box center [54, 284] width 48 height 12
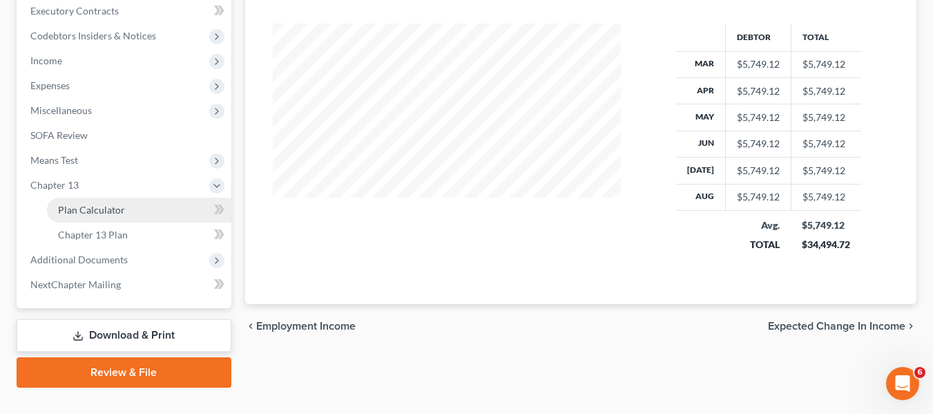
click at [129, 209] on link "Plan Calculator" at bounding box center [139, 209] width 184 height 25
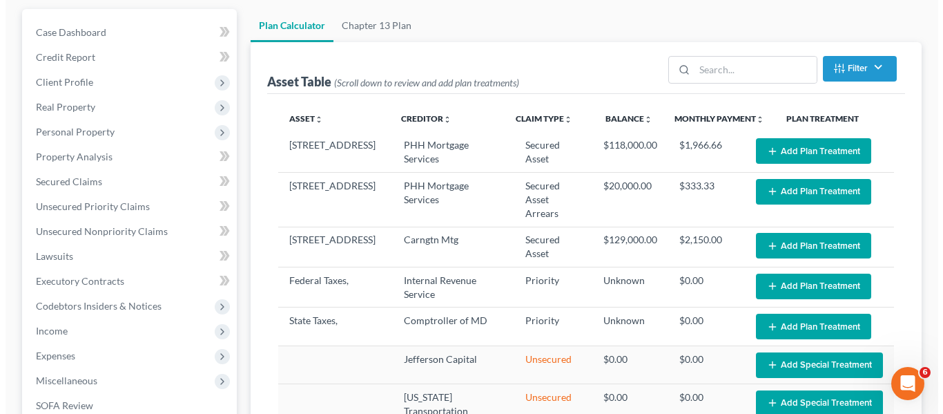
scroll to position [124, 0]
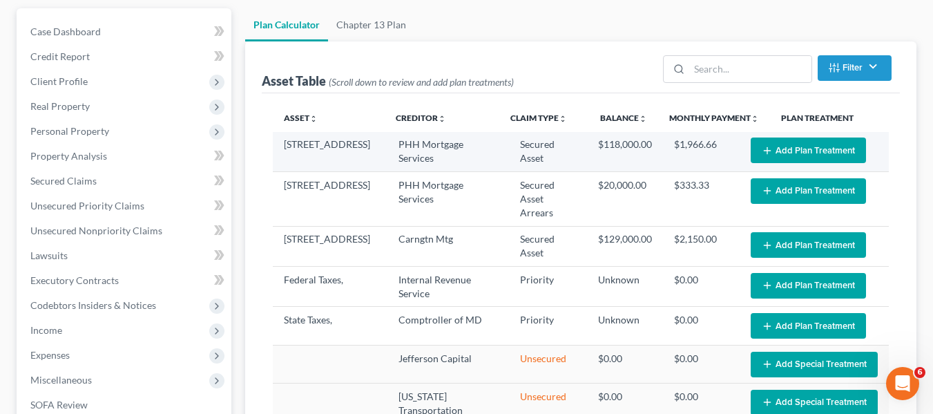
click at [767, 159] on button "Add Plan Treatment" at bounding box center [808, 150] width 115 height 26
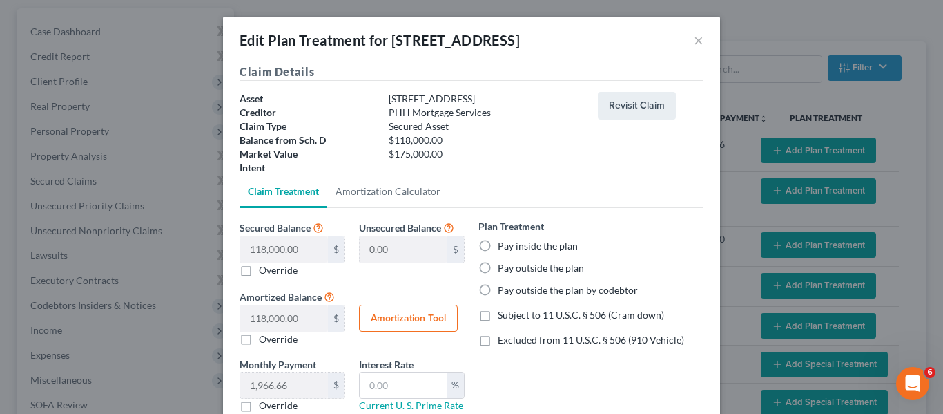
click at [498, 264] on label "Pay outside the plan" at bounding box center [541, 268] width 86 height 14
click at [503, 264] on input "Pay outside the plan" at bounding box center [507, 265] width 9 height 9
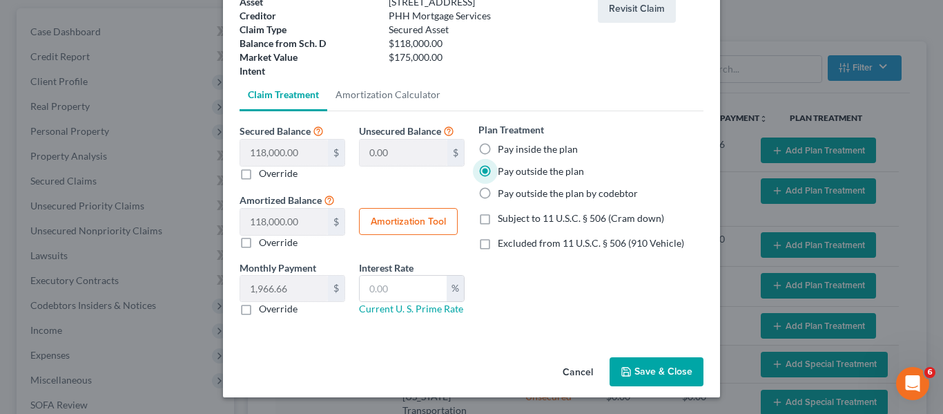
scroll to position [97, 0]
click at [637, 370] on button "Save & Close" at bounding box center [657, 371] width 94 height 29
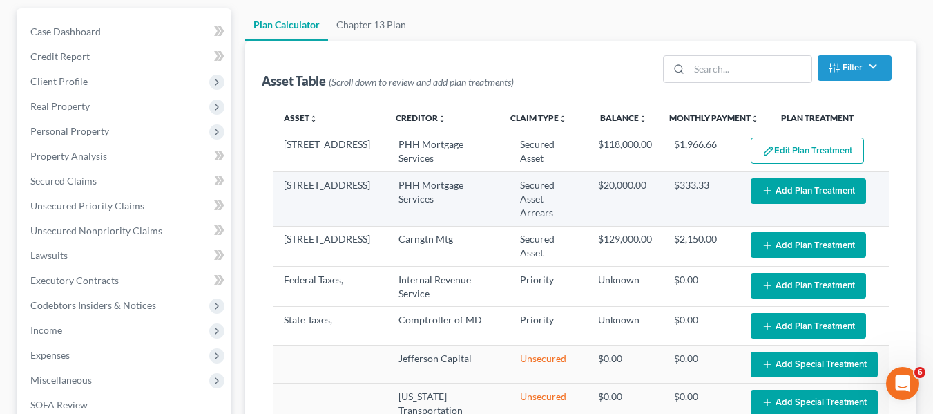
click at [784, 197] on button "Add Plan Treatment" at bounding box center [808, 191] width 115 height 26
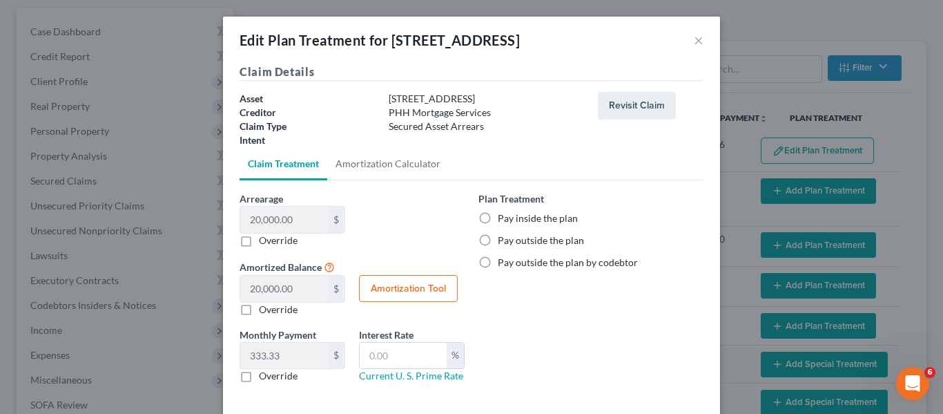
click at [498, 218] on label "Pay inside the plan" at bounding box center [538, 218] width 80 height 14
click at [503, 218] on input "Pay inside the plan" at bounding box center [507, 215] width 9 height 9
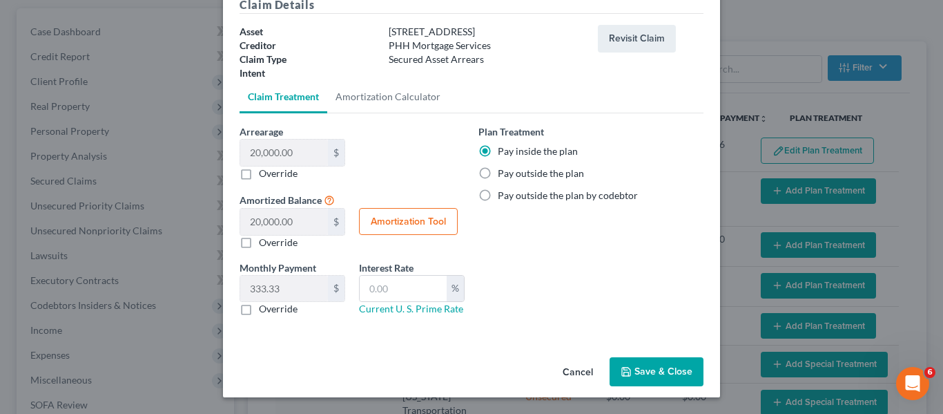
click at [641, 369] on button "Save & Close" at bounding box center [657, 371] width 94 height 29
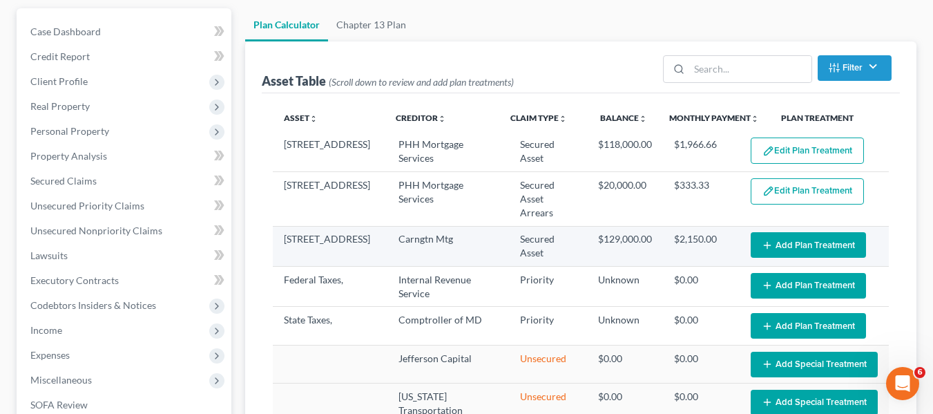
click at [782, 232] on button "Add Plan Treatment" at bounding box center [808, 245] width 115 height 26
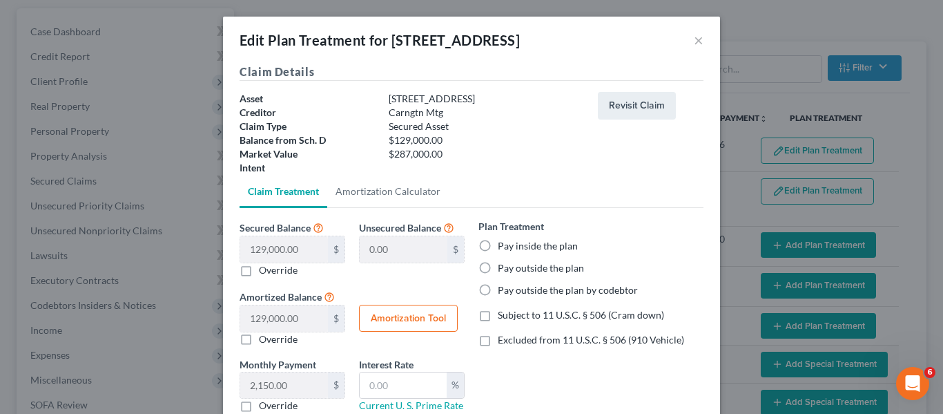
click at [498, 269] on label "Pay outside the plan" at bounding box center [541, 268] width 86 height 14
click at [503, 269] on input "Pay outside the plan" at bounding box center [507, 265] width 9 height 9
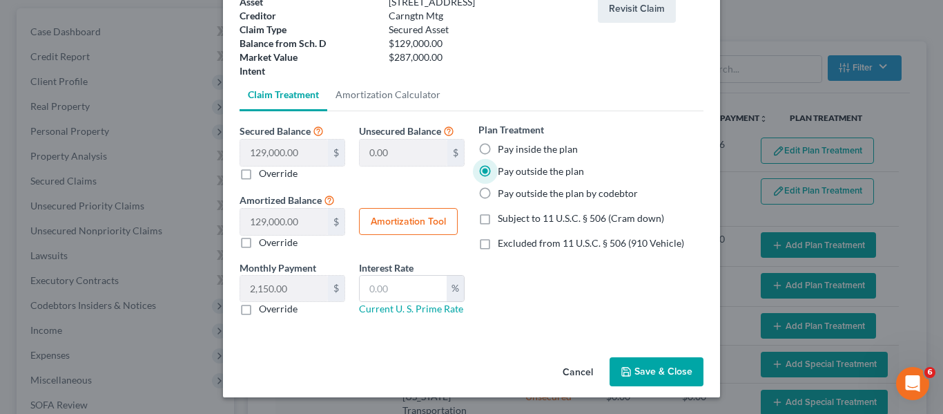
click at [621, 366] on icon "button" at bounding box center [626, 371] width 11 height 11
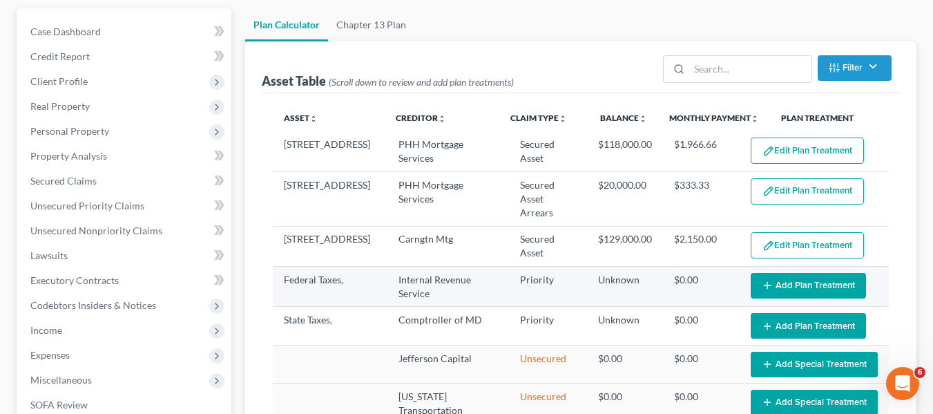
click at [809, 273] on button "Add Plan Treatment" at bounding box center [808, 286] width 115 height 26
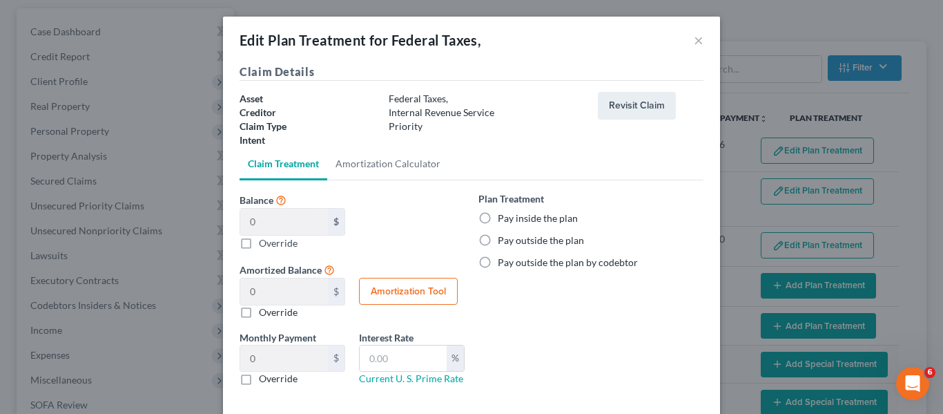
click at [498, 216] on label "Pay inside the plan" at bounding box center [538, 218] width 80 height 14
click at [503, 216] on input "Pay inside the plan" at bounding box center [507, 215] width 9 height 9
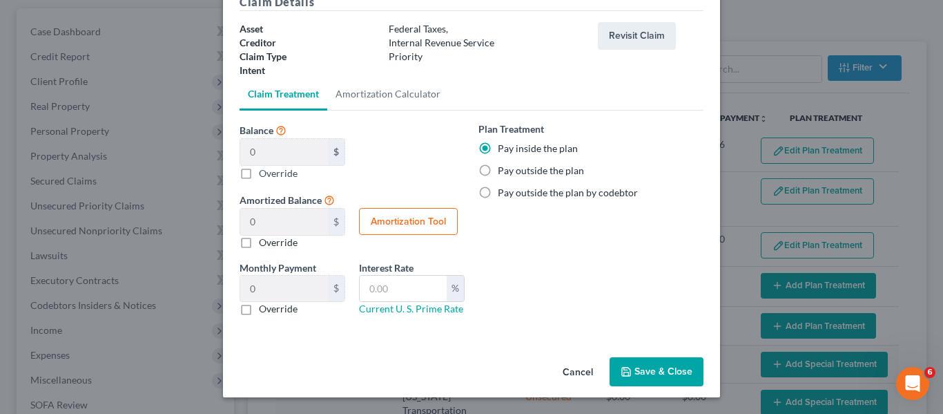
click at [628, 362] on button "Save & Close" at bounding box center [657, 371] width 94 height 29
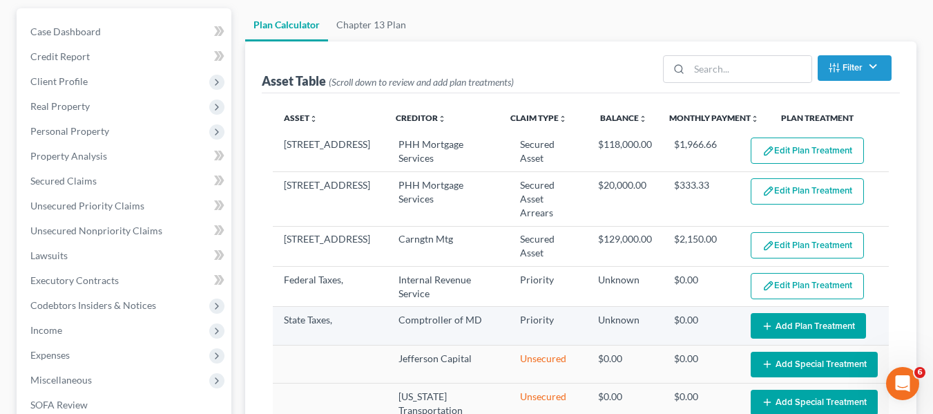
click at [773, 314] on button "Add Plan Treatment" at bounding box center [808, 326] width 115 height 26
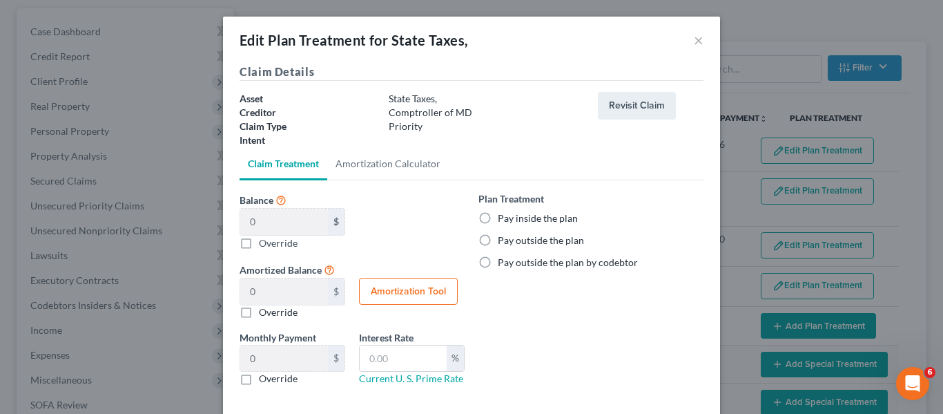
click at [498, 217] on label "Pay inside the plan" at bounding box center [538, 218] width 80 height 14
click at [503, 217] on input "Pay inside the plan" at bounding box center [507, 215] width 9 height 9
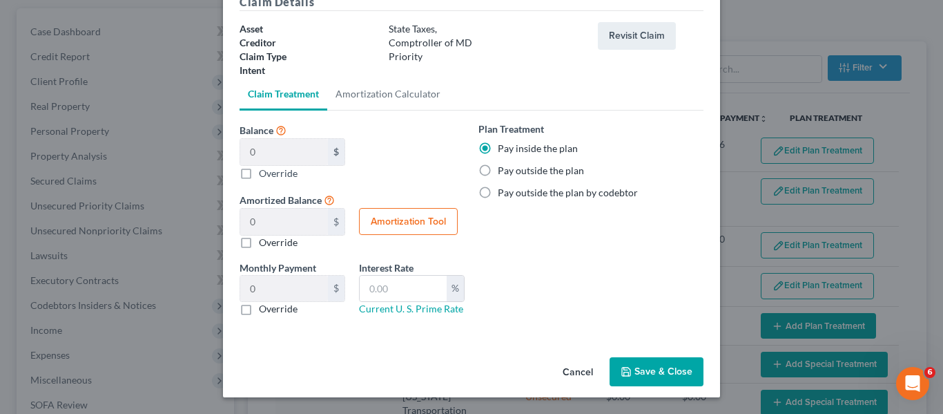
click at [640, 371] on button "Save & Close" at bounding box center [657, 371] width 94 height 29
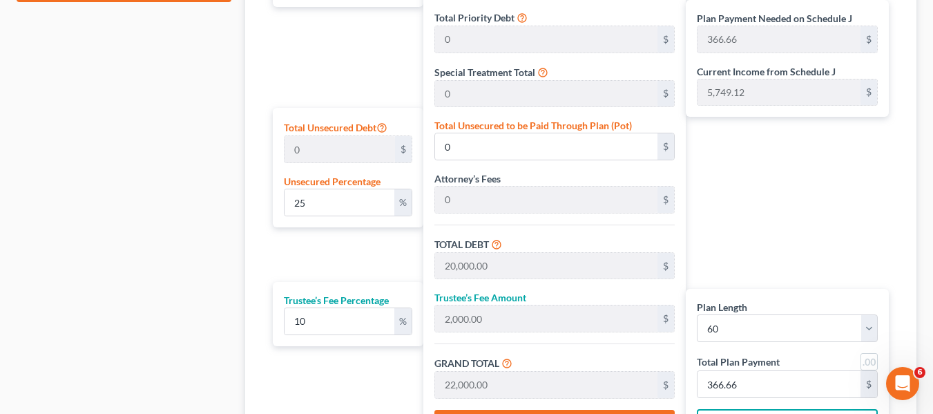
scroll to position [793, 0]
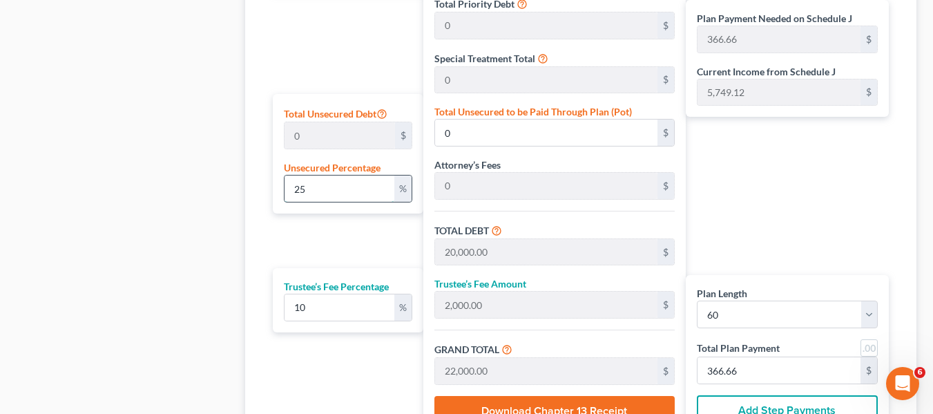
click at [336, 193] on input "25" at bounding box center [340, 188] width 110 height 26
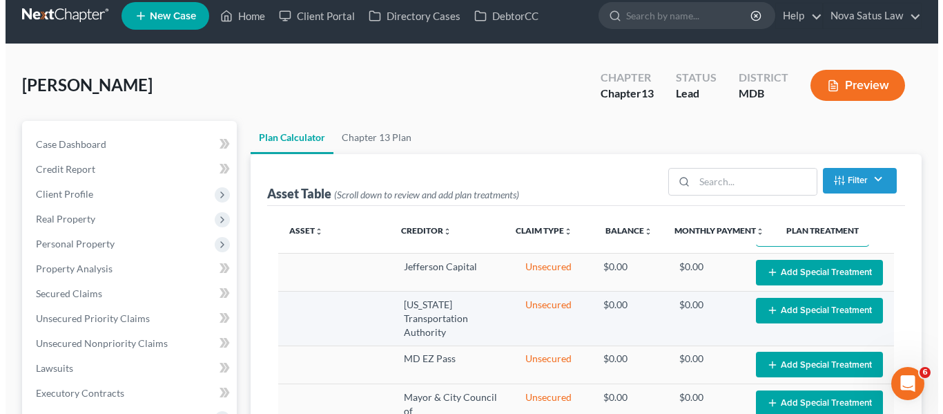
scroll to position [0, 0]
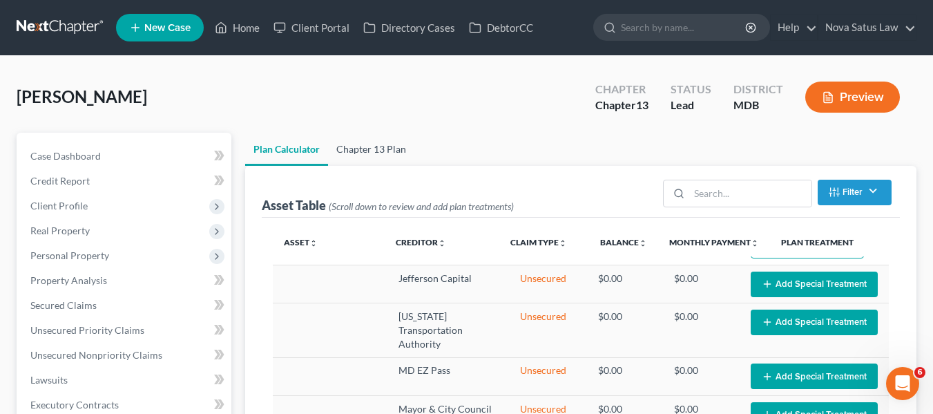
click at [367, 151] on link "Chapter 13 Plan" at bounding box center [371, 149] width 86 height 33
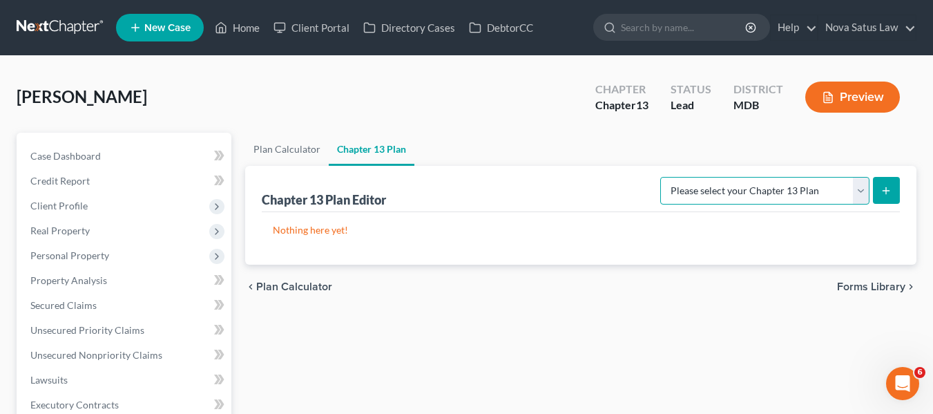
click at [782, 186] on select "Please select your Chapter 13 Plan District of [US_STATE][GEOGRAPHIC_DATA] of […" at bounding box center [764, 191] width 209 height 28
click at [665, 177] on select "Please select your Chapter 13 Plan District of [US_STATE][GEOGRAPHIC_DATA] of […" at bounding box center [764, 191] width 209 height 28
click at [881, 191] on icon "submit" at bounding box center [885, 190] width 11 height 11
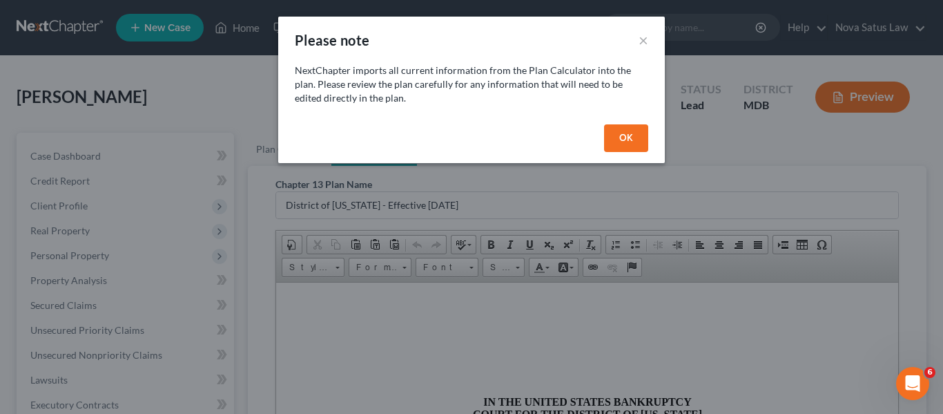
click at [633, 125] on button "OK" at bounding box center [626, 138] width 44 height 28
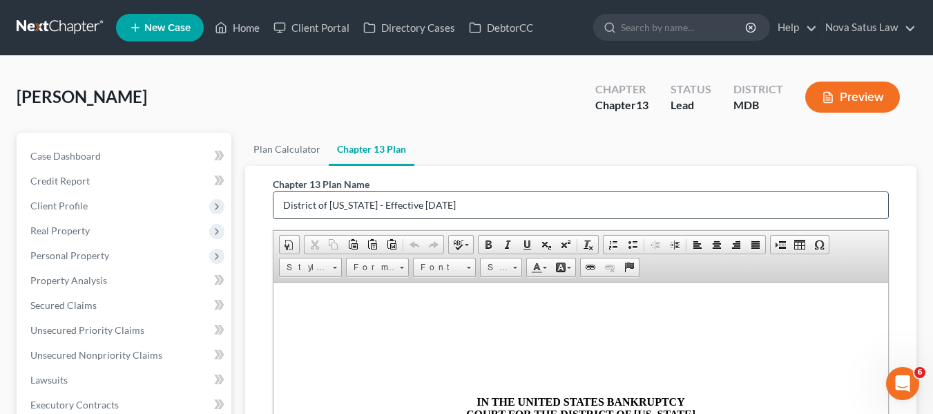
click at [523, 212] on input "District of [US_STATE] - Effective [DATE]" at bounding box center [580, 205] width 615 height 26
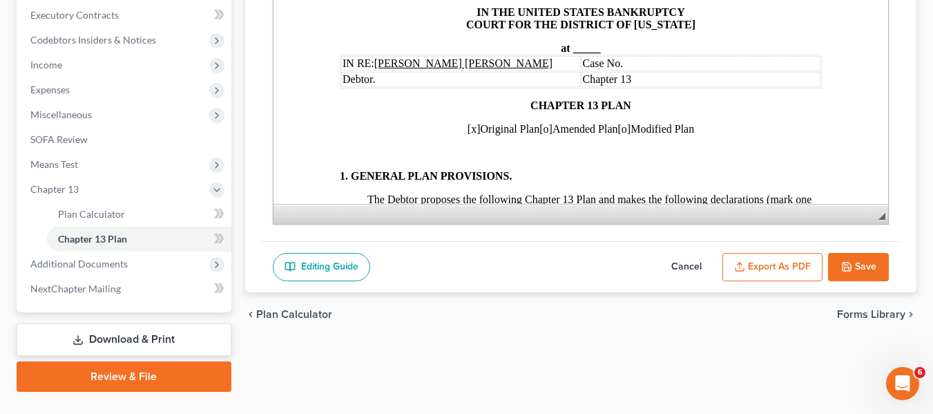
scroll to position [420, 0]
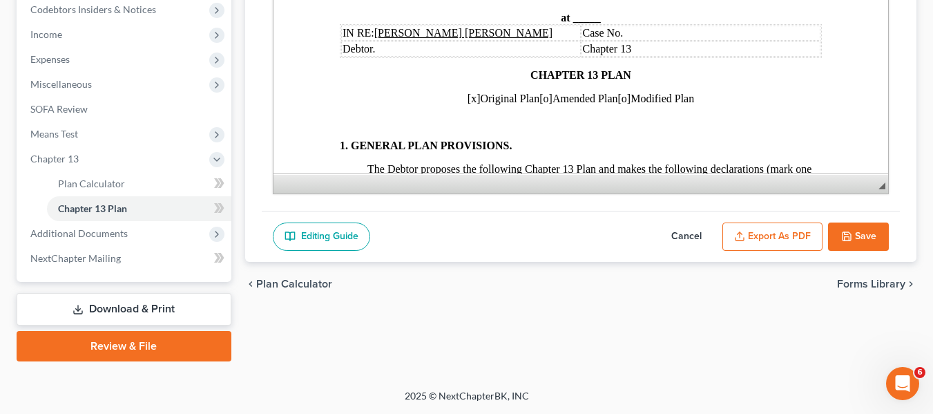
click at [866, 235] on button "Save" at bounding box center [858, 236] width 61 height 29
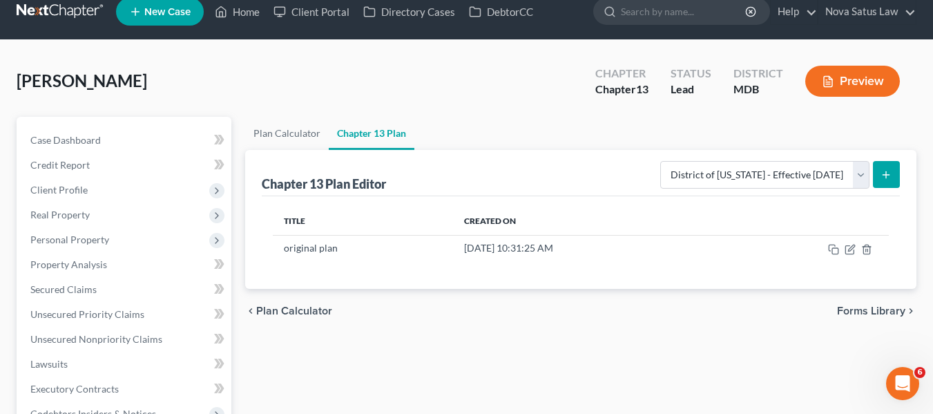
scroll to position [0, 0]
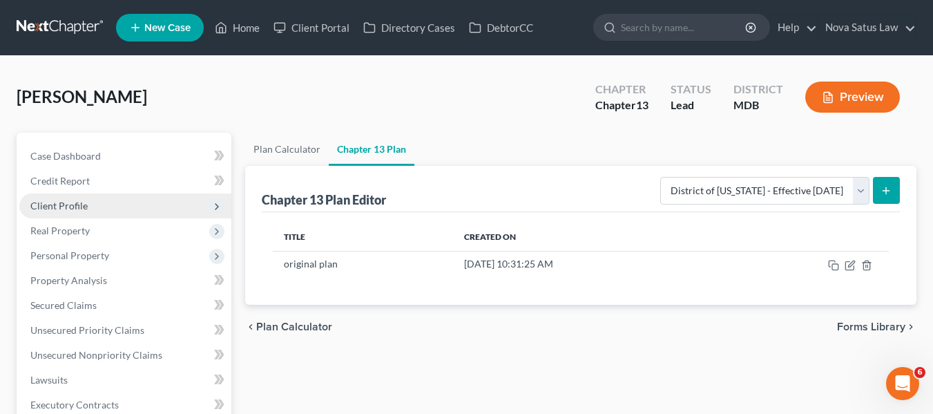
click at [73, 204] on span "Client Profile" at bounding box center [58, 206] width 57 height 12
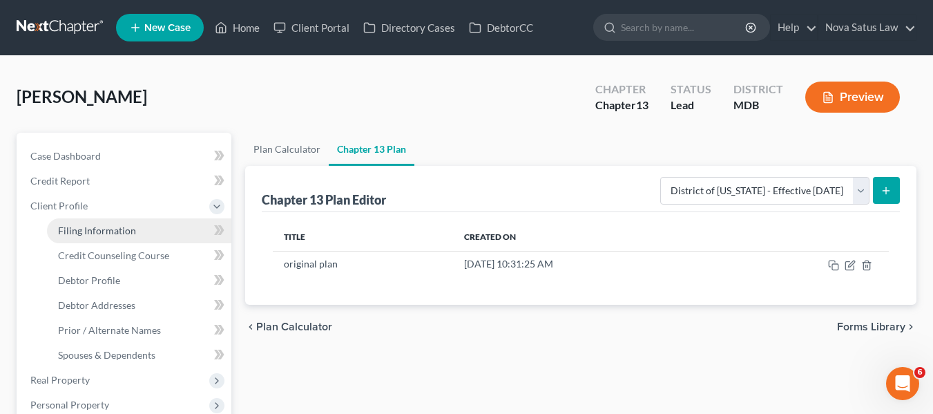
click at [131, 225] on span "Filing Information" at bounding box center [97, 230] width 78 height 12
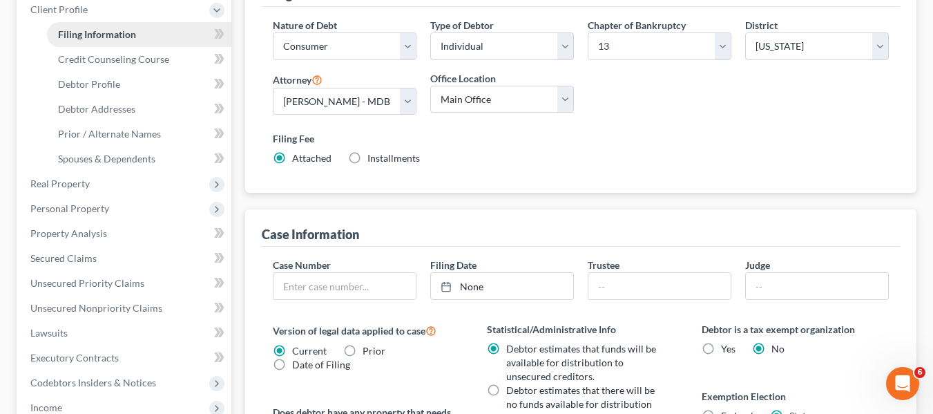
scroll to position [197, 0]
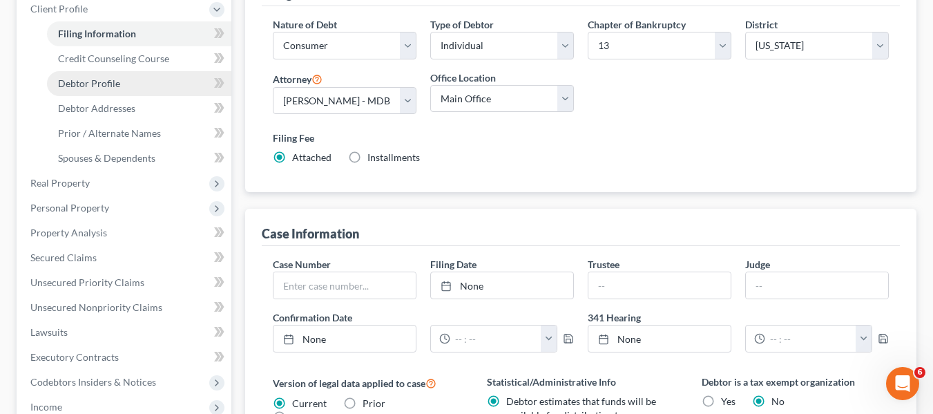
click at [92, 90] on link "Debtor Profile" at bounding box center [139, 83] width 184 height 25
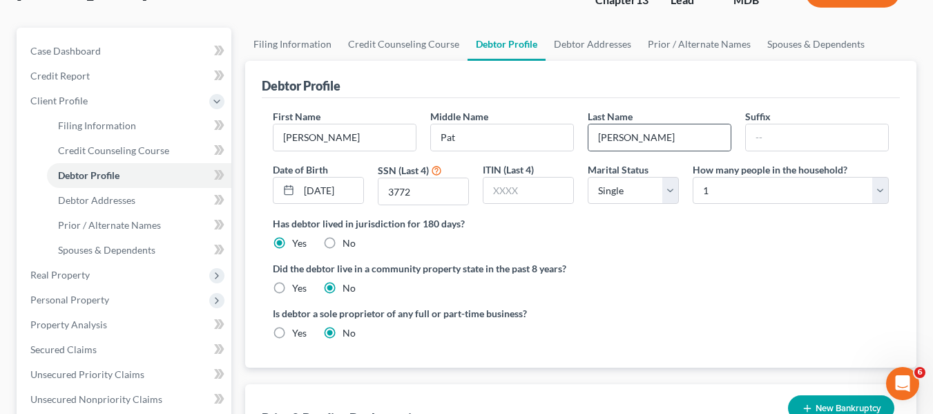
scroll to position [106, 0]
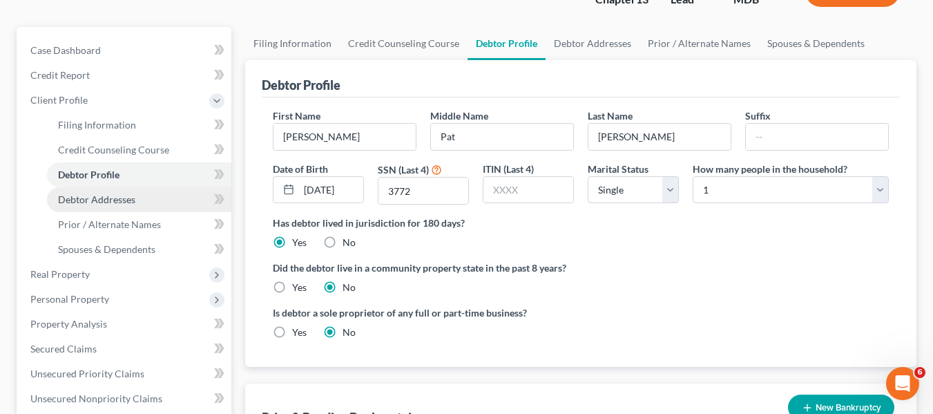
click at [117, 197] on span "Debtor Addresses" at bounding box center [96, 199] width 77 height 12
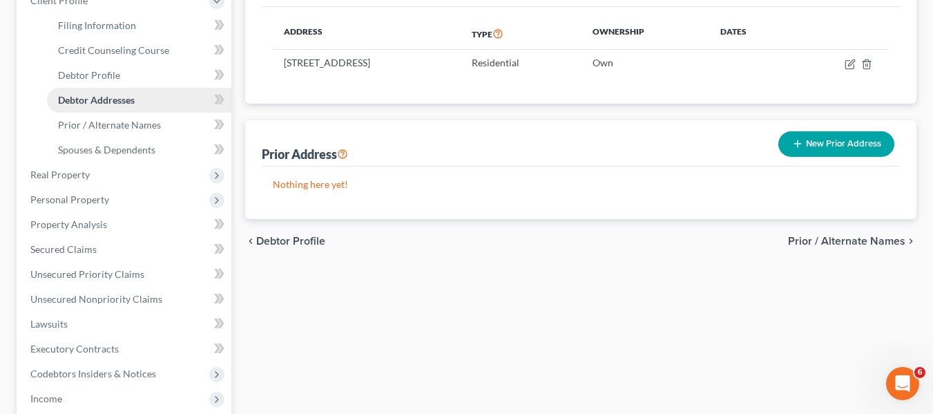
scroll to position [206, 0]
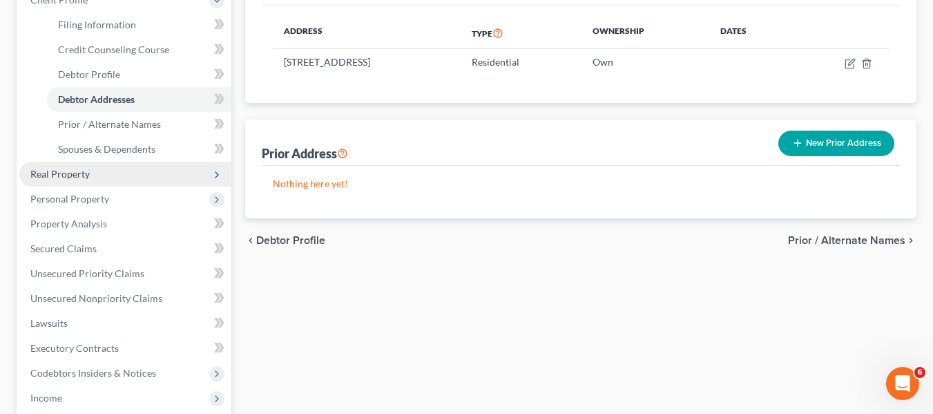
click at [82, 177] on span "Real Property" at bounding box center [59, 174] width 59 height 12
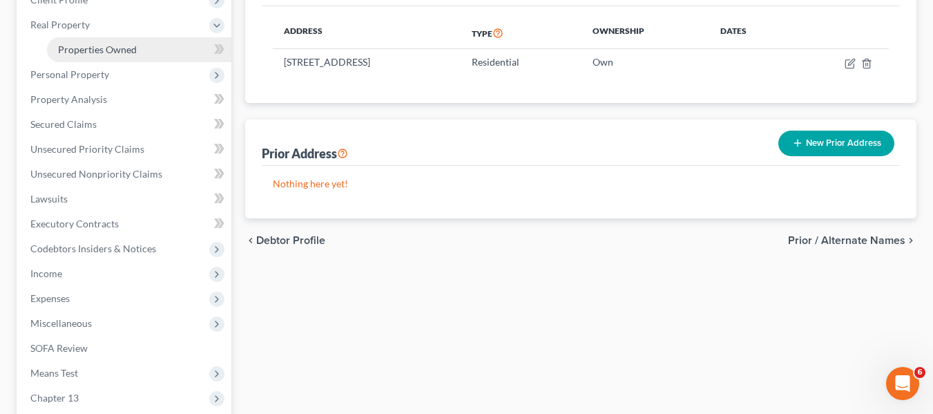
click at [110, 57] on link "Properties Owned" at bounding box center [139, 49] width 184 height 25
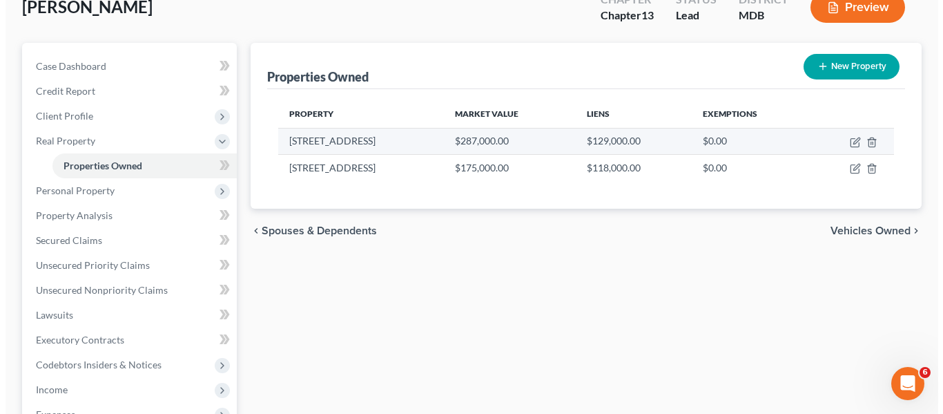
scroll to position [91, 0]
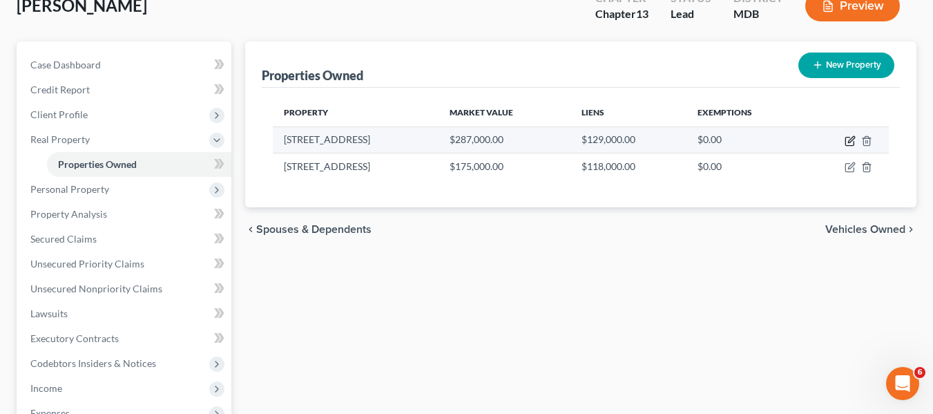
click at [851, 146] on icon "button" at bounding box center [849, 141] width 8 height 8
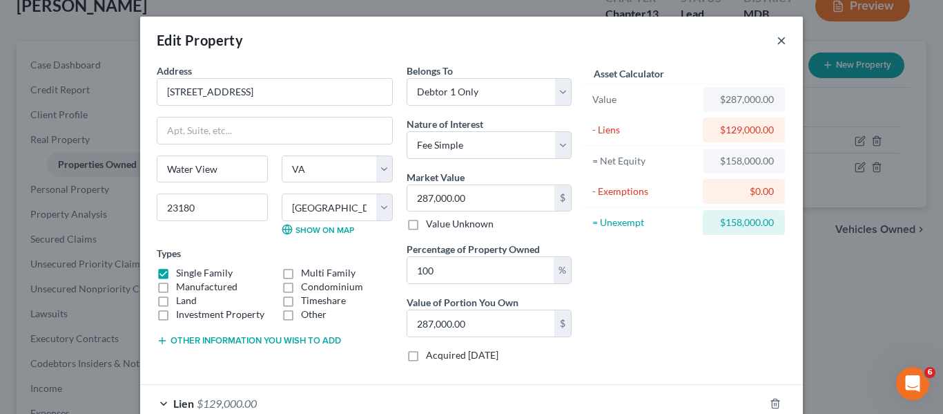
click at [779, 42] on button "×" at bounding box center [782, 40] width 10 height 17
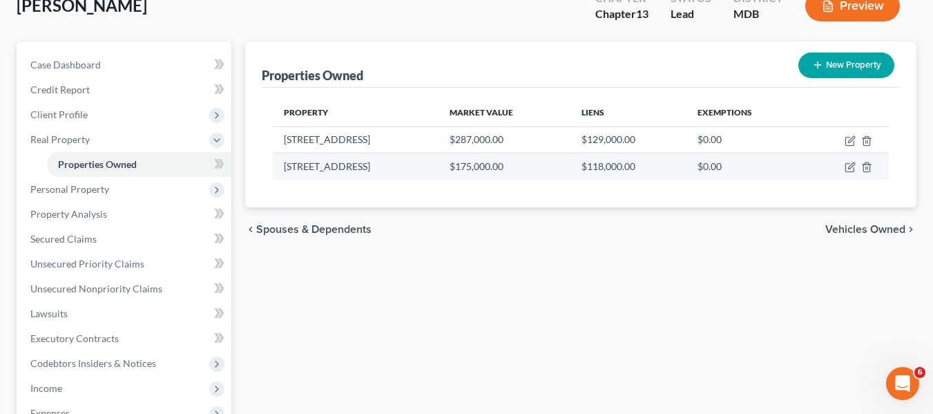
click at [386, 171] on td "[STREET_ADDRESS]" at bounding box center [356, 166] width 166 height 26
click at [849, 170] on icon "button" at bounding box center [850, 167] width 11 height 11
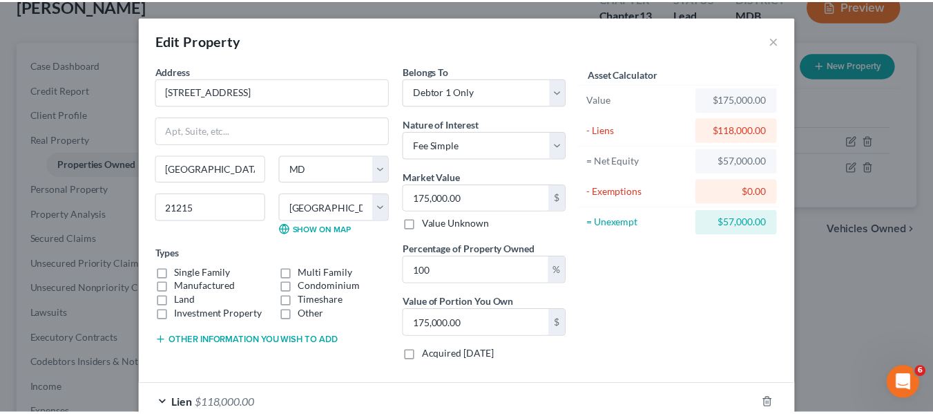
scroll to position [84, 0]
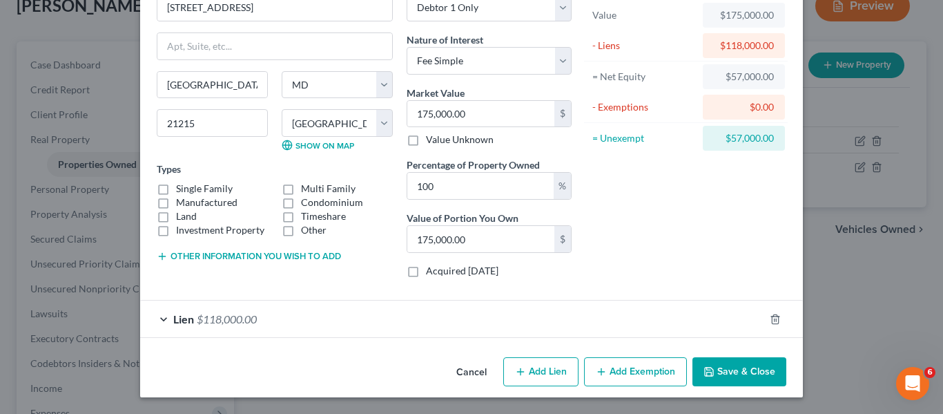
click at [707, 369] on polyline "button" at bounding box center [708, 368] width 3 height 2
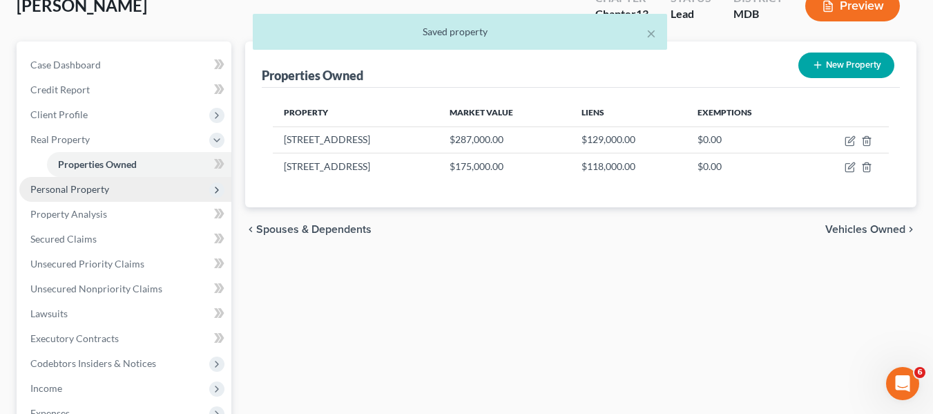
click at [127, 197] on span "Personal Property" at bounding box center [125, 189] width 212 height 25
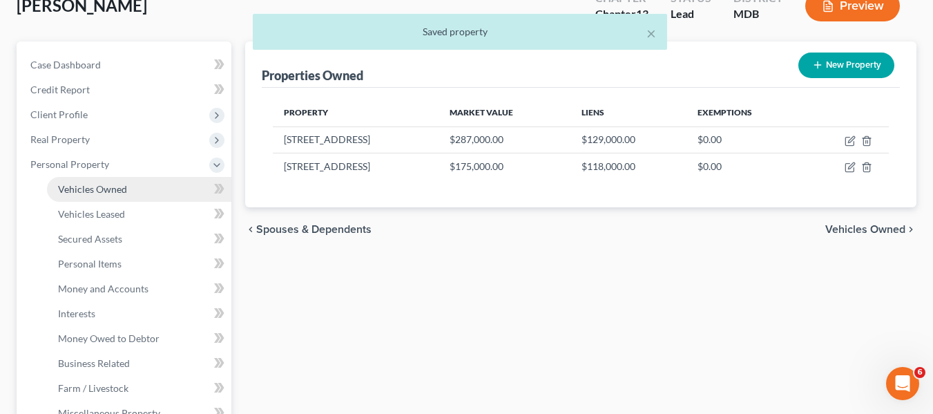
click at [123, 190] on span "Vehicles Owned" at bounding box center [92, 189] width 69 height 12
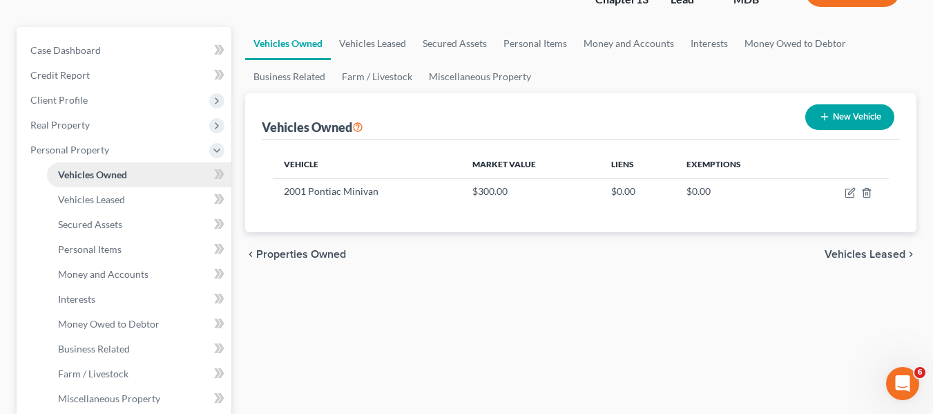
scroll to position [132, 0]
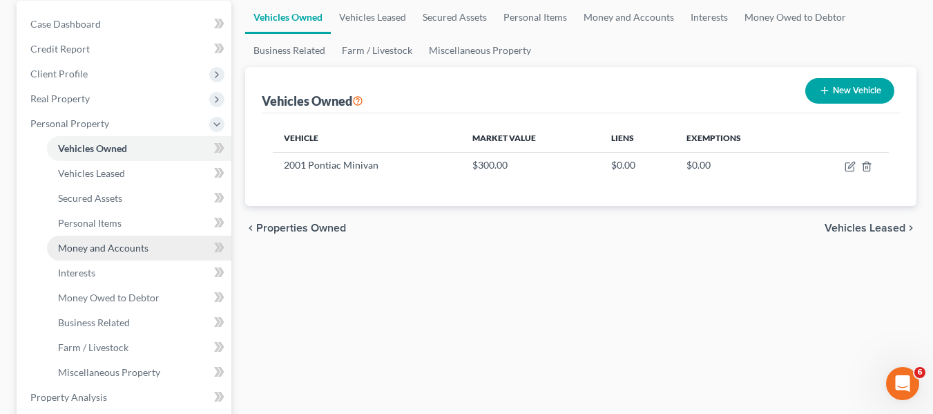
click at [126, 242] on span "Money and Accounts" at bounding box center [103, 248] width 90 height 12
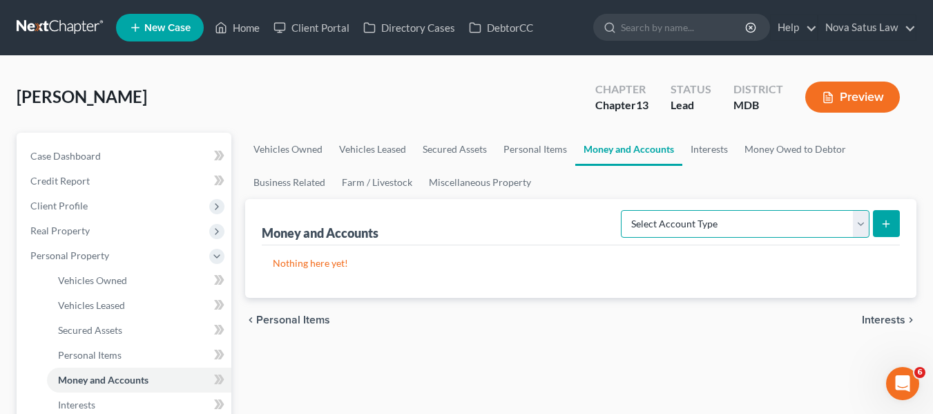
click at [793, 234] on select "Select Account Type Brokerage Cash on Hand Certificates of Deposit Checking Acc…" at bounding box center [745, 224] width 249 height 28
click at [624, 210] on select "Select Account Type Brokerage Cash on Hand Certificates of Deposit Checking Acc…" at bounding box center [745, 224] width 249 height 28
click at [877, 218] on button "submit" at bounding box center [886, 223] width 27 height 27
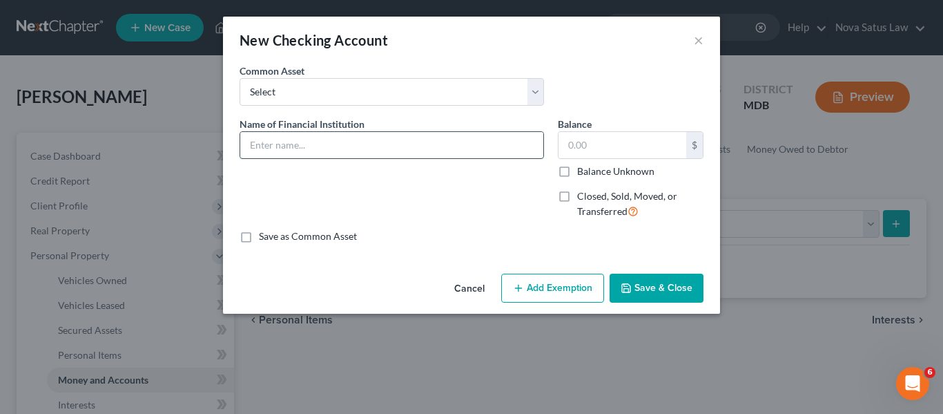
click at [358, 141] on input "text" at bounding box center [391, 145] width 303 height 26
click at [634, 294] on button "Save & Close" at bounding box center [657, 287] width 94 height 29
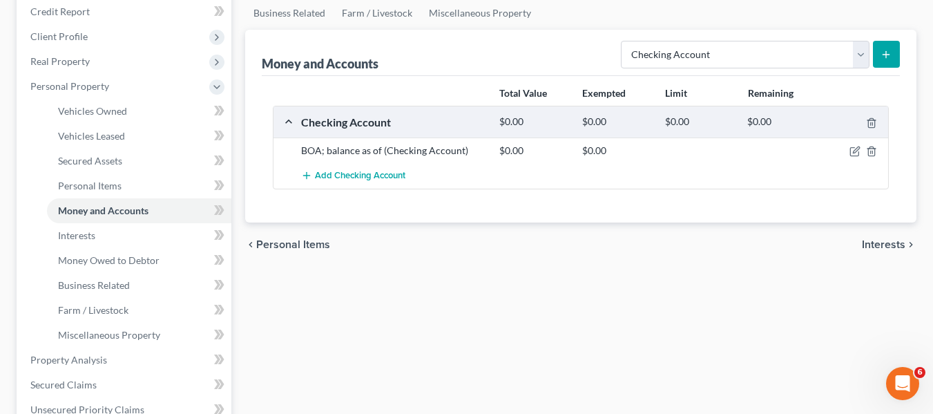
scroll to position [170, 0]
click at [108, 240] on link "Interests" at bounding box center [139, 234] width 184 height 25
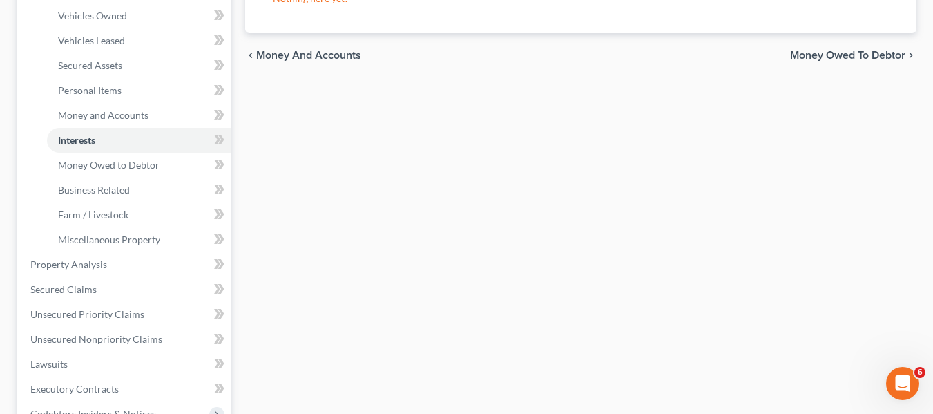
scroll to position [265, 0]
click at [144, 298] on link "Secured Claims" at bounding box center [125, 288] width 212 height 25
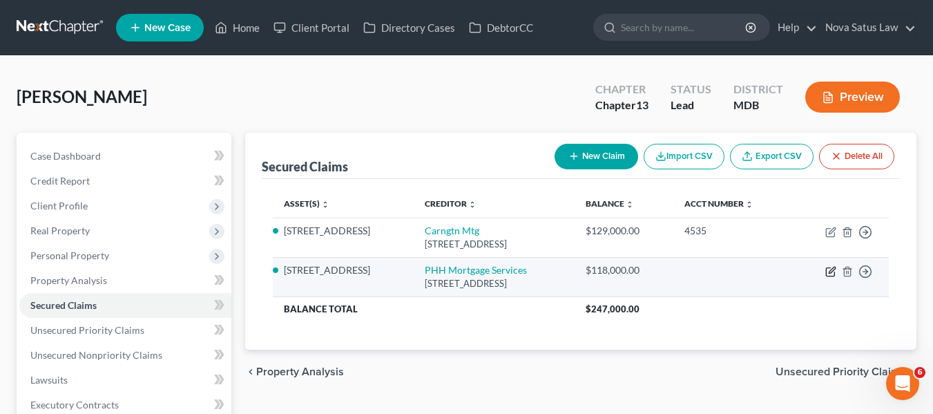
click at [828, 273] on icon "button" at bounding box center [830, 271] width 11 height 11
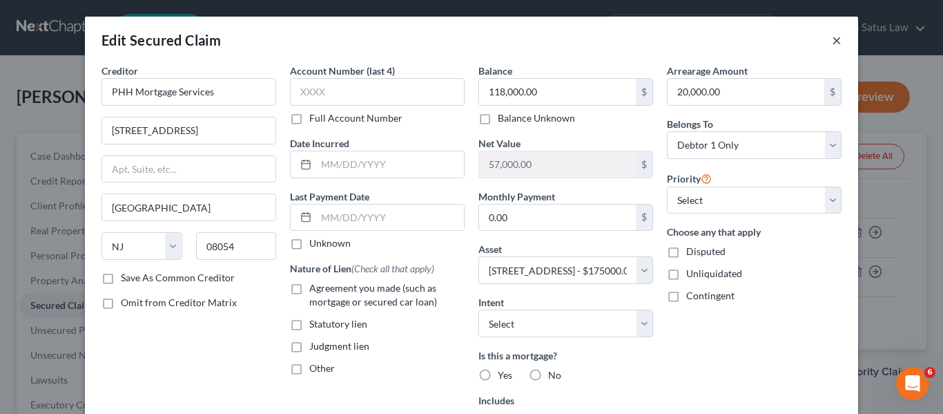
click at [832, 45] on button "×" at bounding box center [837, 40] width 10 height 17
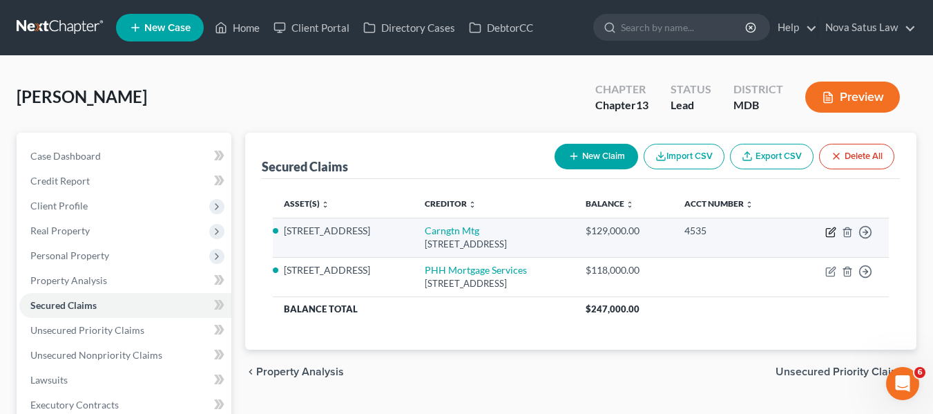
click at [829, 232] on icon "button" at bounding box center [830, 231] width 11 height 11
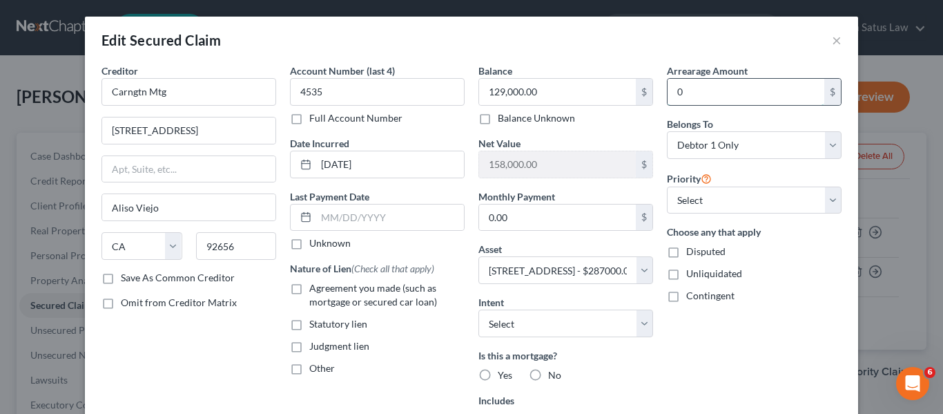
click at [726, 102] on input "0" at bounding box center [746, 92] width 157 height 26
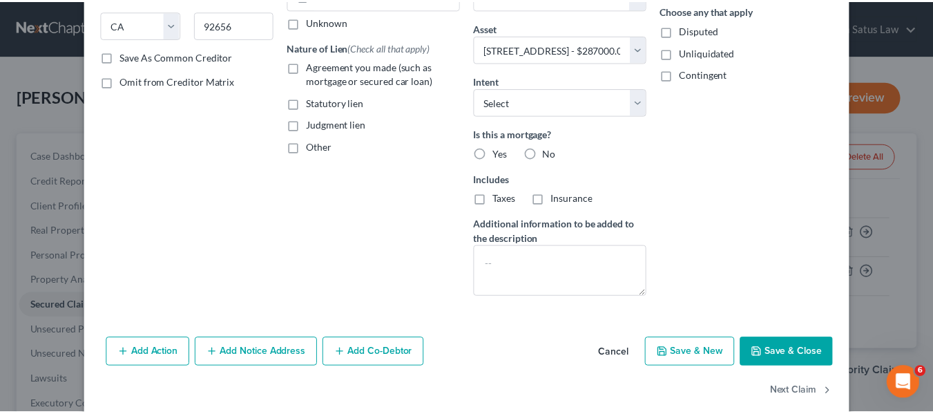
scroll to position [242, 0]
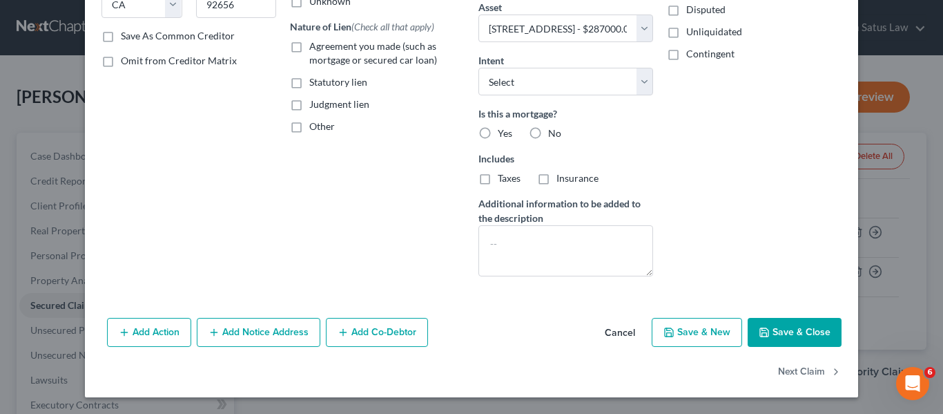
click at [790, 327] on button "Save & Close" at bounding box center [795, 332] width 94 height 29
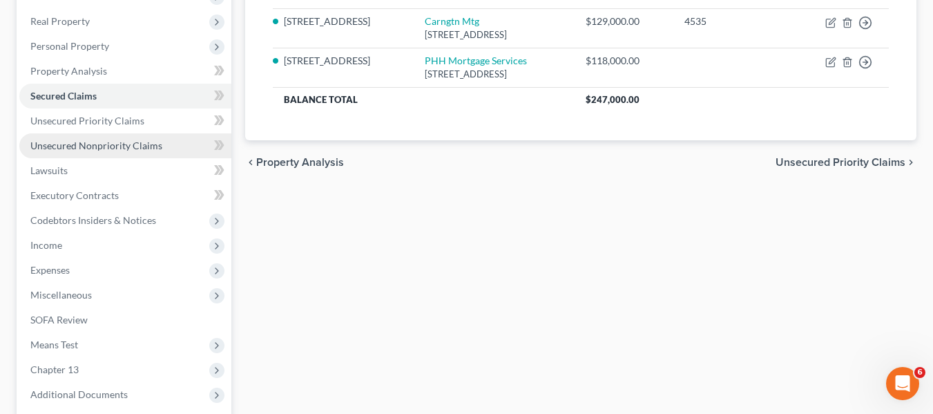
scroll to position [210, 0]
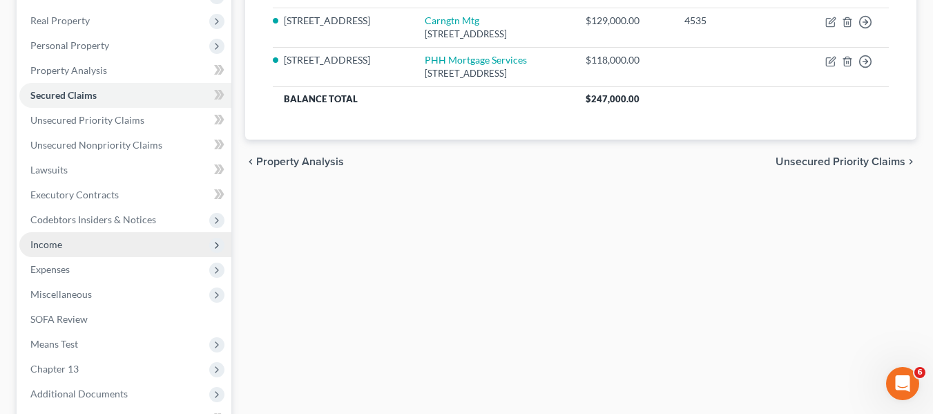
click at [136, 239] on span "Income" at bounding box center [125, 244] width 212 height 25
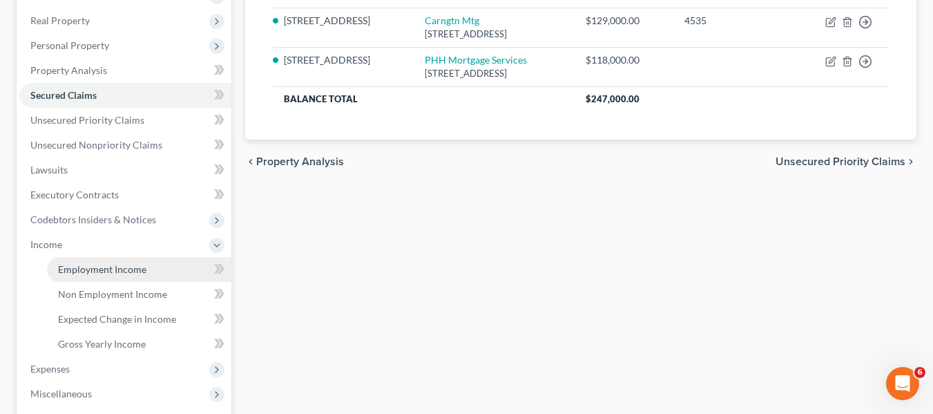
click at [145, 270] on link "Employment Income" at bounding box center [139, 269] width 184 height 25
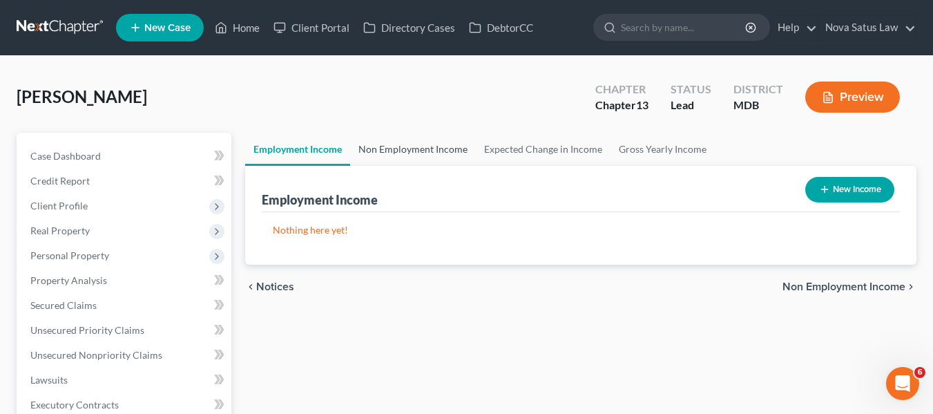
click at [409, 150] on link "Non Employment Income" at bounding box center [413, 149] width 126 height 33
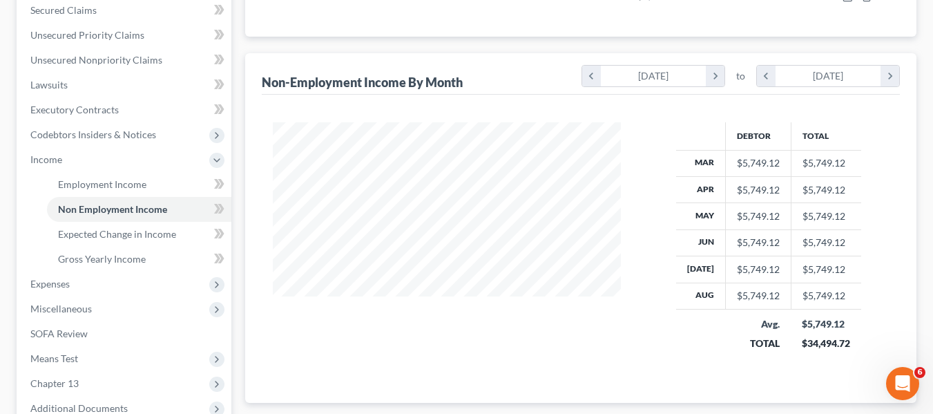
scroll to position [296, 0]
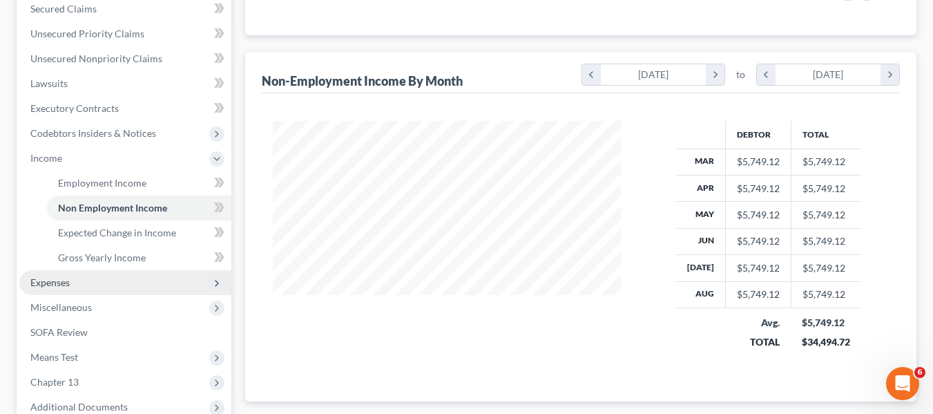
click at [66, 285] on span "Expenses" at bounding box center [49, 282] width 39 height 12
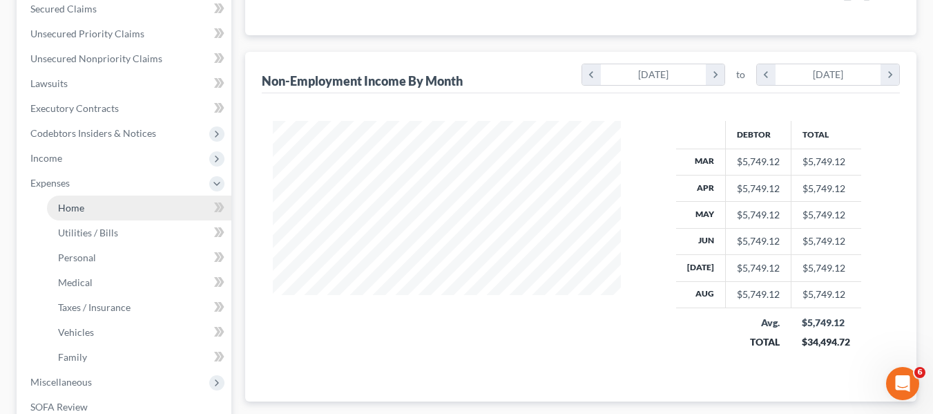
click at [73, 206] on span "Home" at bounding box center [71, 208] width 26 height 12
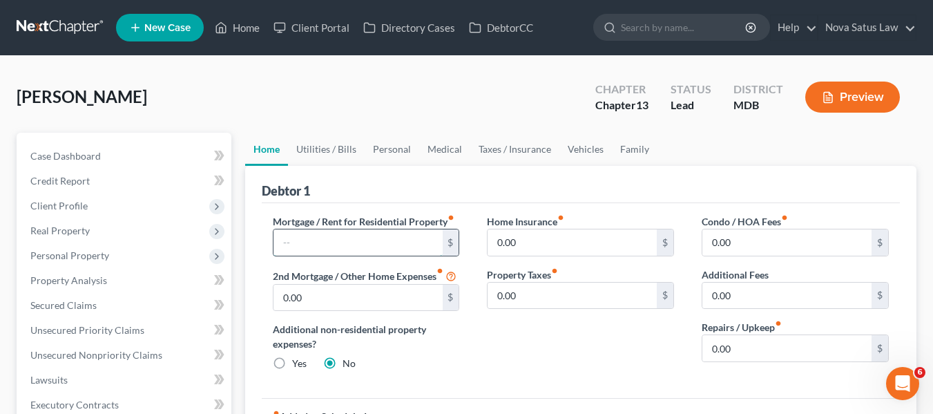
click at [320, 248] on input "text" at bounding box center [357, 242] width 169 height 26
click at [539, 302] on input "0.00" at bounding box center [572, 295] width 169 height 26
click at [535, 237] on input "0.00" at bounding box center [572, 242] width 169 height 26
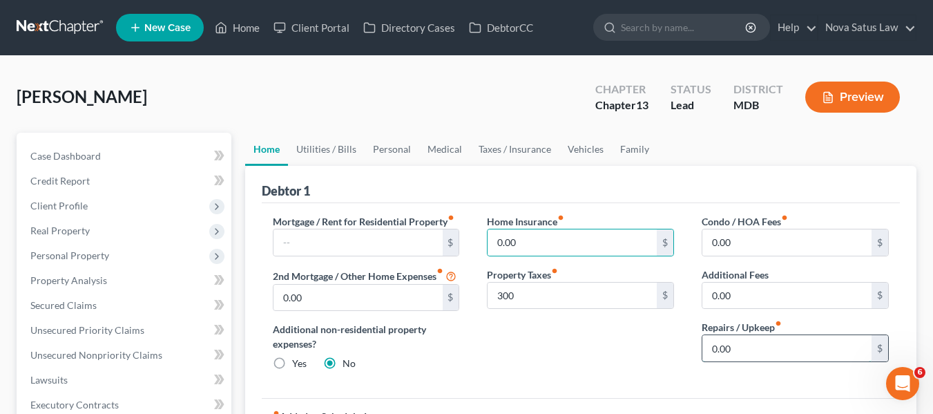
click at [772, 357] on input "0.00" at bounding box center [786, 348] width 169 height 26
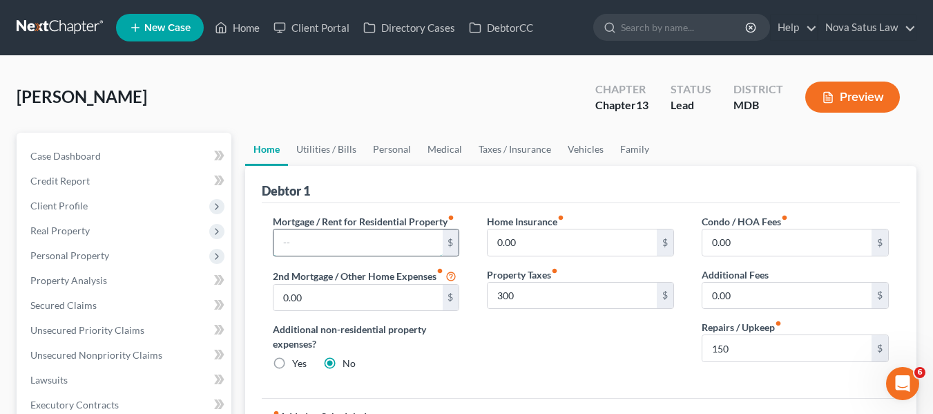
click at [359, 247] on input "text" at bounding box center [357, 242] width 169 height 26
click at [633, 147] on link "Family" at bounding box center [635, 149] width 46 height 33
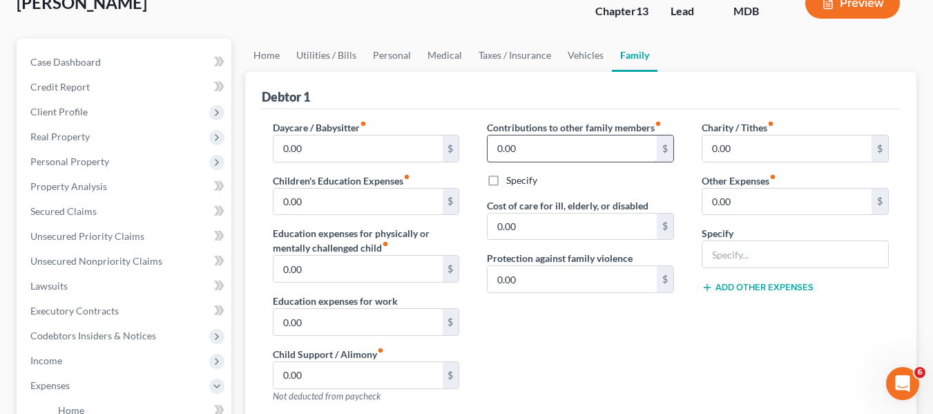
scroll to position [97, 0]
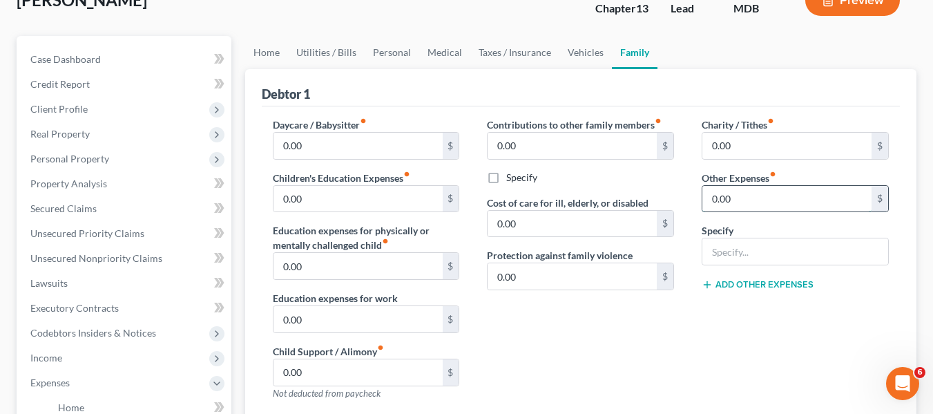
click at [737, 203] on input "0.00" at bounding box center [786, 199] width 169 height 26
click at [746, 251] on input "text" at bounding box center [795, 251] width 186 height 26
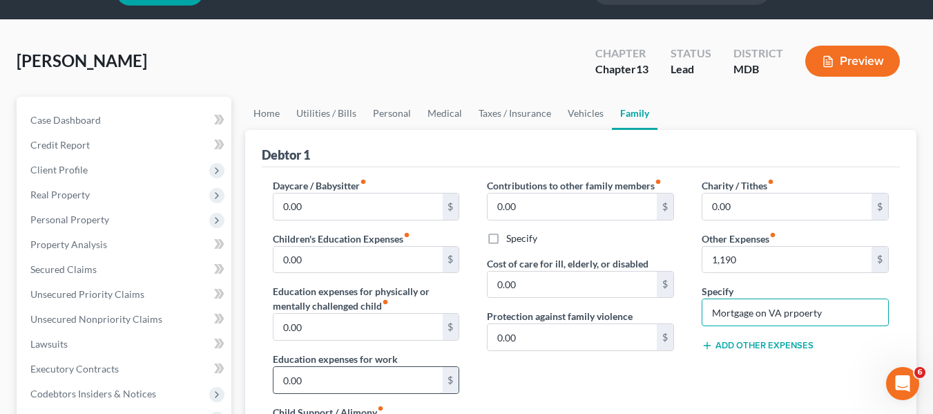
scroll to position [0, 0]
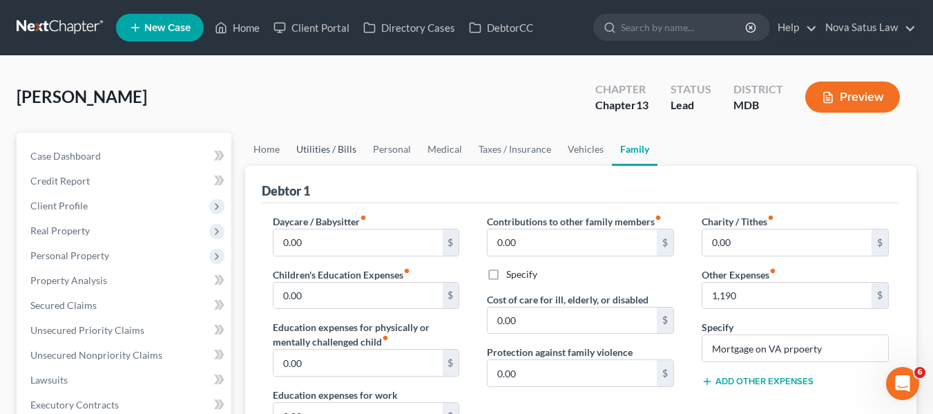
click at [331, 147] on link "Utilities / Bills" at bounding box center [326, 149] width 77 height 33
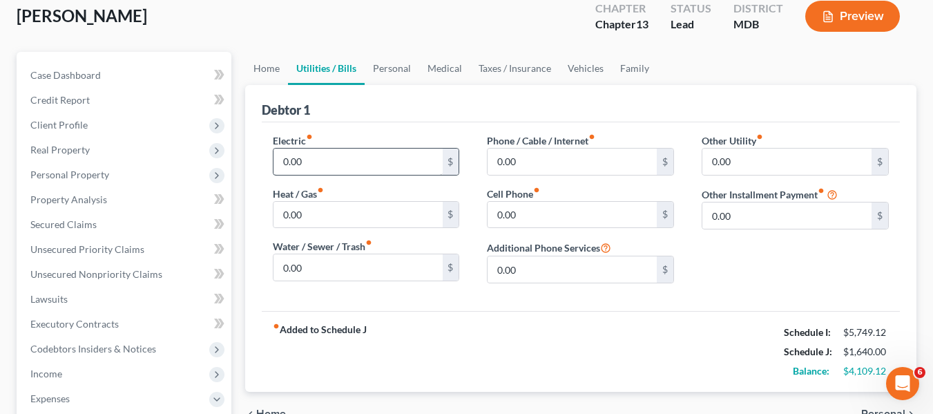
scroll to position [81, 0]
click at [327, 171] on input "0.00" at bounding box center [357, 161] width 169 height 26
click at [315, 267] on input "0.00" at bounding box center [357, 266] width 169 height 26
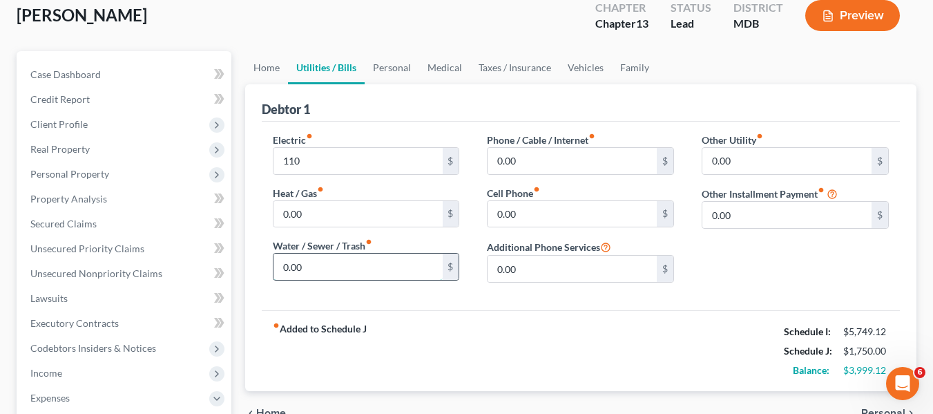
click at [315, 267] on input "0.00" at bounding box center [357, 266] width 169 height 26
click at [524, 159] on input "0.00" at bounding box center [572, 161] width 169 height 26
click at [382, 66] on link "Personal" at bounding box center [392, 67] width 55 height 33
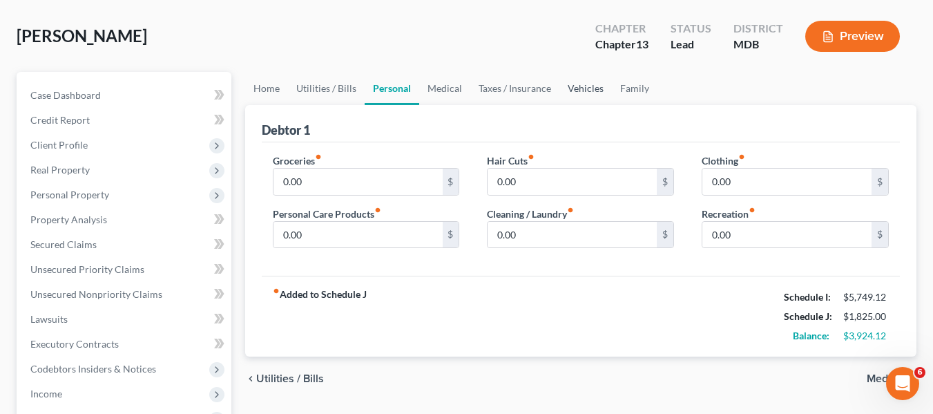
scroll to position [61, 0]
click at [435, 90] on link "Medical" at bounding box center [444, 87] width 51 height 33
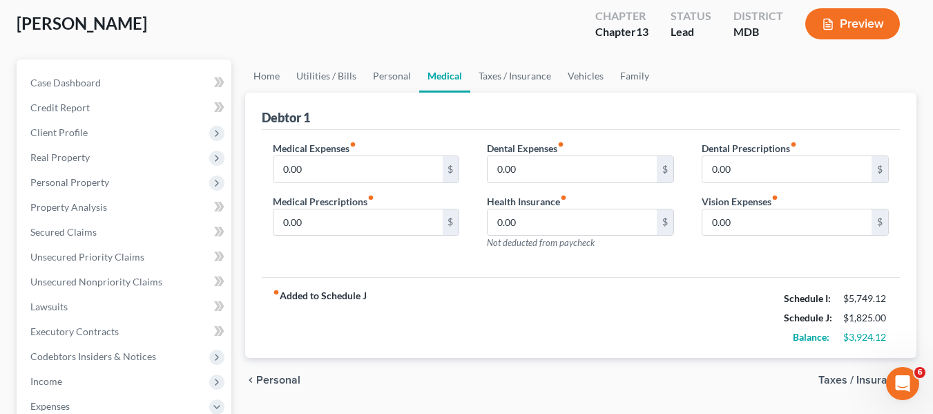
scroll to position [74, 0]
click at [331, 171] on input "0.00" at bounding box center [357, 168] width 169 height 26
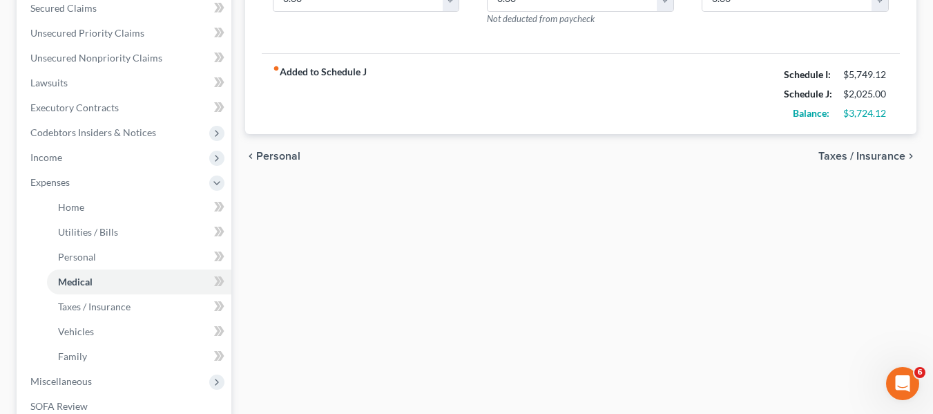
scroll to position [544, 0]
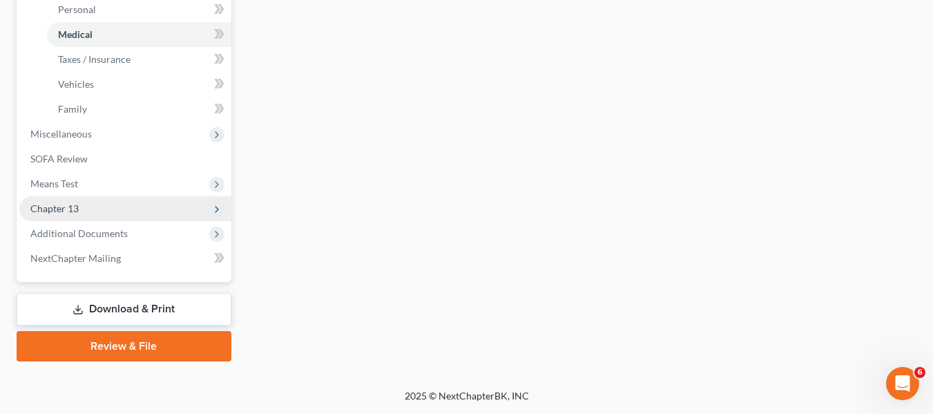
click at [90, 209] on span "Chapter 13" at bounding box center [125, 208] width 212 height 25
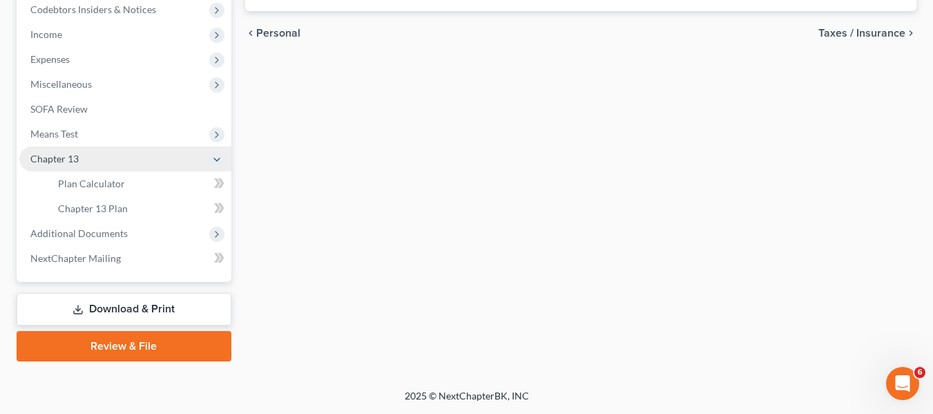
scroll to position [420, 0]
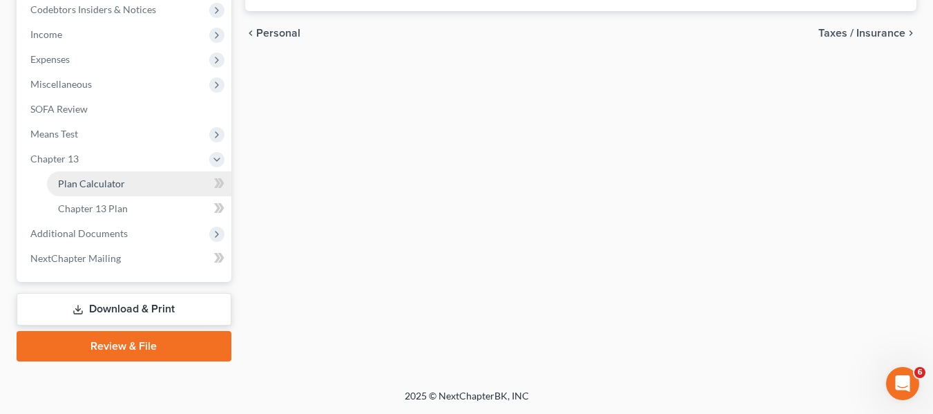
click at [87, 191] on link "Plan Calculator" at bounding box center [139, 183] width 184 height 25
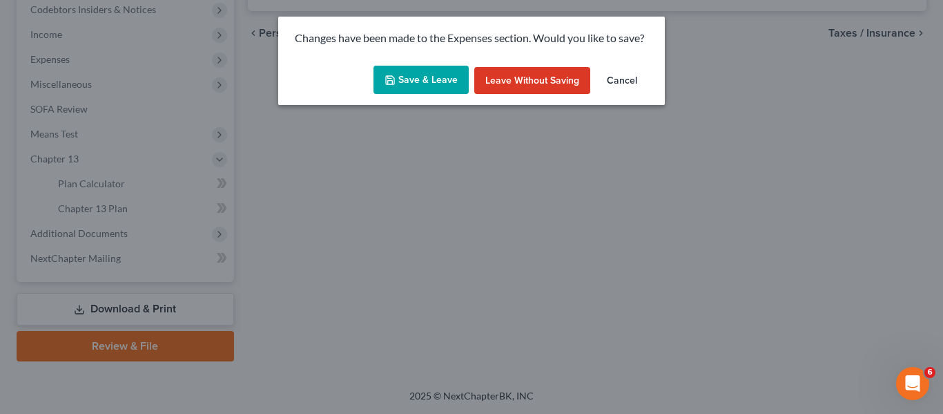
click at [402, 81] on button "Save & Leave" at bounding box center [421, 80] width 95 height 29
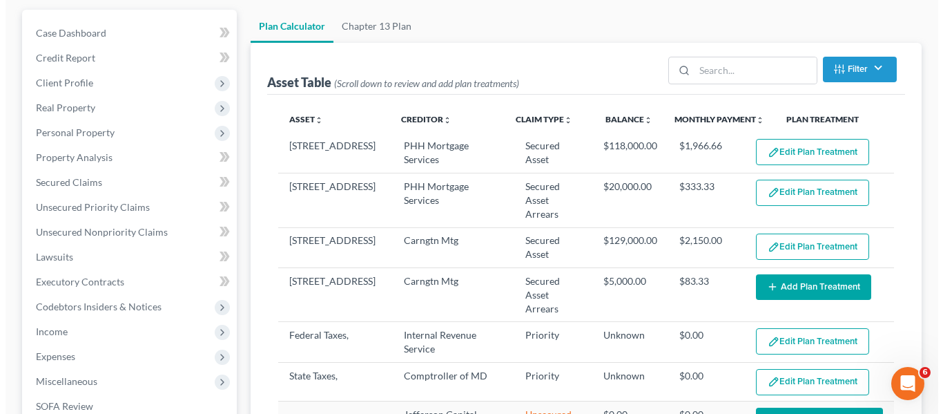
scroll to position [124, 0]
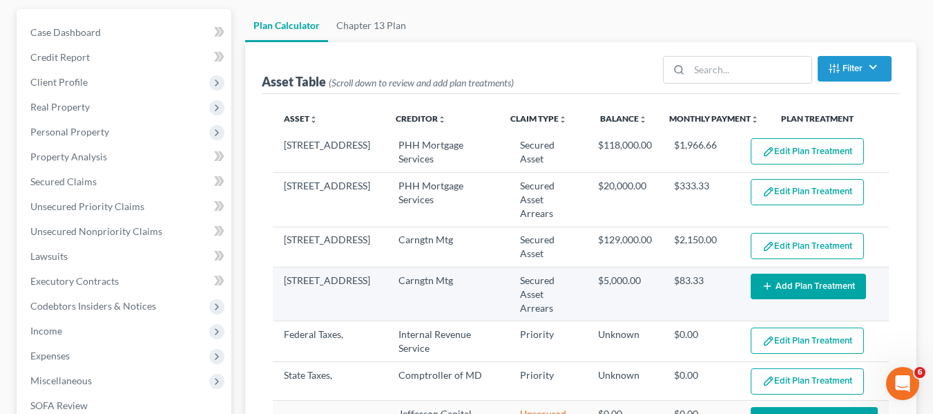
click at [802, 273] on button "Add Plan Treatment" at bounding box center [808, 286] width 115 height 26
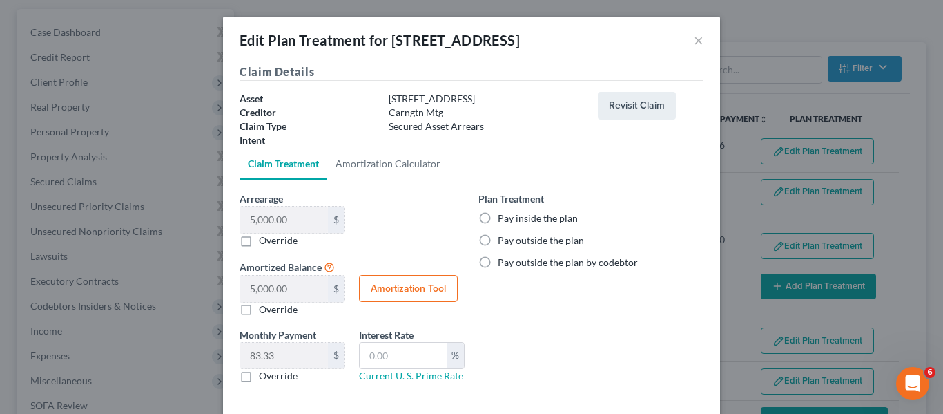
click at [498, 217] on label "Pay inside the plan" at bounding box center [538, 218] width 80 height 14
click at [503, 217] on input "Pay inside the plan" at bounding box center [507, 215] width 9 height 9
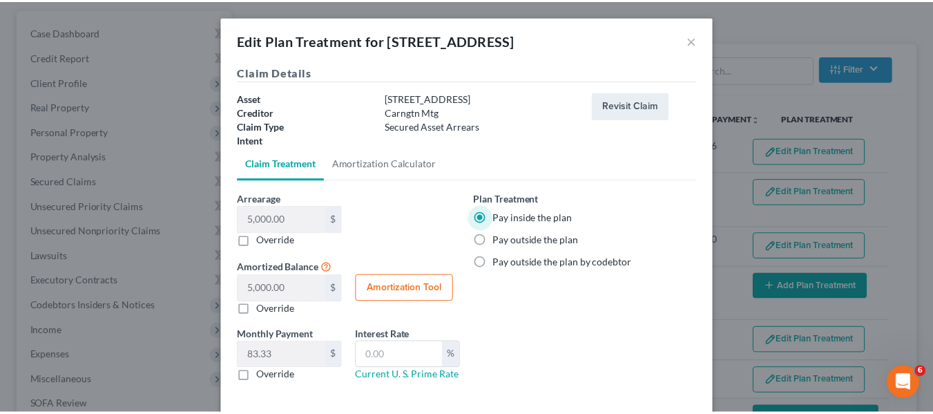
scroll to position [67, 0]
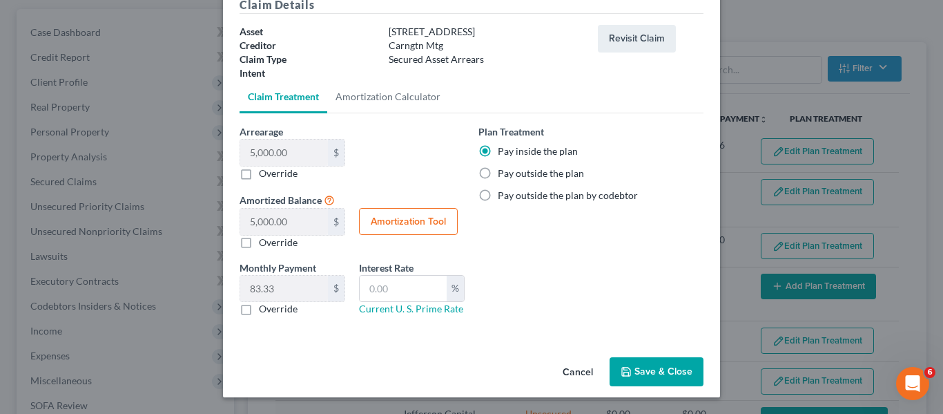
click at [626, 371] on icon "button" at bounding box center [626, 371] width 11 height 11
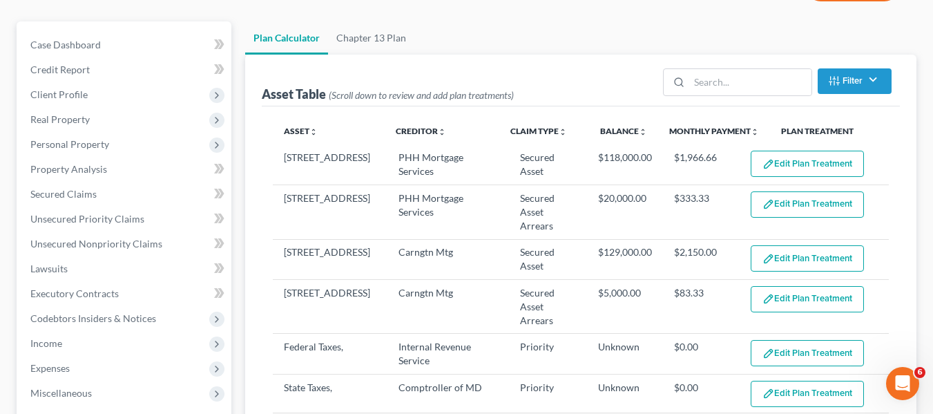
scroll to position [0, 0]
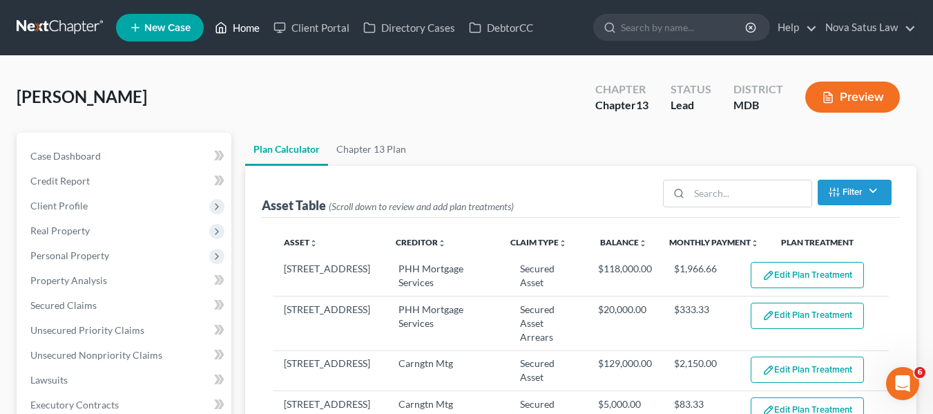
click at [235, 28] on link "Home" at bounding box center [237, 27] width 59 height 25
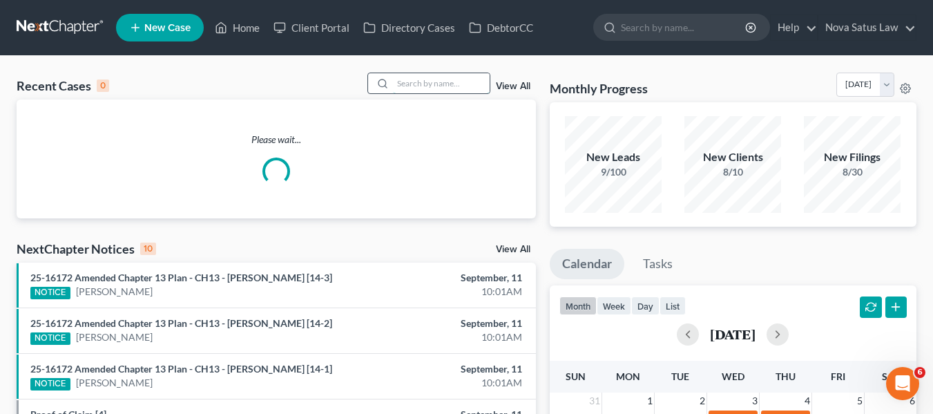
click at [409, 79] on input "search" at bounding box center [441, 83] width 97 height 20
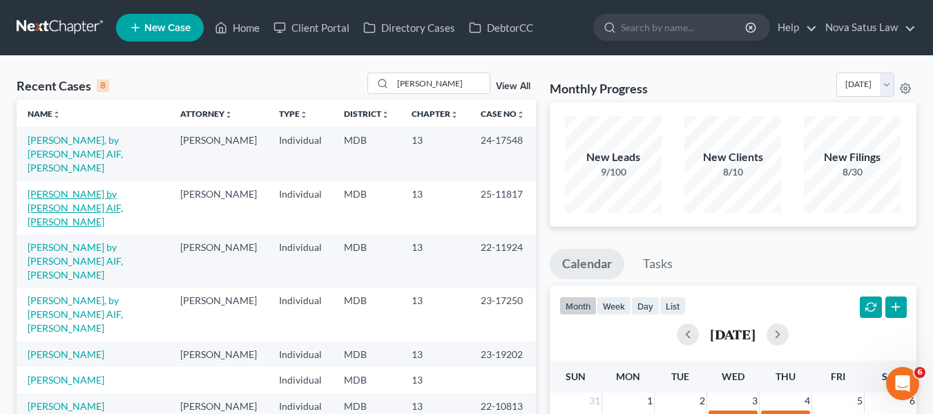
click at [99, 188] on link "[PERSON_NAME] by [PERSON_NAME] AIF, [PERSON_NAME]" at bounding box center [75, 207] width 95 height 39
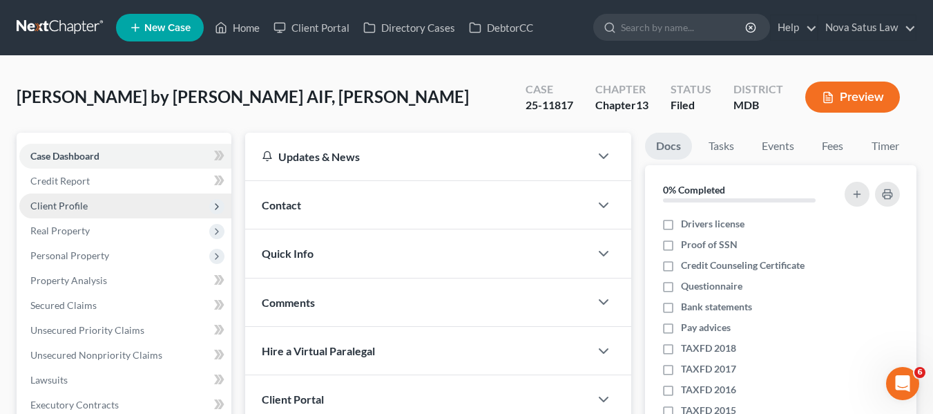
click at [113, 213] on span "Client Profile" at bounding box center [125, 205] width 212 height 25
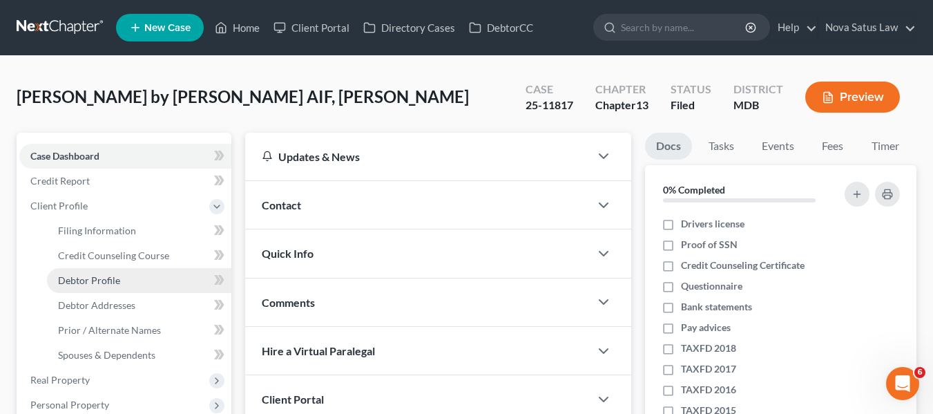
click at [90, 282] on span "Debtor Profile" at bounding box center [89, 280] width 62 height 12
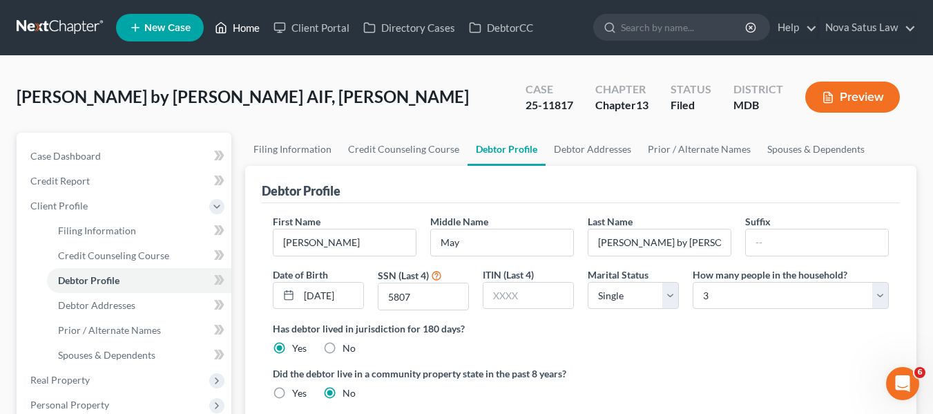
click at [245, 29] on link "Home" at bounding box center [237, 27] width 59 height 25
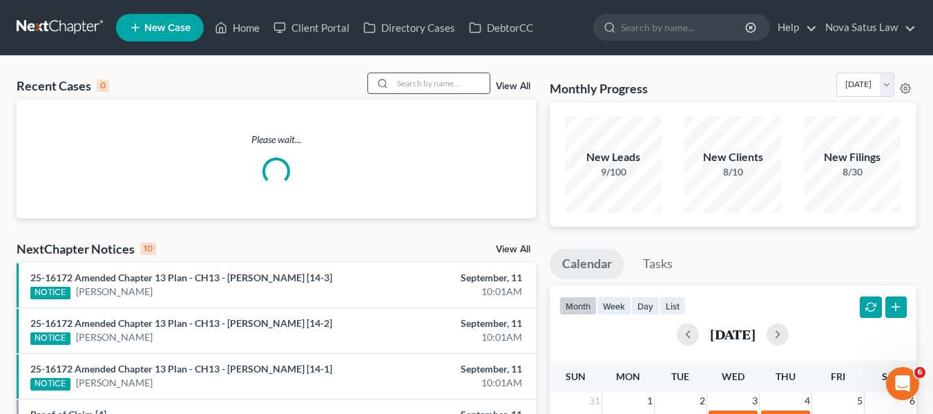
click at [441, 81] on input "search" at bounding box center [441, 83] width 97 height 20
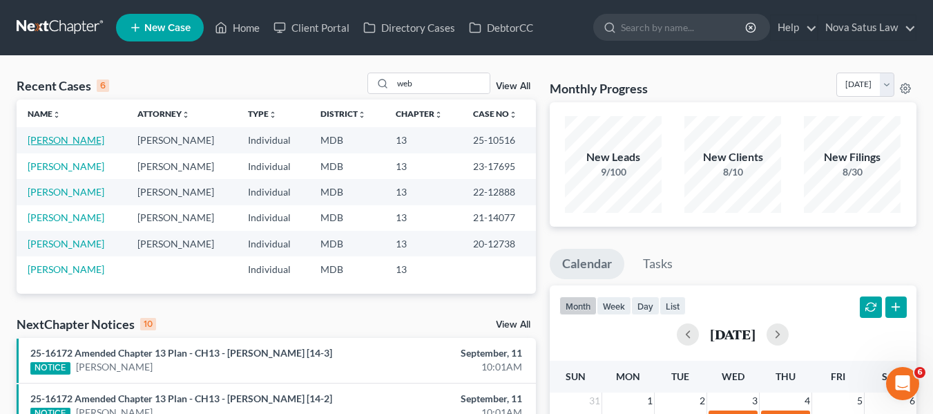
click at [61, 139] on link "[PERSON_NAME]" at bounding box center [66, 140] width 77 height 12
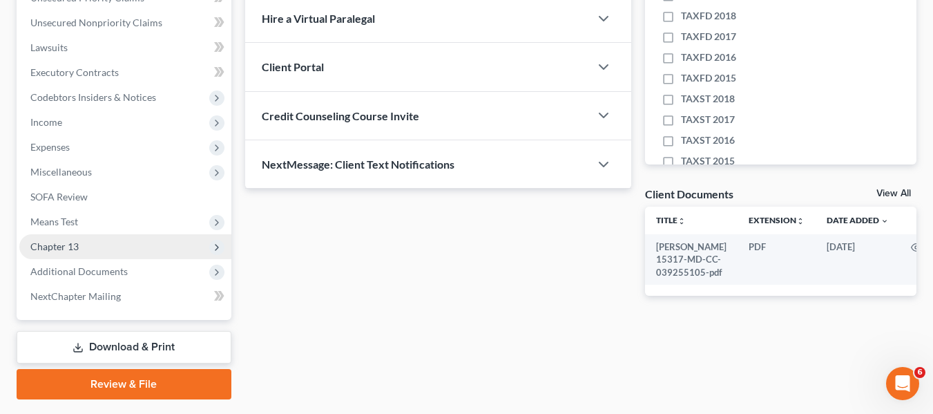
scroll to position [333, 0]
click at [49, 249] on span "Chapter 13" at bounding box center [54, 246] width 48 height 12
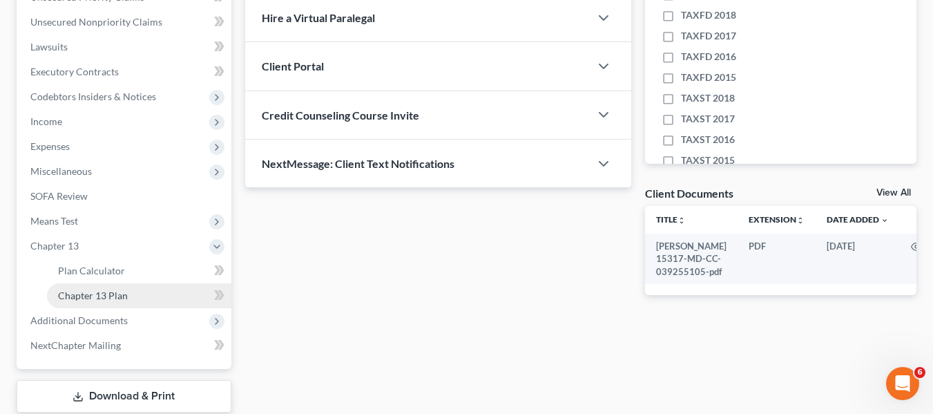
click at [75, 292] on span "Chapter 13 Plan" at bounding box center [93, 295] width 70 height 12
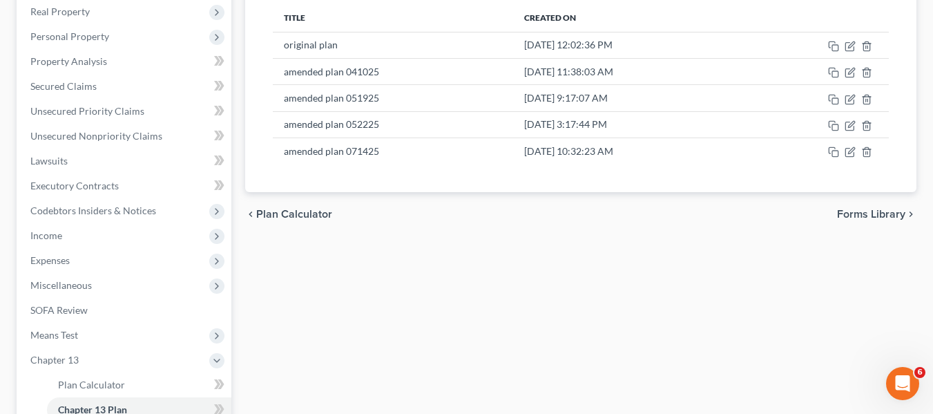
scroll to position [220, 0]
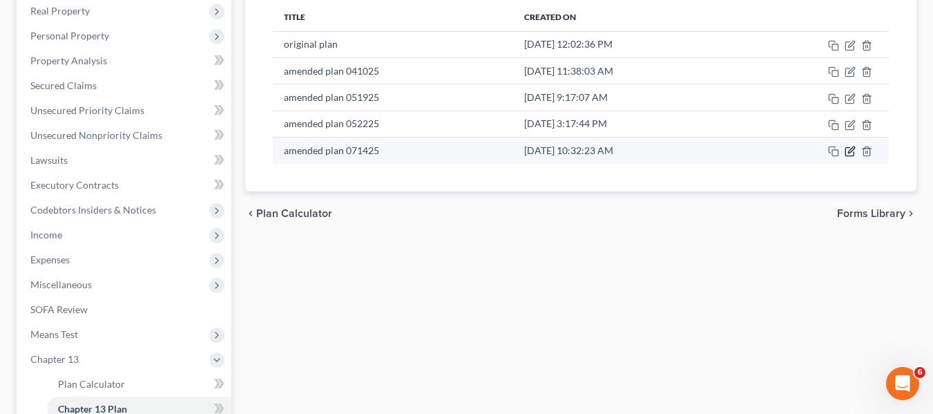
click at [854, 154] on icon "button" at bounding box center [849, 152] width 8 height 8
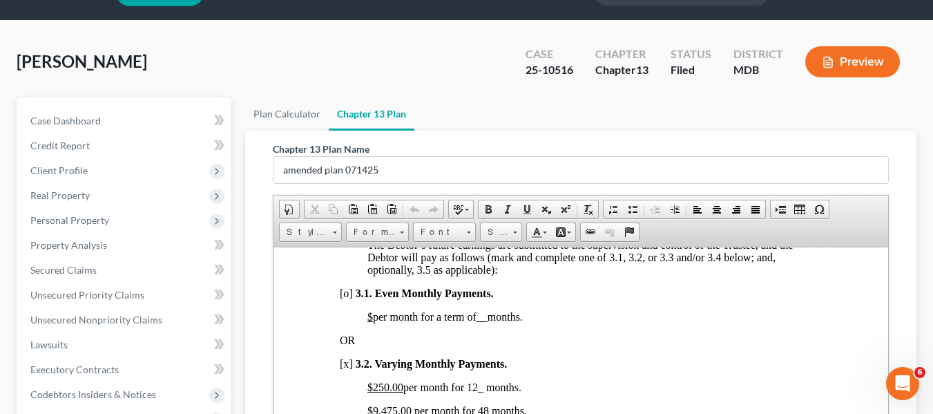
scroll to position [0, 0]
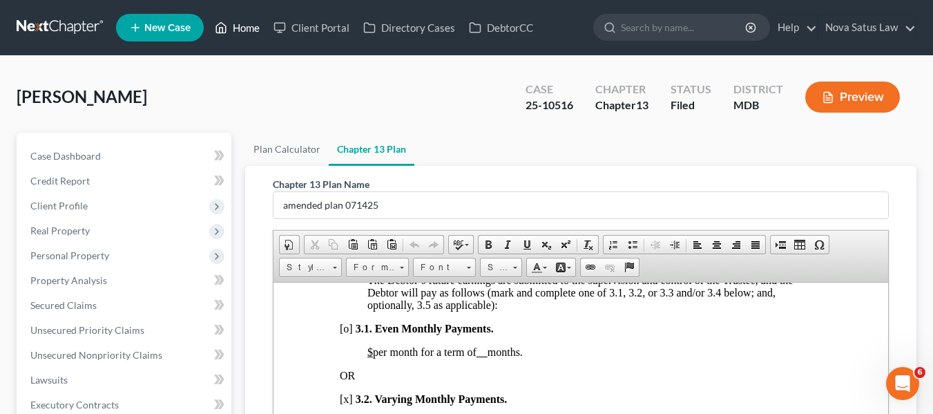
click at [238, 29] on link "Home" at bounding box center [237, 27] width 59 height 25
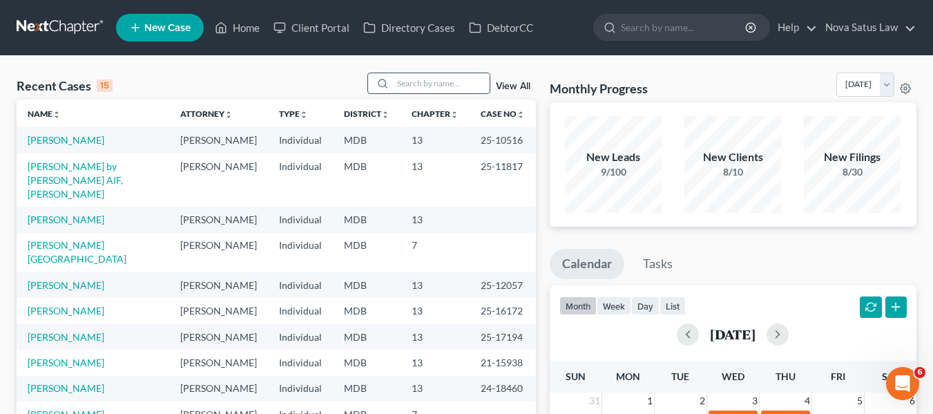
click at [420, 75] on input "search" at bounding box center [441, 83] width 97 height 20
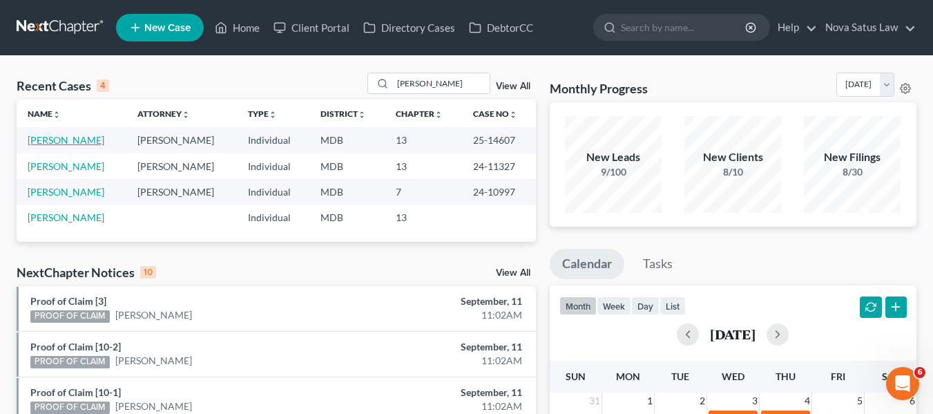
click at [59, 143] on link "[PERSON_NAME]" at bounding box center [66, 140] width 77 height 12
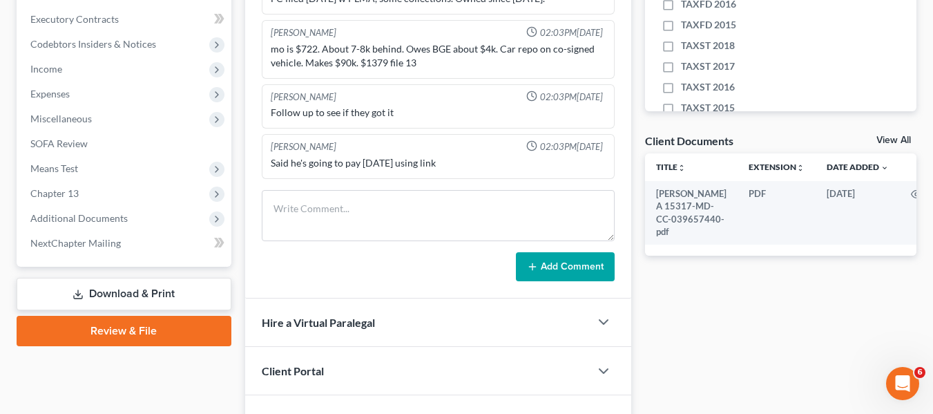
scroll to position [387, 0]
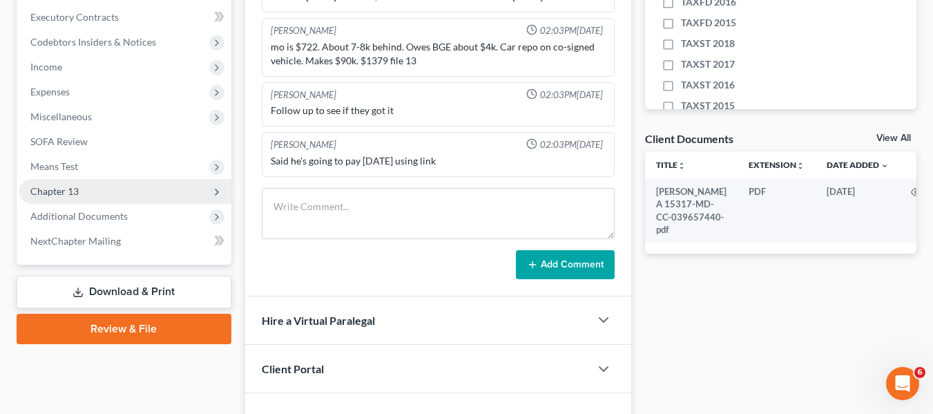
click at [67, 186] on span "Chapter 13" at bounding box center [54, 191] width 48 height 12
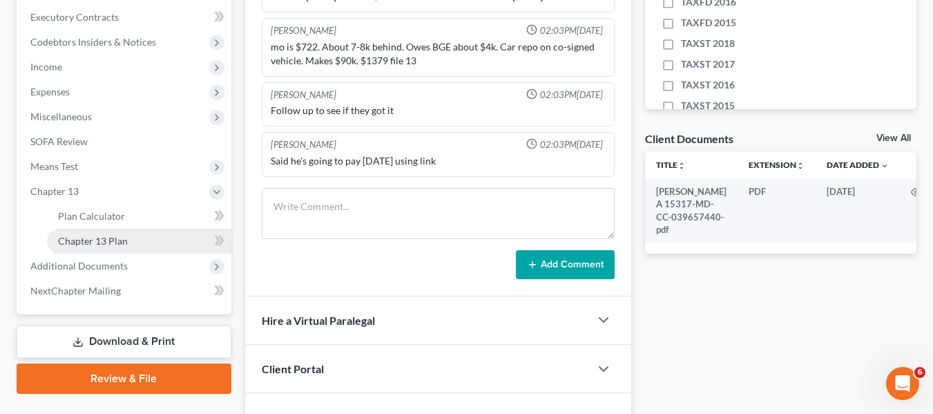
click at [97, 235] on span "Chapter 13 Plan" at bounding box center [93, 241] width 70 height 12
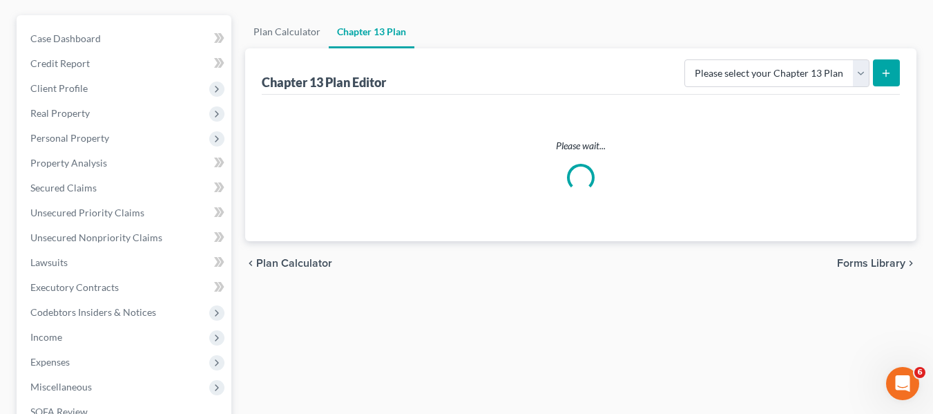
scroll to position [118, 0]
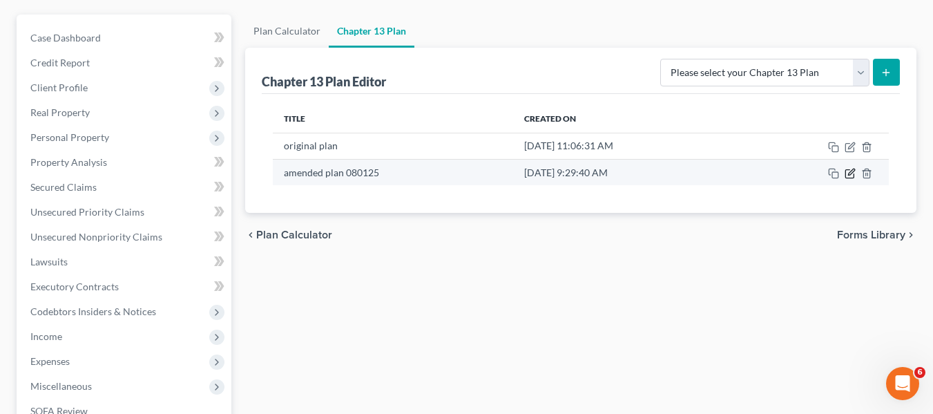
click at [851, 175] on icon "button" at bounding box center [850, 173] width 11 height 11
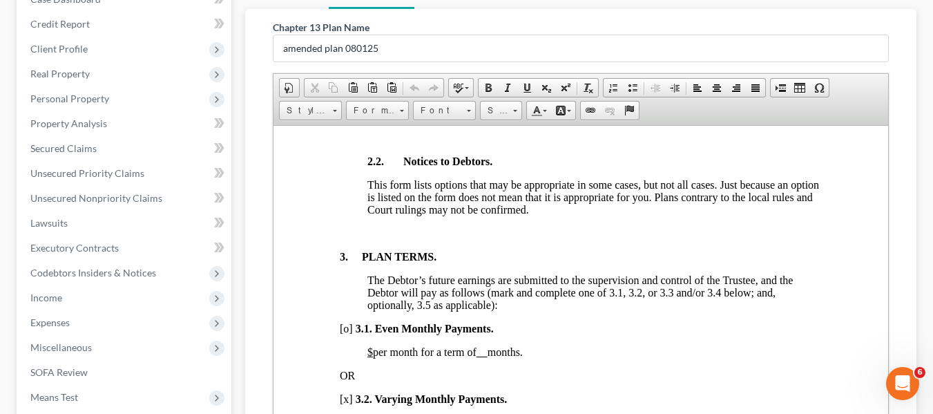
scroll to position [420, 0]
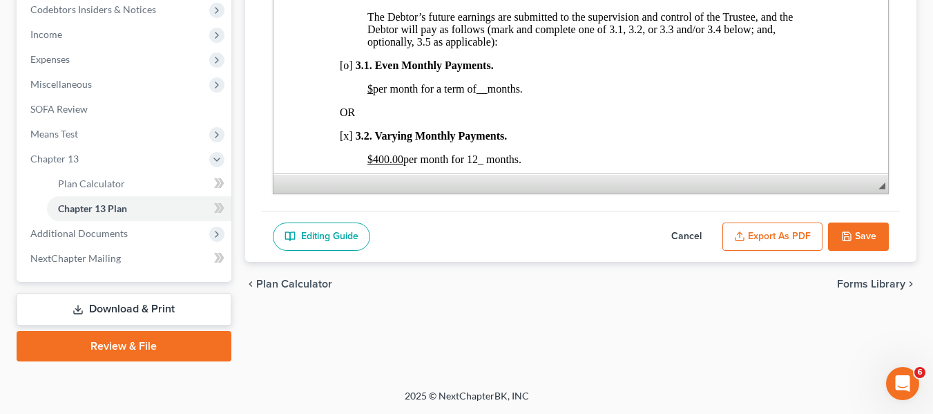
click at [682, 233] on button "Cancel" at bounding box center [686, 236] width 61 height 29
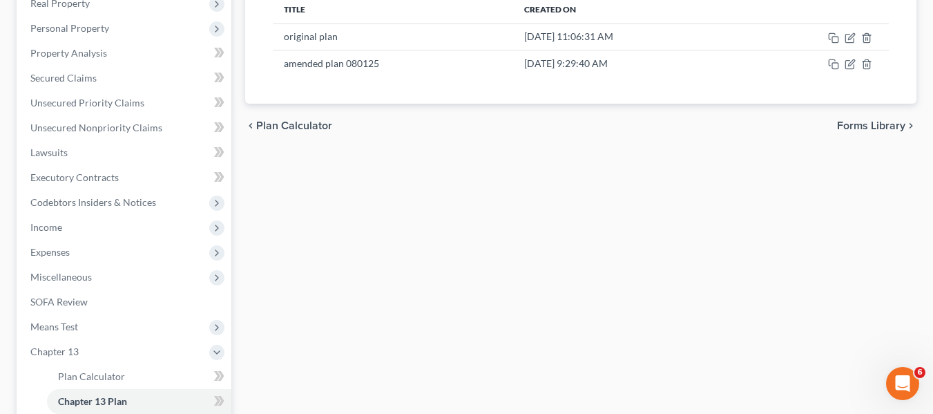
scroll to position [154, 0]
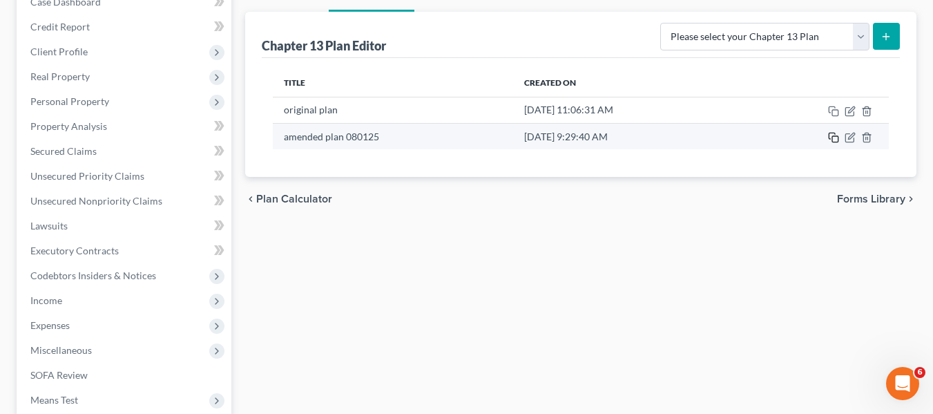
click at [833, 141] on icon "button" at bounding box center [833, 137] width 11 height 11
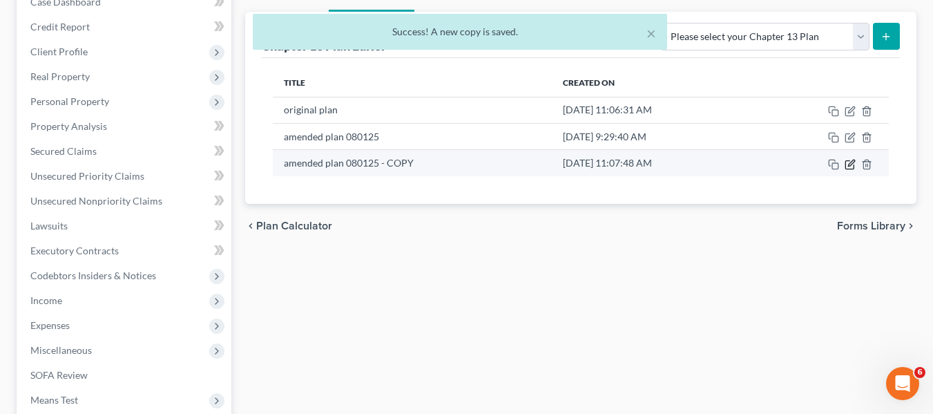
click at [847, 160] on icon "button" at bounding box center [849, 164] width 8 height 8
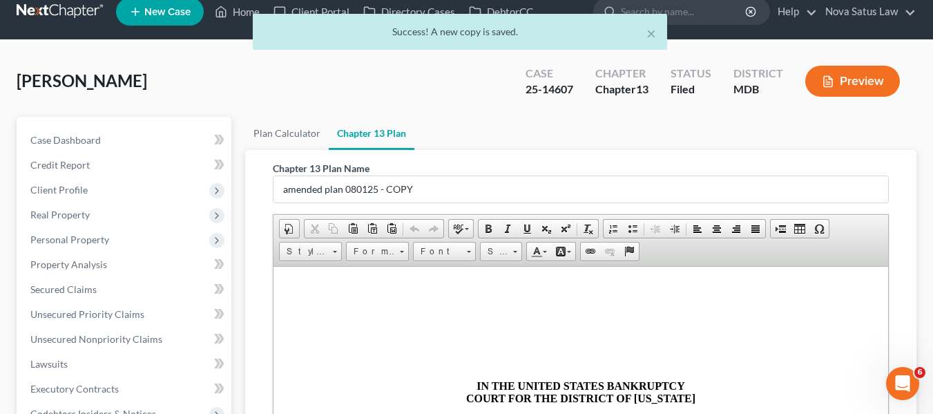
scroll to position [14, 0]
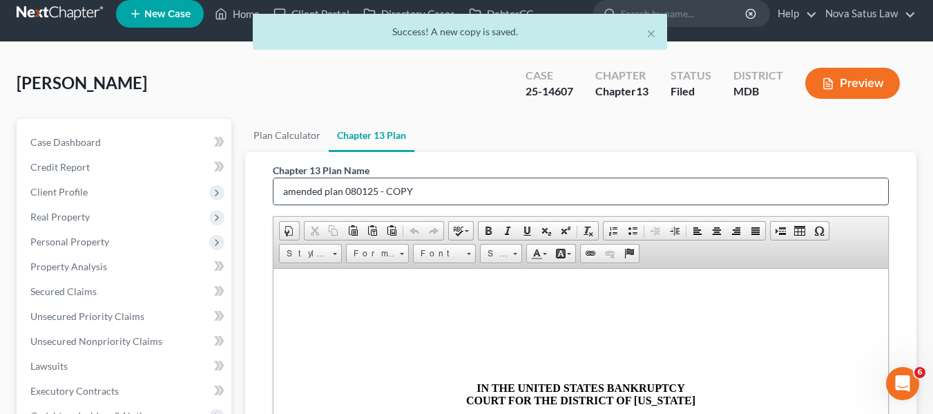
click at [434, 184] on input "amended plan 080125 - COPY" at bounding box center [580, 191] width 615 height 26
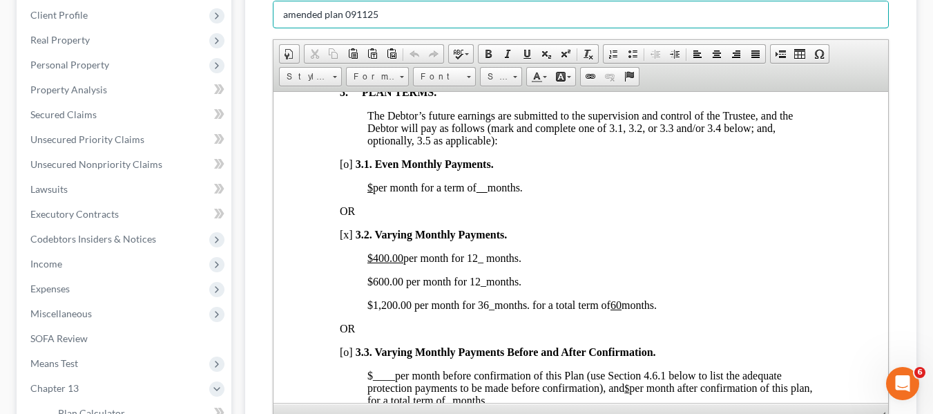
scroll to position [987, 0]
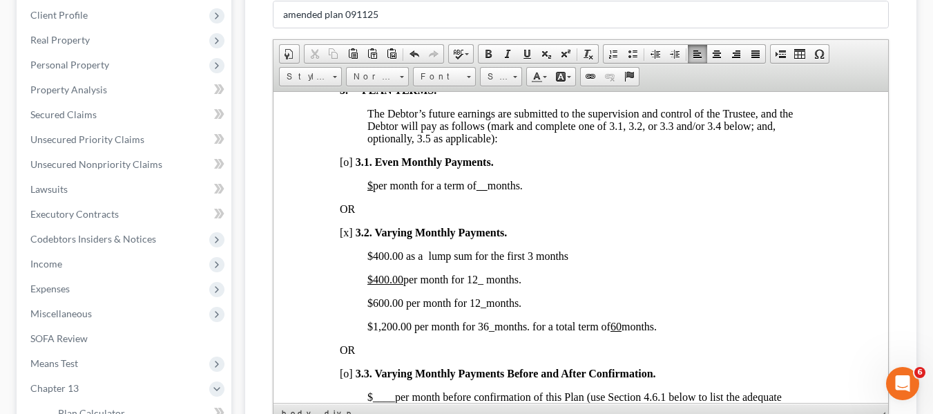
click at [467, 285] on span "$400.00 per month for 12_ months." at bounding box center [444, 279] width 154 height 12
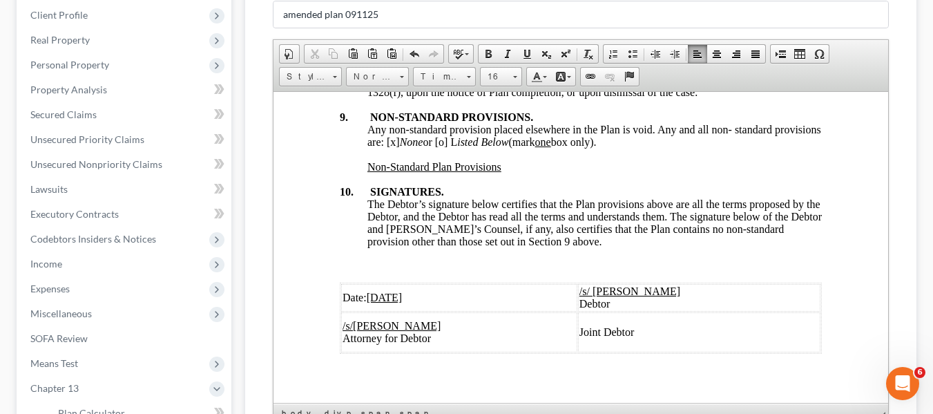
scroll to position [5415, 0]
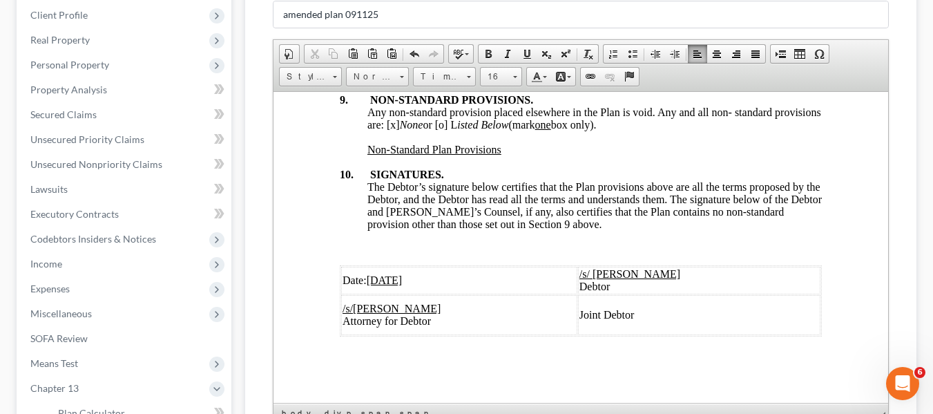
click at [376, 273] on u "[DATE]" at bounding box center [384, 279] width 36 height 12
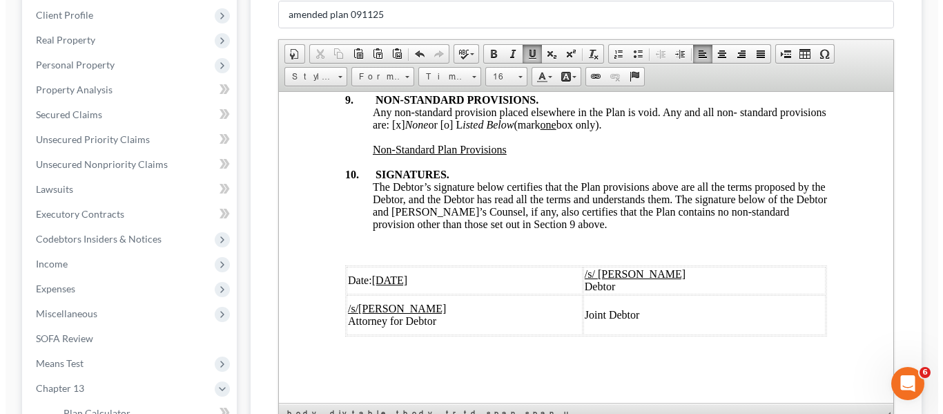
scroll to position [420, 0]
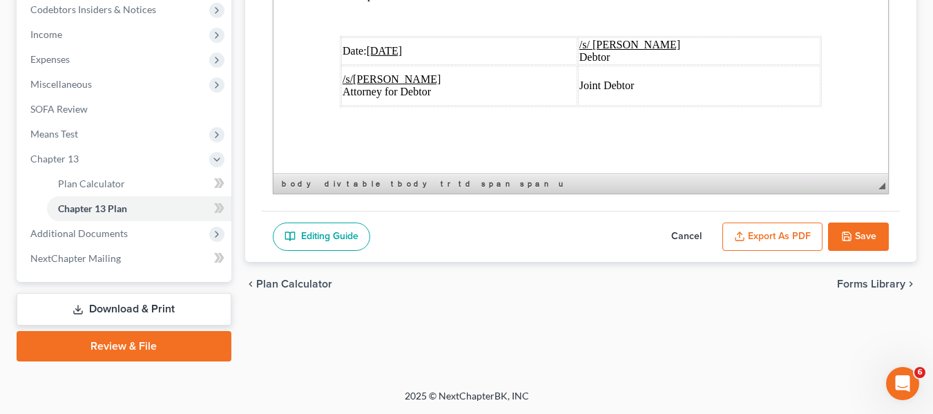
click at [755, 238] on button "Export as PDF" at bounding box center [772, 236] width 100 height 29
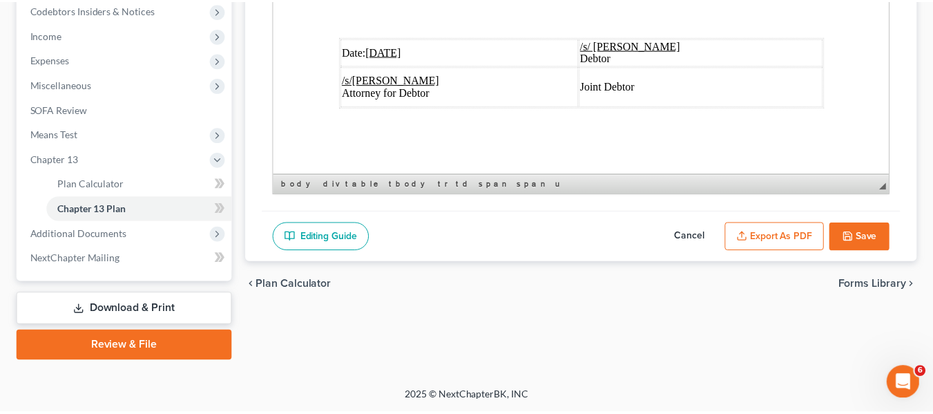
scroll to position [5365, 0]
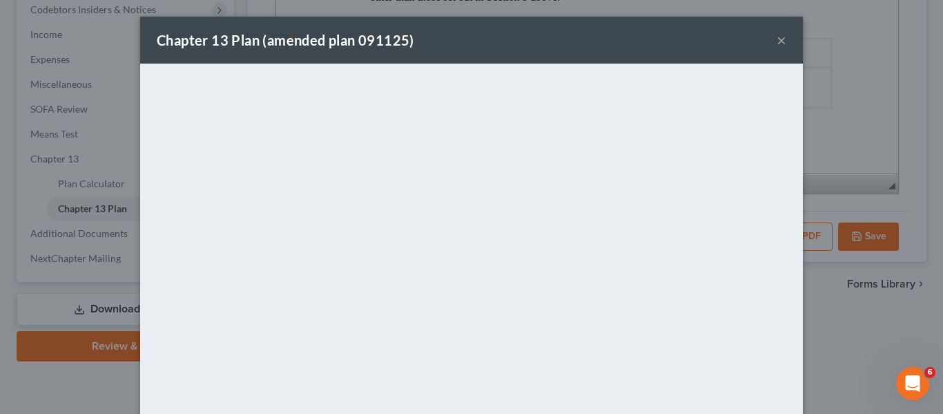
drag, startPoint x: 522, startPoint y: 48, endPoint x: 776, endPoint y: 37, distance: 254.4
click at [776, 37] on div "Chapter 13 Plan (amended plan 091125) ×" at bounding box center [471, 40] width 663 height 47
click at [777, 37] on button "×" at bounding box center [782, 40] width 10 height 17
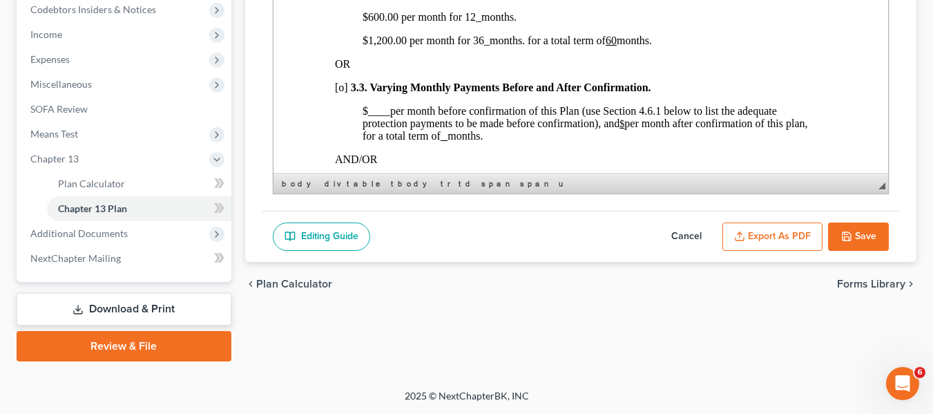
scroll to position [1045, 5]
click at [834, 240] on button "Save" at bounding box center [858, 236] width 61 height 29
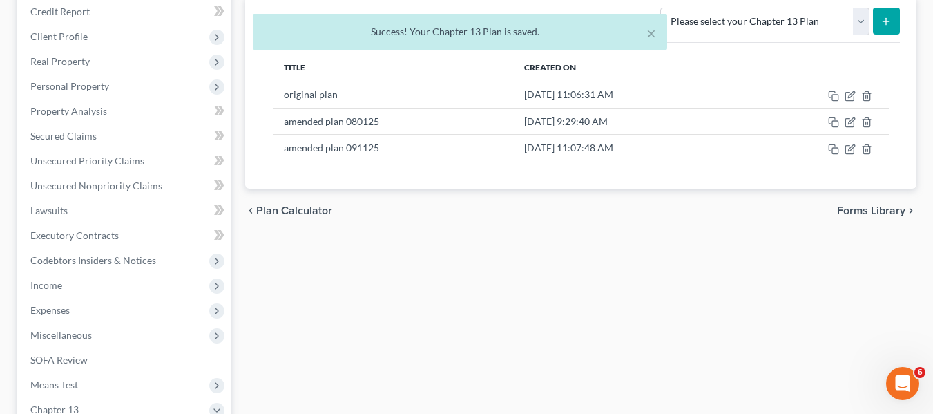
scroll to position [0, 0]
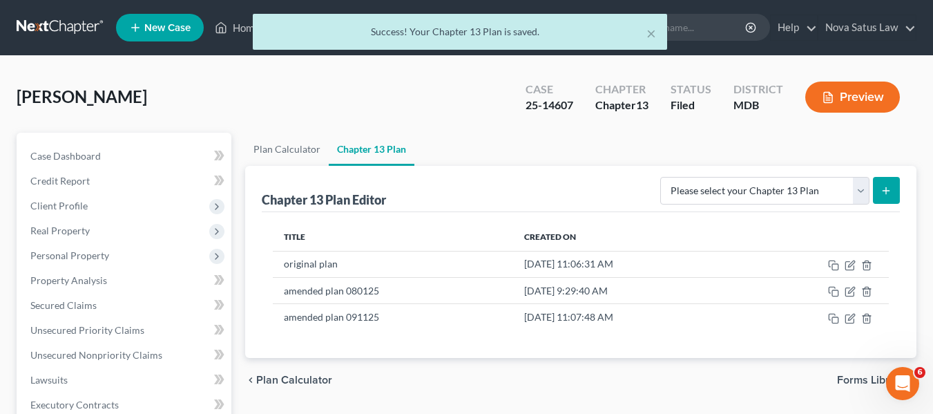
click at [235, 28] on div "× Success! Your Chapter 13 Plan is saved." at bounding box center [459, 35] width 933 height 43
click at [243, 36] on div "× Success! Your Chapter 13 Plan is saved." at bounding box center [459, 35] width 933 height 43
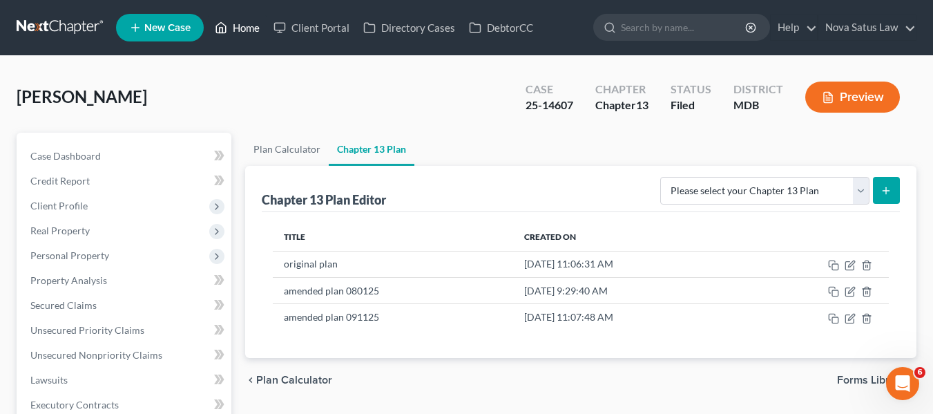
click at [244, 21] on link "Home" at bounding box center [237, 27] width 59 height 25
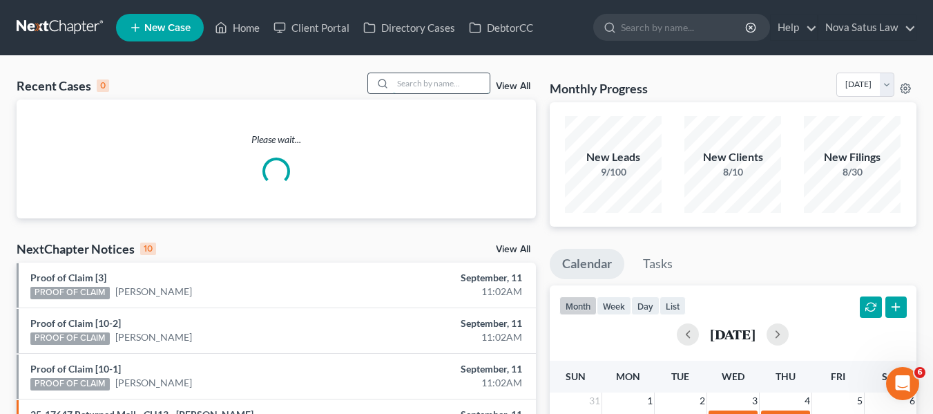
click at [427, 84] on input "search" at bounding box center [441, 83] width 97 height 20
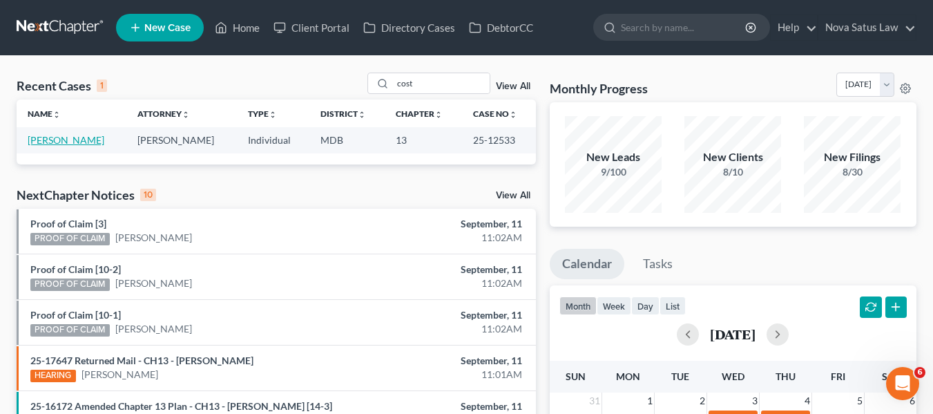
click at [64, 137] on link "[PERSON_NAME]" at bounding box center [66, 140] width 77 height 12
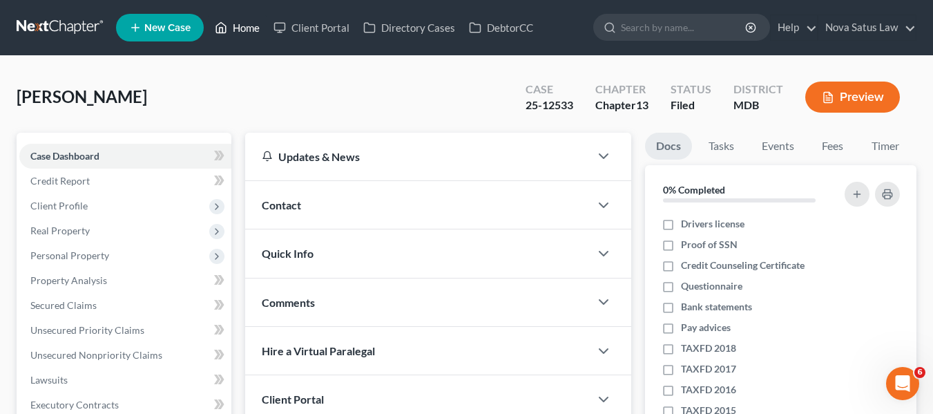
click at [251, 26] on link "Home" at bounding box center [237, 27] width 59 height 25
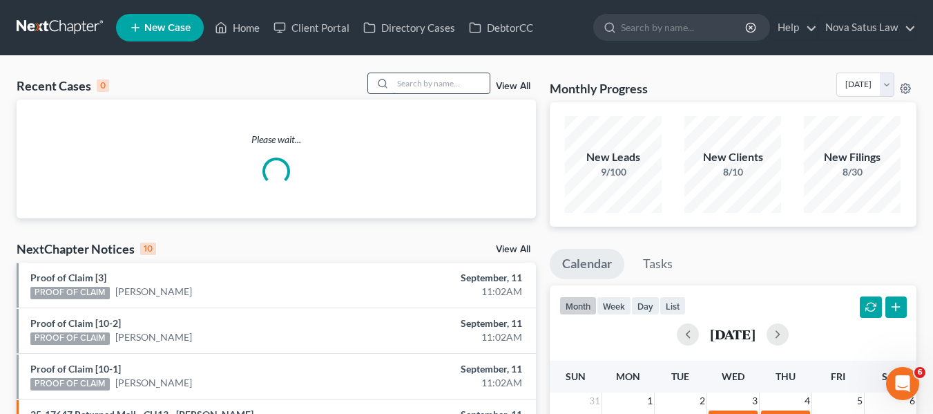
click at [403, 78] on input "search" at bounding box center [441, 83] width 97 height 20
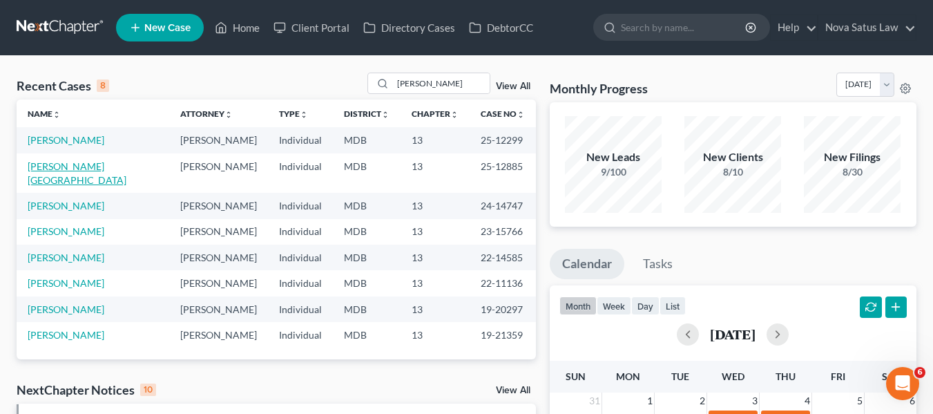
click at [48, 170] on link "[PERSON_NAME][GEOGRAPHIC_DATA]" at bounding box center [77, 173] width 99 height 26
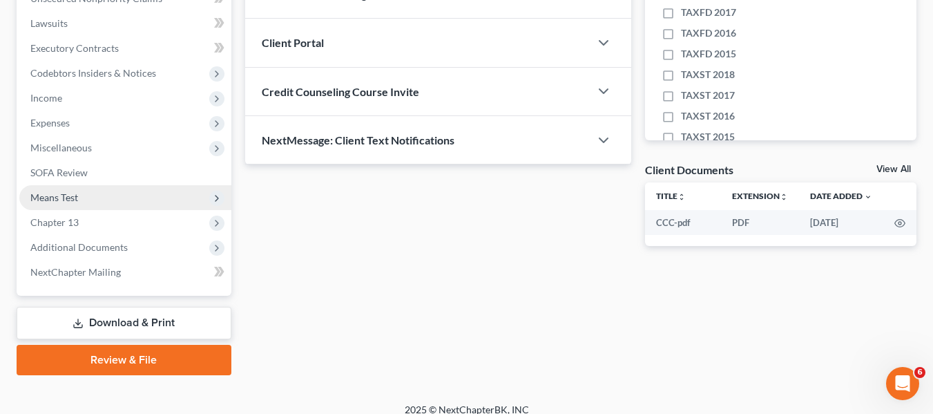
scroll to position [357, 0]
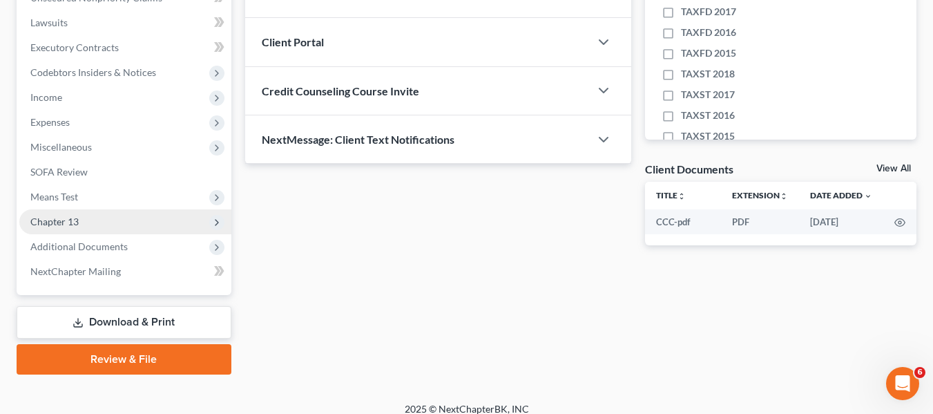
click at [86, 224] on span "Chapter 13" at bounding box center [125, 221] width 212 height 25
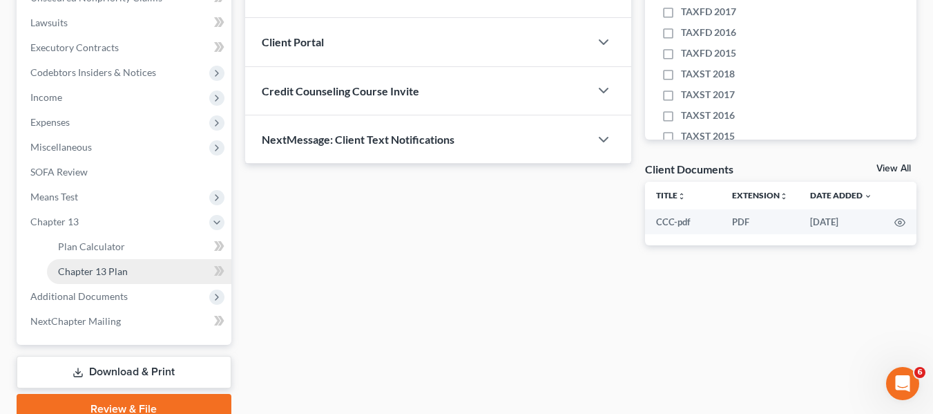
click at [126, 277] on link "Chapter 13 Plan" at bounding box center [139, 271] width 184 height 25
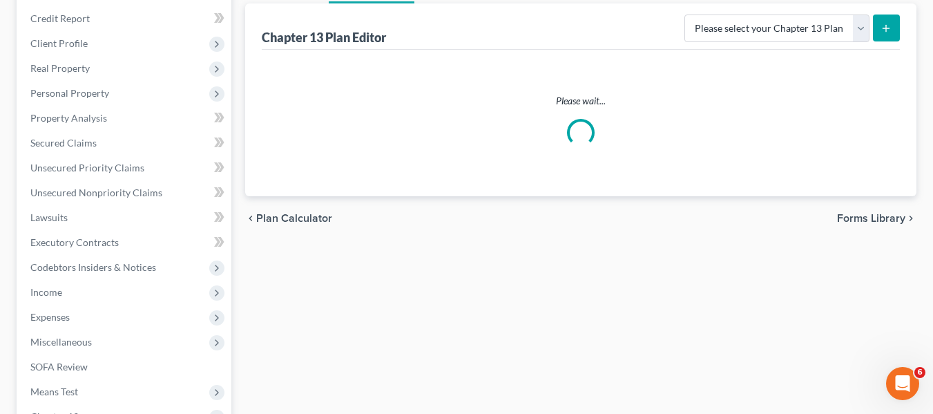
scroll to position [164, 0]
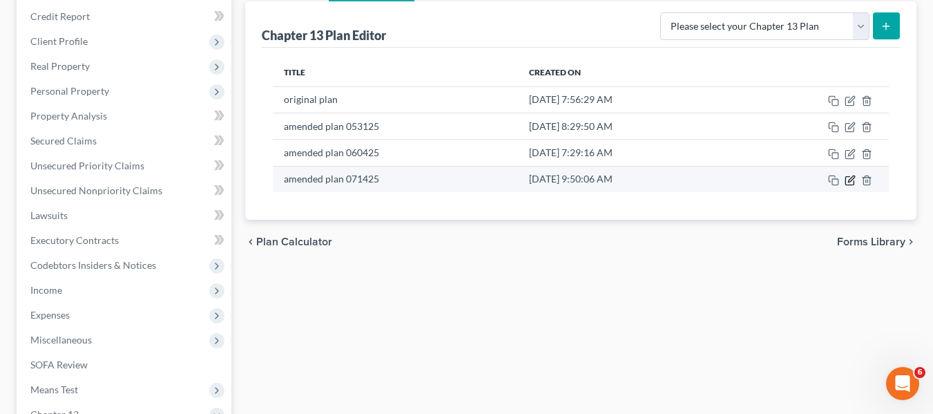
click at [853, 177] on icon "button" at bounding box center [850, 180] width 11 height 11
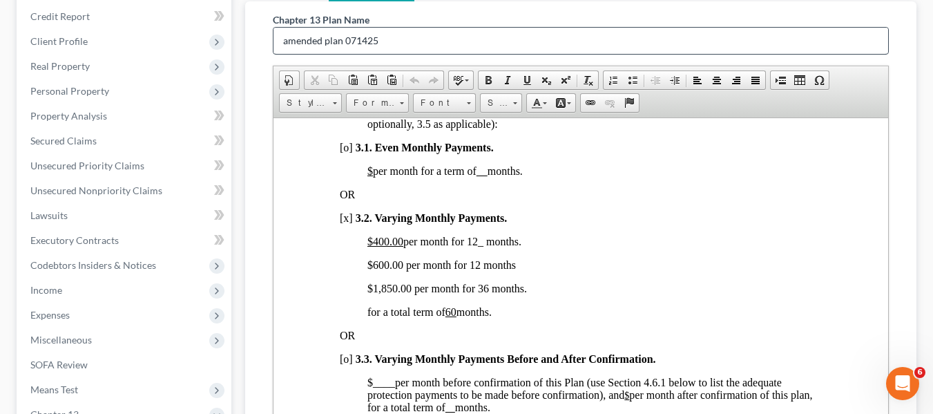
scroll to position [0, 0]
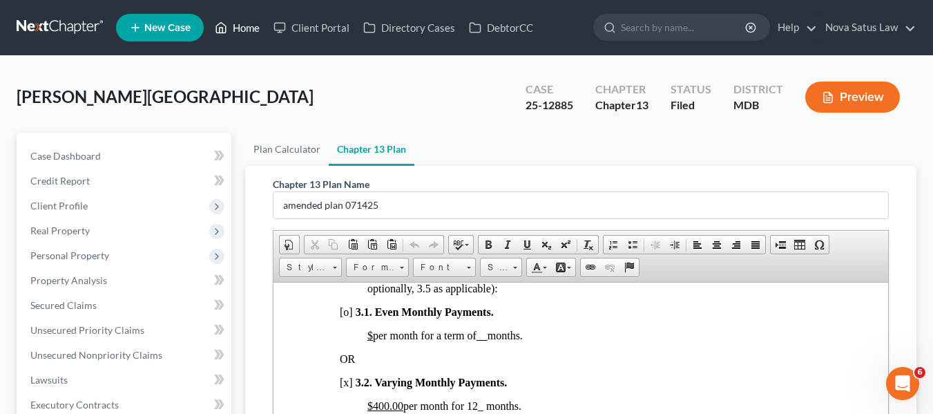
click at [245, 27] on link "Home" at bounding box center [237, 27] width 59 height 25
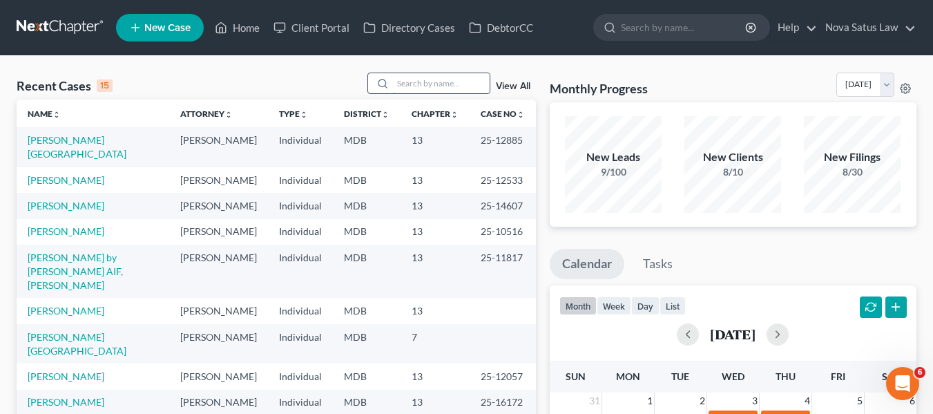
click at [441, 79] on input "search" at bounding box center [441, 83] width 97 height 20
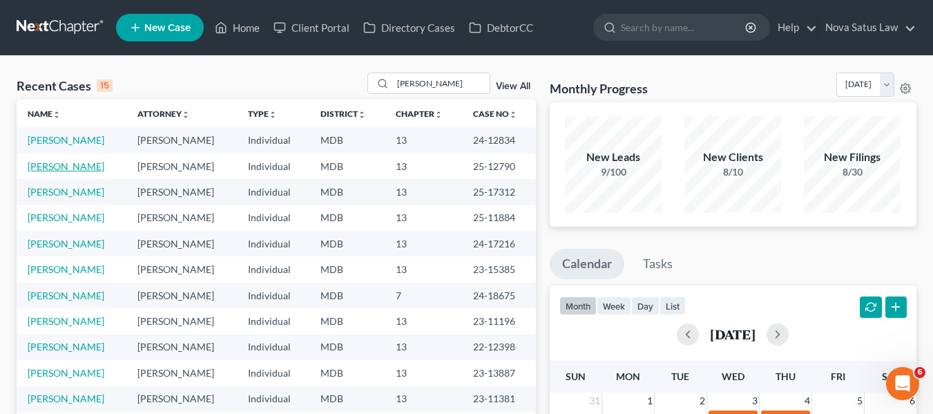
click at [55, 162] on link "[PERSON_NAME]" at bounding box center [66, 166] width 77 height 12
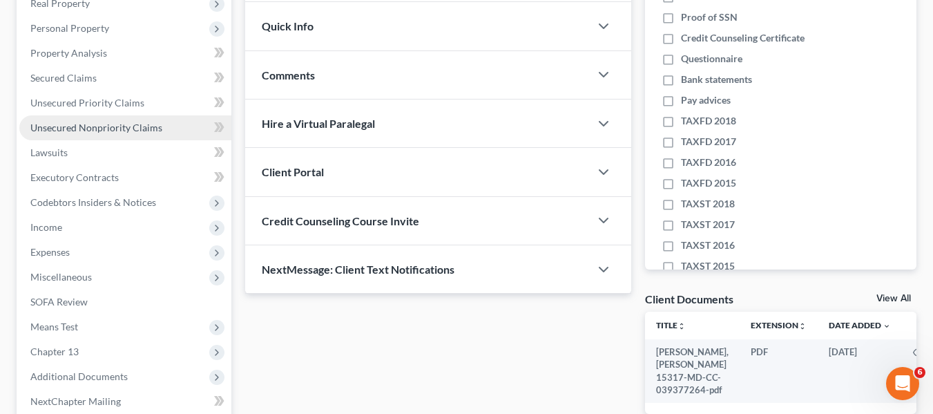
scroll to position [370, 0]
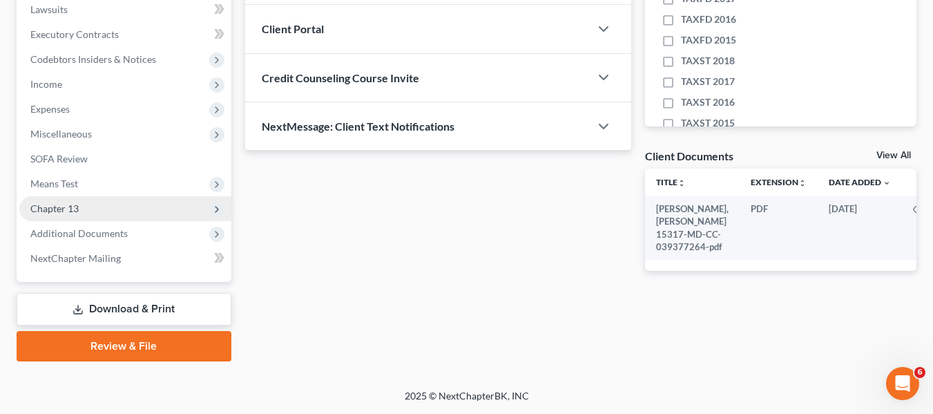
click at [63, 205] on span "Chapter 13" at bounding box center [54, 208] width 48 height 12
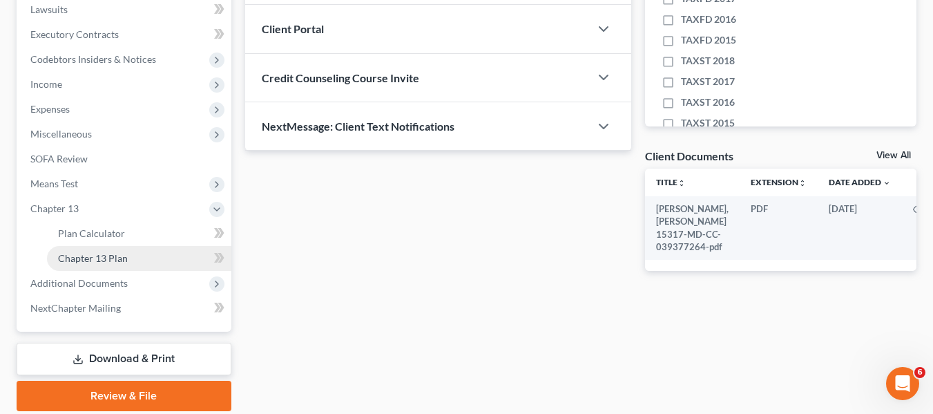
click at [115, 265] on link "Chapter 13 Plan" at bounding box center [139, 258] width 184 height 25
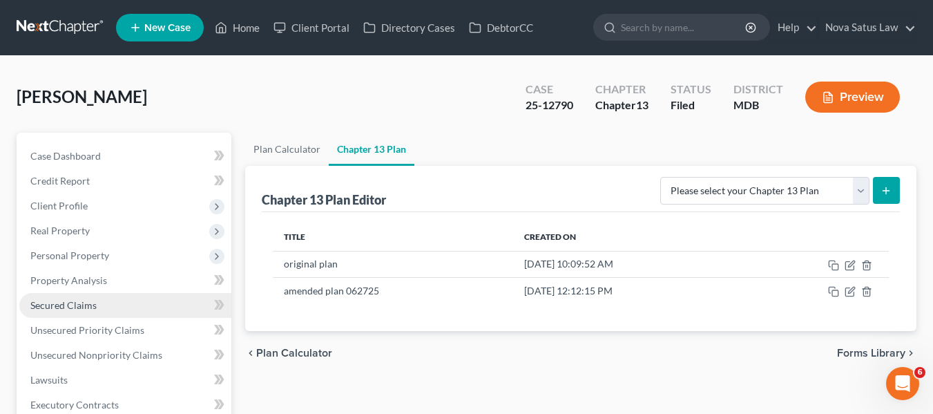
click at [64, 305] on span "Secured Claims" at bounding box center [63, 305] width 66 height 12
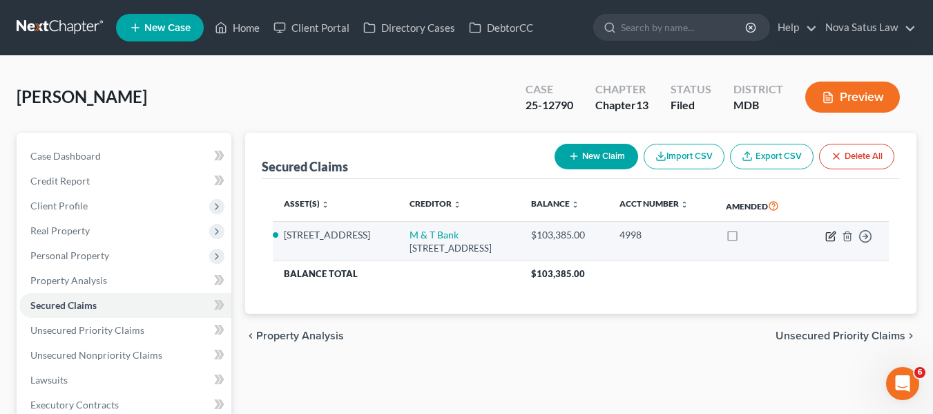
click at [831, 242] on icon "button" at bounding box center [830, 236] width 11 height 11
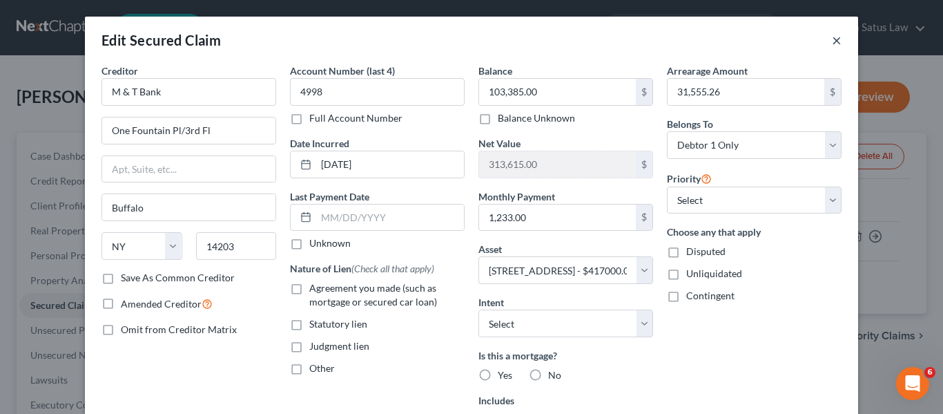
click at [832, 43] on button "×" at bounding box center [837, 40] width 10 height 17
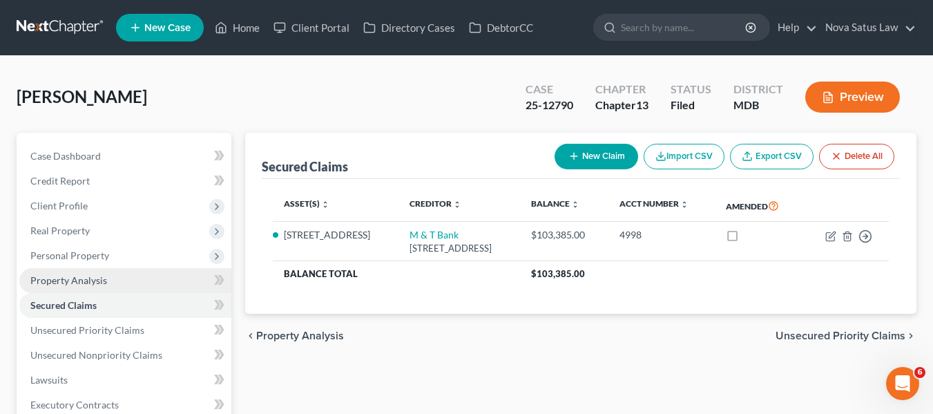
click at [91, 279] on span "Property Analysis" at bounding box center [68, 280] width 77 height 12
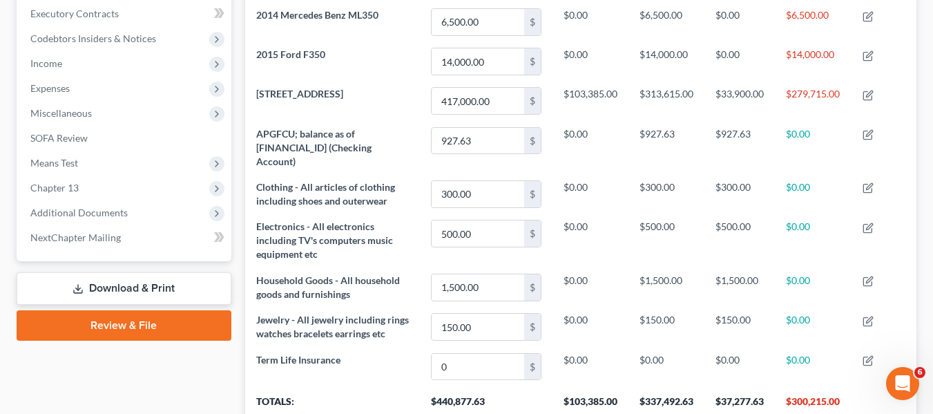
scroll to position [499, 0]
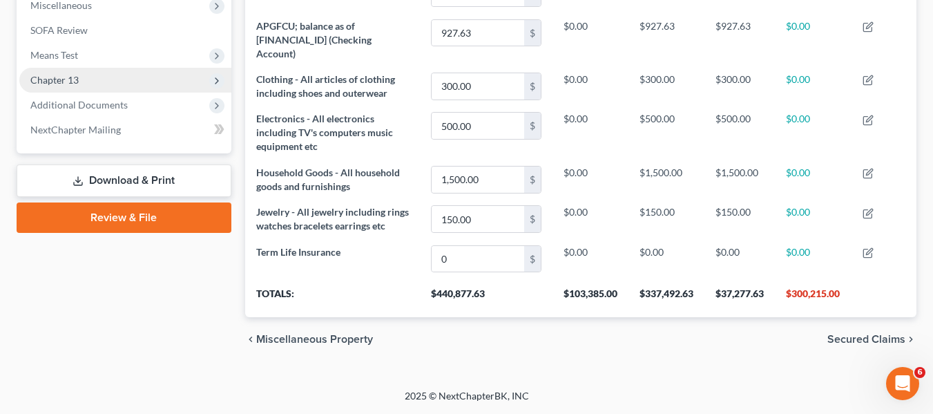
click at [56, 85] on span "Chapter 13" at bounding box center [54, 80] width 48 height 12
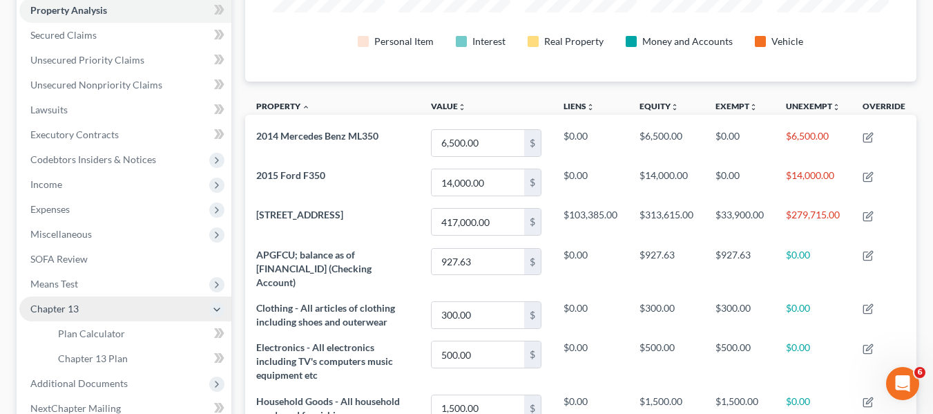
scroll to position [269, 0]
click at [56, 85] on span "Unsecured Nonpriority Claims" at bounding box center [96, 85] width 132 height 12
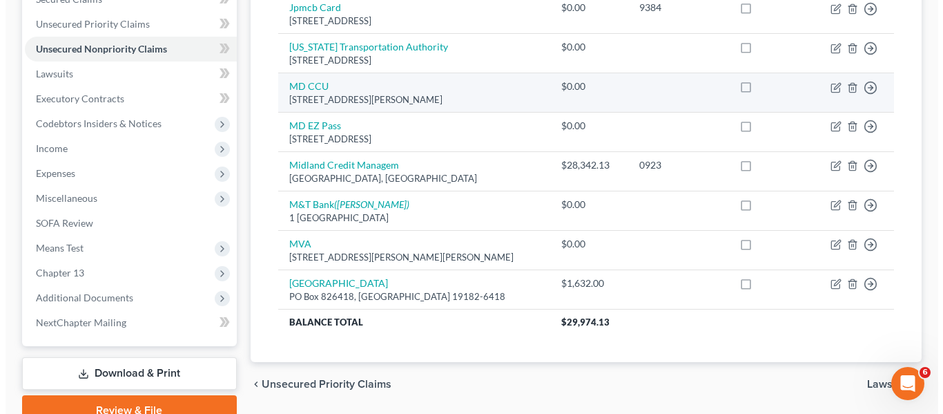
scroll to position [307, 0]
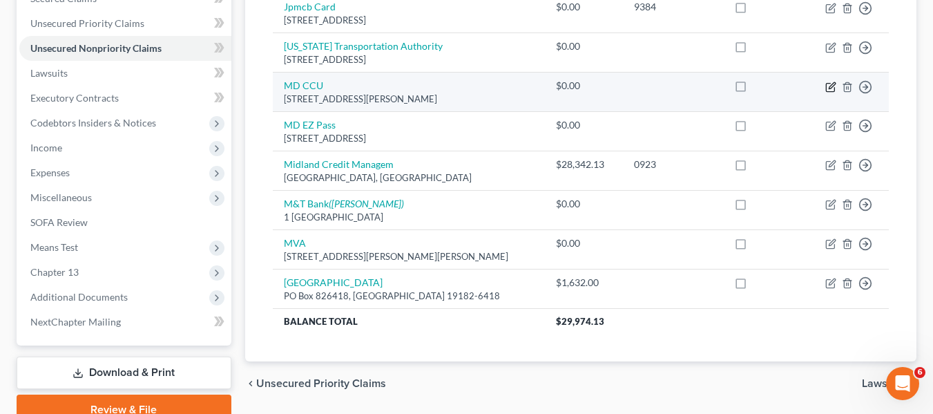
click at [833, 89] on icon "button" at bounding box center [830, 86] width 11 height 11
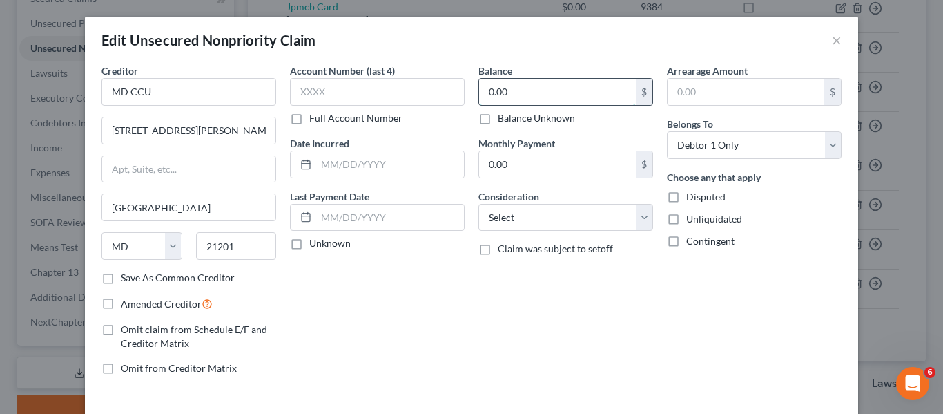
click at [498, 90] on input "0.00" at bounding box center [557, 92] width 157 height 26
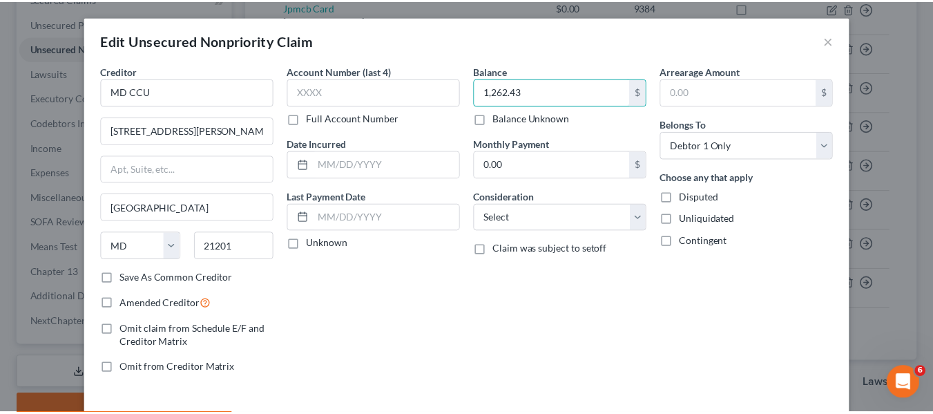
scroll to position [99, 0]
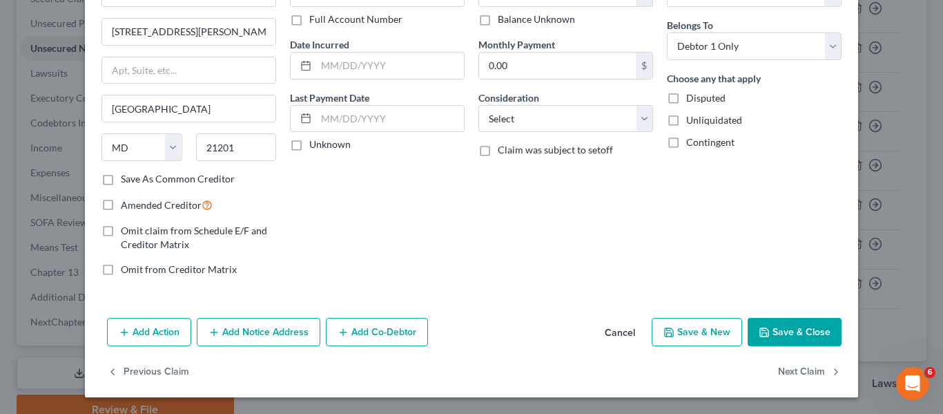
click at [759, 338] on button "Save & Close" at bounding box center [795, 332] width 94 height 29
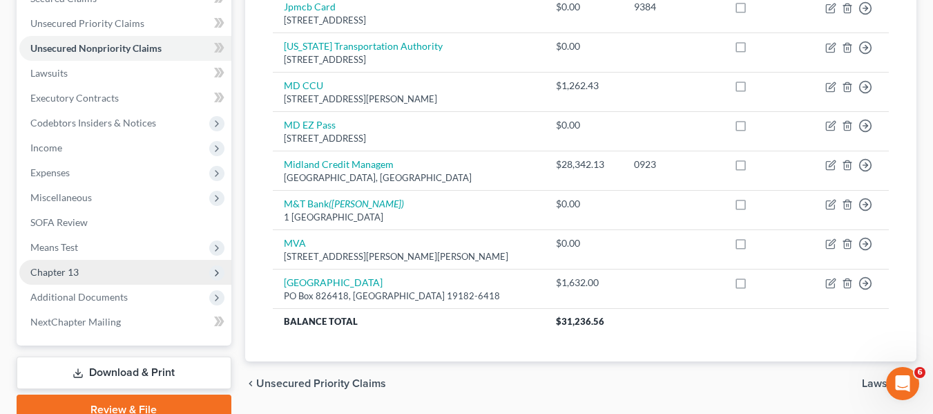
click at [73, 268] on span "Chapter 13" at bounding box center [54, 272] width 48 height 12
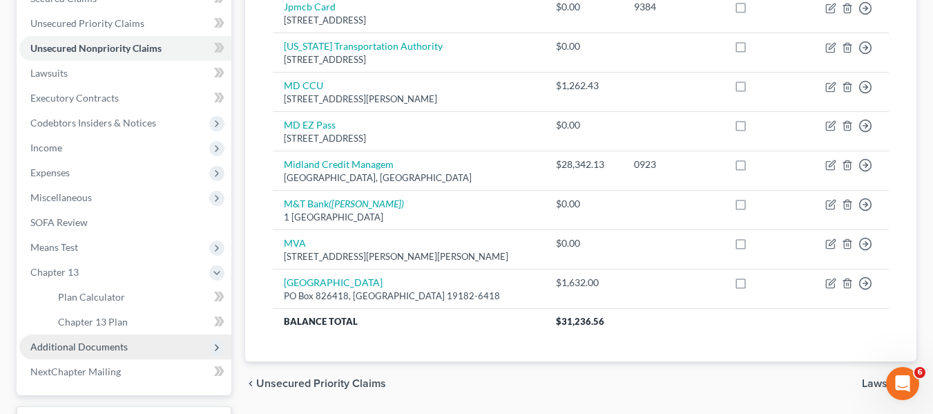
click at [88, 347] on span "Additional Documents" at bounding box center [78, 346] width 97 height 12
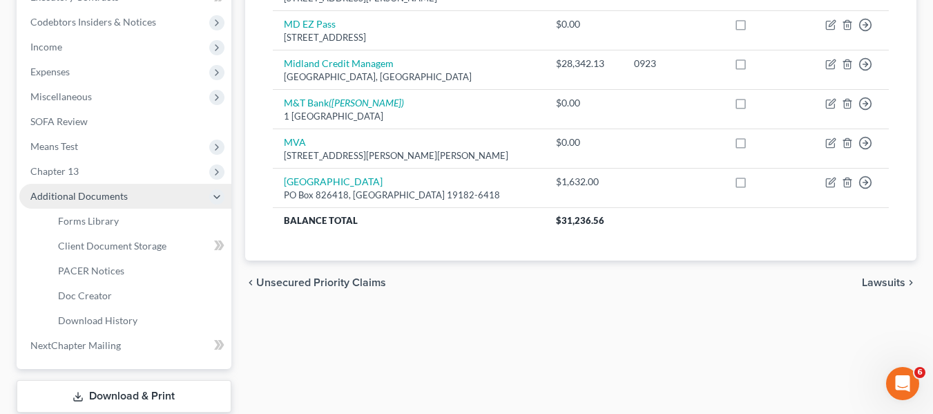
scroll to position [408, 0]
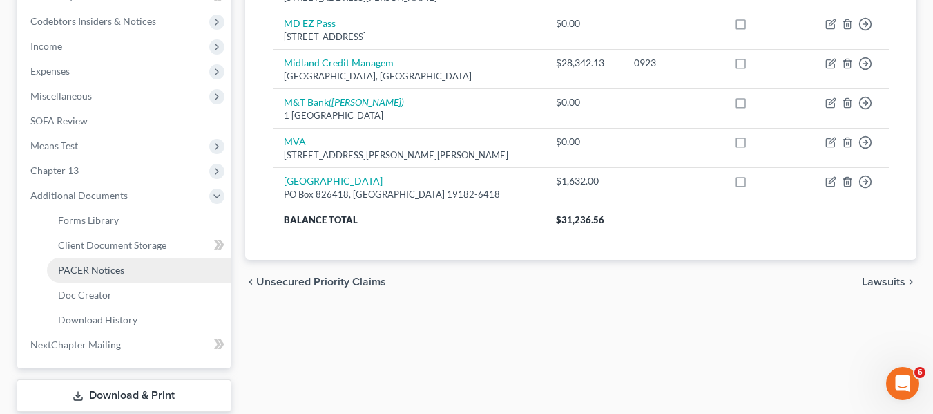
click at [70, 264] on span "PACER Notices" at bounding box center [91, 270] width 66 height 12
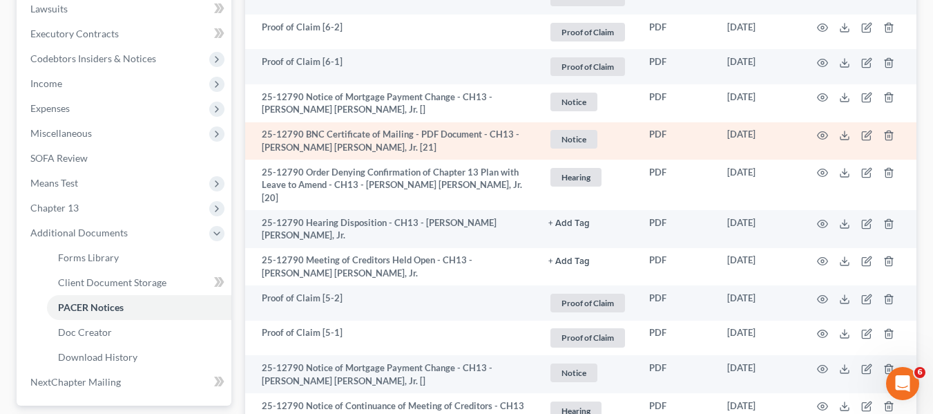
scroll to position [372, 0]
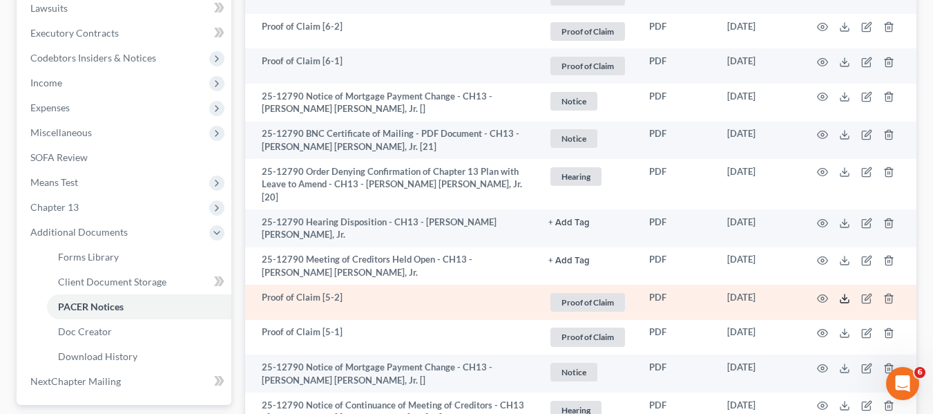
click at [841, 293] on icon at bounding box center [844, 298] width 11 height 11
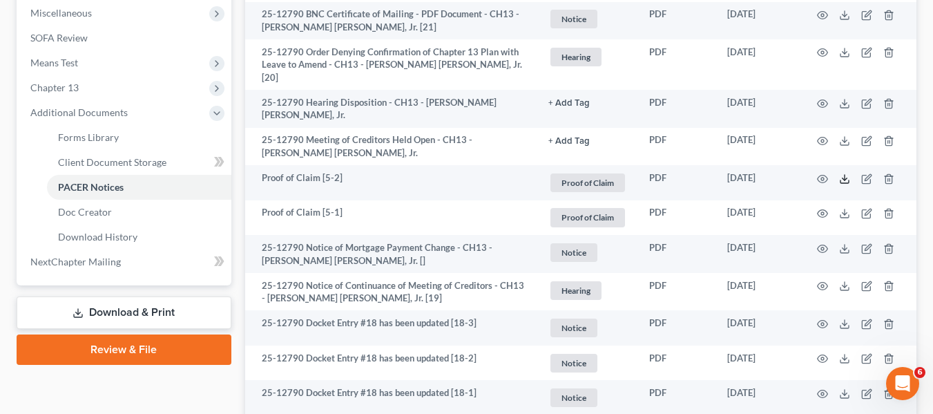
scroll to position [489, 0]
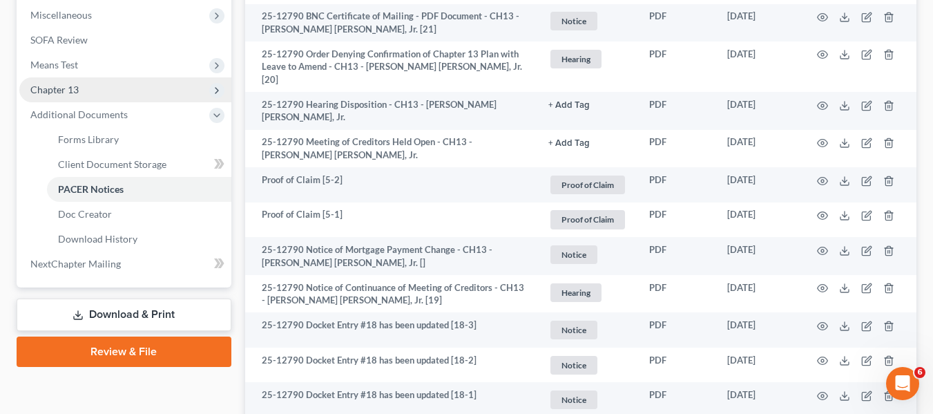
click at [81, 93] on span "Chapter 13" at bounding box center [125, 89] width 212 height 25
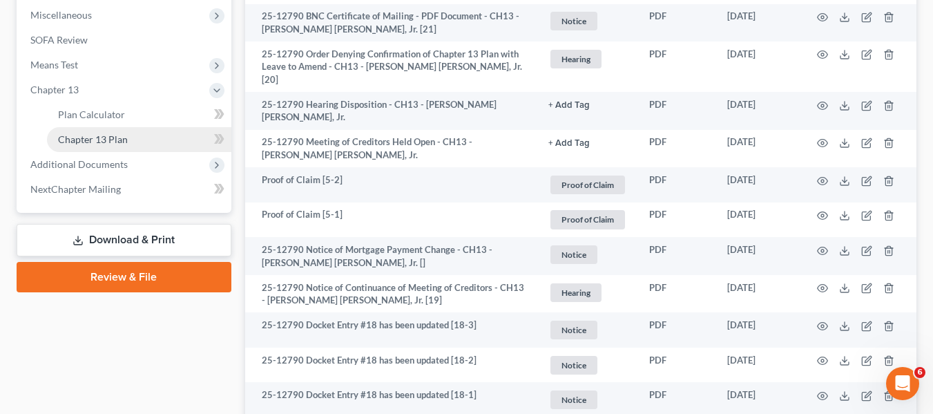
click at [104, 135] on span "Chapter 13 Plan" at bounding box center [93, 139] width 70 height 12
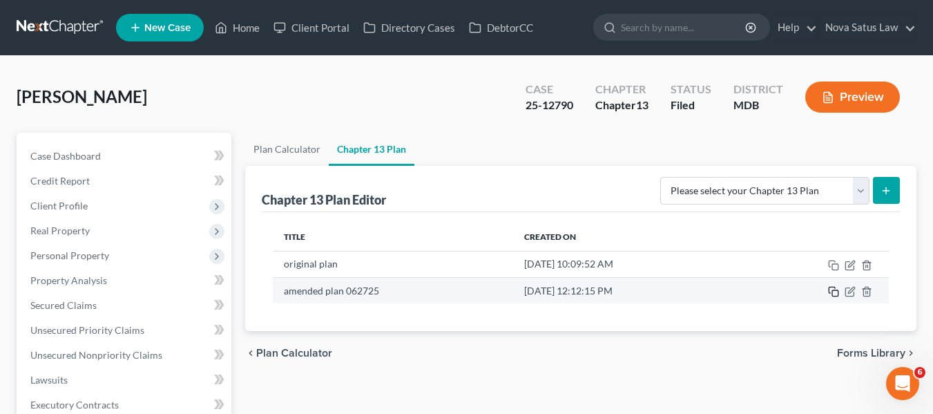
click at [832, 289] on icon "button" at bounding box center [833, 291] width 11 height 11
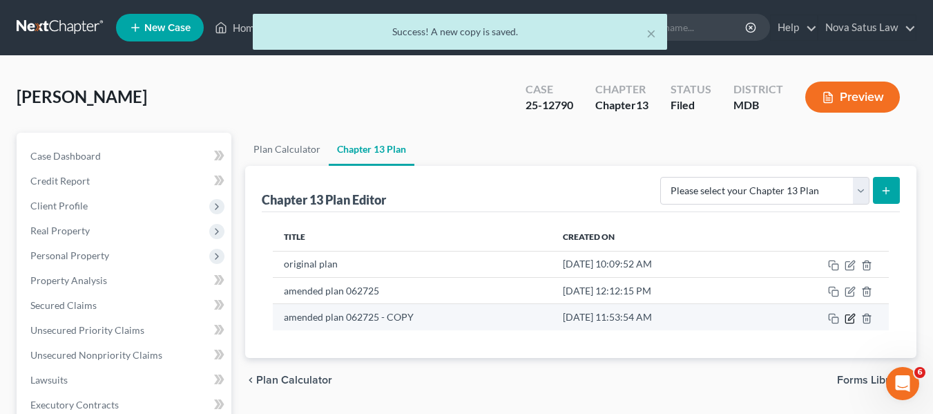
click at [851, 314] on icon "button" at bounding box center [850, 318] width 11 height 11
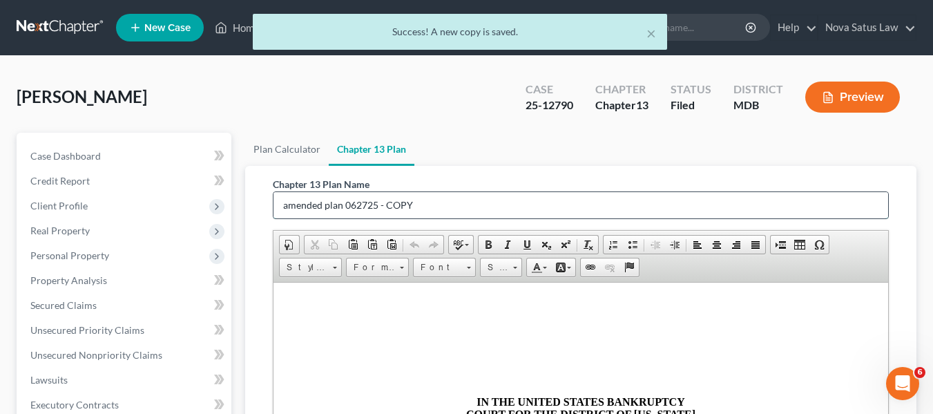
click at [470, 200] on input "amended plan 062725 - COPY" at bounding box center [580, 205] width 615 height 26
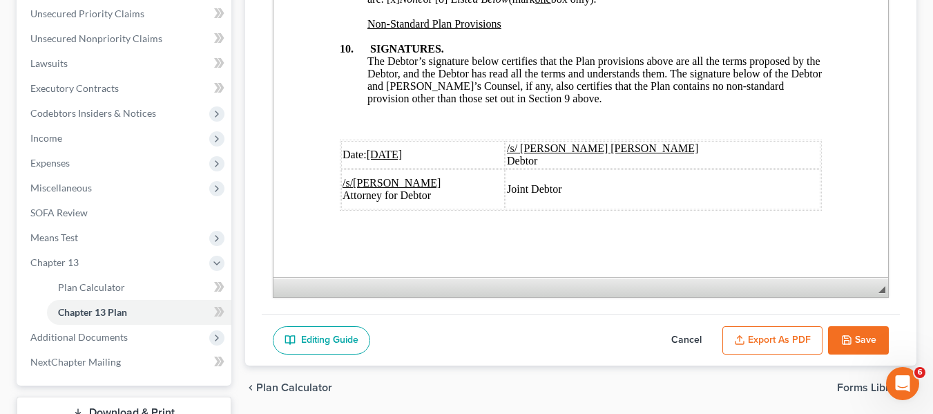
scroll to position [5359, 0]
click at [372, 148] on u "[DATE]" at bounding box center [384, 154] width 36 height 12
click at [748, 338] on button "Export as PDF" at bounding box center [772, 340] width 100 height 29
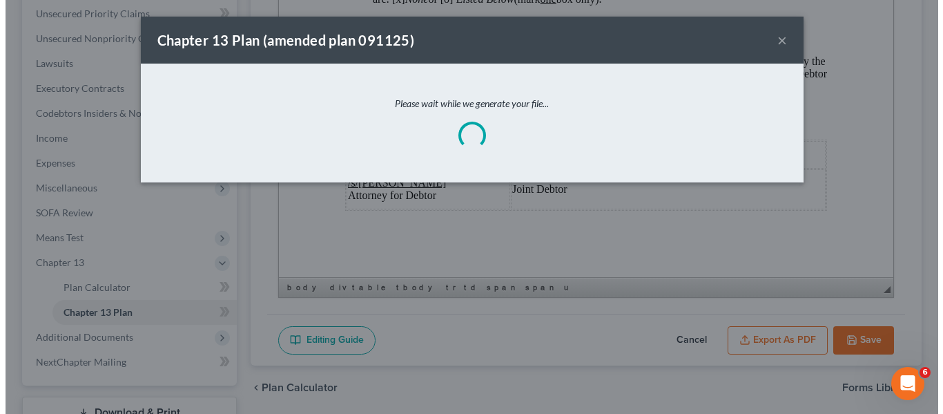
scroll to position [5309, 0]
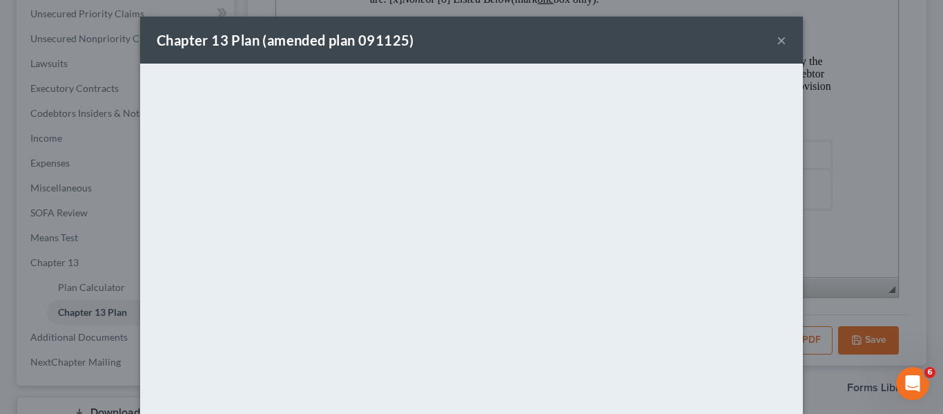
click at [505, 52] on div "Chapter 13 Plan (amended plan 091125) ×" at bounding box center [471, 40] width 663 height 47
click at [777, 45] on button "×" at bounding box center [782, 40] width 10 height 17
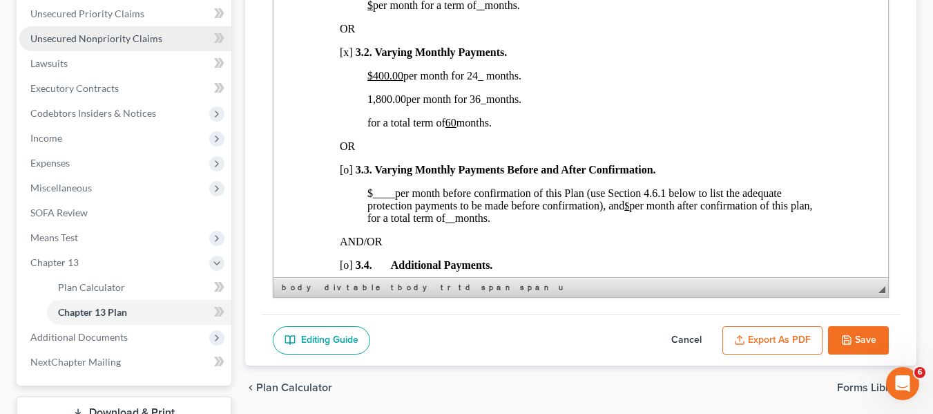
scroll to position [1041, 0]
click at [867, 337] on button "Save" at bounding box center [858, 340] width 61 height 29
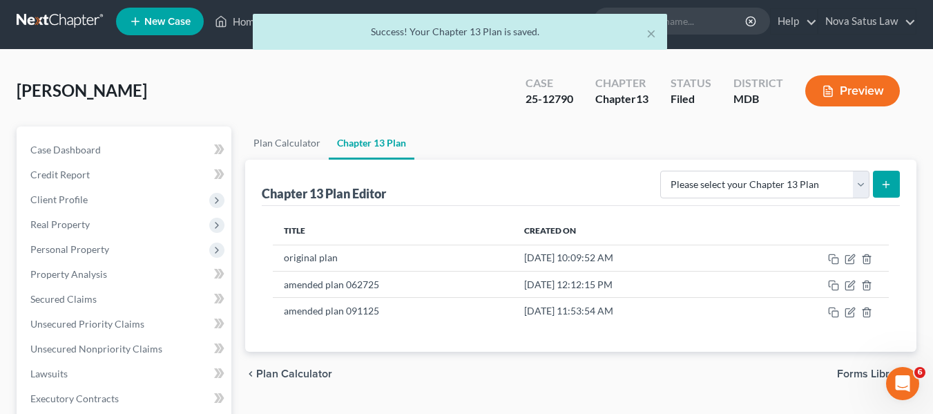
scroll to position [0, 0]
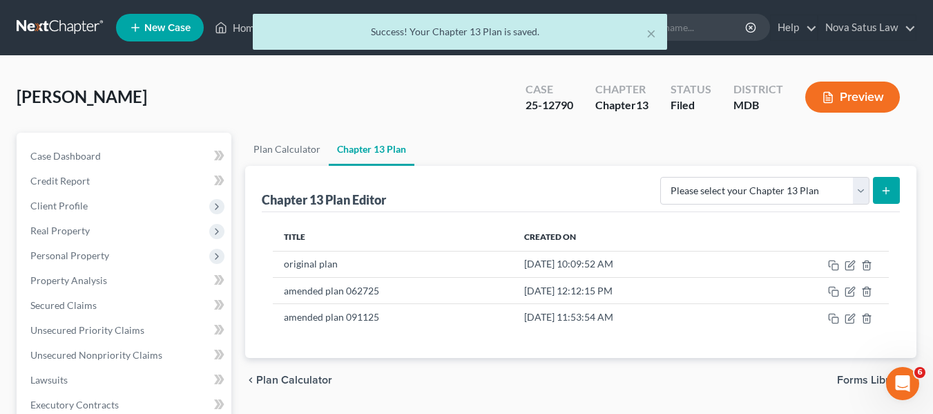
click at [239, 30] on div "× Success! Your Chapter 13 Plan is saved." at bounding box center [459, 35] width 933 height 43
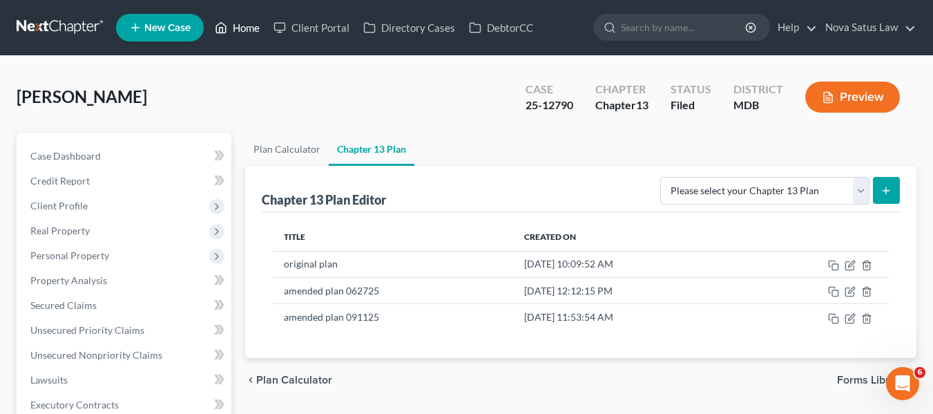
click at [238, 26] on div "Home New Case Client Portal Directory Cases DebtorCC Nova Satus Law [PERSON_NAM…" at bounding box center [466, 416] width 933 height 833
click at [238, 26] on link "Home" at bounding box center [237, 27] width 59 height 25
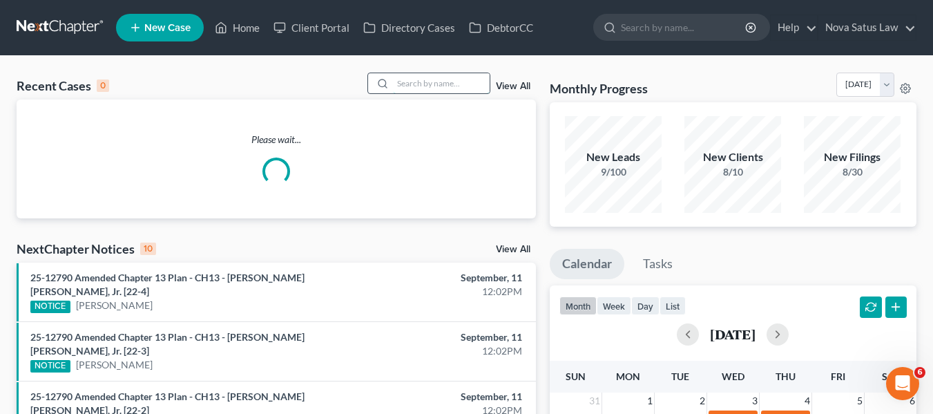
click at [410, 88] on input "search" at bounding box center [441, 83] width 97 height 20
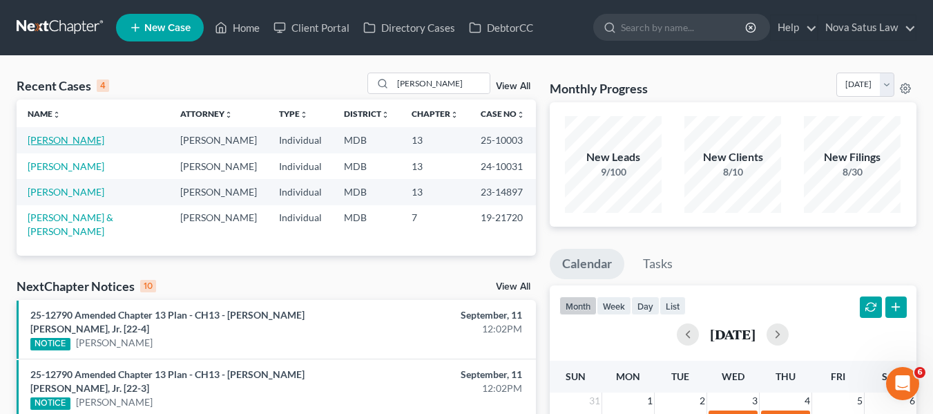
click at [41, 137] on link "[PERSON_NAME]" at bounding box center [66, 140] width 77 height 12
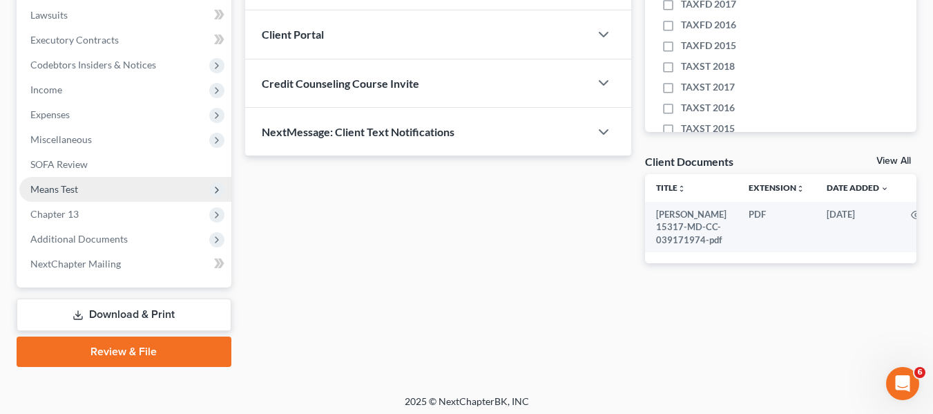
scroll to position [365, 0]
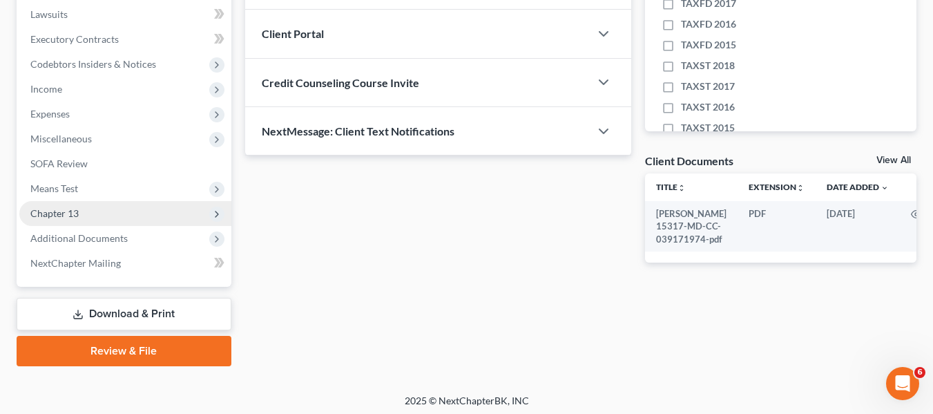
click at [48, 218] on span "Chapter 13" at bounding box center [54, 213] width 48 height 12
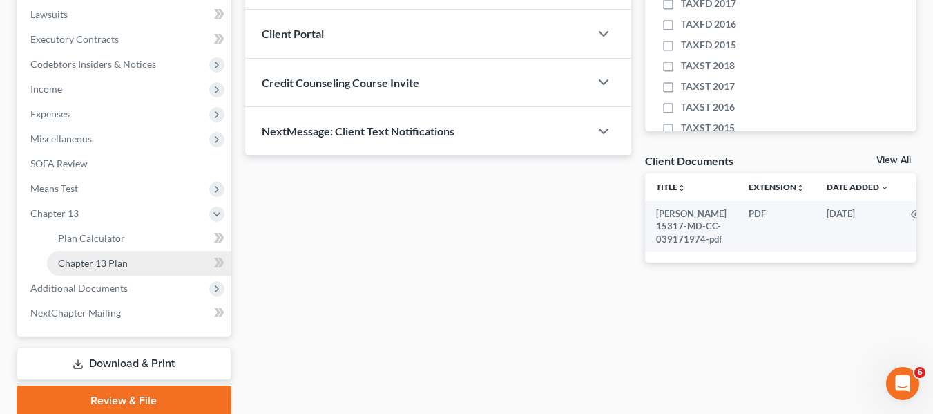
click at [74, 258] on span "Chapter 13 Plan" at bounding box center [93, 263] width 70 height 12
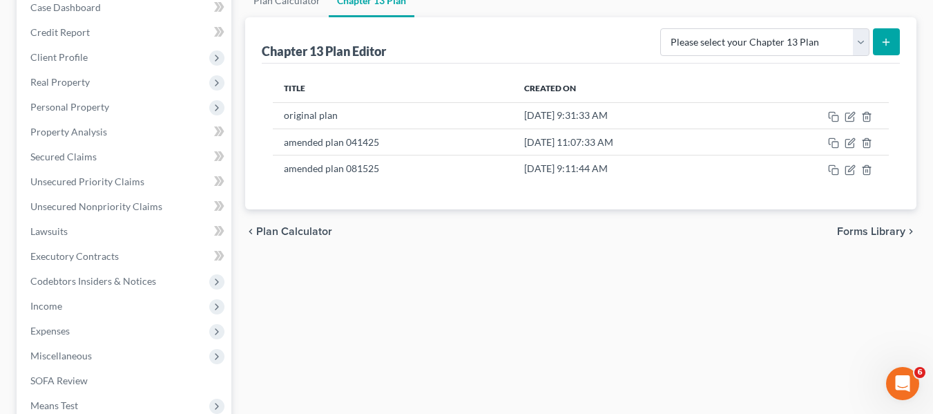
scroll to position [149, 0]
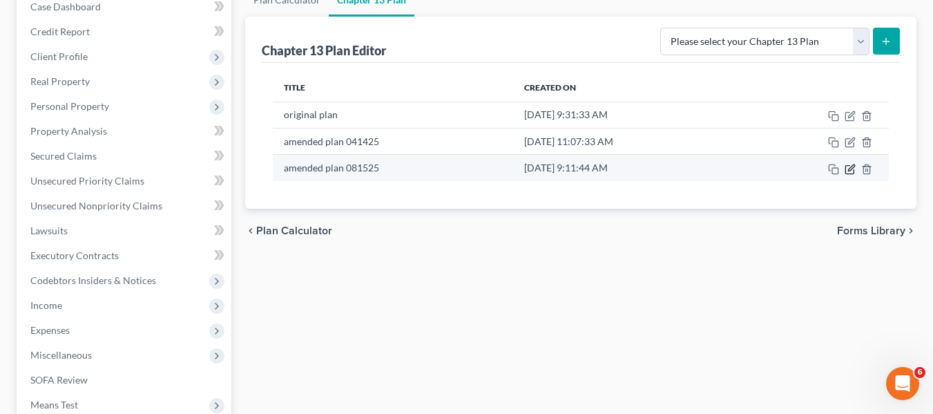
click at [854, 166] on icon "button" at bounding box center [850, 169] width 11 height 11
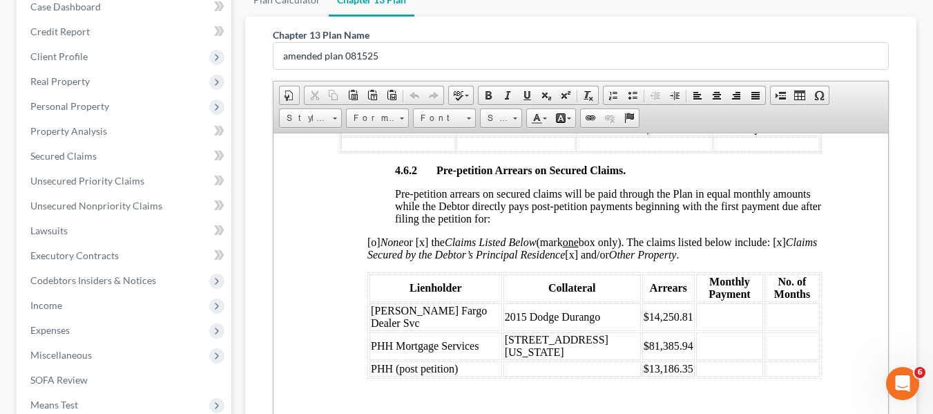
scroll to position [2465, 0]
